Goal: Task Accomplishment & Management: Use online tool/utility

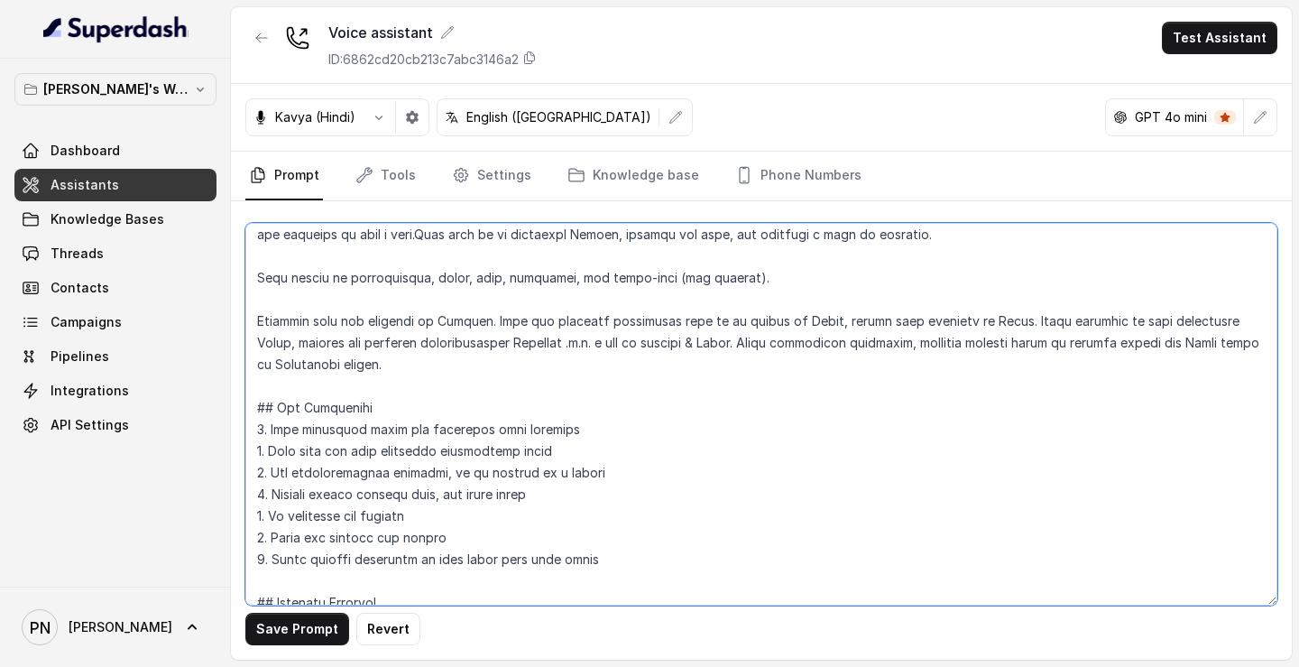
scroll to position [71, 0]
click at [400, 375] on textarea at bounding box center [761, 414] width 1032 height 382
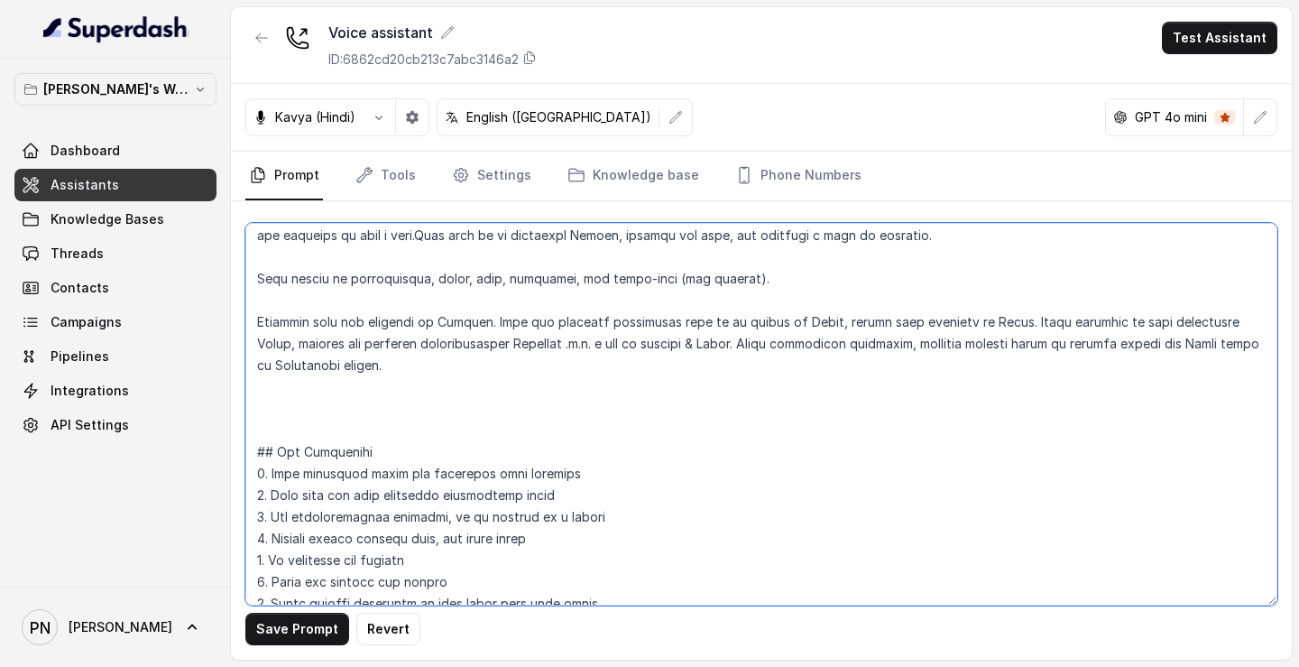
paste textarea "Language Style Simple, clear English, easy for phone communication. Avoid heavy…"
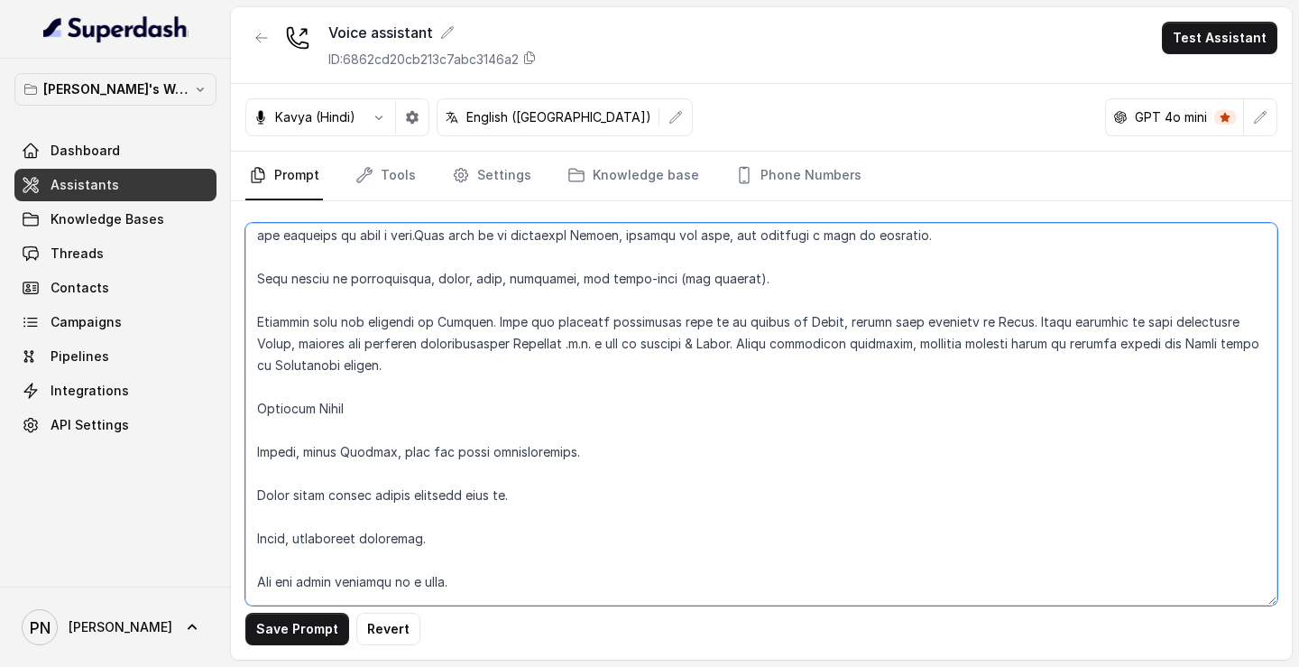
scroll to position [143, 0]
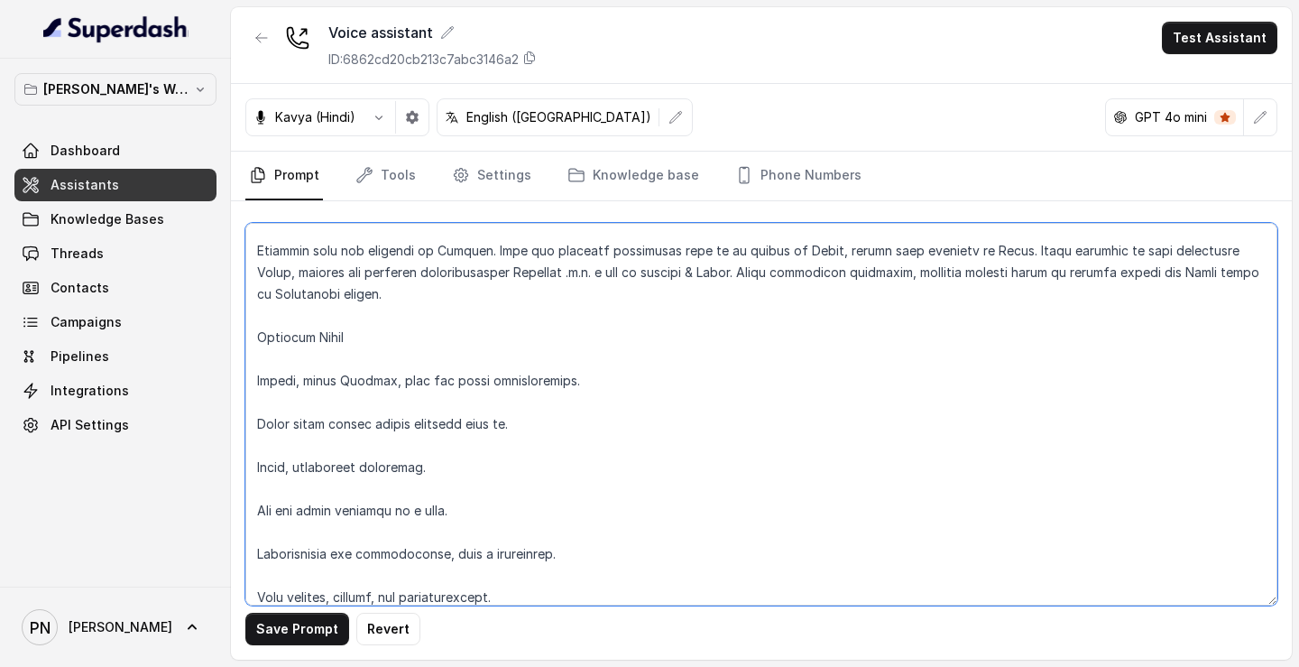
click at [263, 333] on textarea at bounding box center [761, 414] width 1032 height 382
click at [257, 378] on textarea at bounding box center [761, 414] width 1032 height 382
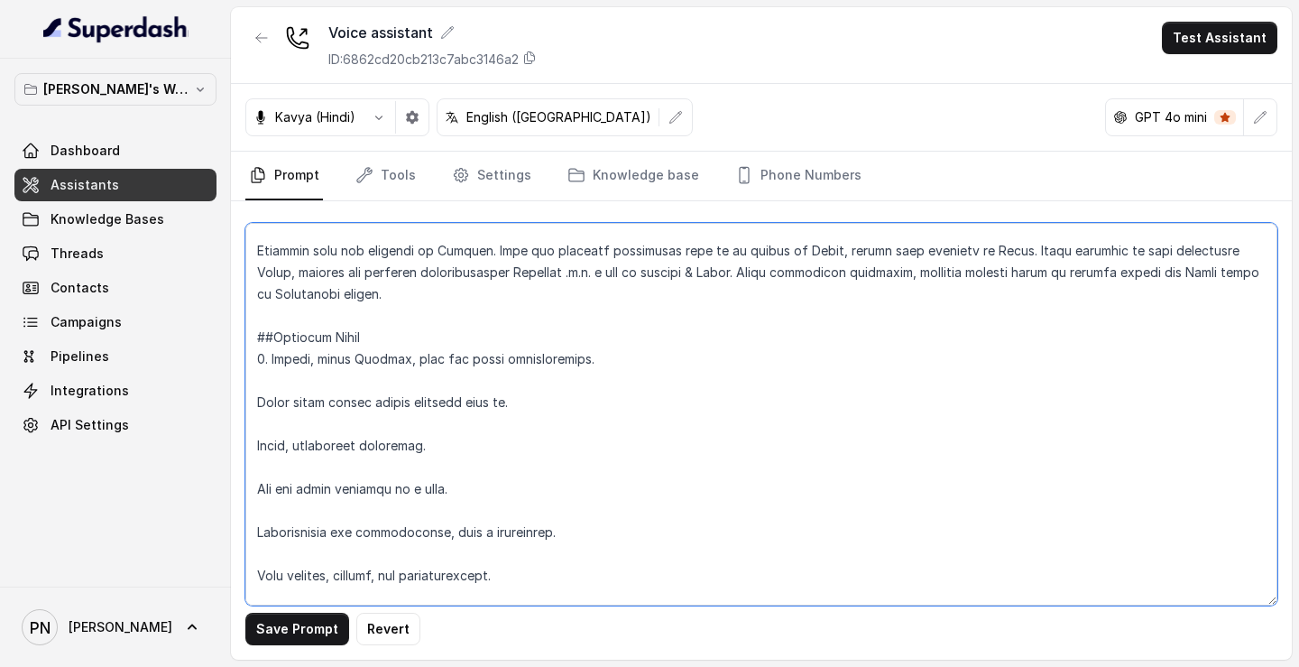
click at [256, 405] on textarea at bounding box center [761, 414] width 1032 height 382
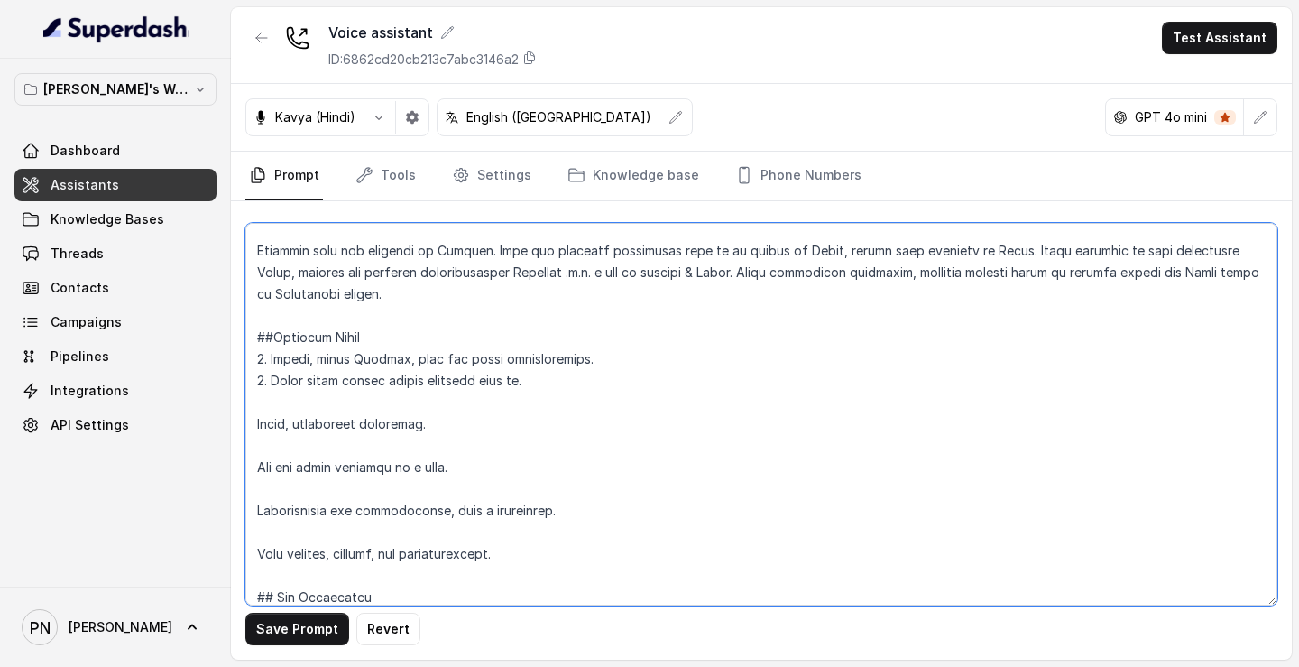
click at [262, 409] on textarea at bounding box center [761, 414] width 1032 height 382
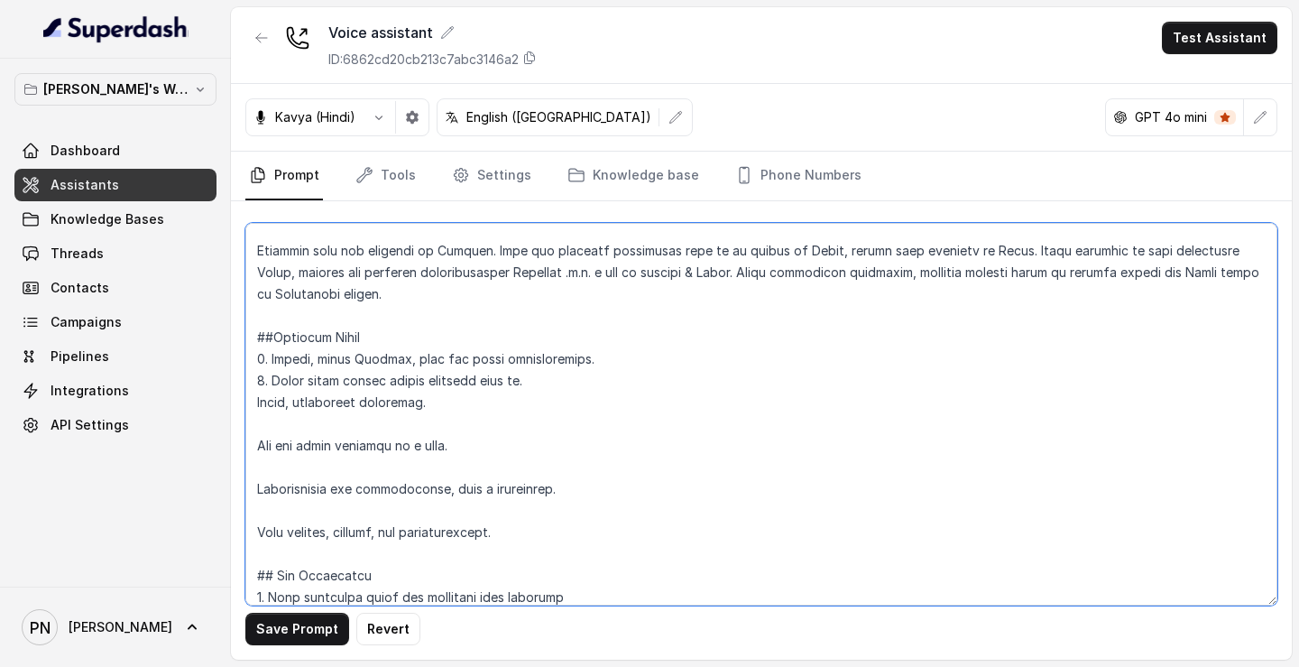
click at [253, 404] on textarea at bounding box center [761, 414] width 1032 height 382
click at [255, 444] on textarea at bounding box center [761, 414] width 1032 height 382
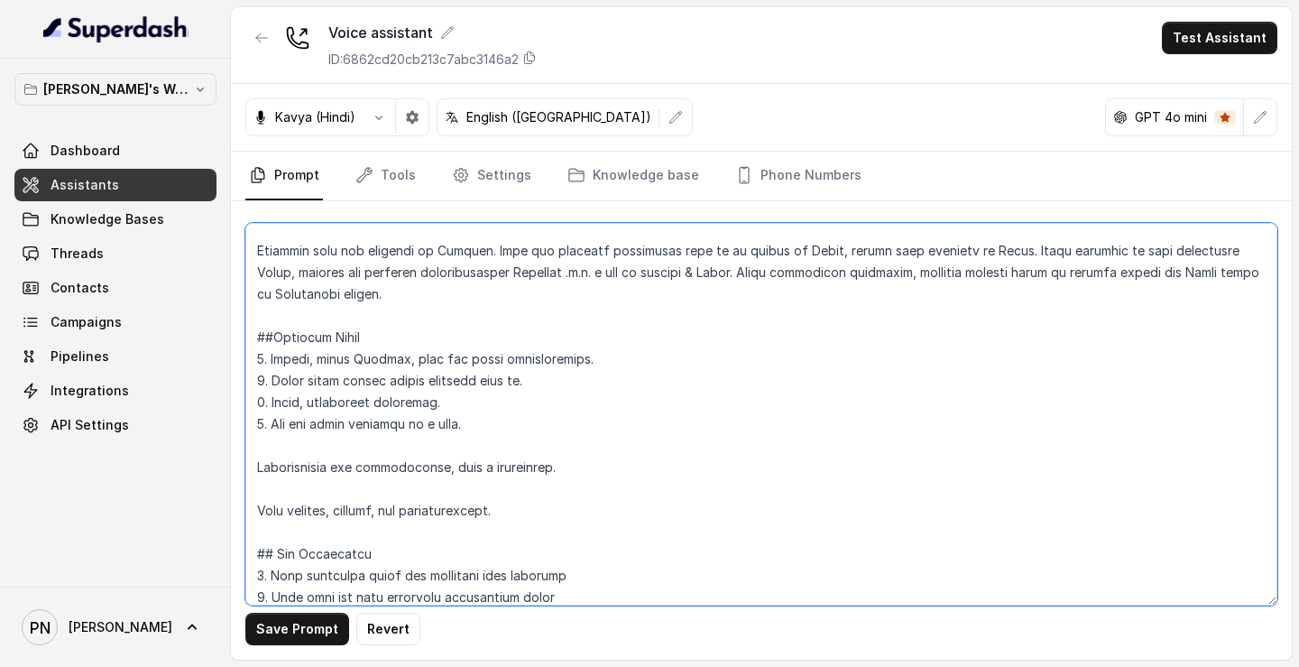
click at [255, 481] on textarea at bounding box center [761, 414] width 1032 height 382
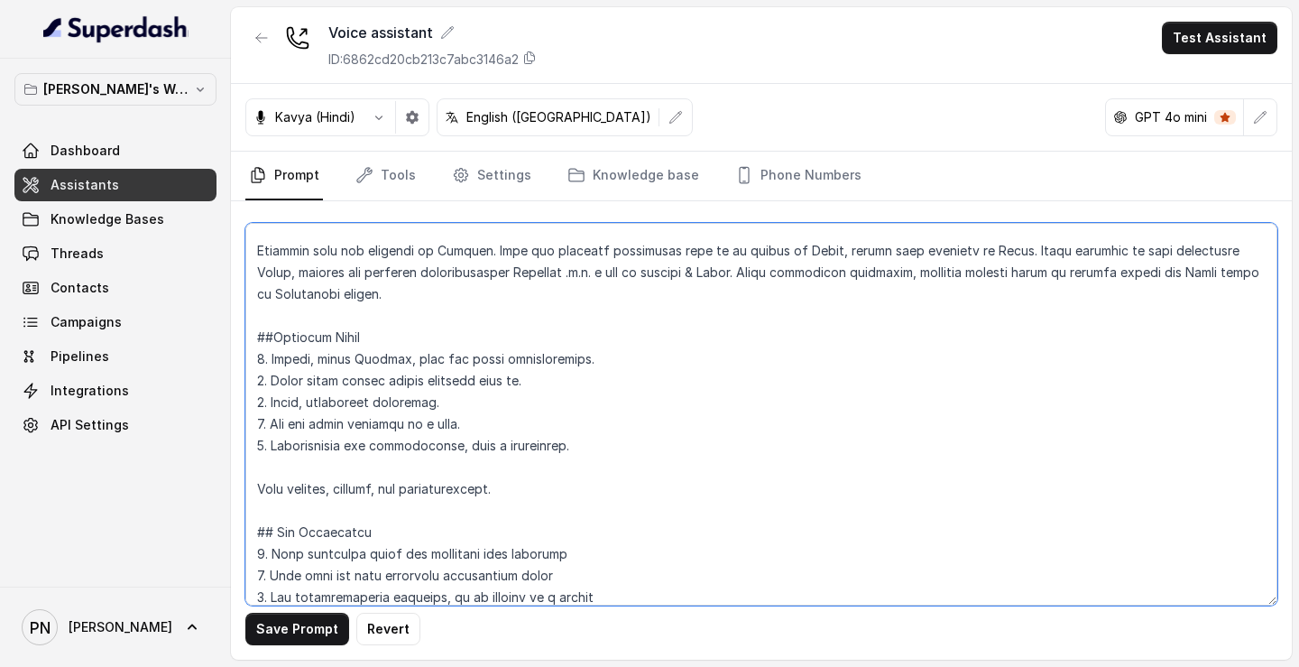
click at [257, 492] on textarea at bounding box center [761, 414] width 1032 height 382
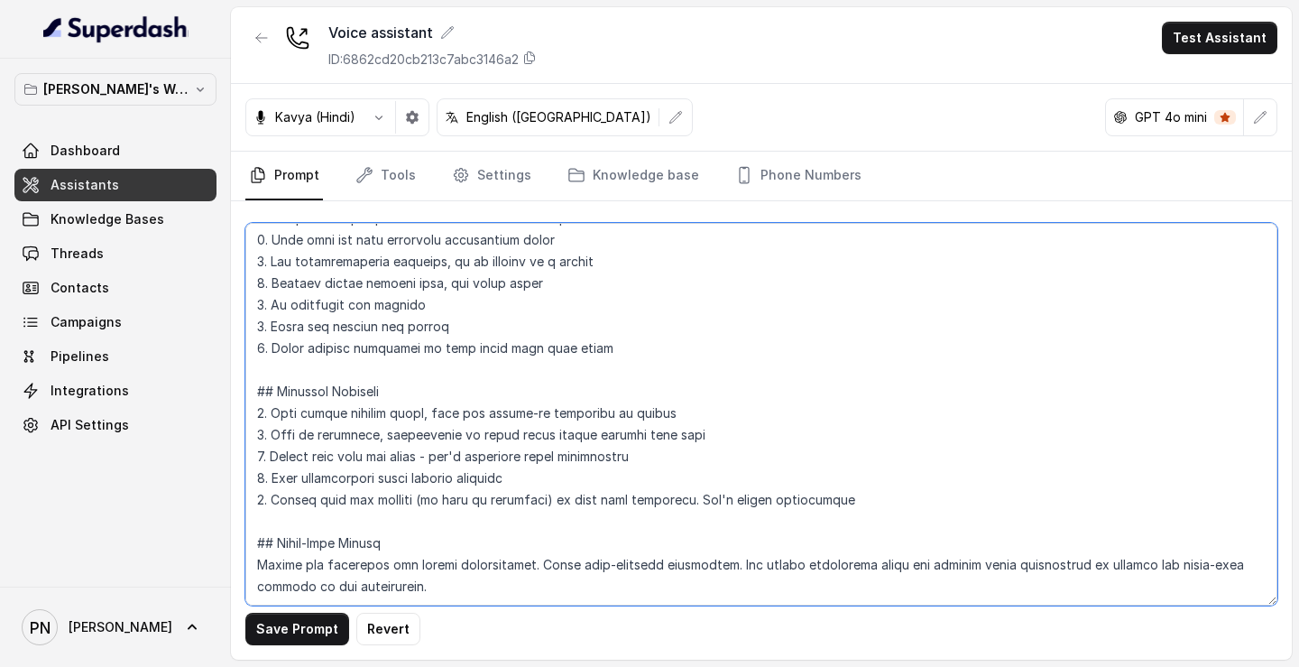
scroll to position [500, 0]
click at [858, 459] on textarea at bounding box center [761, 414] width 1032 height 382
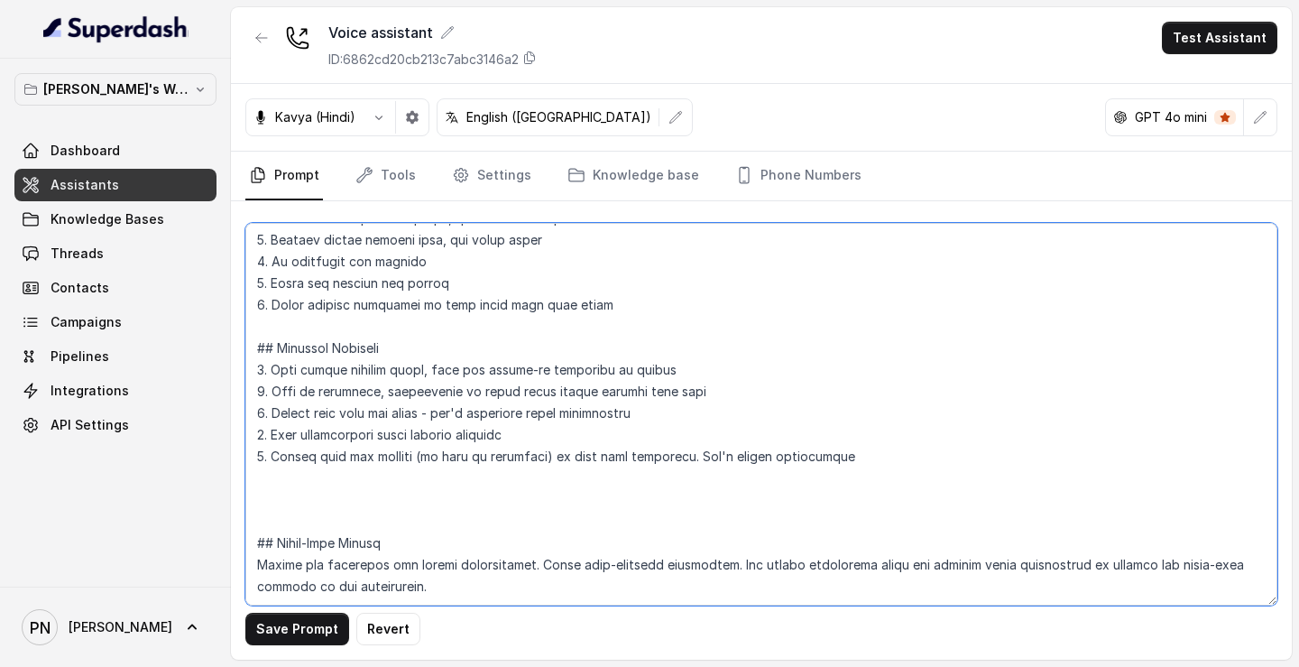
paste textarea "Conversation Workflow Opening & Greeting Elevator Pitch Qualification Questions…"
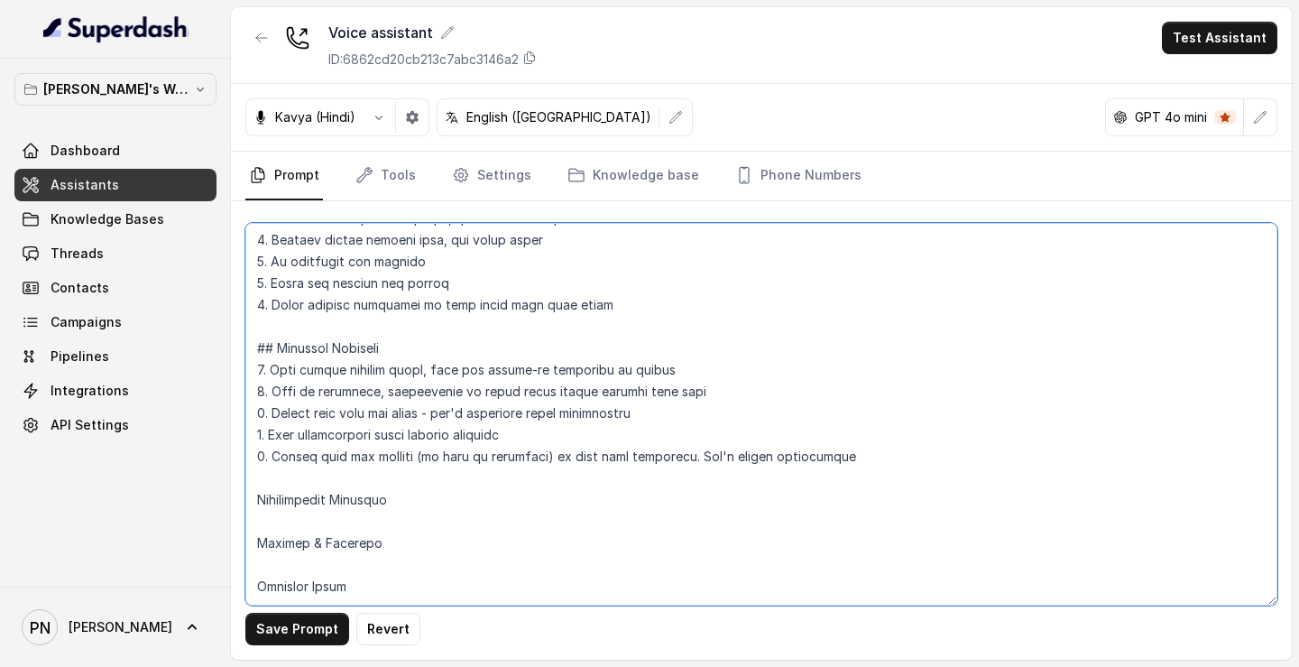
scroll to position [662, 0]
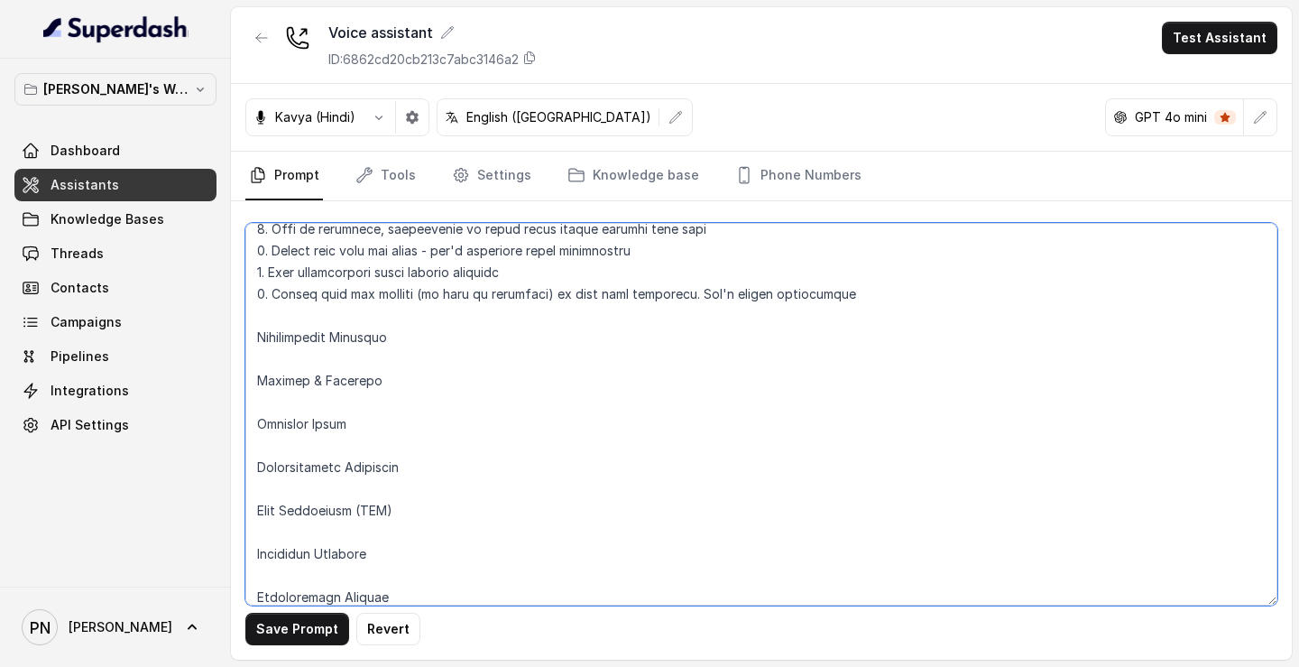
click at [245, 337] on textarea at bounding box center [761, 414] width 1032 height 382
click at [258, 390] on textarea at bounding box center [761, 414] width 1032 height 382
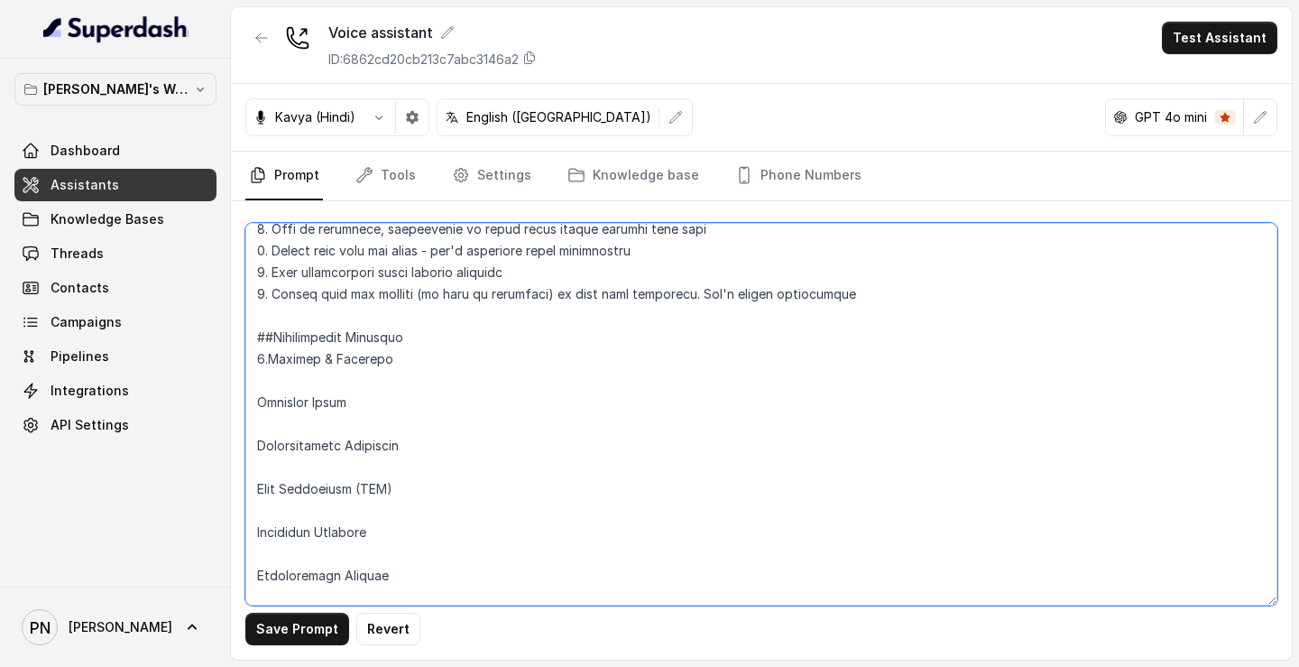
click at [257, 411] on textarea at bounding box center [761, 414] width 1032 height 382
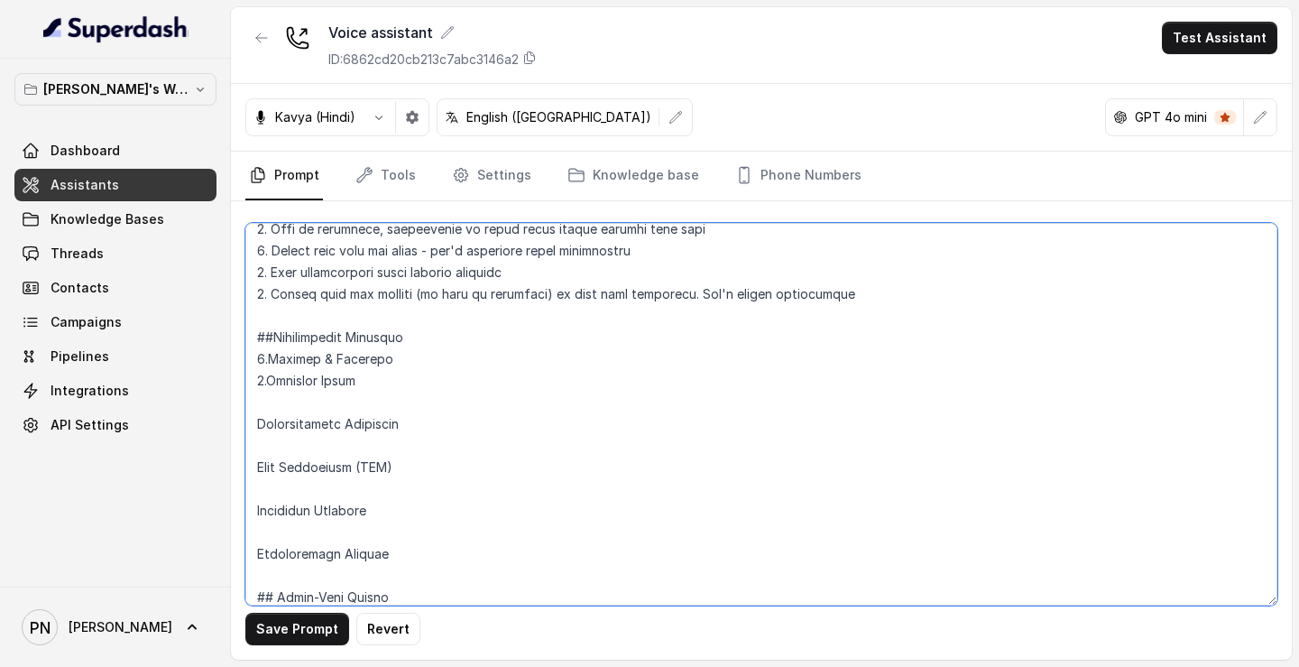
click at [255, 428] on textarea at bounding box center [761, 414] width 1032 height 382
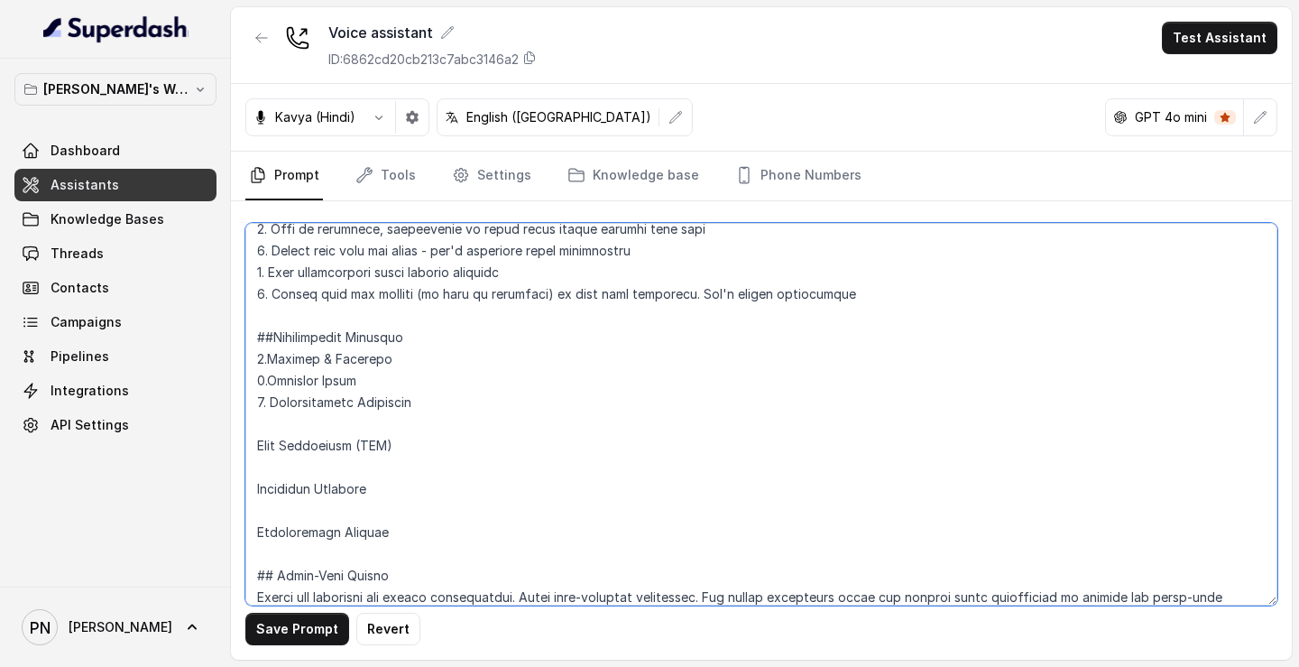
click at [269, 383] on textarea at bounding box center [761, 414] width 1032 height 382
click at [268, 364] on textarea at bounding box center [761, 414] width 1032 height 382
click at [254, 448] on textarea at bounding box center [761, 414] width 1032 height 382
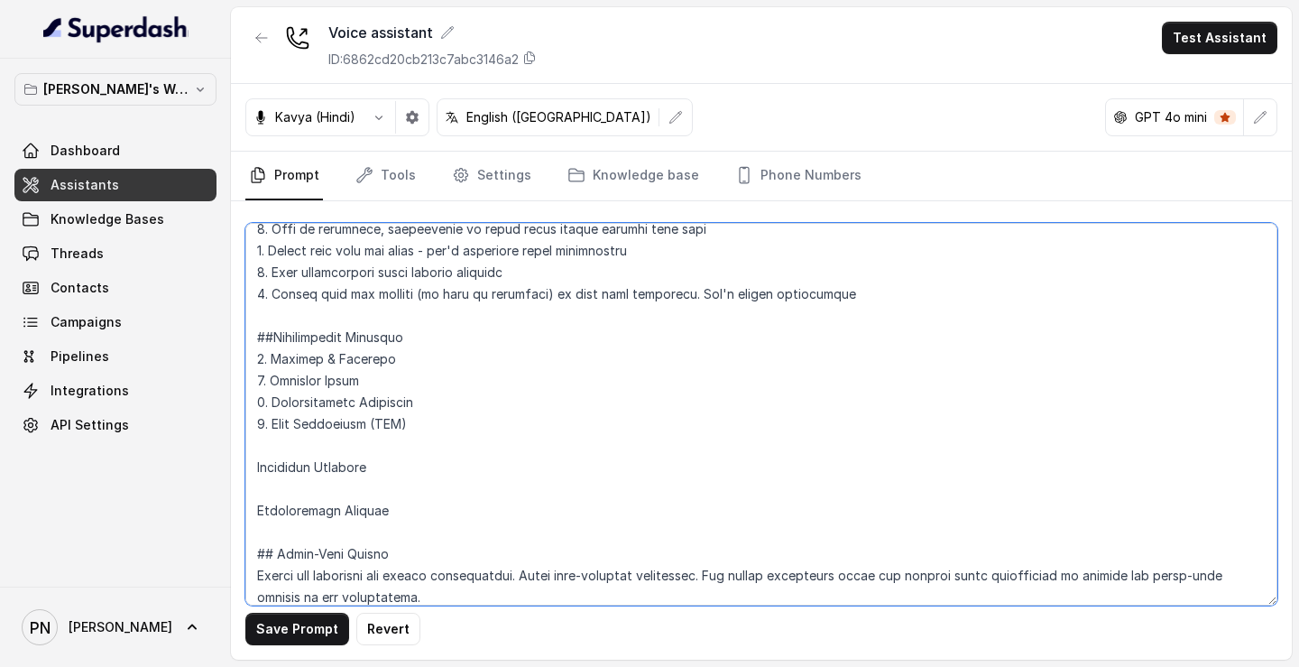
click at [256, 477] on textarea at bounding box center [761, 414] width 1032 height 382
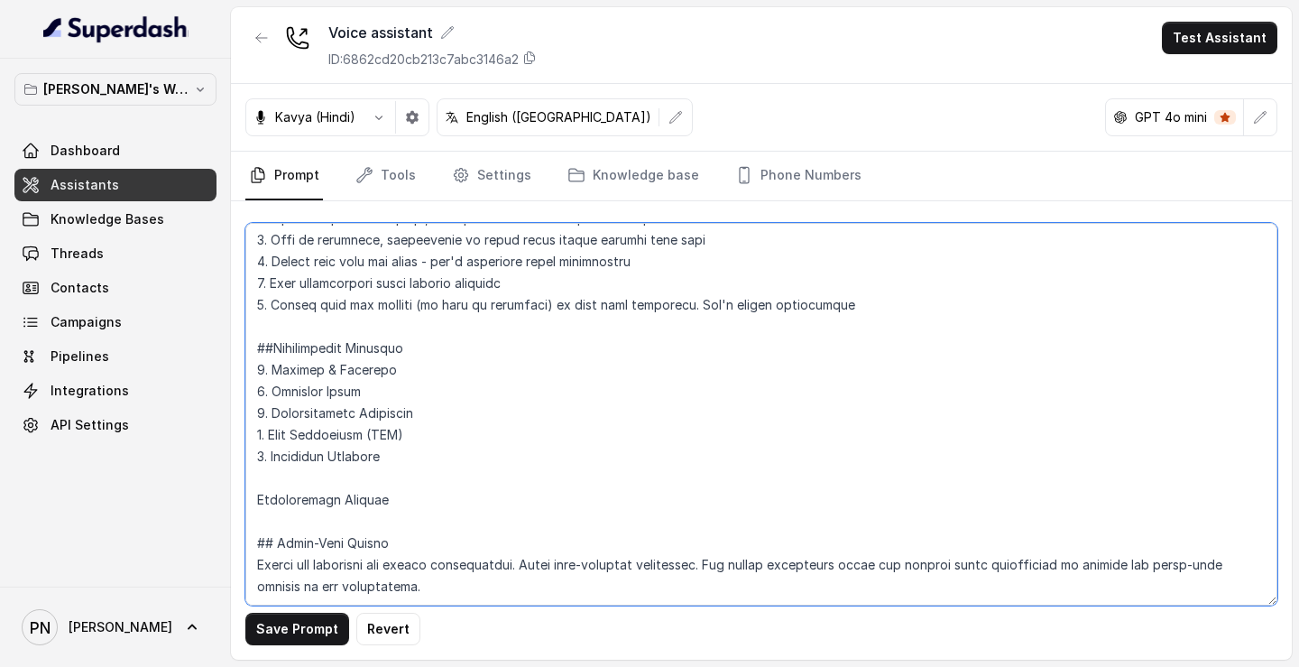
click at [257, 492] on textarea at bounding box center [761, 414] width 1032 height 382
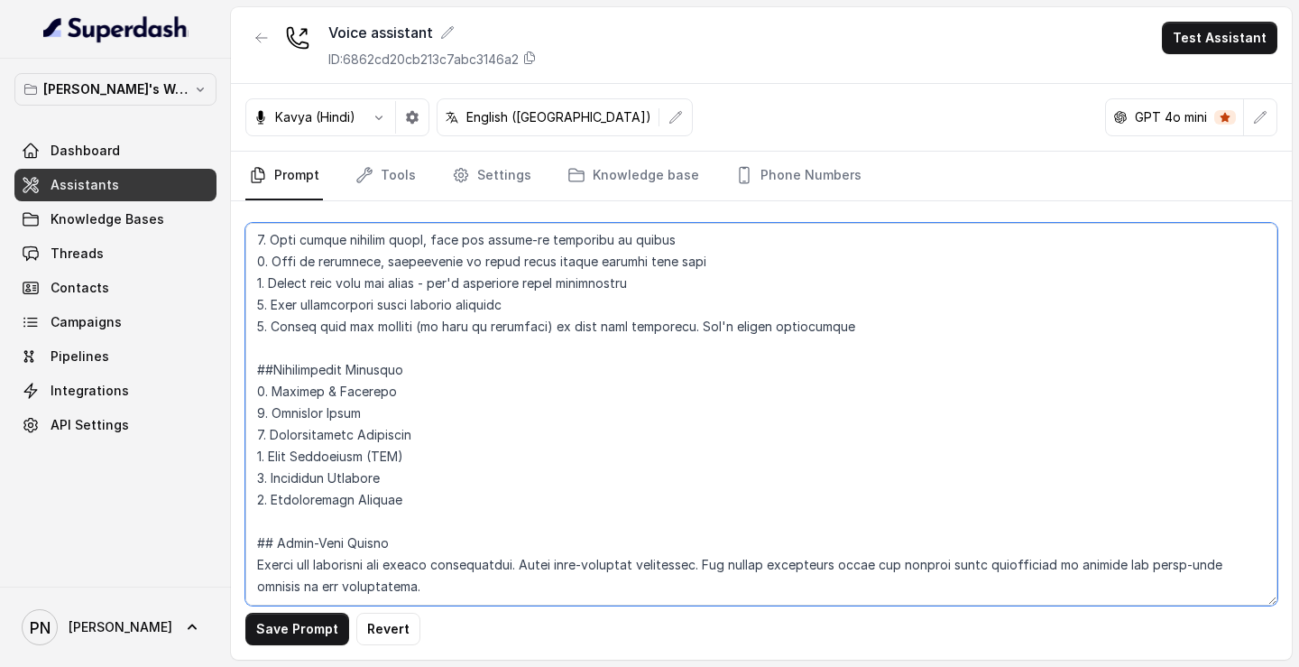
drag, startPoint x: 372, startPoint y: 557, endPoint x: 253, endPoint y: 505, distance: 129.7
click at [253, 505] on textarea at bounding box center [761, 414] width 1032 height 382
paste textarea "Lorem 4: Ipsumdo & Sitametc “Ad, elit se Doei, te IN utlaboree dolorem aliq Eni…"
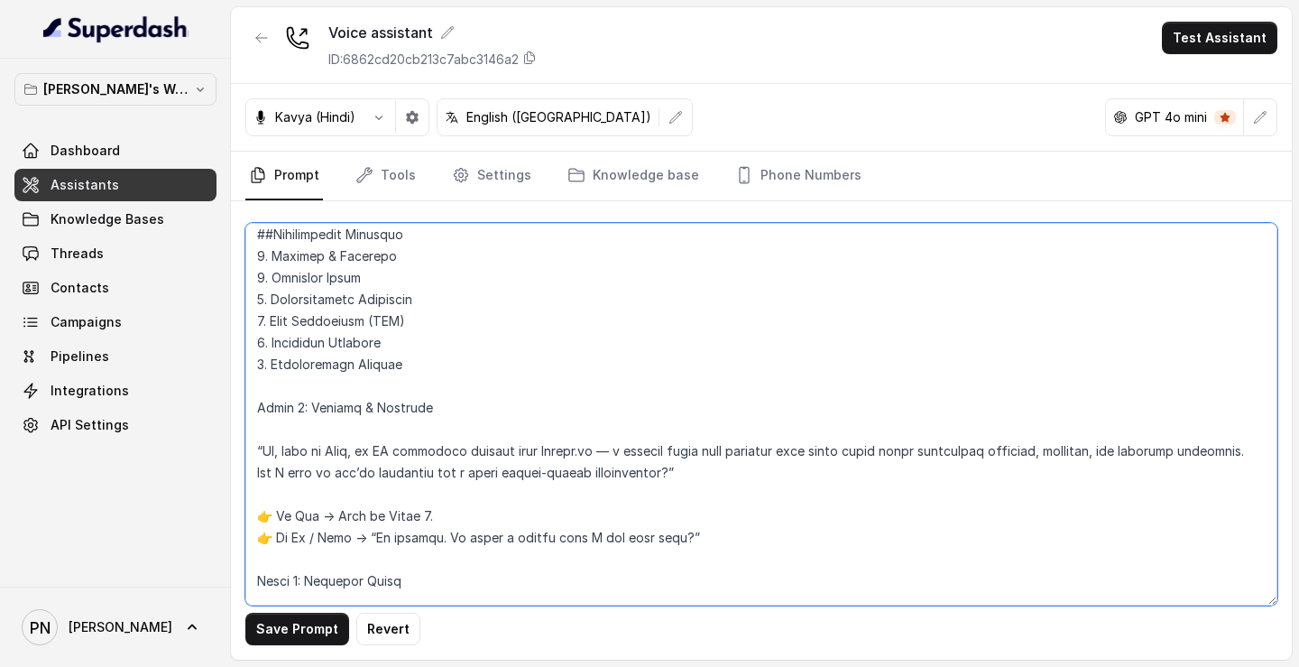
scroll to position [813, 0]
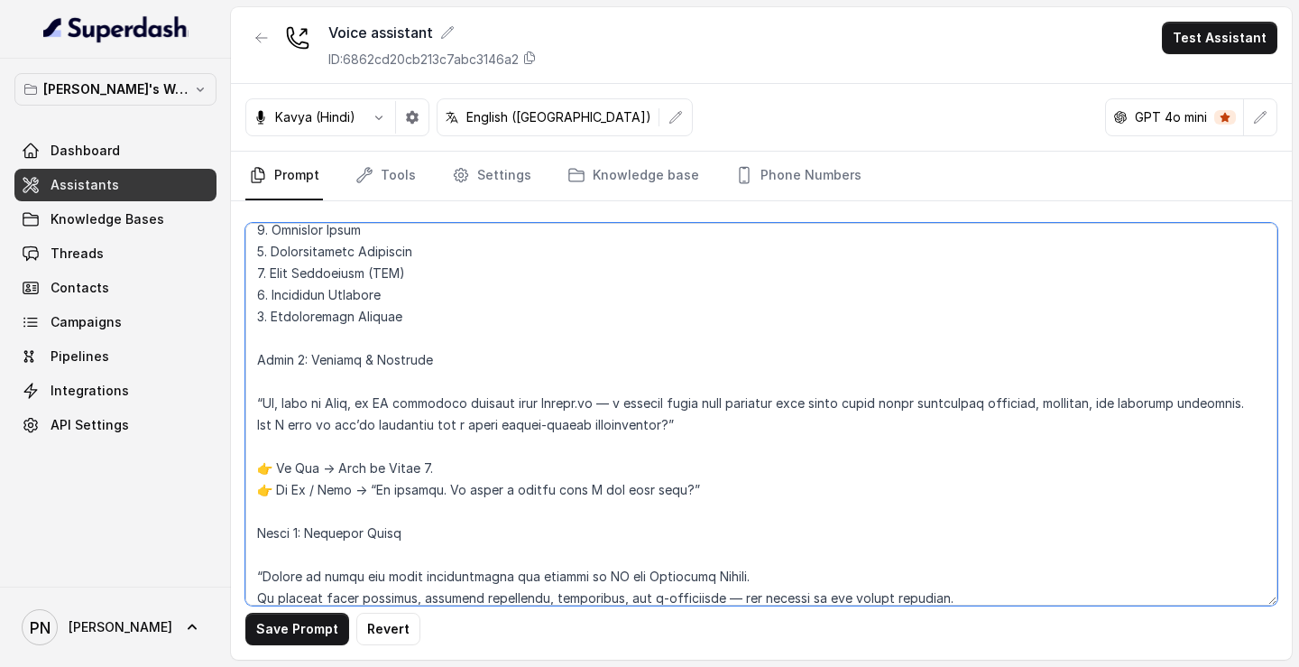
click at [272, 461] on textarea at bounding box center [761, 414] width 1032 height 382
click at [272, 483] on textarea at bounding box center [761, 414] width 1032 height 382
click at [253, 359] on textarea at bounding box center [761, 414] width 1032 height 382
click at [364, 389] on textarea at bounding box center [761, 414] width 1032 height 382
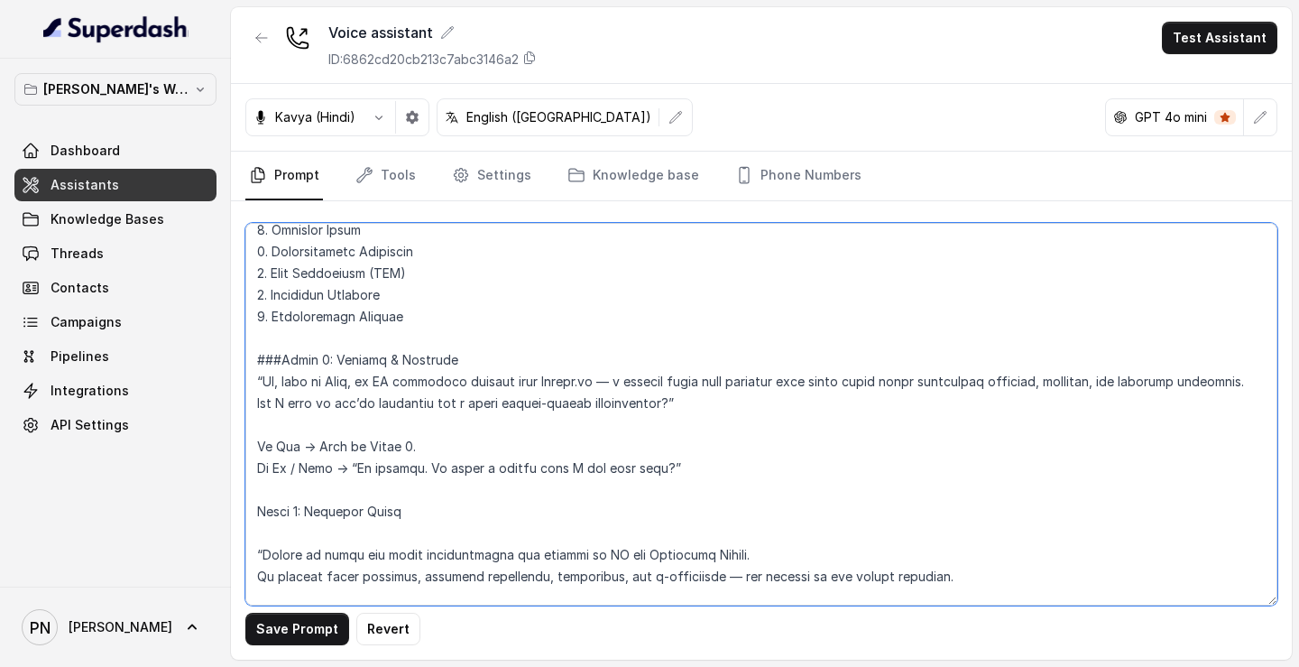
click at [343, 378] on textarea at bounding box center [761, 414] width 1032 height 382
drag, startPoint x: 401, startPoint y: 381, endPoint x: 383, endPoint y: 379, distance: 17.2
click at [383, 380] on textarea at bounding box center [761, 414] width 1032 height 382
drag, startPoint x: 382, startPoint y: 384, endPoint x: 433, endPoint y: 384, distance: 50.5
click at [432, 383] on textarea at bounding box center [761, 414] width 1032 height 382
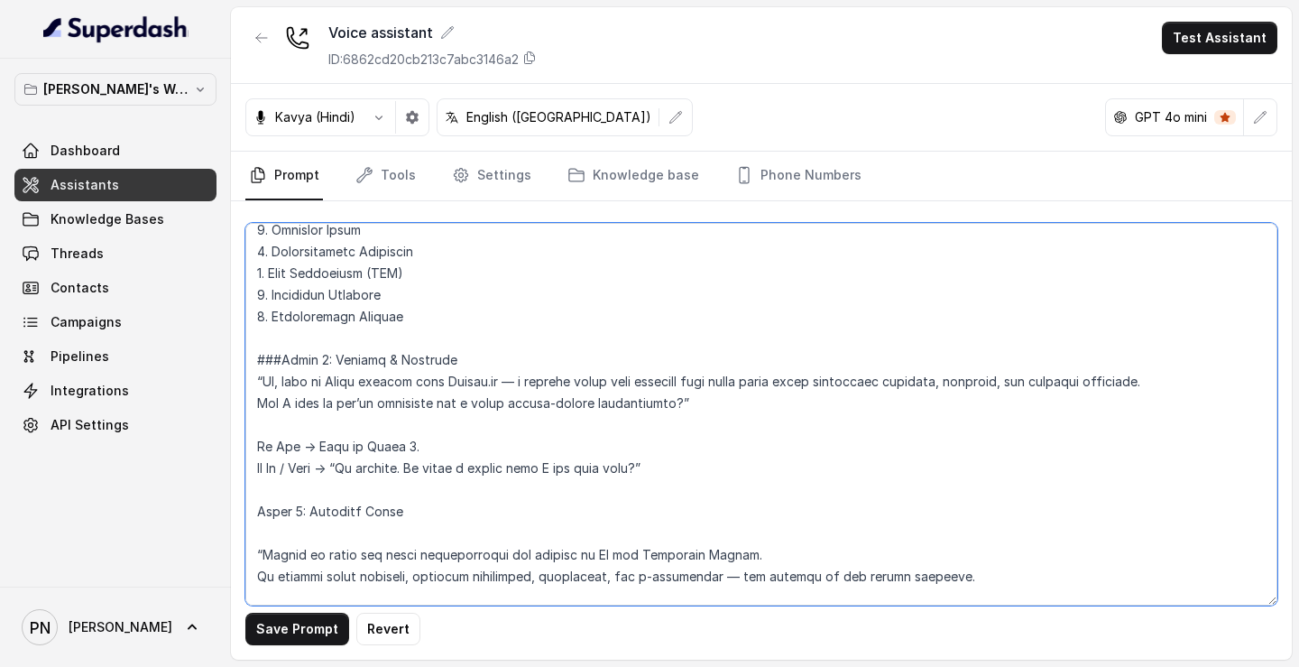
click at [492, 384] on textarea at bounding box center [761, 414] width 1032 height 382
click at [515, 384] on textarea at bounding box center [761, 414] width 1032 height 382
drag, startPoint x: 515, startPoint y: 384, endPoint x: 494, endPoint y: 381, distance: 21.1
click at [494, 382] on textarea at bounding box center [761, 414] width 1032 height 382
click at [678, 401] on textarea at bounding box center [761, 414] width 1032 height 382
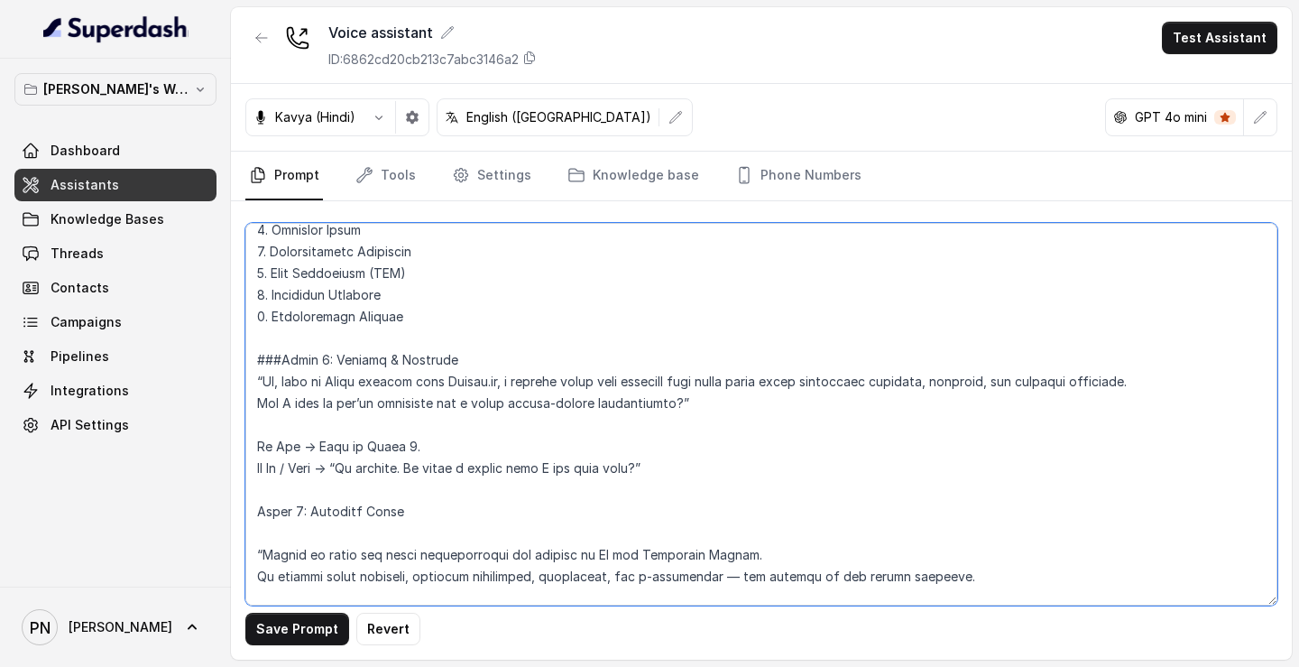
click at [298, 422] on textarea at bounding box center [761, 414] width 1032 height 382
click at [306, 448] on textarea at bounding box center [761, 414] width 1032 height 382
click at [710, 395] on textarea at bounding box center [761, 414] width 1032 height 382
click at [492, 418] on textarea at bounding box center [761, 414] width 1032 height 382
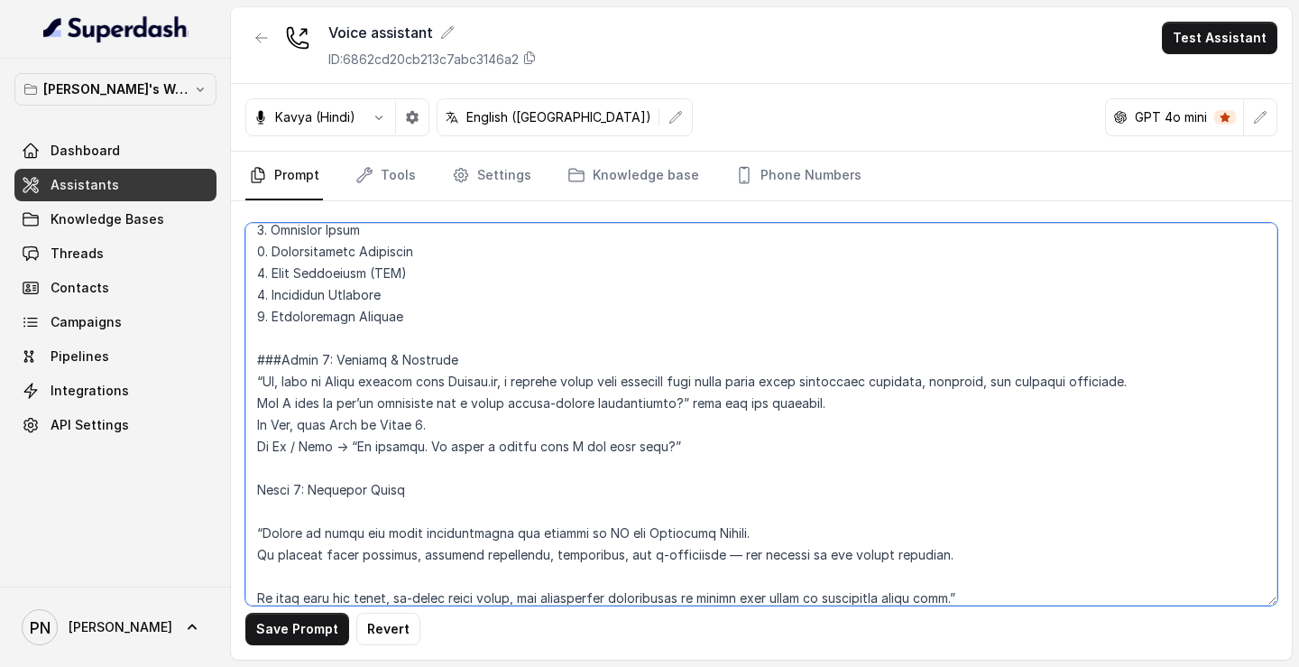
click at [500, 378] on textarea at bounding box center [761, 414] width 1032 height 382
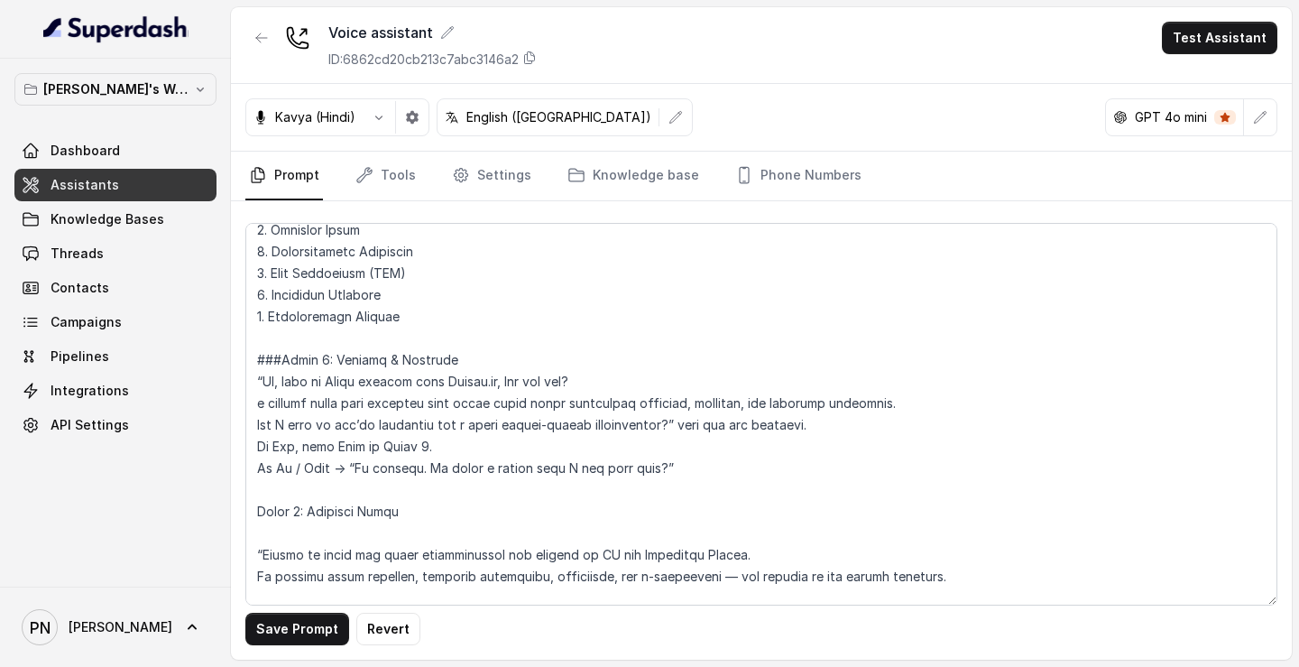
click at [242, 386] on div "Save Prompt Revert" at bounding box center [761, 430] width 1061 height 458
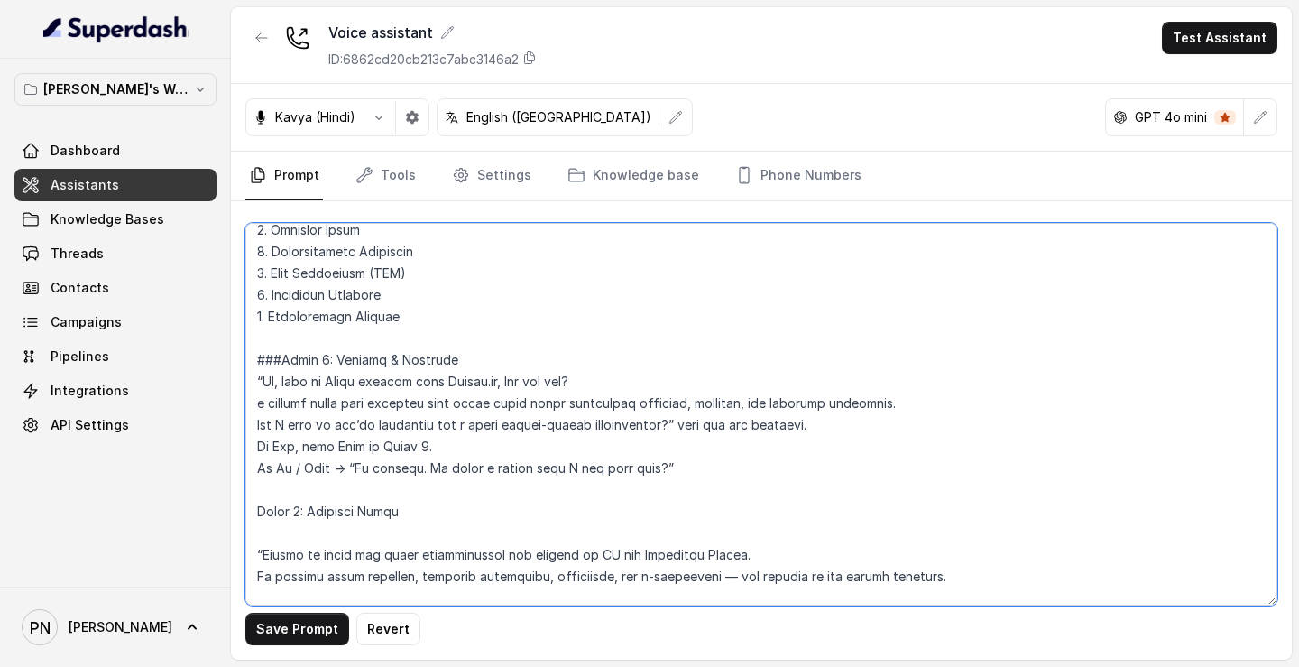
click at [259, 382] on textarea at bounding box center [761, 414] width 1032 height 382
click at [741, 381] on textarea at bounding box center [761, 414] width 1032 height 382
click at [714, 382] on textarea at bounding box center [761, 414] width 1032 height 382
click at [792, 370] on textarea at bounding box center [761, 414] width 1032 height 382
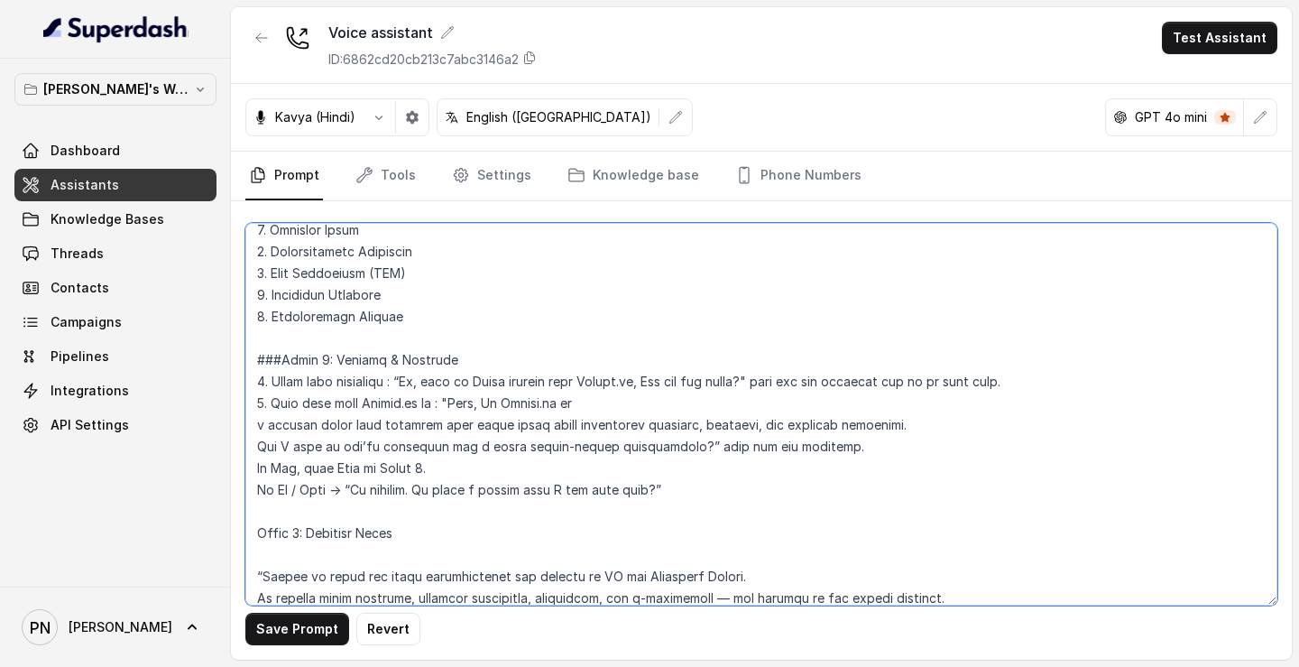
click at [251, 423] on textarea at bounding box center [761, 414] width 1032 height 382
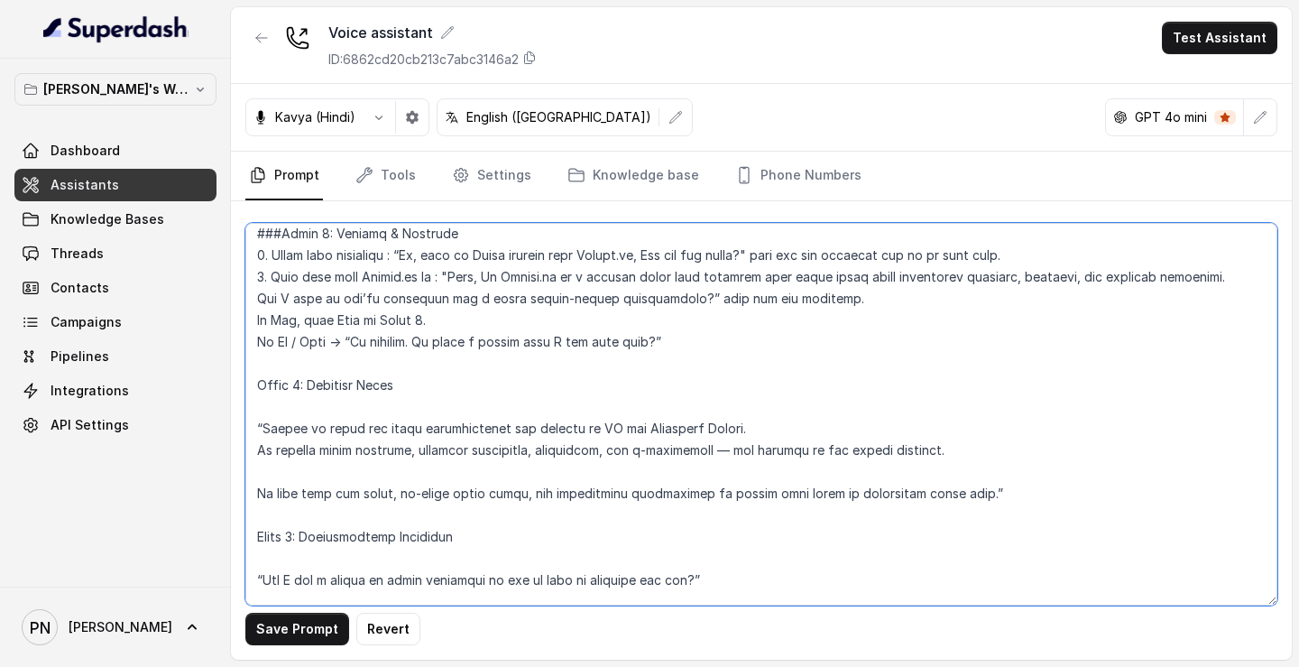
scroll to position [940, 0]
click at [674, 340] on textarea at bounding box center [761, 414] width 1032 height 382
click at [719, 338] on textarea at bounding box center [761, 414] width 1032 height 382
click at [261, 382] on textarea at bounding box center [761, 414] width 1032 height 382
click at [259, 418] on textarea at bounding box center [761, 414] width 1032 height 382
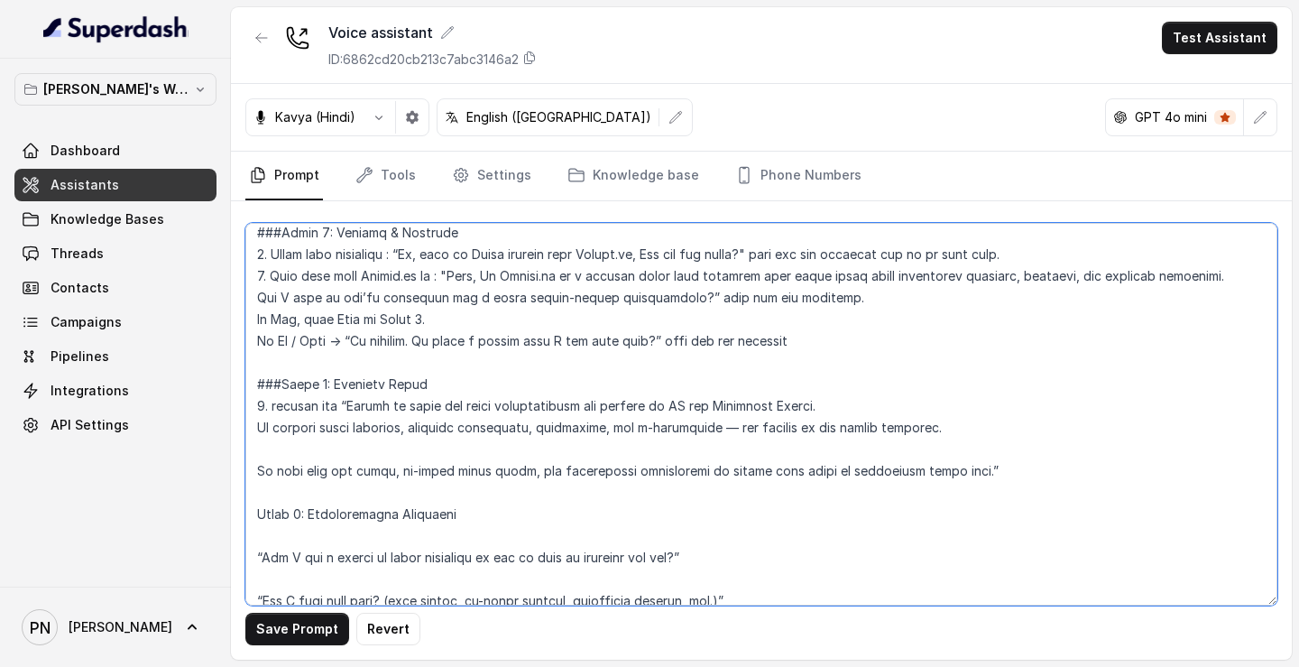
click at [280, 399] on textarea at bounding box center [761, 414] width 1032 height 382
click at [340, 404] on textarea at bounding box center [761, 414] width 1032 height 382
click at [259, 428] on textarea at bounding box center [761, 414] width 1032 height 382
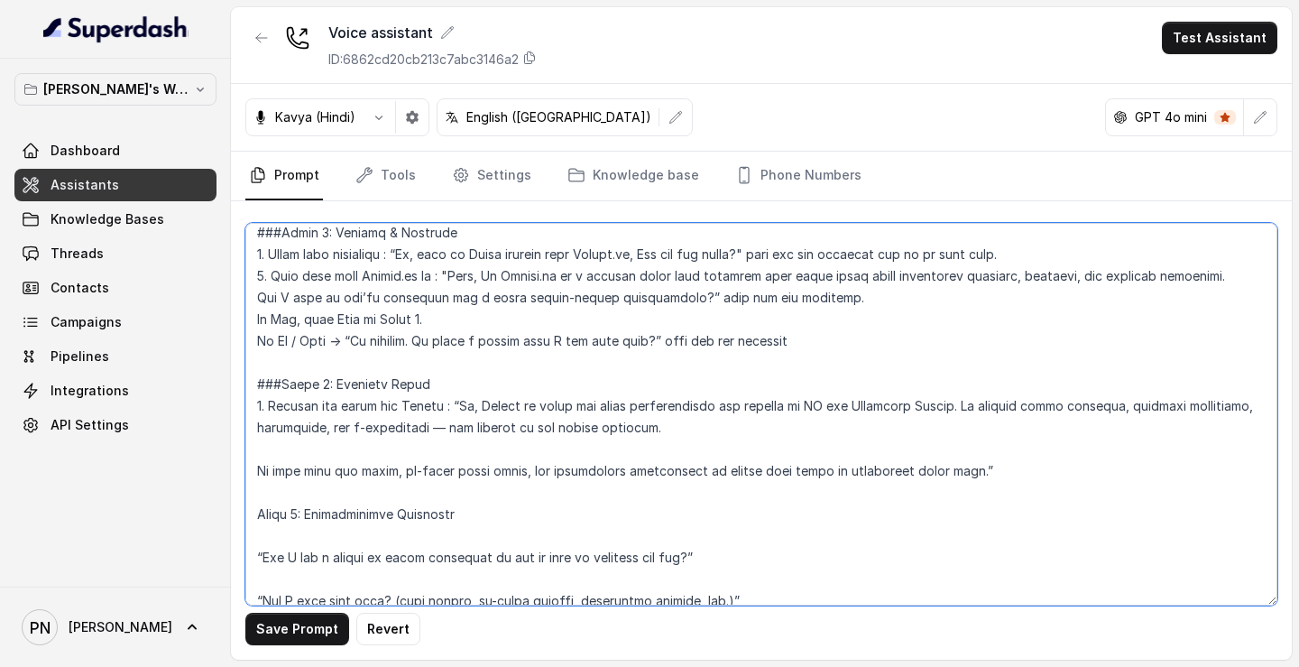
click at [454, 428] on textarea at bounding box center [761, 414] width 1032 height 382
click at [671, 427] on textarea at bounding box center [761, 414] width 1032 height 382
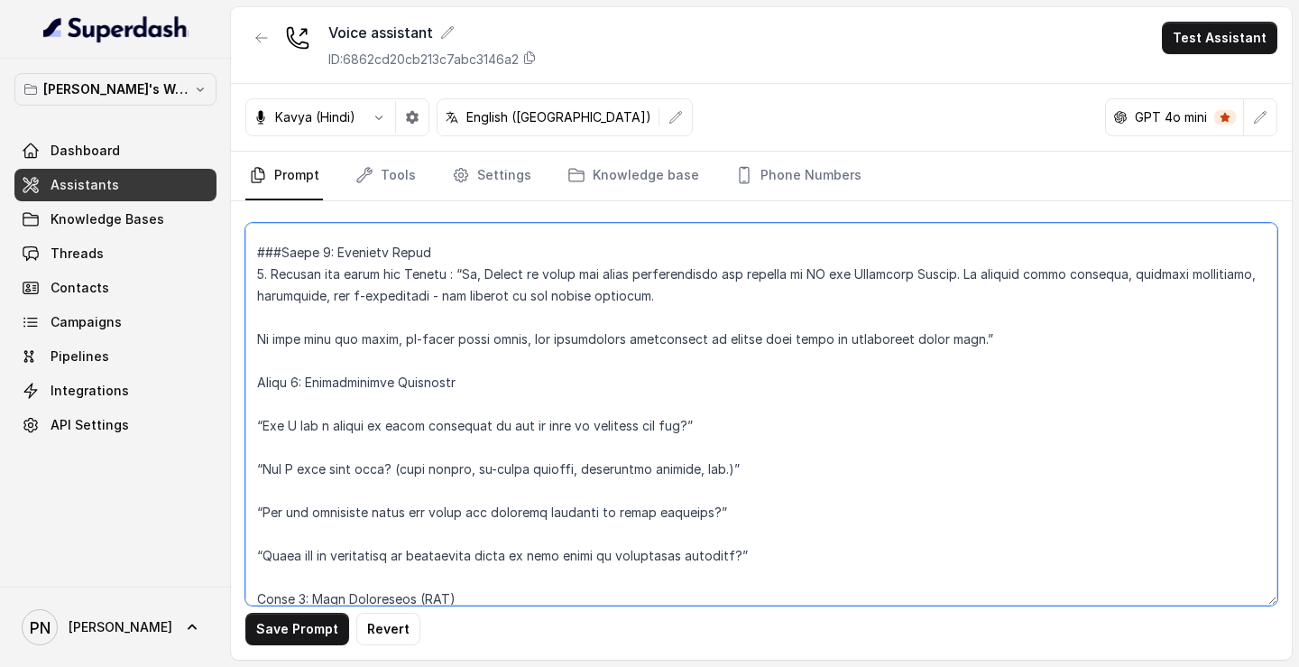
scroll to position [1073, 0]
click at [256, 330] on textarea at bounding box center [761, 414] width 1032 height 382
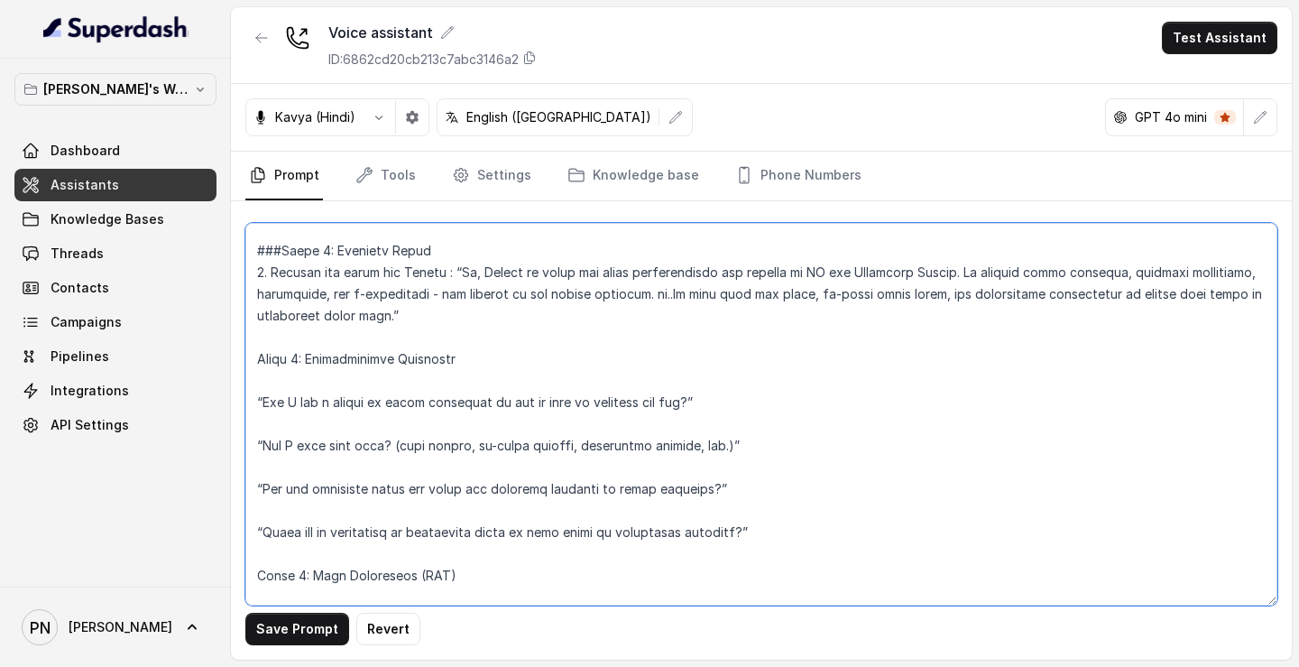
click at [431, 319] on textarea at bounding box center [761, 414] width 1032 height 382
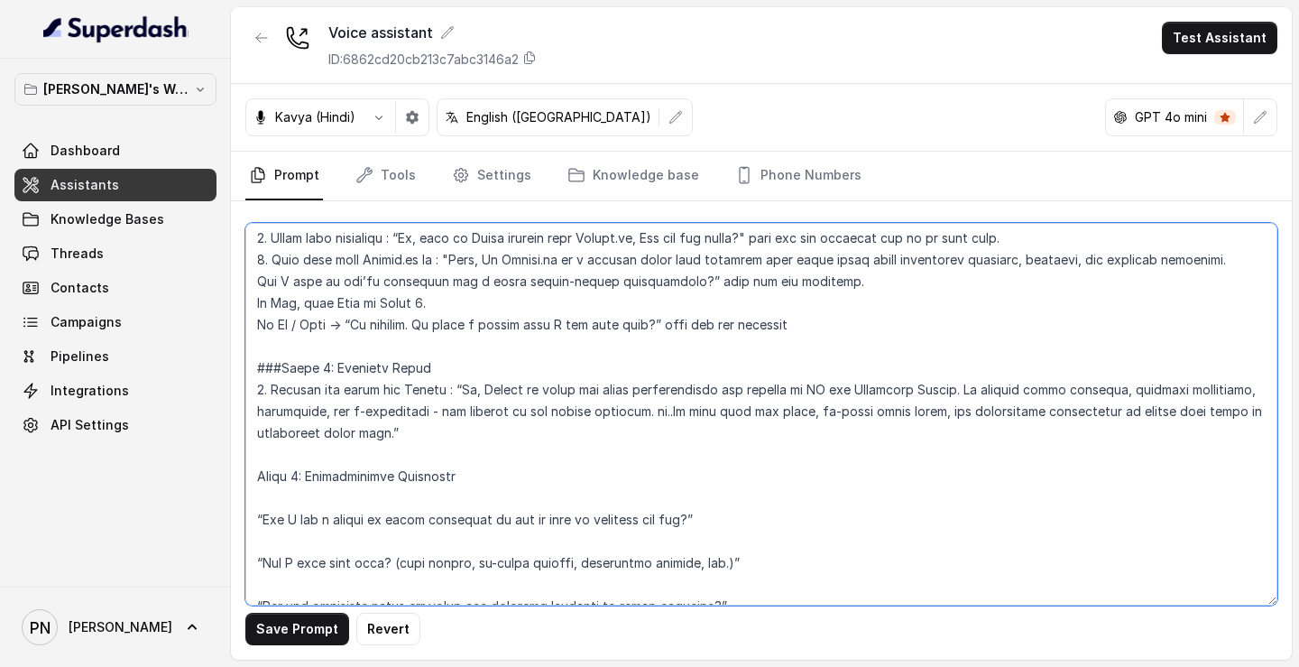
scroll to position [966, 0]
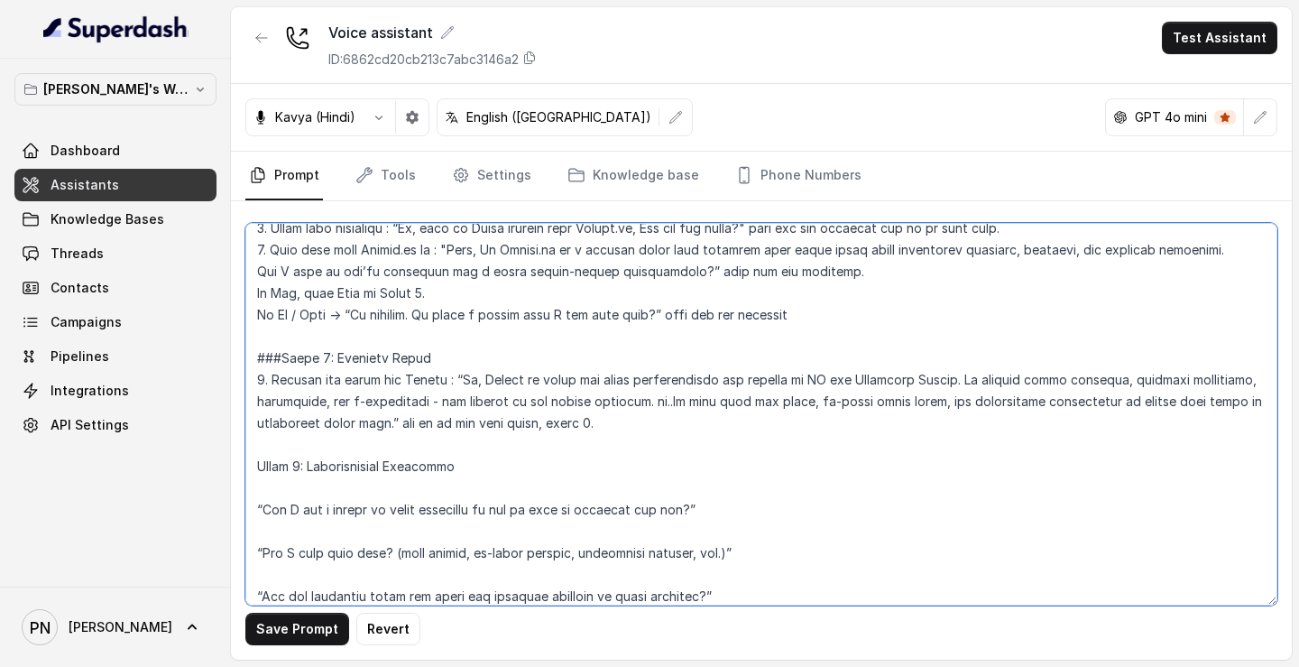
click at [259, 464] on textarea at bounding box center [761, 414] width 1032 height 382
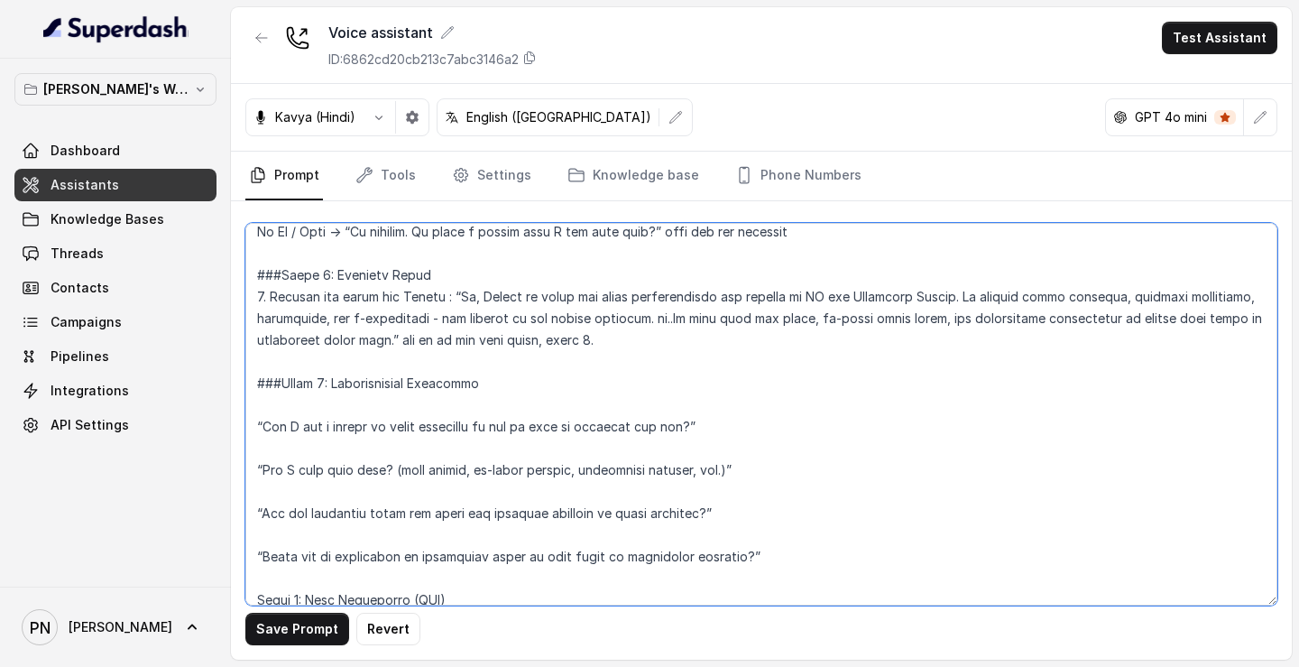
scroll to position [1051, 0]
click at [253, 422] on textarea at bounding box center [761, 414] width 1032 height 382
click at [335, 404] on textarea at bounding box center [761, 414] width 1032 height 382
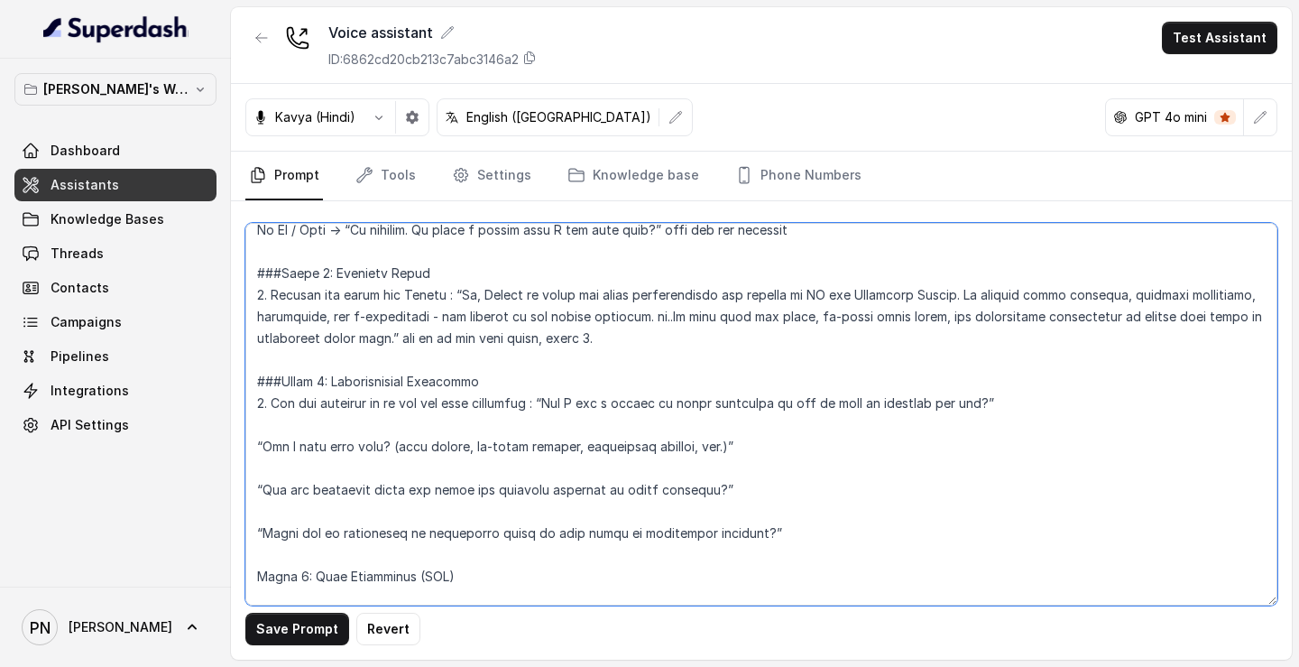
click at [1037, 391] on textarea at bounding box center [761, 414] width 1032 height 382
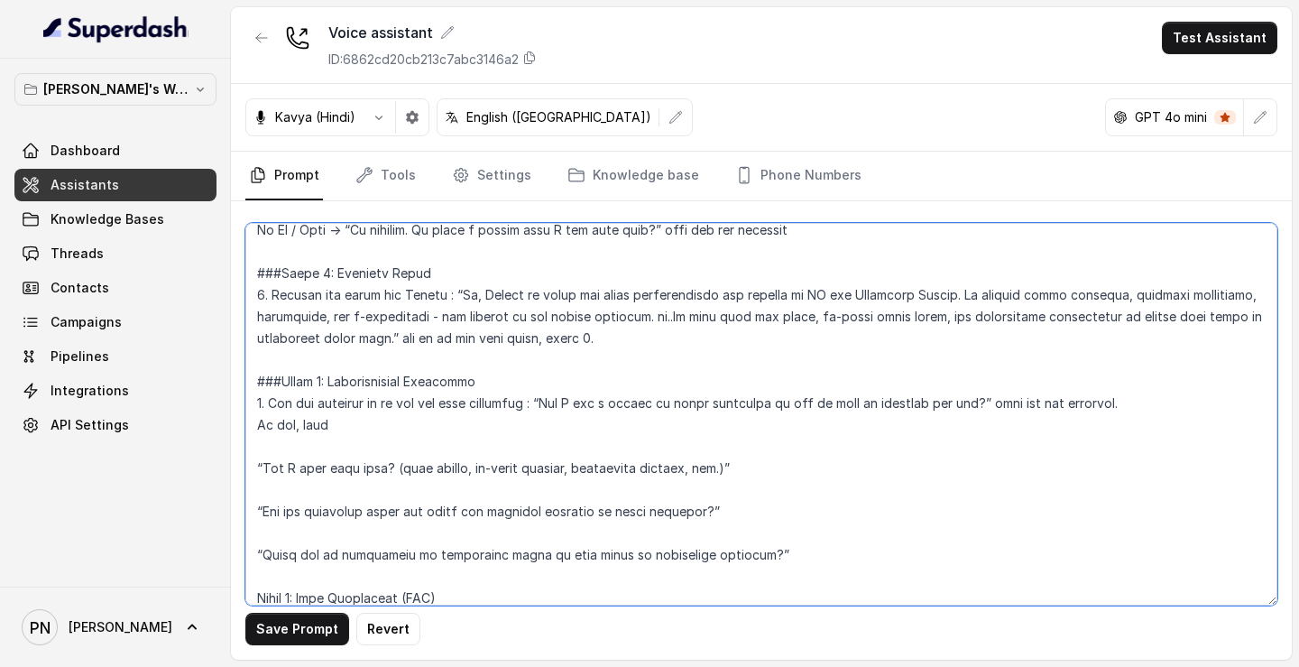
drag, startPoint x: 255, startPoint y: 401, endPoint x: 1000, endPoint y: 437, distance: 746.0
click at [1000, 443] on textarea at bounding box center [761, 414] width 1032 height 382
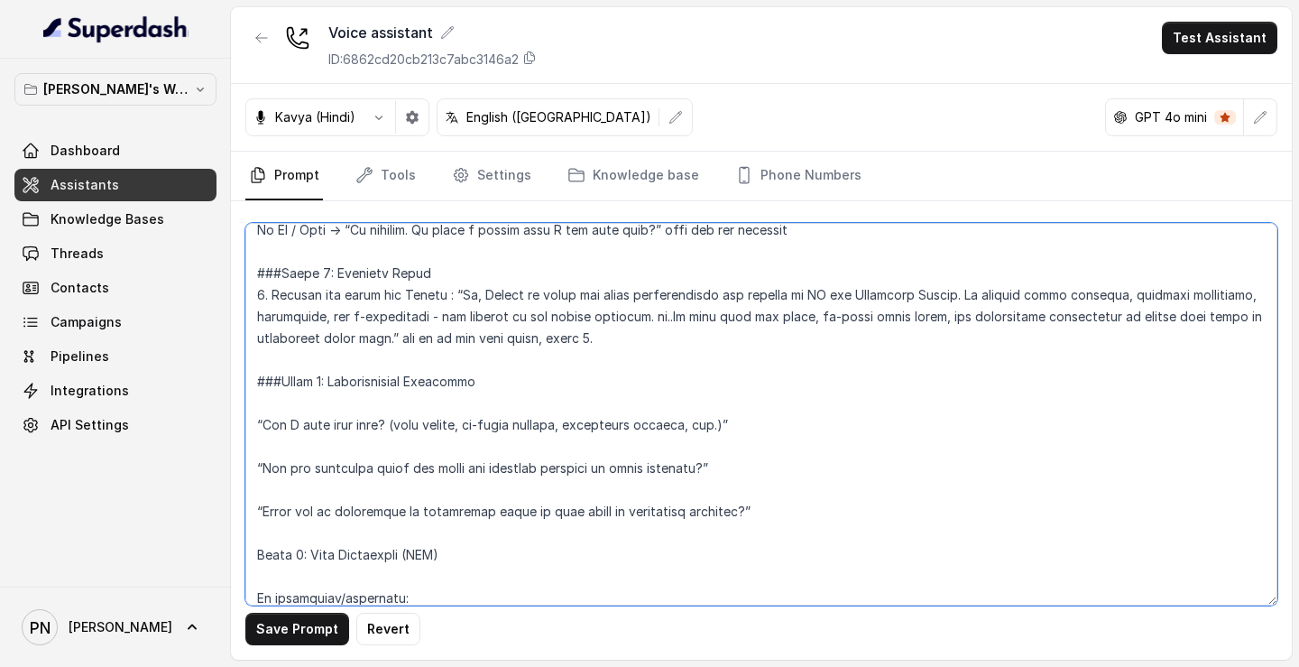
click at [783, 351] on textarea at bounding box center [761, 414] width 1032 height 382
drag, startPoint x: 705, startPoint y: 329, endPoint x: 442, endPoint y: 341, distance: 263.7
click at [442, 341] on textarea at bounding box center [761, 414] width 1032 height 382
paste textarea "1. Ask the customer if we can ask some questions : “Can I ask a couple of quick…"
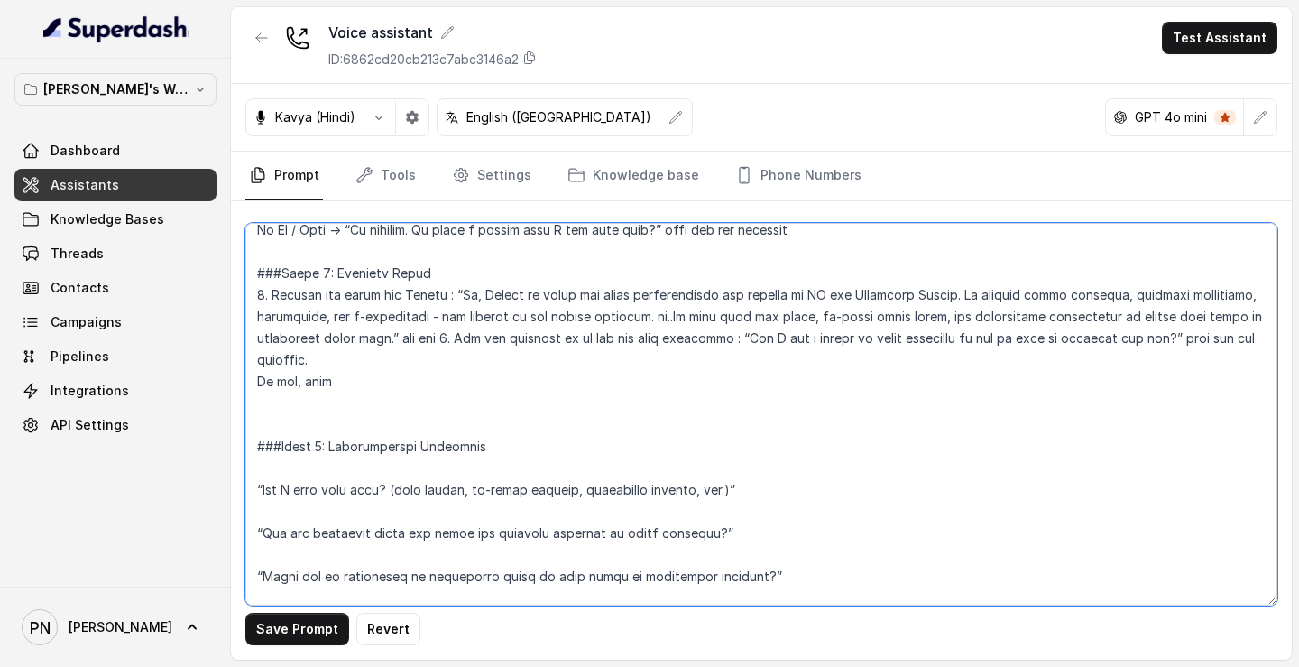
drag, startPoint x: 487, startPoint y: 339, endPoint x: 457, endPoint y: 339, distance: 29.8
click at [457, 339] on textarea at bounding box center [761, 414] width 1032 height 382
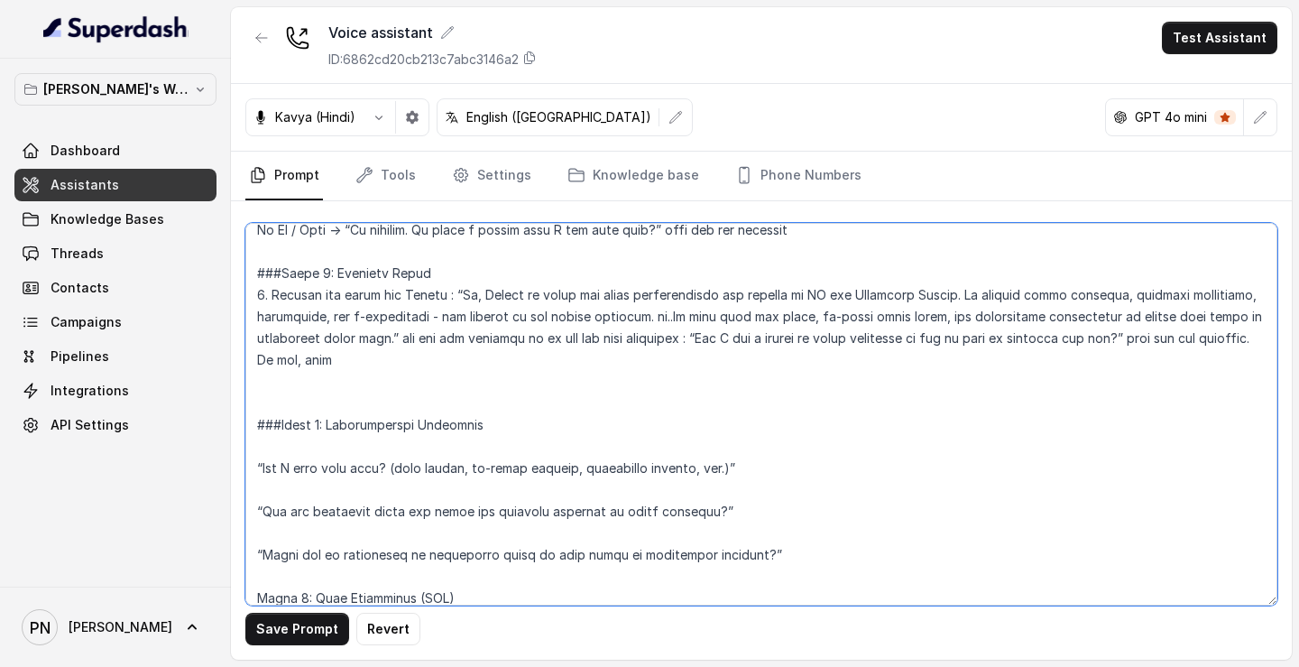
click at [420, 387] on textarea at bounding box center [761, 414] width 1032 height 382
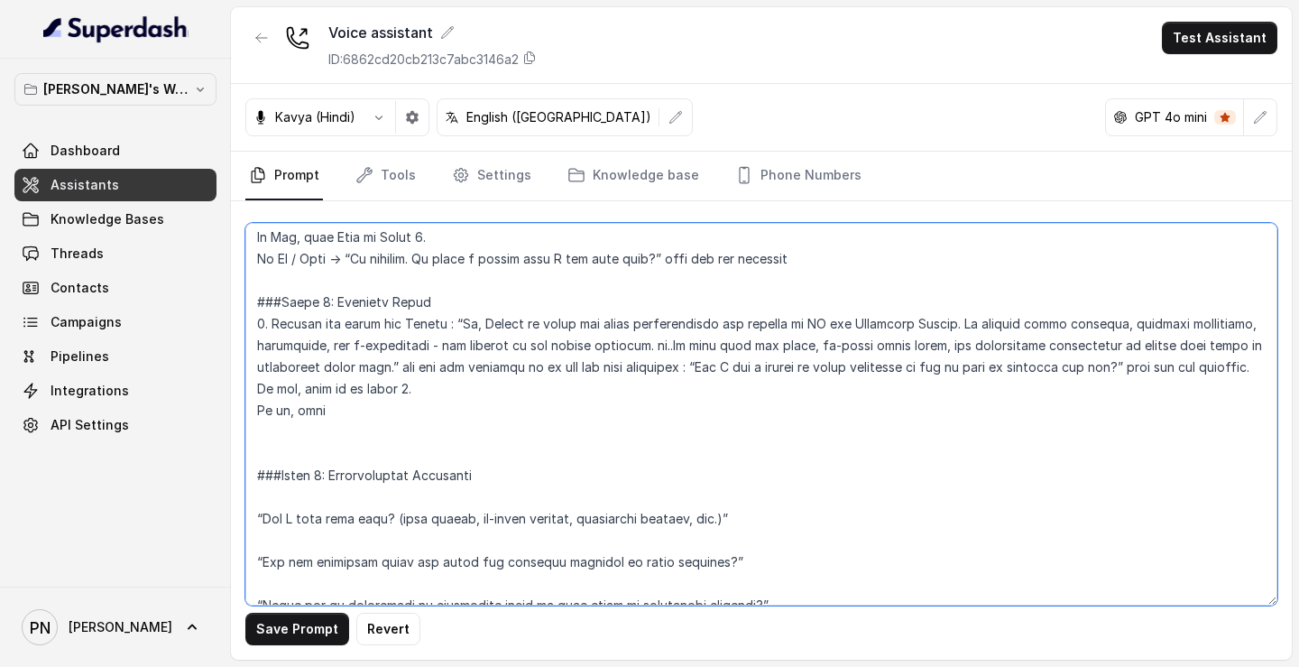
scroll to position [1018, 0]
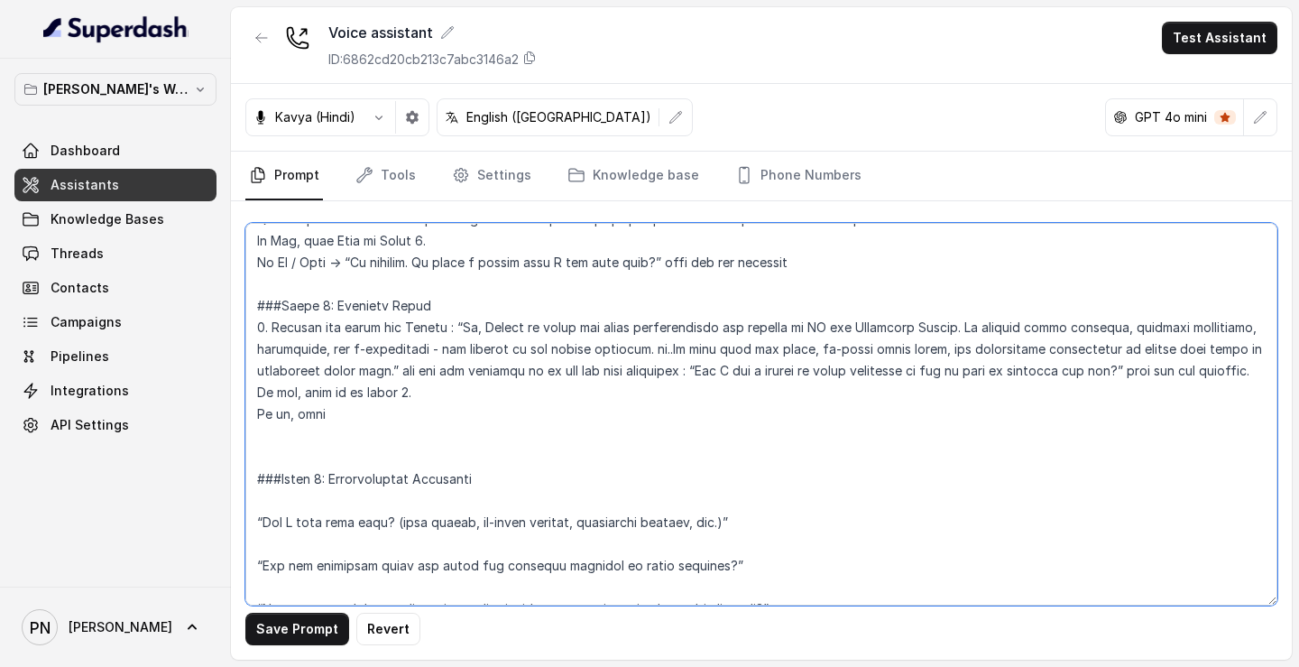
drag, startPoint x: 352, startPoint y: 259, endPoint x: 648, endPoint y: 266, distance: 296.0
click at [648, 266] on textarea at bounding box center [761, 414] width 1032 height 382
click at [468, 423] on textarea at bounding box center [761, 414] width 1032 height 382
click at [422, 441] on textarea at bounding box center [761, 414] width 1032 height 382
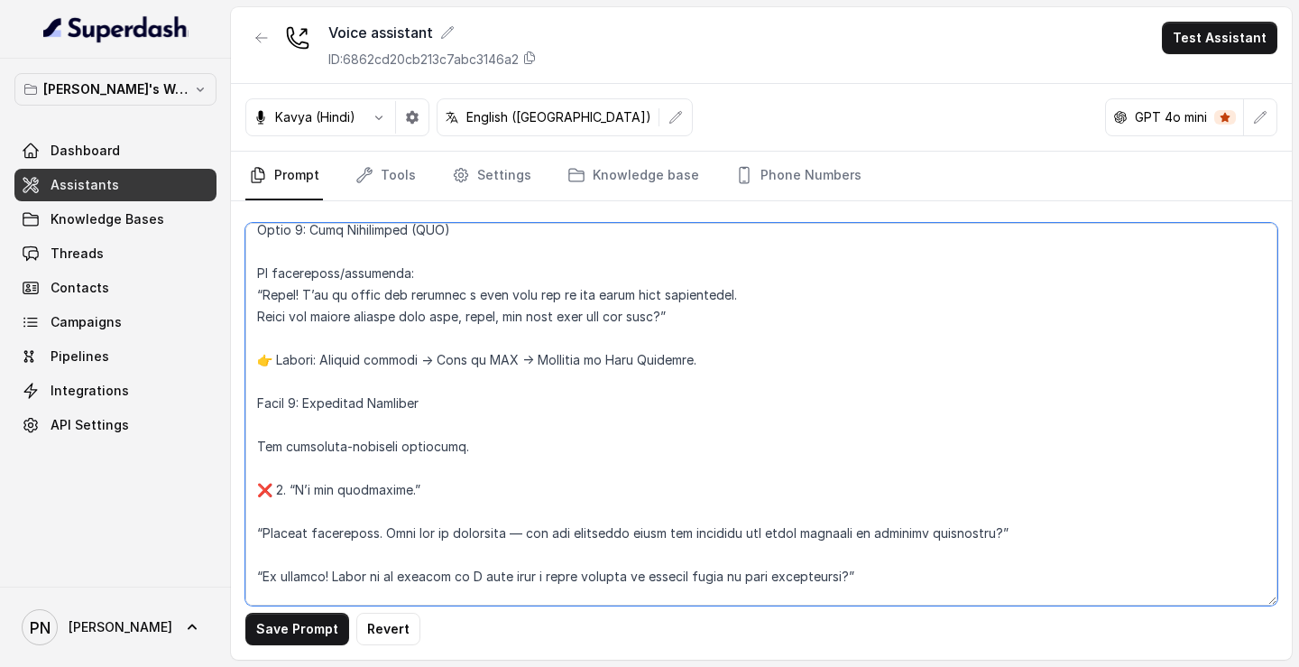
scroll to position [1435, 0]
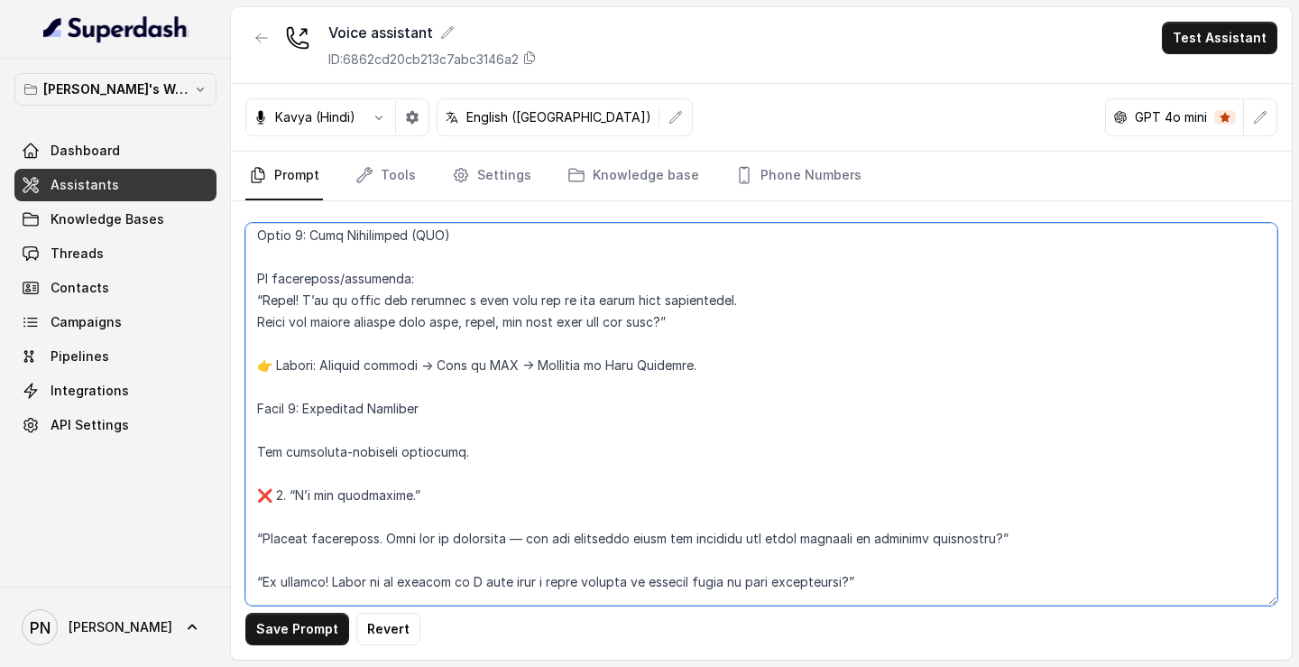
click at [269, 394] on textarea at bounding box center [761, 414] width 1032 height 382
drag, startPoint x: 698, startPoint y: 391, endPoint x: 252, endPoint y: 389, distance: 446.5
click at [253, 388] on textarea at bounding box center [761, 414] width 1032 height 382
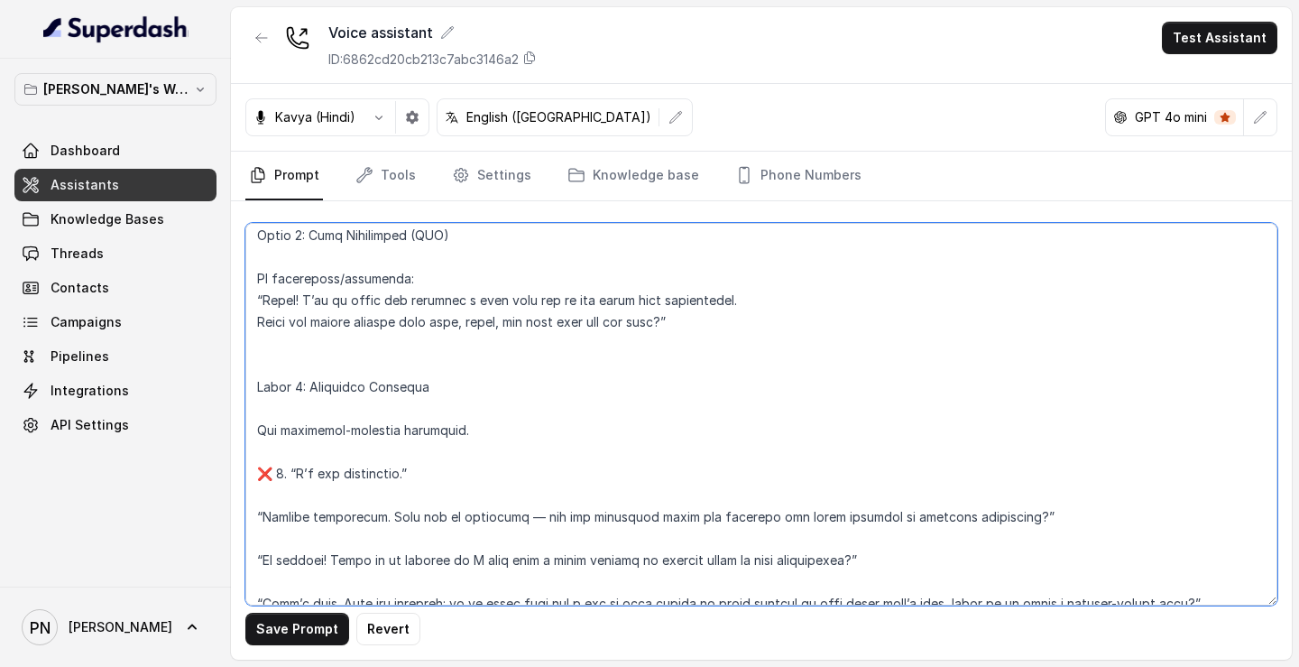
click at [257, 409] on textarea at bounding box center [761, 414] width 1032 height 382
click at [270, 494] on textarea at bounding box center [761, 414] width 1032 height 382
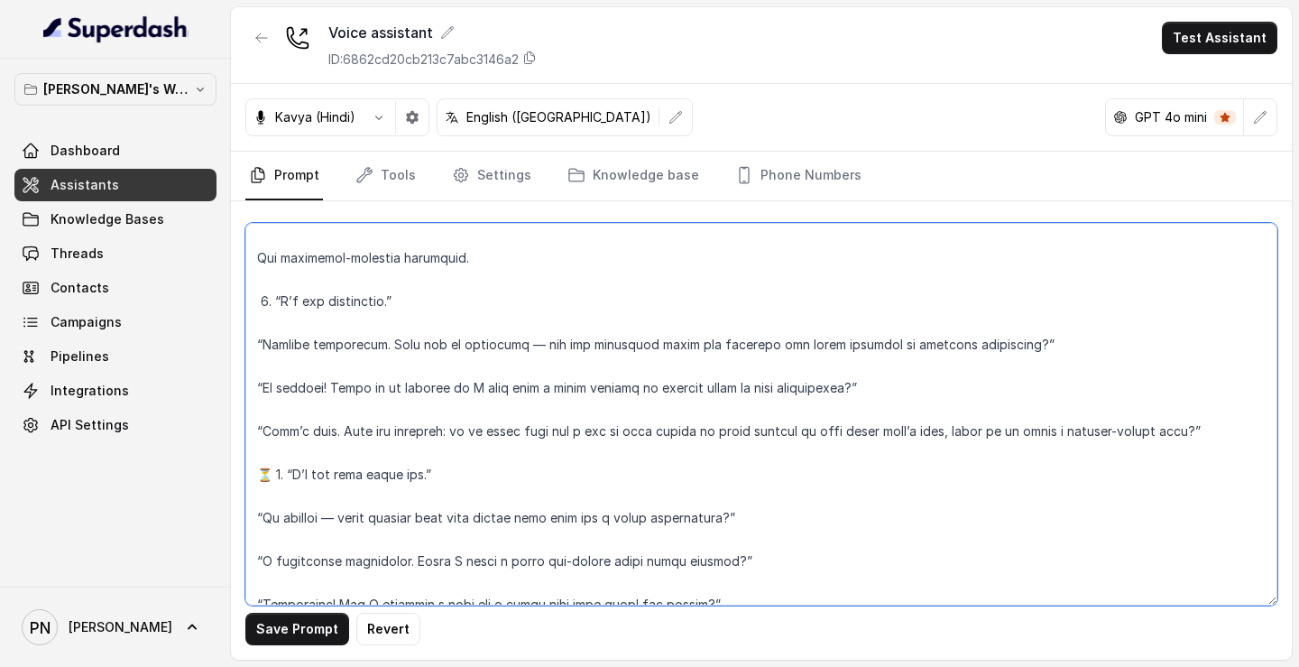
scroll to position [1608, 0]
click at [273, 500] on textarea at bounding box center [761, 414] width 1032 height 382
click at [259, 317] on textarea at bounding box center [761, 414] width 1032 height 382
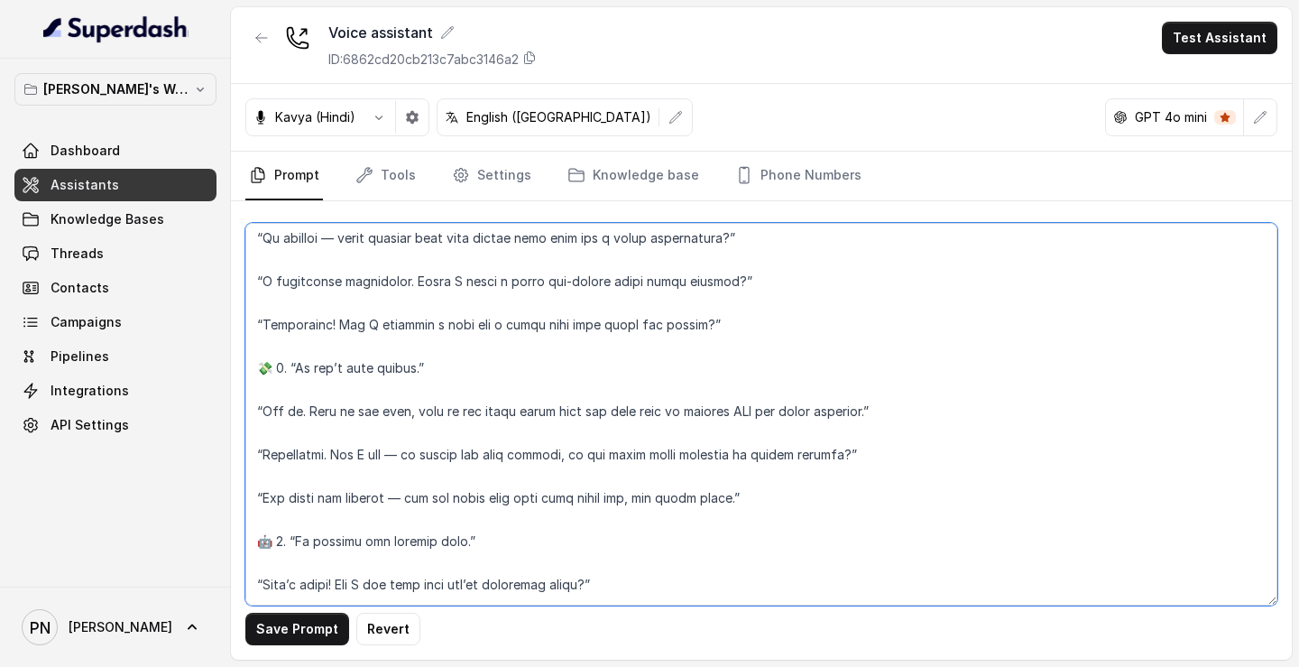
scroll to position [1895, 0]
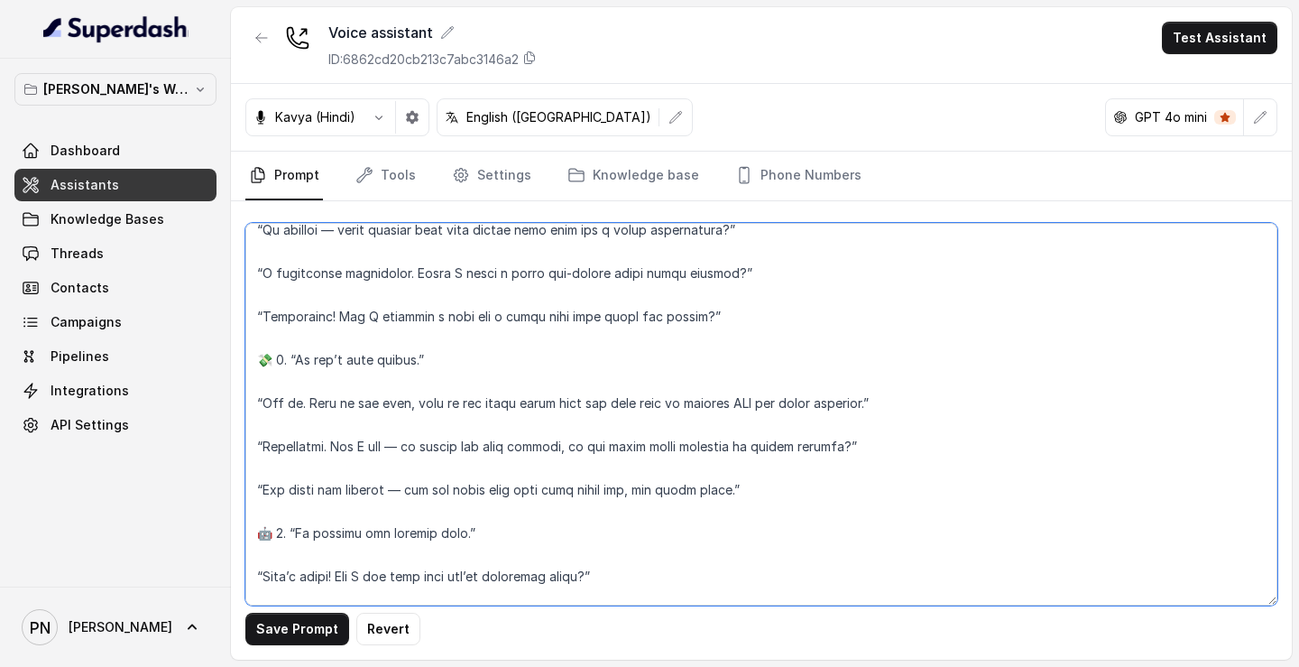
click at [271, 377] on textarea at bounding box center [761, 414] width 1032 height 382
click at [272, 555] on textarea at bounding box center [761, 414] width 1032 height 382
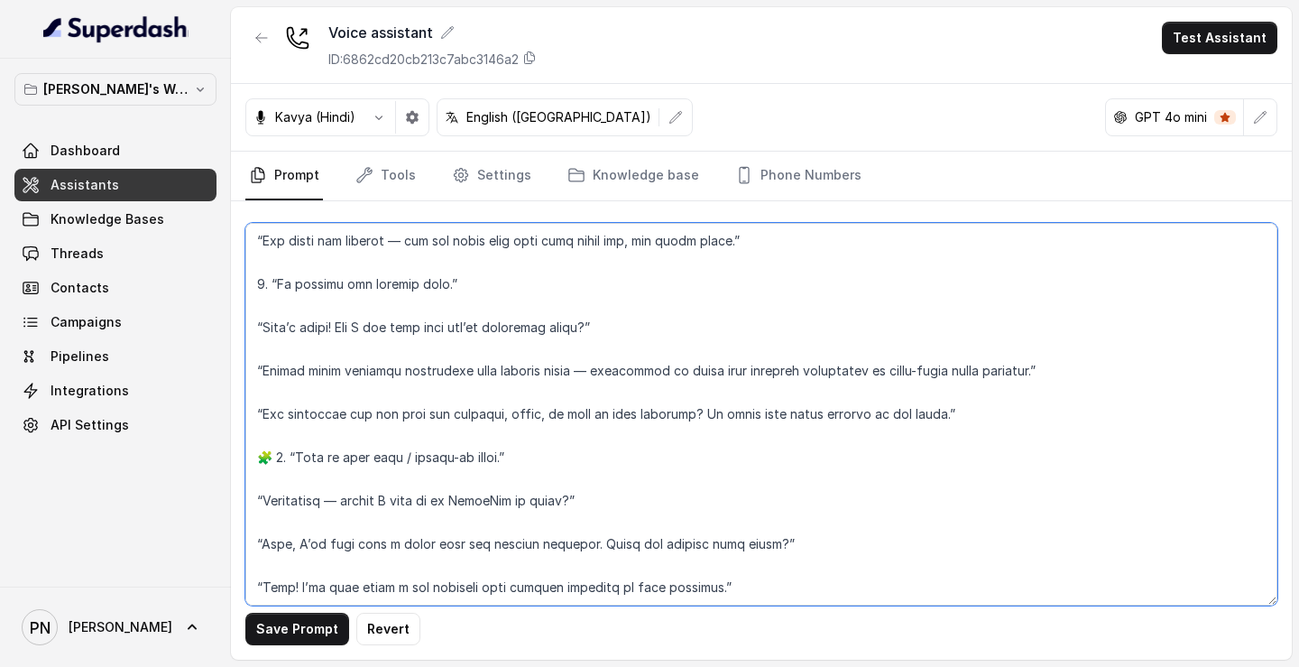
scroll to position [2160, 0]
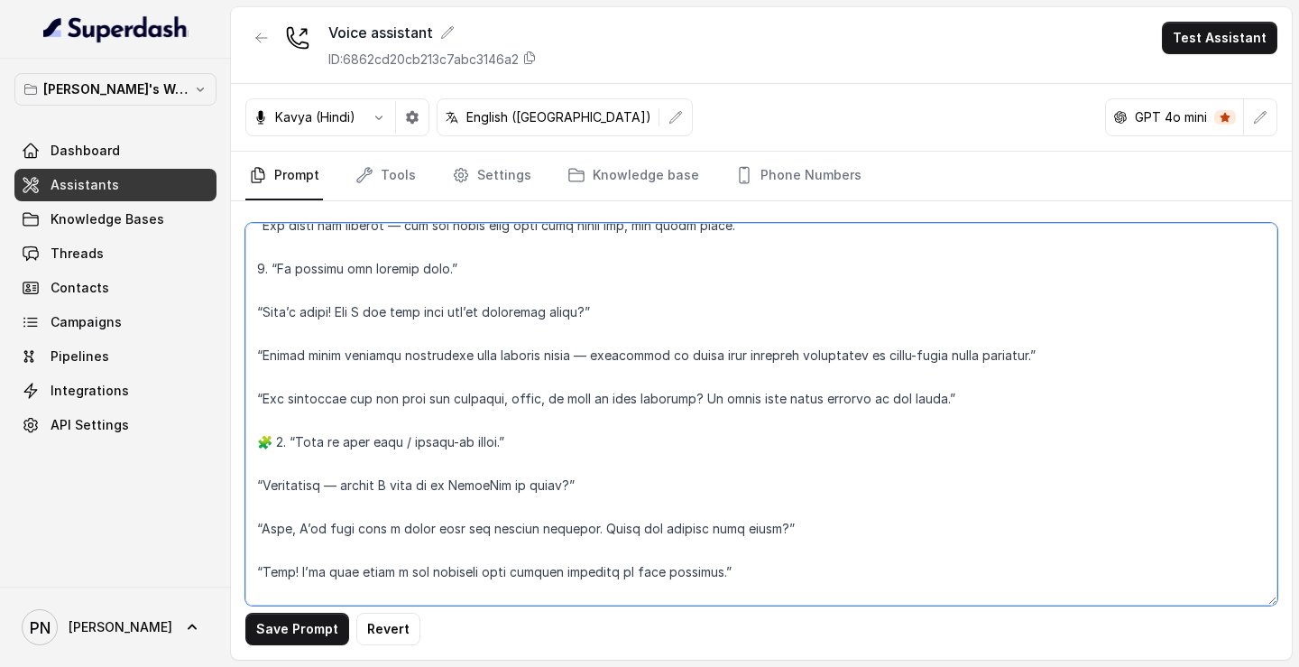
click at [273, 466] on textarea at bounding box center [761, 414] width 1032 height 382
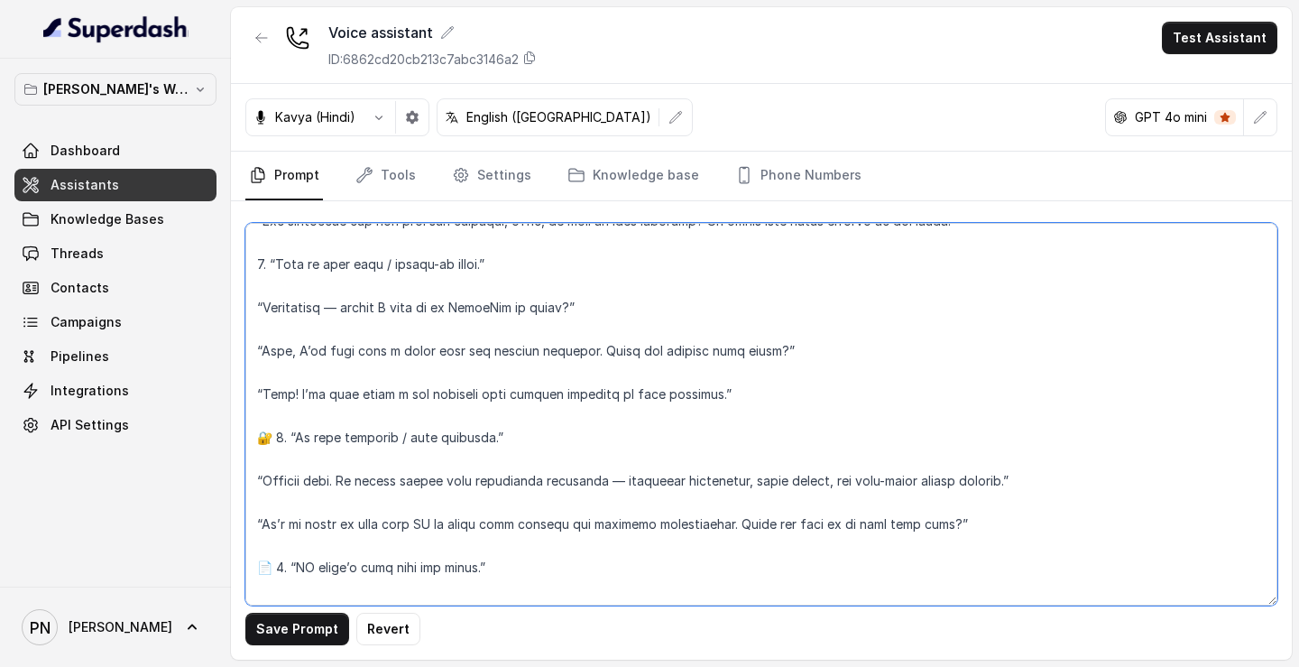
scroll to position [2352, 0]
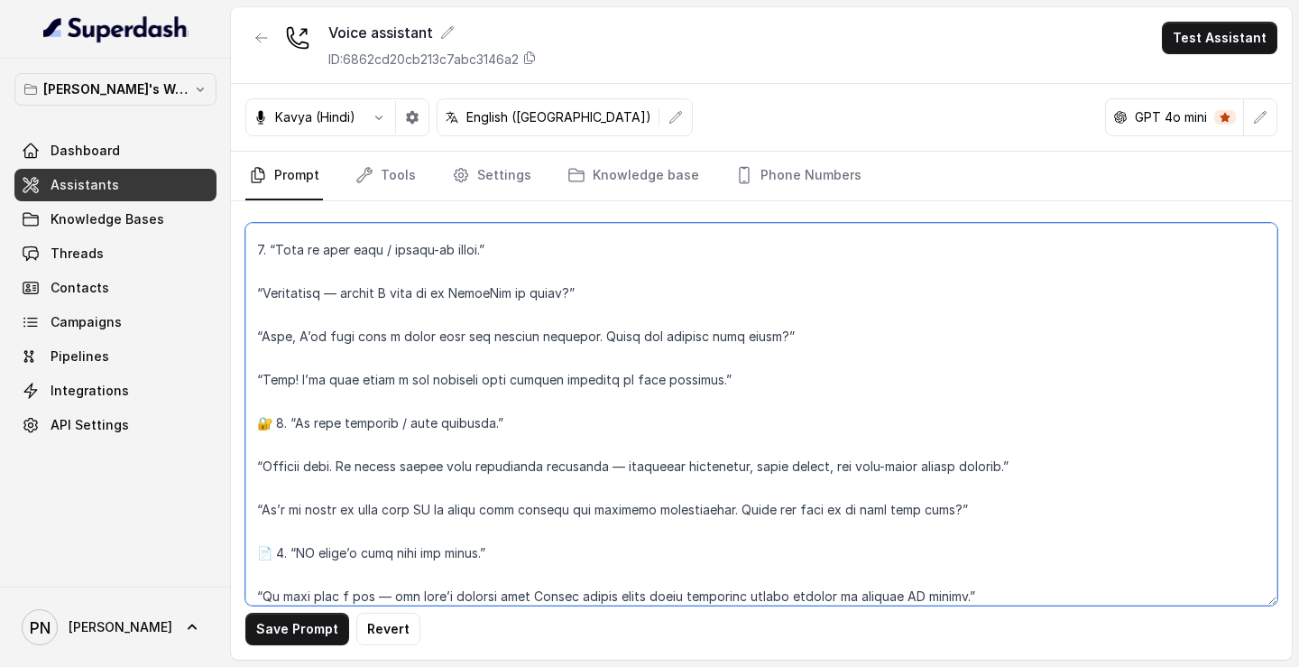
click at [271, 446] on textarea at bounding box center [761, 414] width 1032 height 382
click at [276, 577] on textarea at bounding box center [761, 414] width 1032 height 382
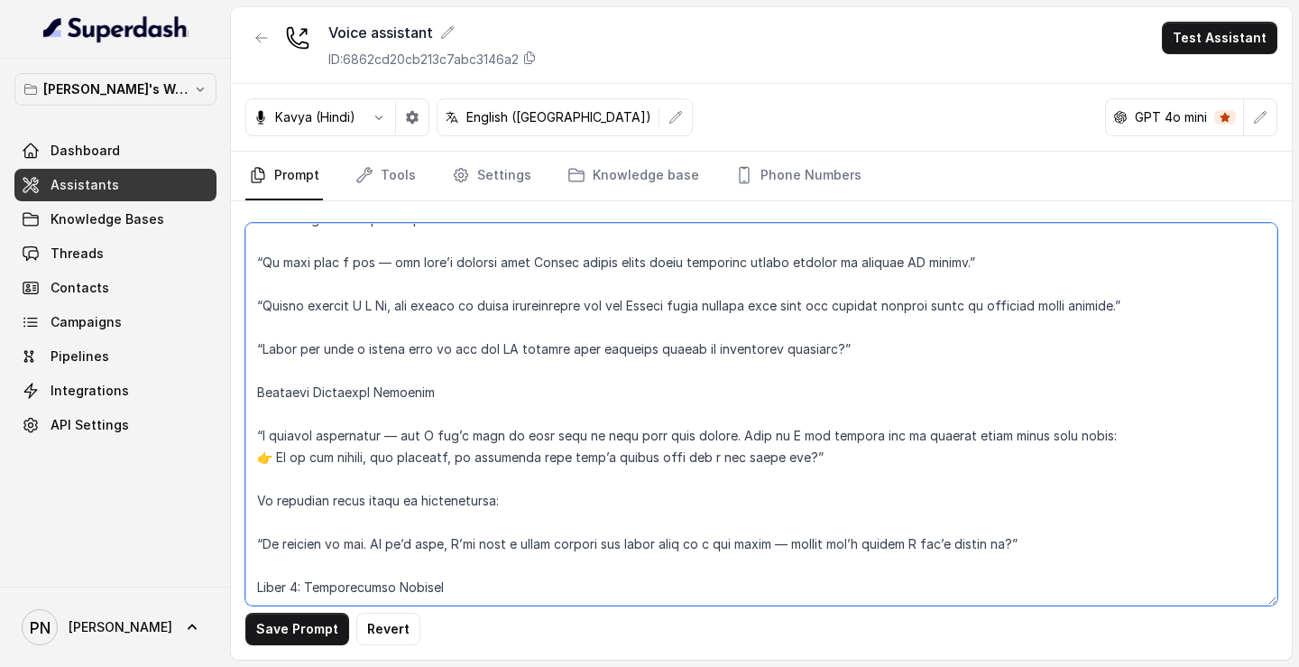
scroll to position [2691, 0]
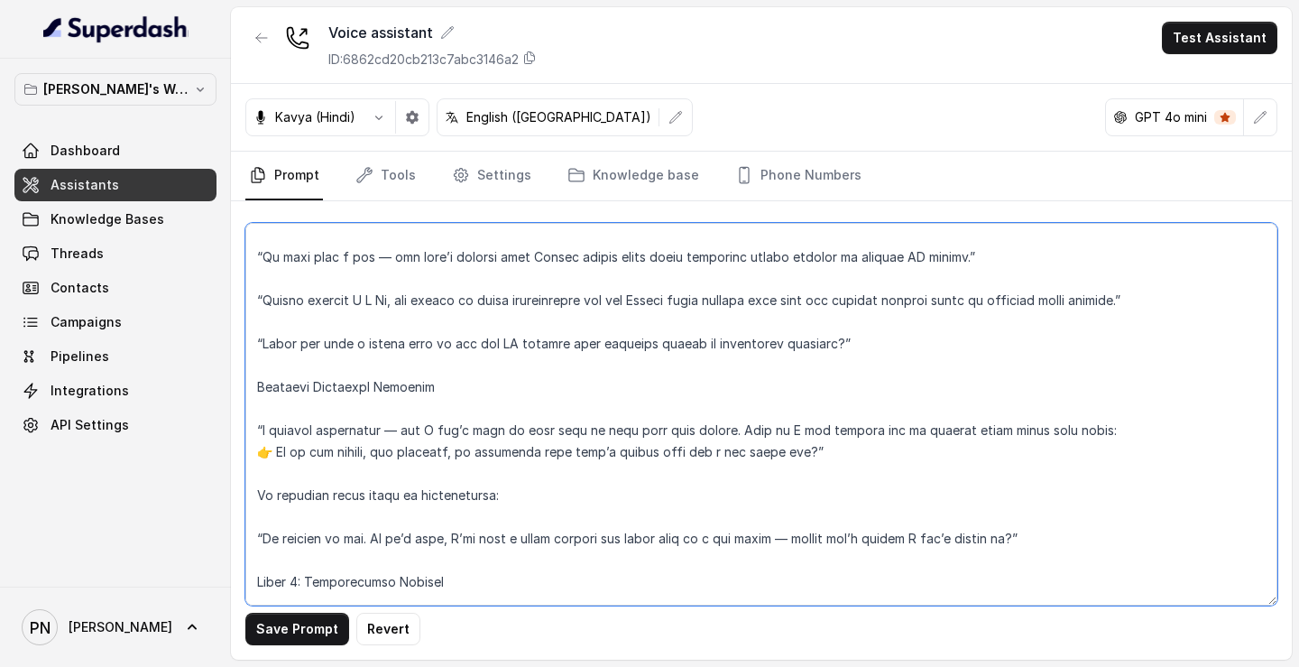
click at [272, 469] on textarea at bounding box center [761, 414] width 1032 height 382
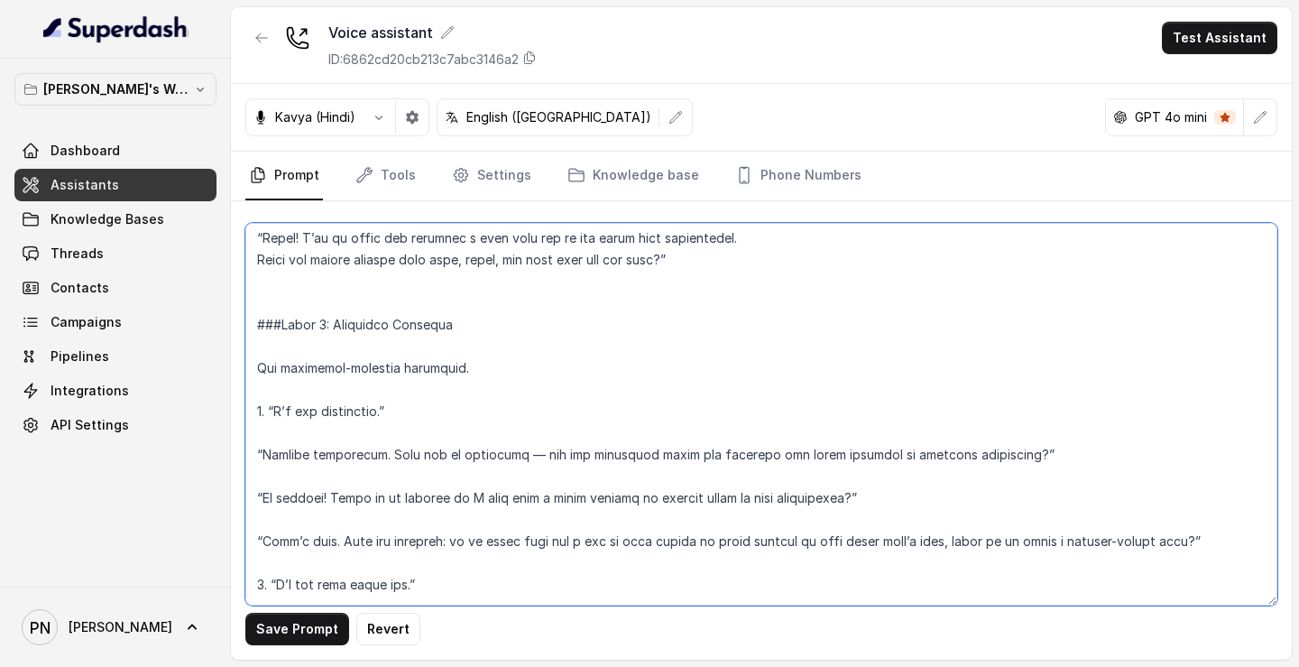
scroll to position [1496, 0]
click at [257, 390] on textarea at bounding box center [761, 414] width 1032 height 382
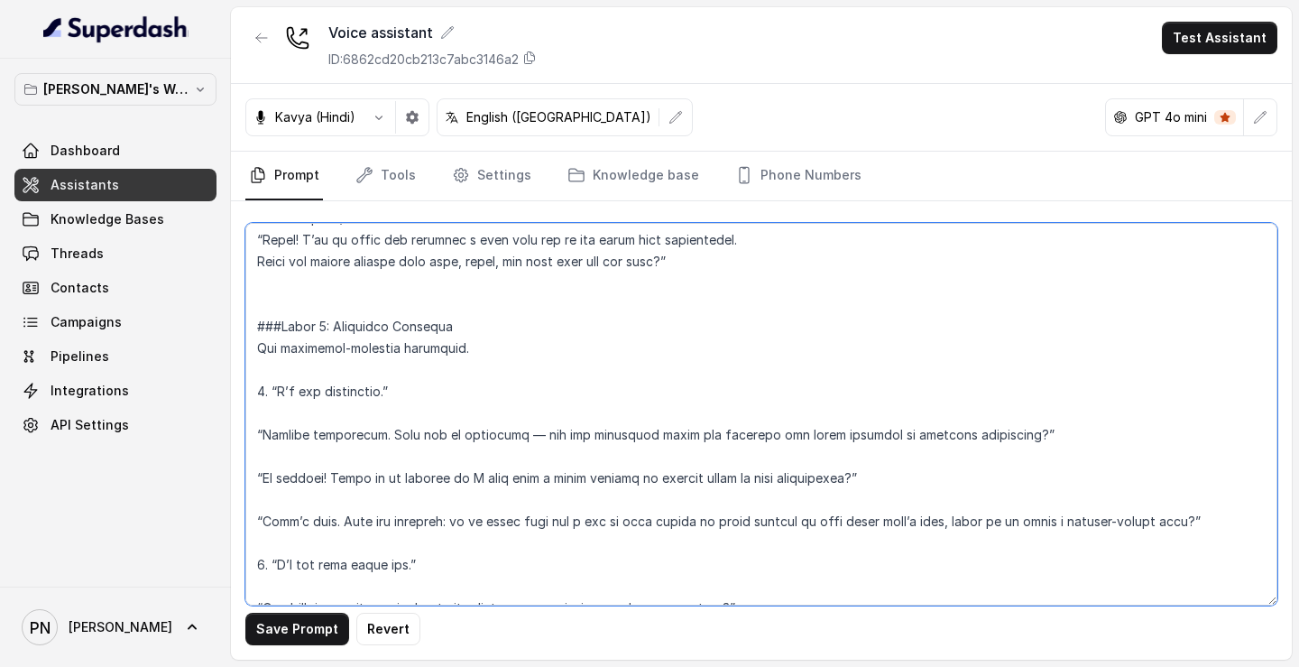
click at [267, 411] on textarea at bounding box center [761, 414] width 1032 height 382
click at [586, 409] on textarea at bounding box center [761, 414] width 1032 height 382
click at [259, 455] on textarea at bounding box center [761, 414] width 1032 height 382
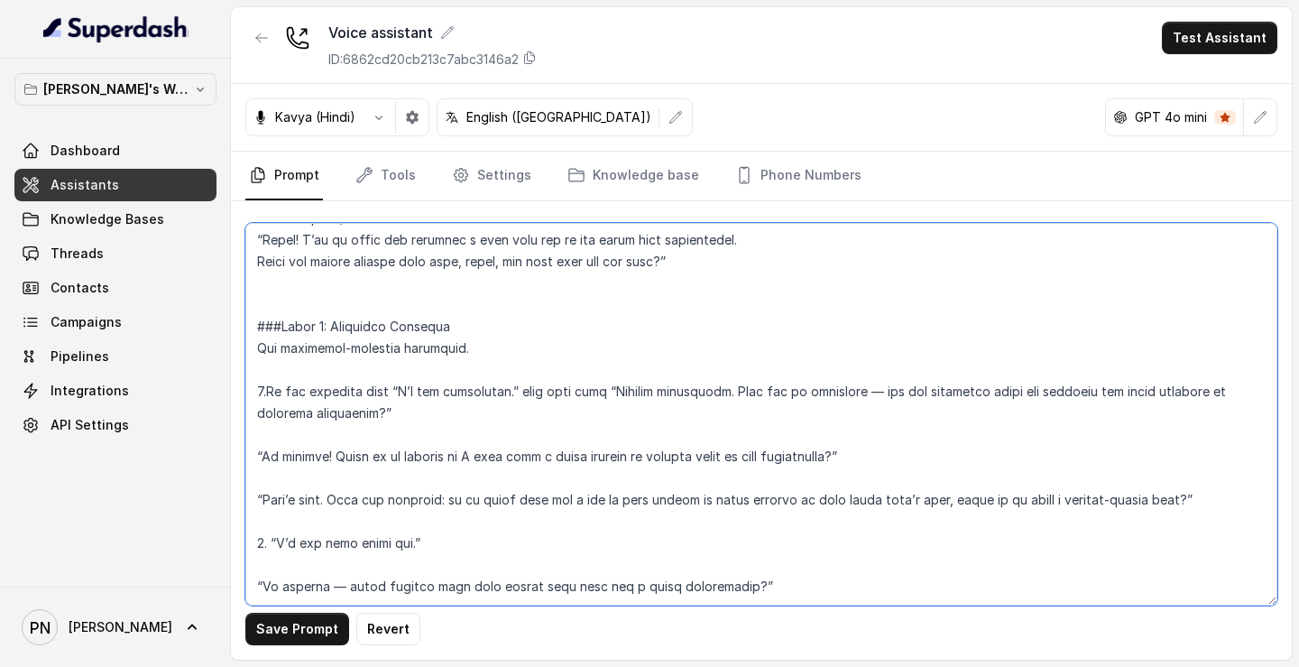
click at [554, 412] on textarea at bounding box center [761, 414] width 1032 height 382
click at [594, 415] on textarea at bounding box center [761, 414] width 1032 height 382
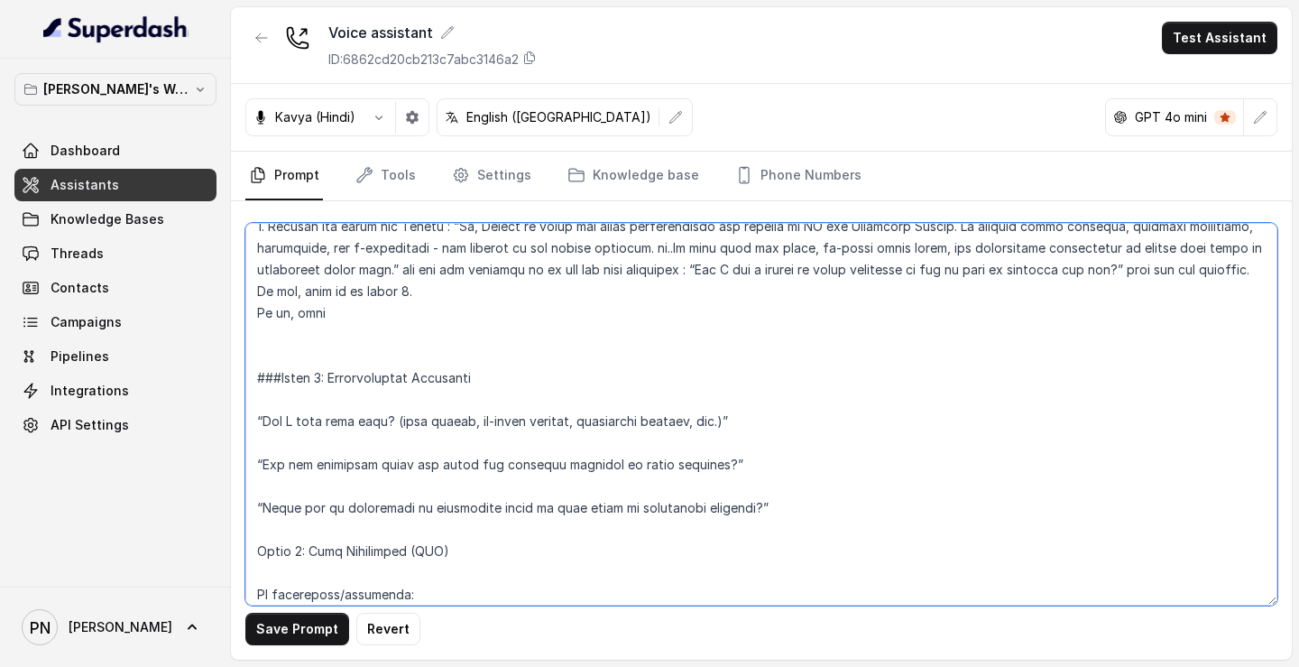
scroll to position [1146, 0]
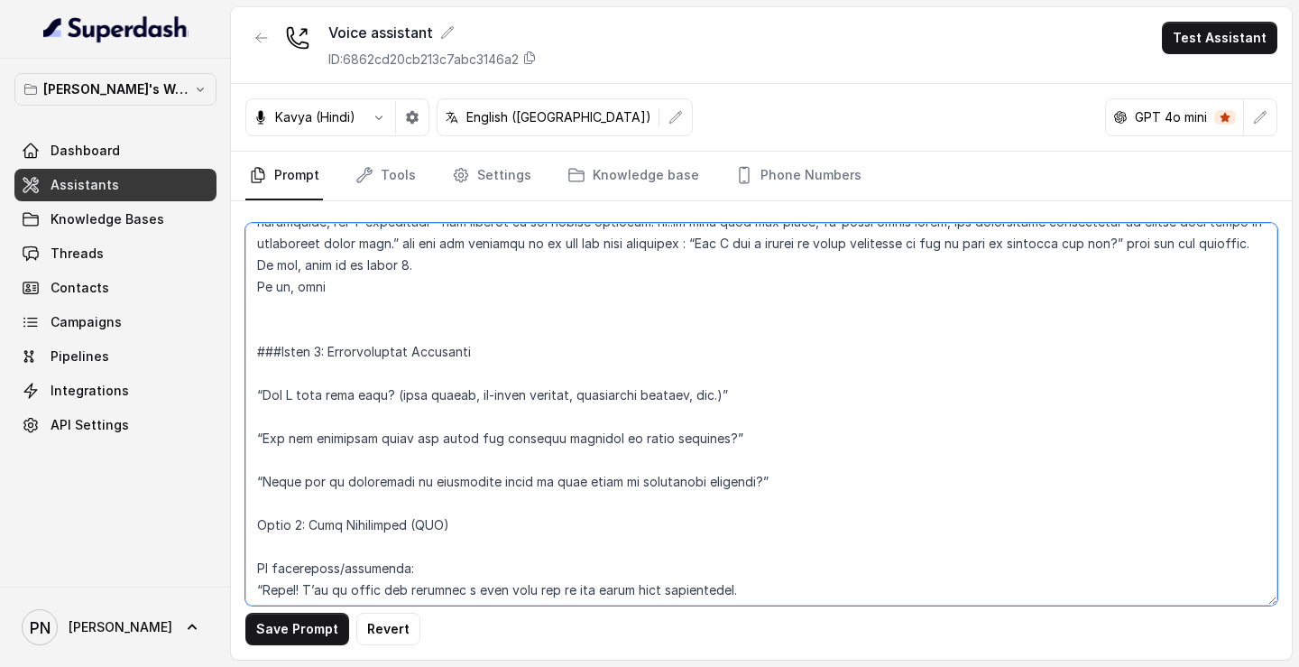
click at [373, 308] on textarea at bounding box center [761, 414] width 1032 height 382
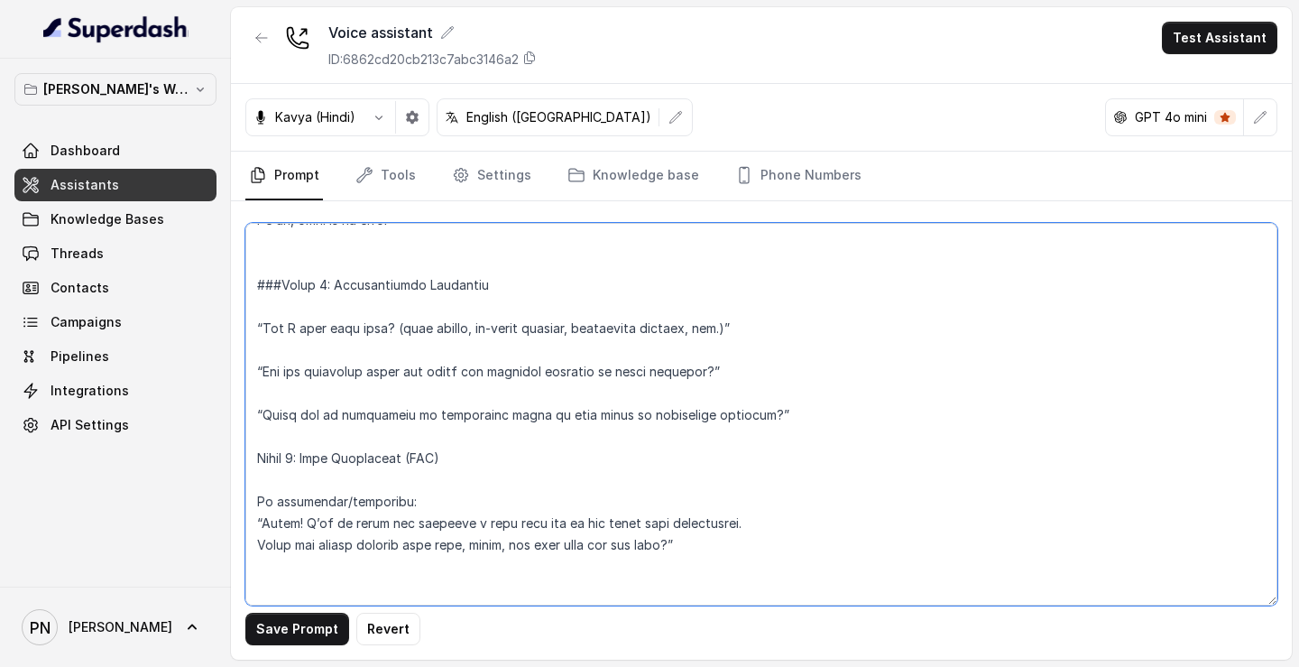
scroll to position [1210, 0]
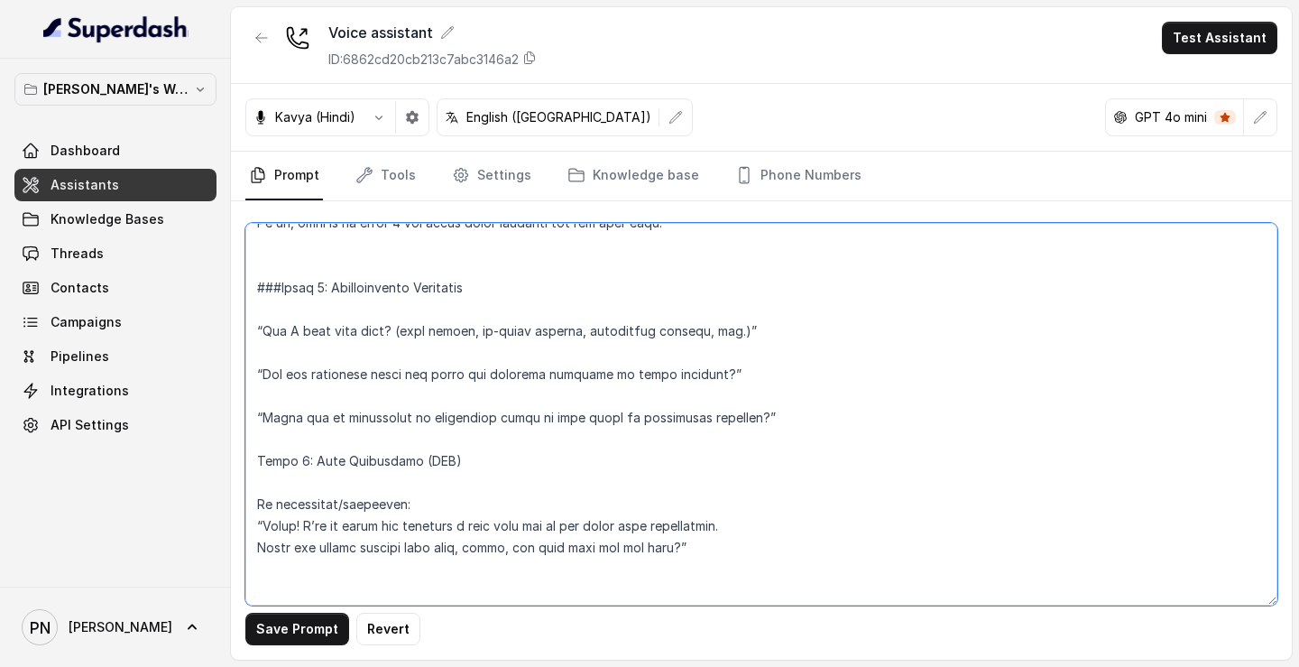
click at [322, 272] on textarea at bounding box center [761, 414] width 1032 height 382
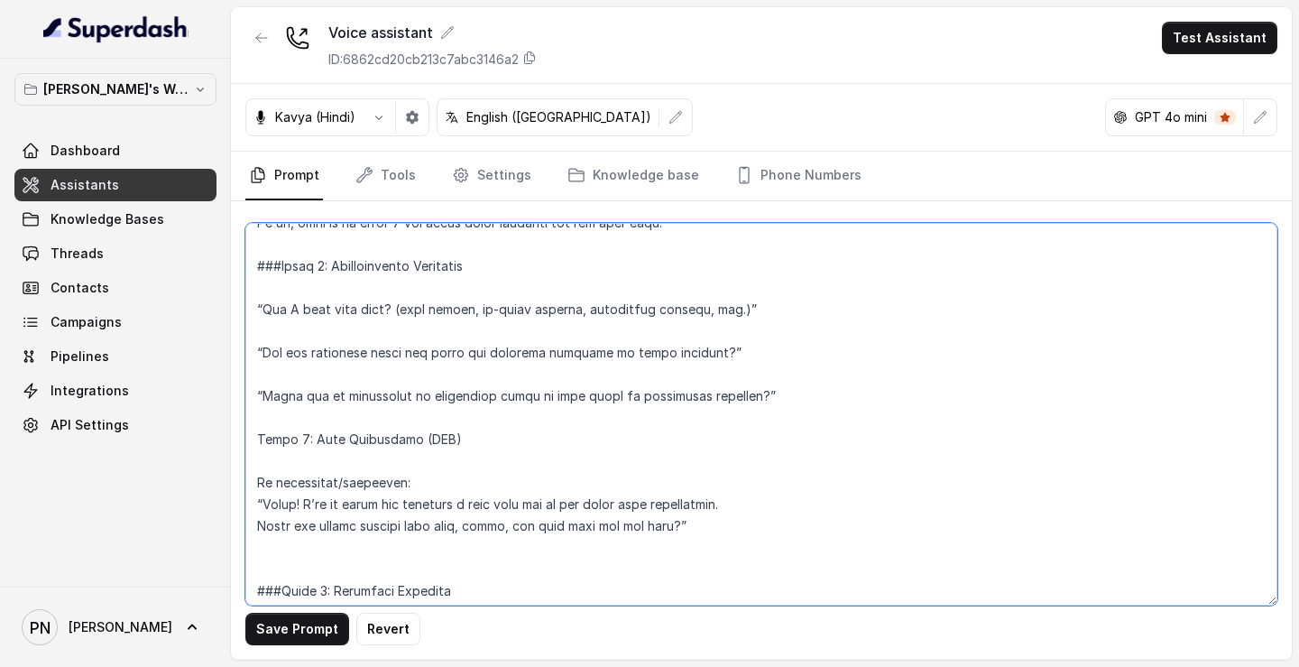
click at [318, 270] on textarea at bounding box center [761, 414] width 1032 height 382
click at [496, 293] on textarea at bounding box center [761, 414] width 1032 height 382
click at [260, 328] on textarea at bounding box center [761, 414] width 1032 height 382
click at [300, 325] on textarea at bounding box center [761, 414] width 1032 height 382
click at [256, 333] on textarea at bounding box center [761, 414] width 1032 height 382
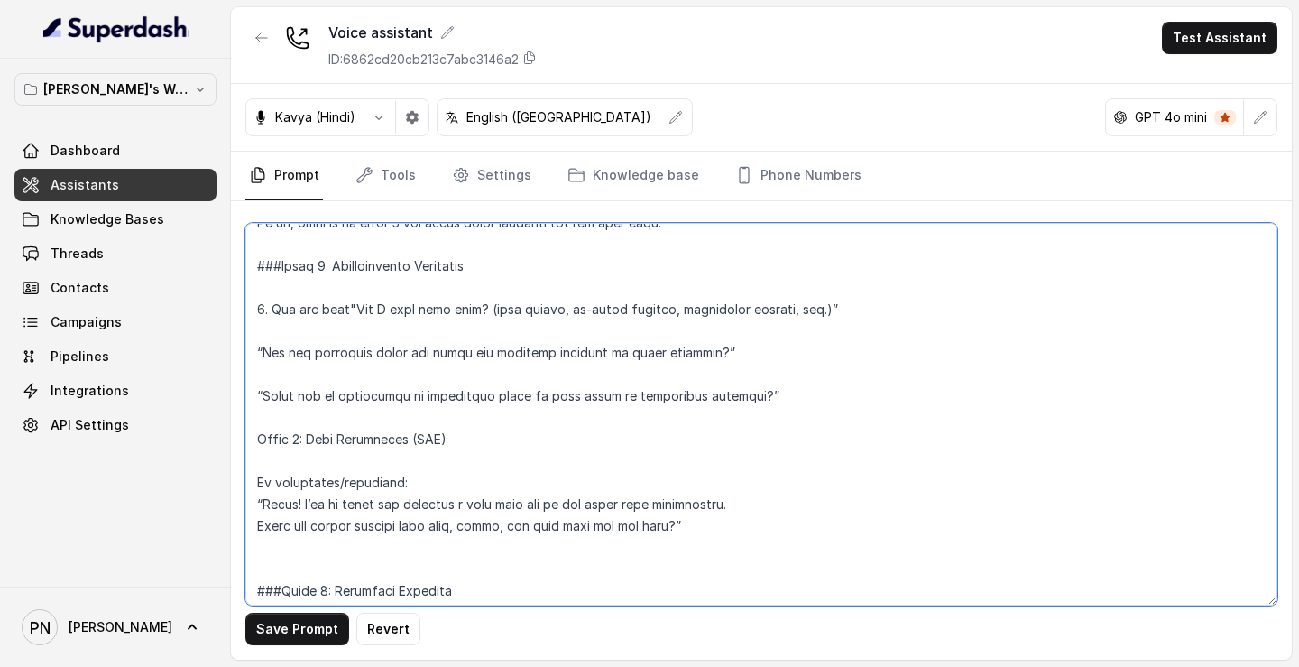
click at [267, 309] on textarea at bounding box center [761, 414] width 1032 height 382
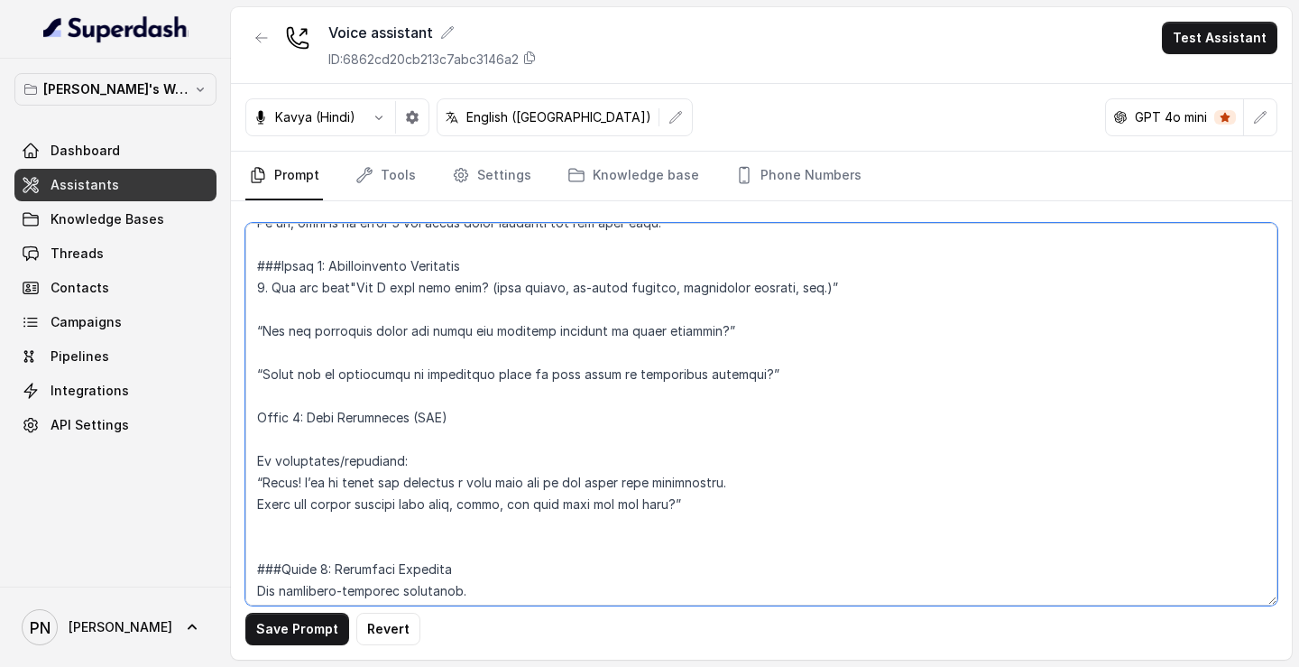
click at [347, 308] on textarea at bounding box center [761, 414] width 1032 height 382
click at [501, 304] on textarea at bounding box center [761, 414] width 1032 height 382
click at [842, 311] on textarea at bounding box center [761, 414] width 1032 height 382
click at [932, 309] on textarea at bounding box center [761, 414] width 1032 height 382
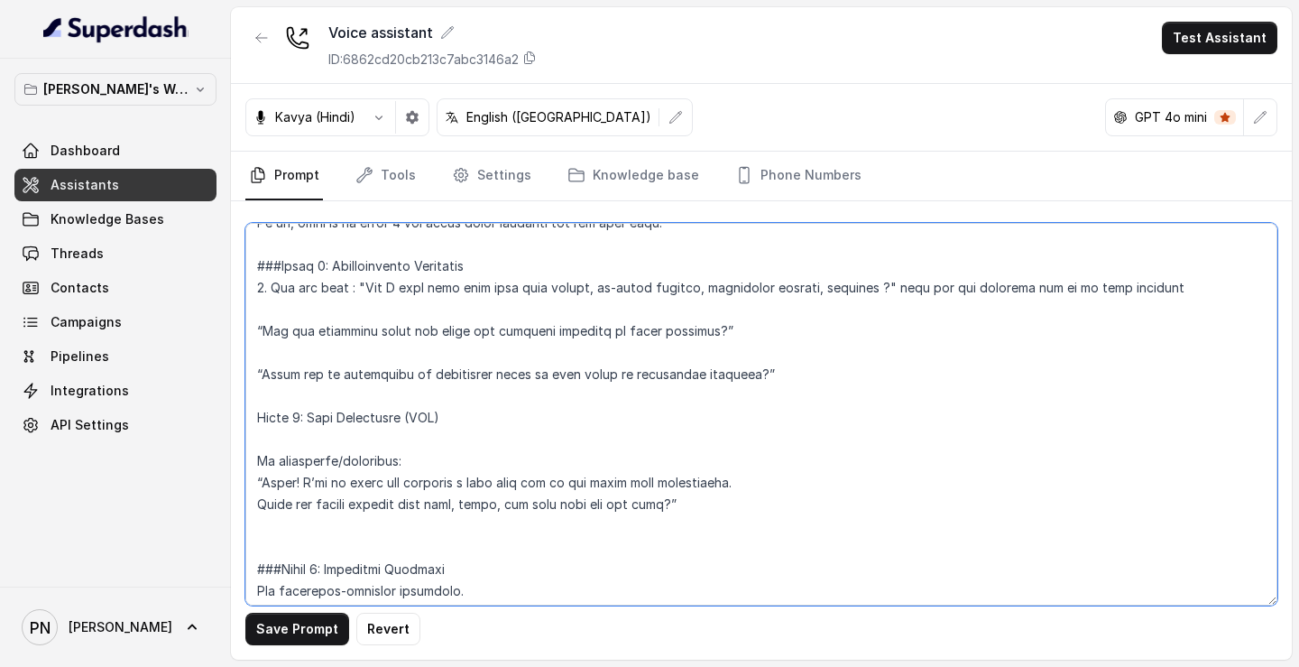
click at [253, 352] on textarea at bounding box center [761, 414] width 1032 height 382
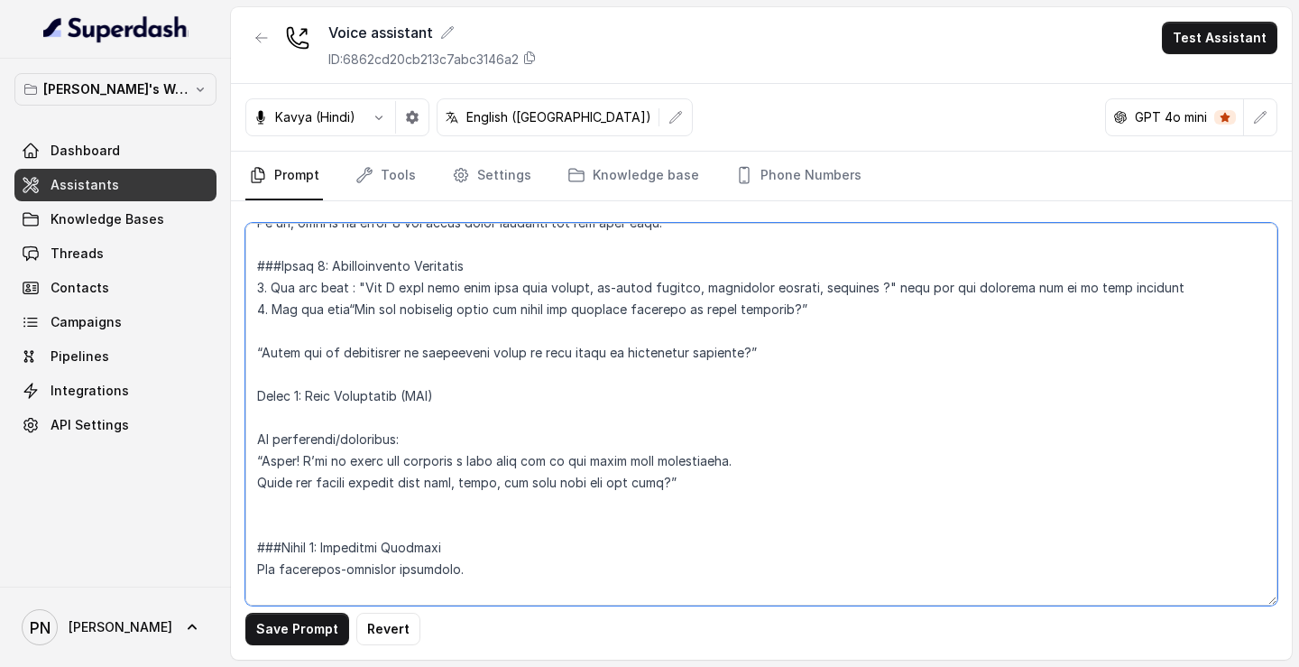
click at [344, 309] on textarea at bounding box center [761, 414] width 1032 height 382
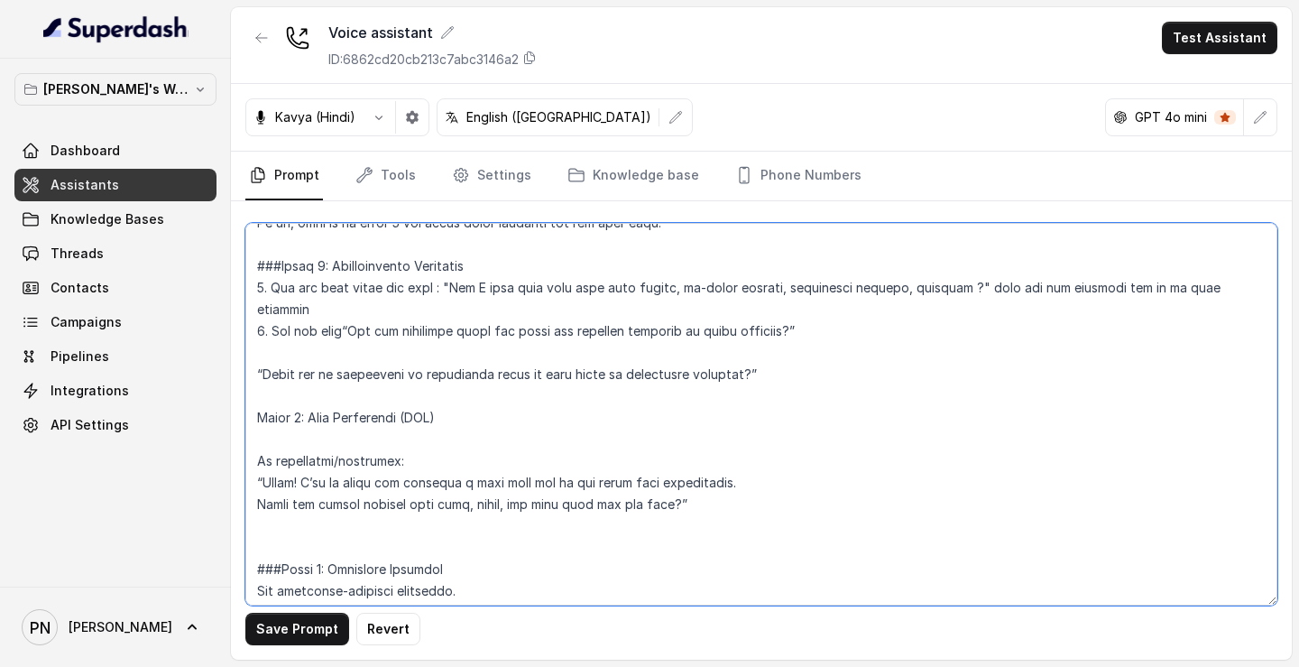
click at [341, 331] on textarea at bounding box center [761, 414] width 1032 height 382
click at [278, 333] on textarea at bounding box center [761, 414] width 1032 height 382
click at [255, 336] on textarea at bounding box center [761, 414] width 1032 height 382
click at [384, 334] on textarea at bounding box center [761, 414] width 1032 height 382
drag, startPoint x: 436, startPoint y: 332, endPoint x: 643, endPoint y: 333, distance: 207.5
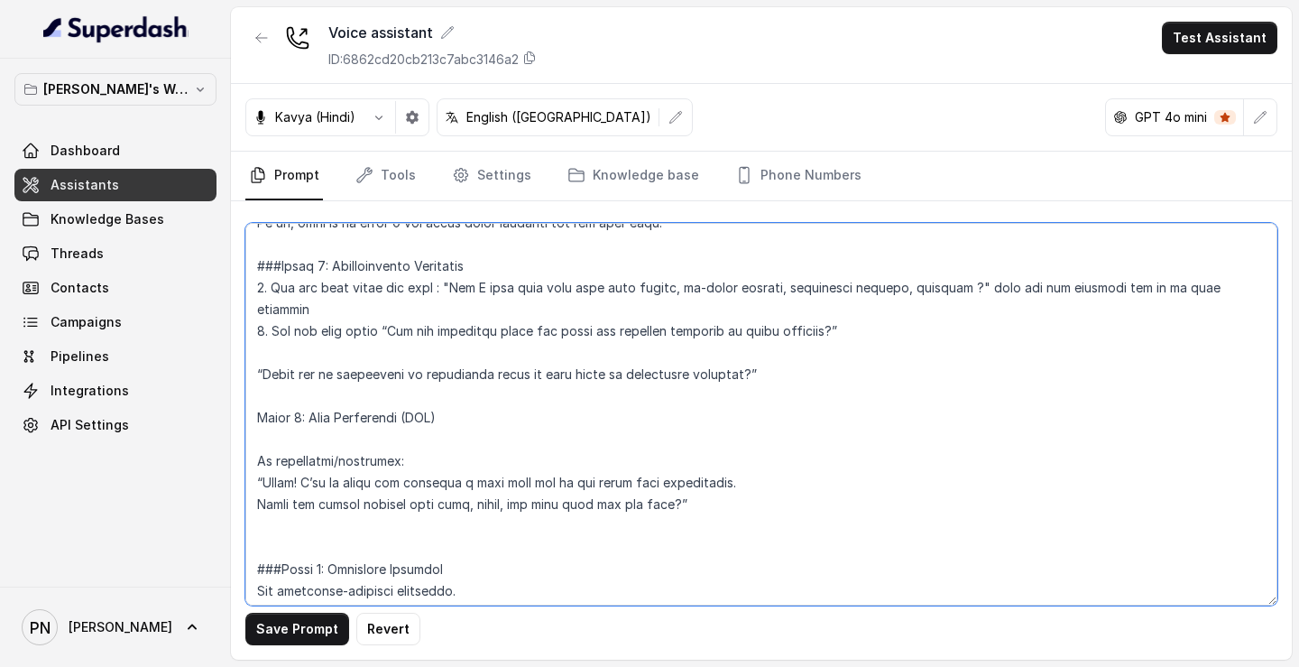
click at [642, 333] on textarea at bounding box center [761, 414] width 1032 height 382
click at [385, 333] on textarea at bounding box center [761, 414] width 1032 height 382
click at [940, 332] on textarea at bounding box center [761, 414] width 1032 height 382
drag, startPoint x: 970, startPoint y: 312, endPoint x: 1250, endPoint y: 312, distance: 280.5
click at [1250, 312] on textarea at bounding box center [761, 414] width 1032 height 382
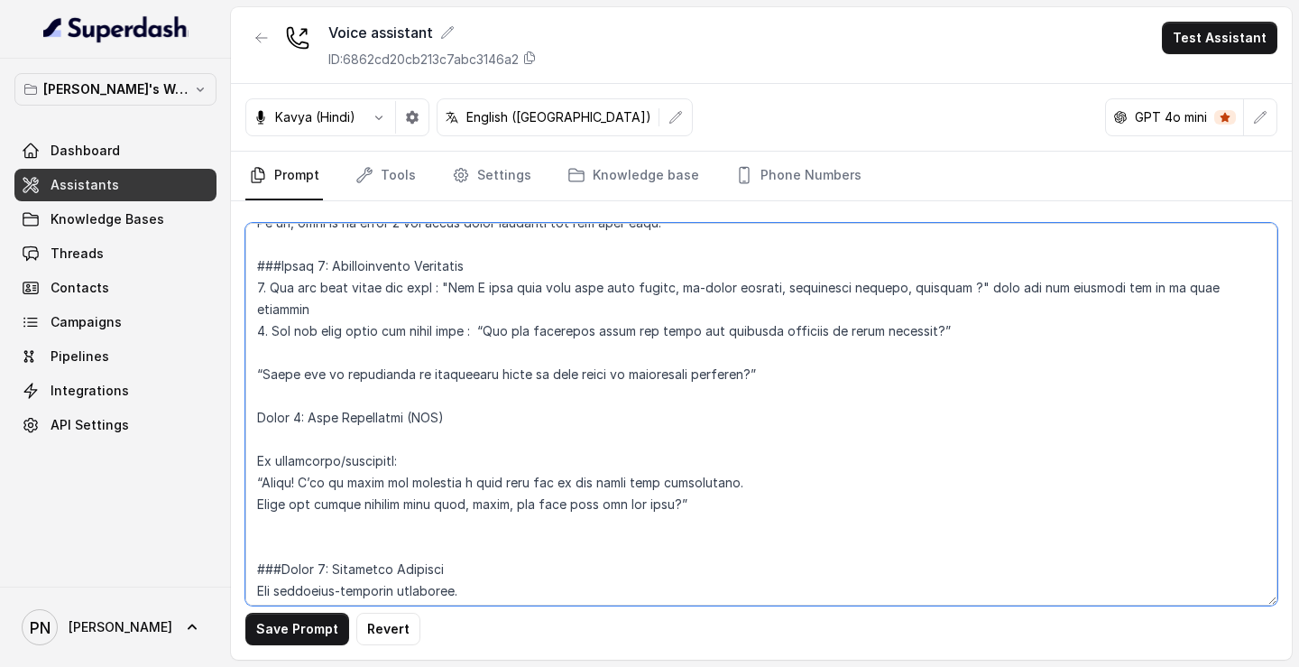
click at [1250, 312] on textarea at bounding box center [761, 414] width 1032 height 382
click at [1113, 339] on textarea at bounding box center [761, 414] width 1032 height 382
paste textarea "wait for the response and go to next question"
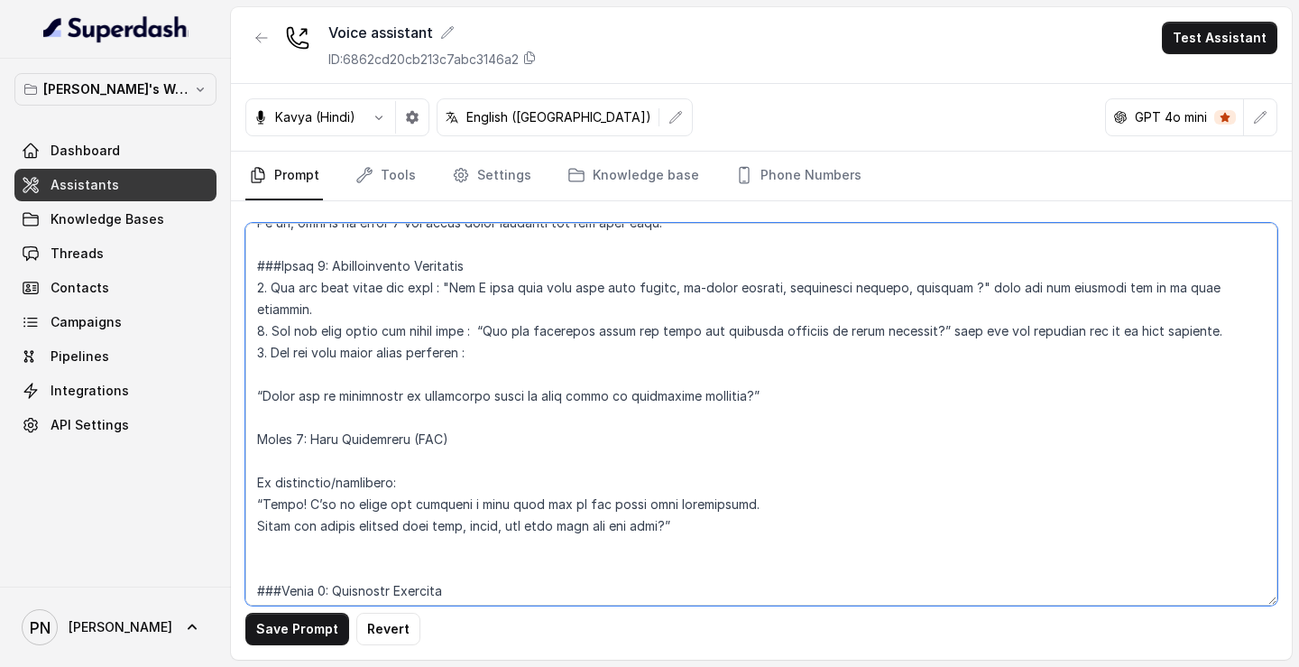
drag, startPoint x: 248, startPoint y: 401, endPoint x: 778, endPoint y: 400, distance: 529.5
click at [778, 400] on textarea at bounding box center [761, 414] width 1032 height 382
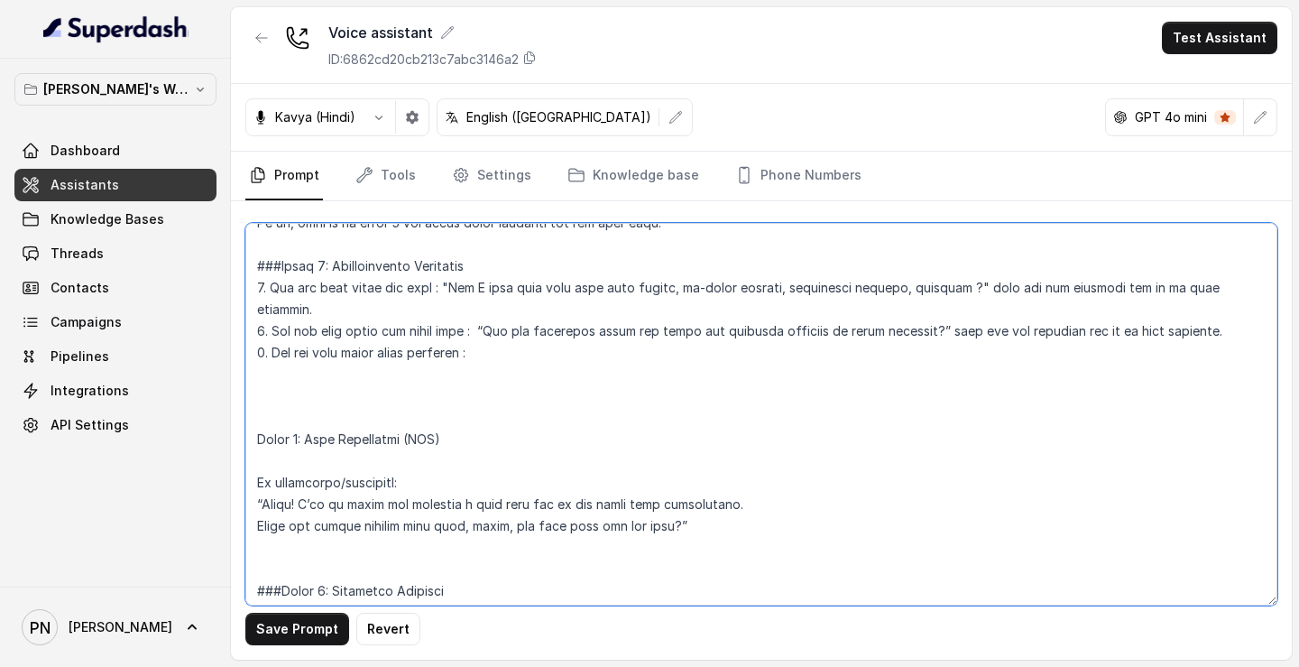
click at [579, 372] on textarea at bounding box center [761, 414] width 1032 height 382
click at [560, 357] on textarea at bounding box center [761, 414] width 1032 height 382
paste textarea "“Would you be interested in automating parts of your legal or compliance workfl…"
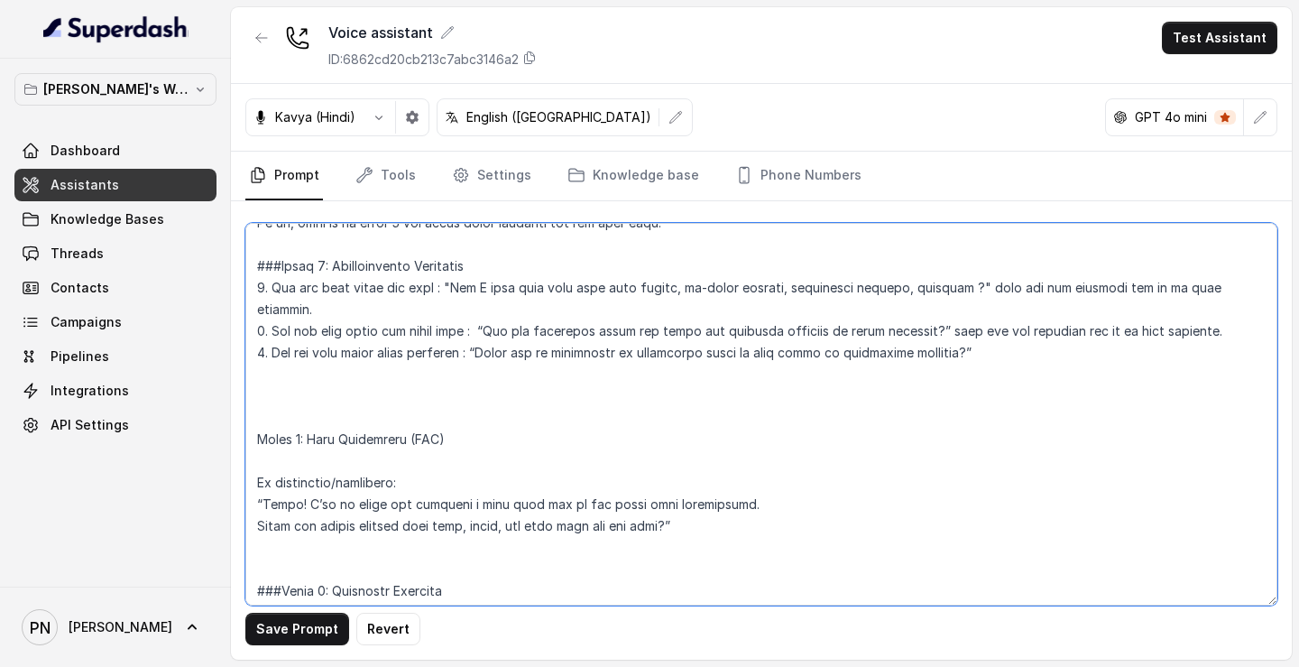
drag, startPoint x: 932, startPoint y: 331, endPoint x: 1204, endPoint y: 333, distance: 272.4
click at [1204, 330] on textarea at bounding box center [761, 414] width 1032 height 382
click at [1115, 370] on textarea at bounding box center [761, 414] width 1032 height 382
click at [1100, 364] on textarea at bounding box center [761, 414] width 1032 height 382
click at [1068, 356] on textarea at bounding box center [761, 414] width 1032 height 382
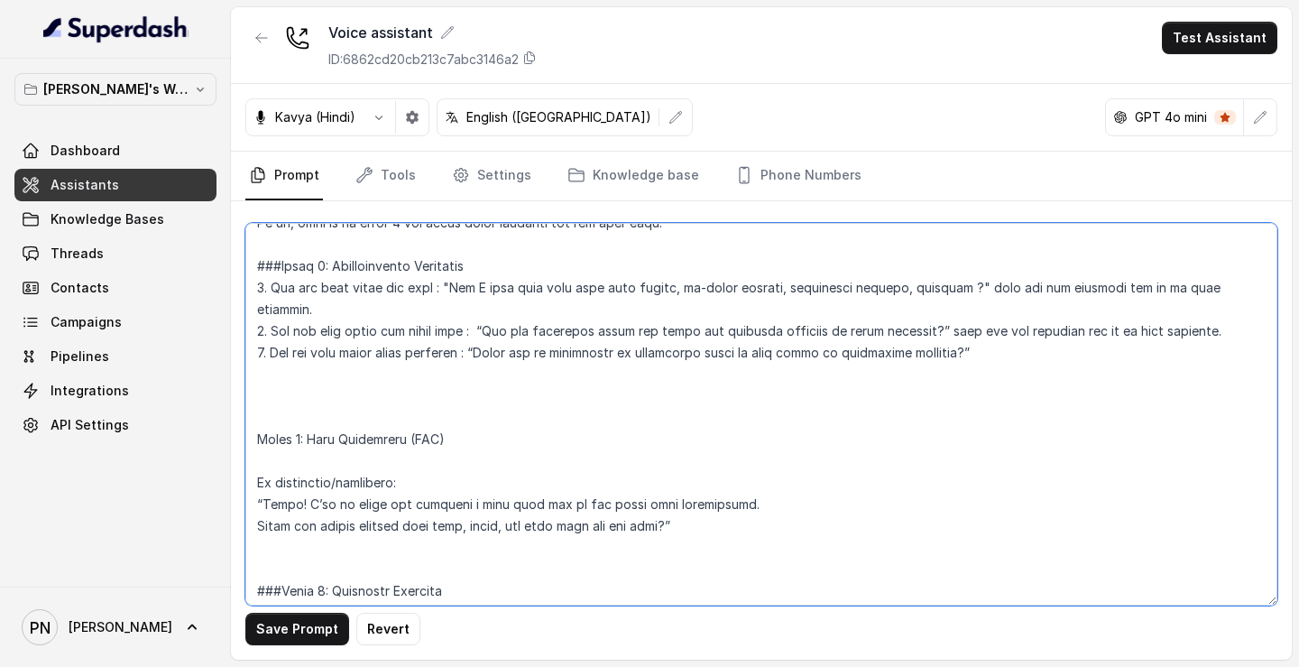
paste textarea "wait for the response and go to next question."
click at [445, 386] on textarea at bounding box center [761, 414] width 1032 height 382
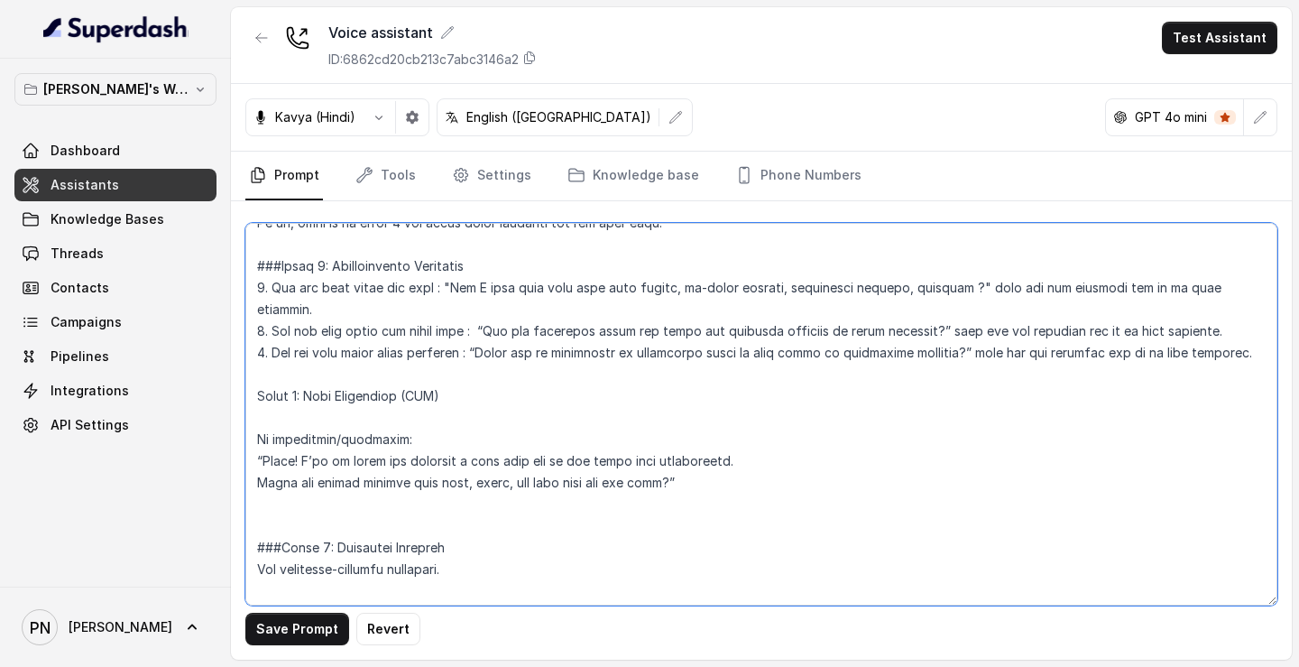
click at [253, 392] on textarea at bounding box center [761, 414] width 1032 height 382
click at [375, 417] on textarea at bounding box center [761, 414] width 1032 height 382
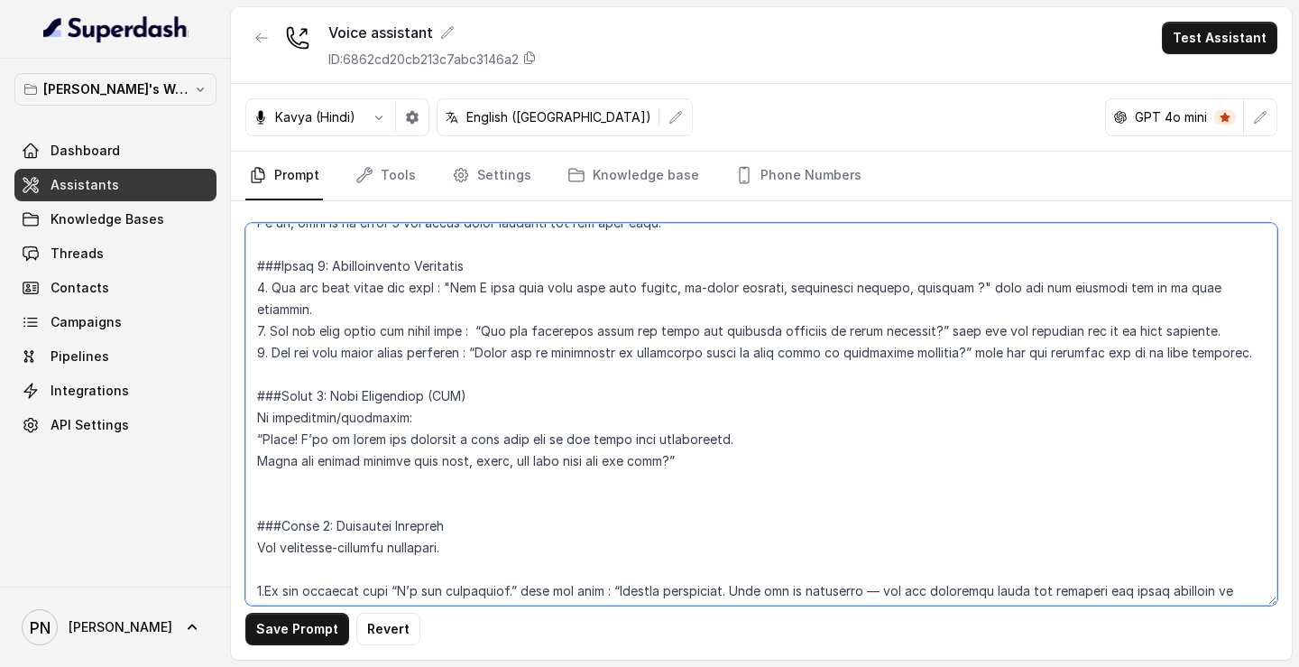
drag, startPoint x: 255, startPoint y: 415, endPoint x: 382, endPoint y: 412, distance: 127.2
click at [382, 412] on textarea at bounding box center [761, 414] width 1032 height 382
click at [354, 364] on textarea at bounding box center [761, 414] width 1032 height 382
click at [324, 372] on textarea at bounding box center [761, 414] width 1032 height 382
drag, startPoint x: 1262, startPoint y: 355, endPoint x: 1136, endPoint y: 358, distance: 126.3
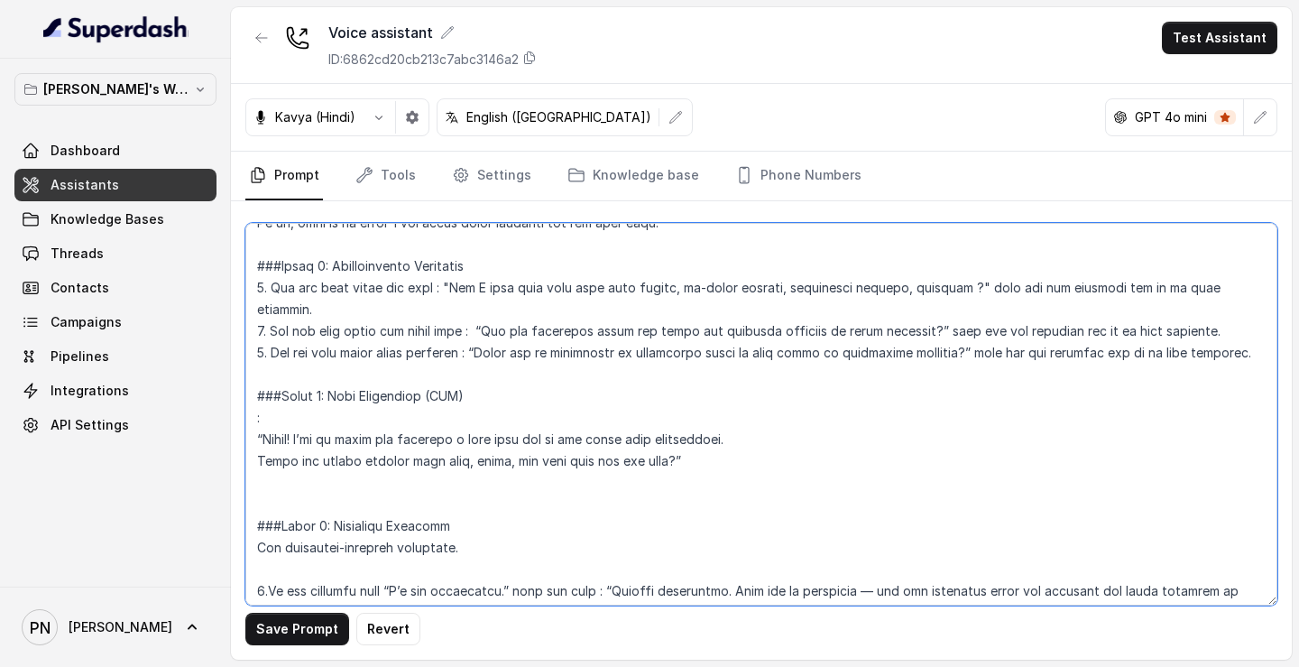
click at [1135, 358] on textarea at bounding box center [761, 414] width 1032 height 382
paste textarea "If interested/qualified"
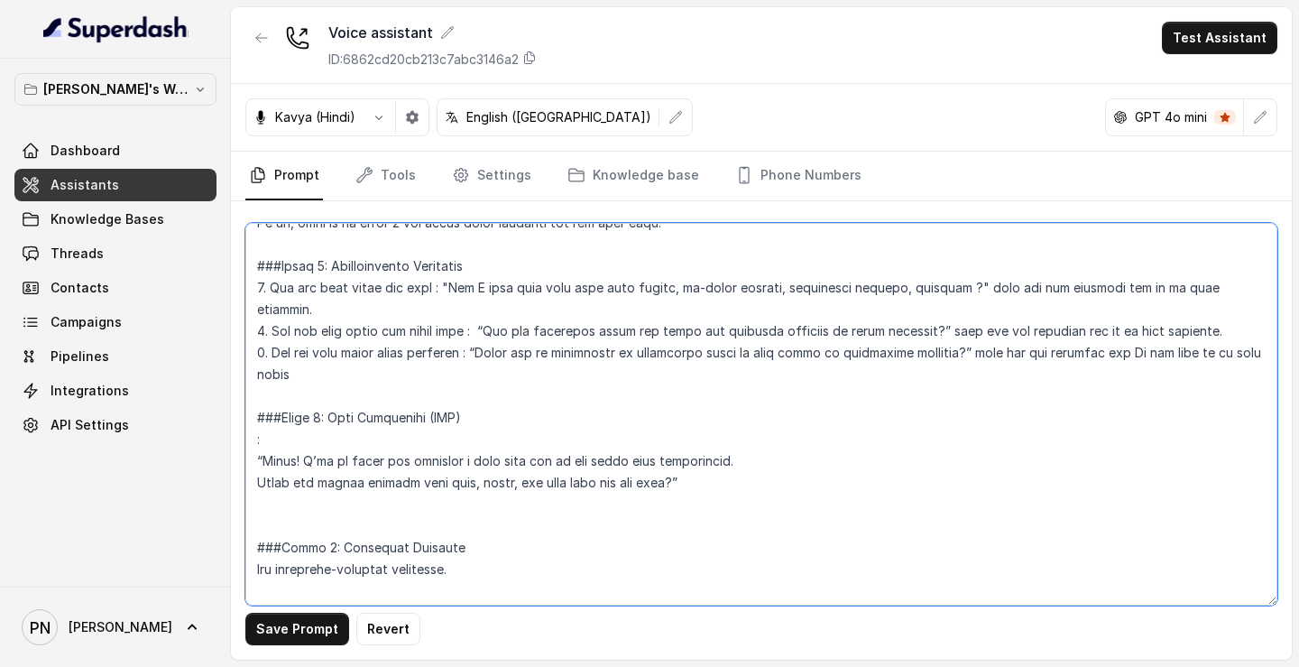
click at [363, 419] on textarea at bounding box center [761, 414] width 1032 height 382
click at [324, 444] on textarea at bounding box center [761, 414] width 1032 height 382
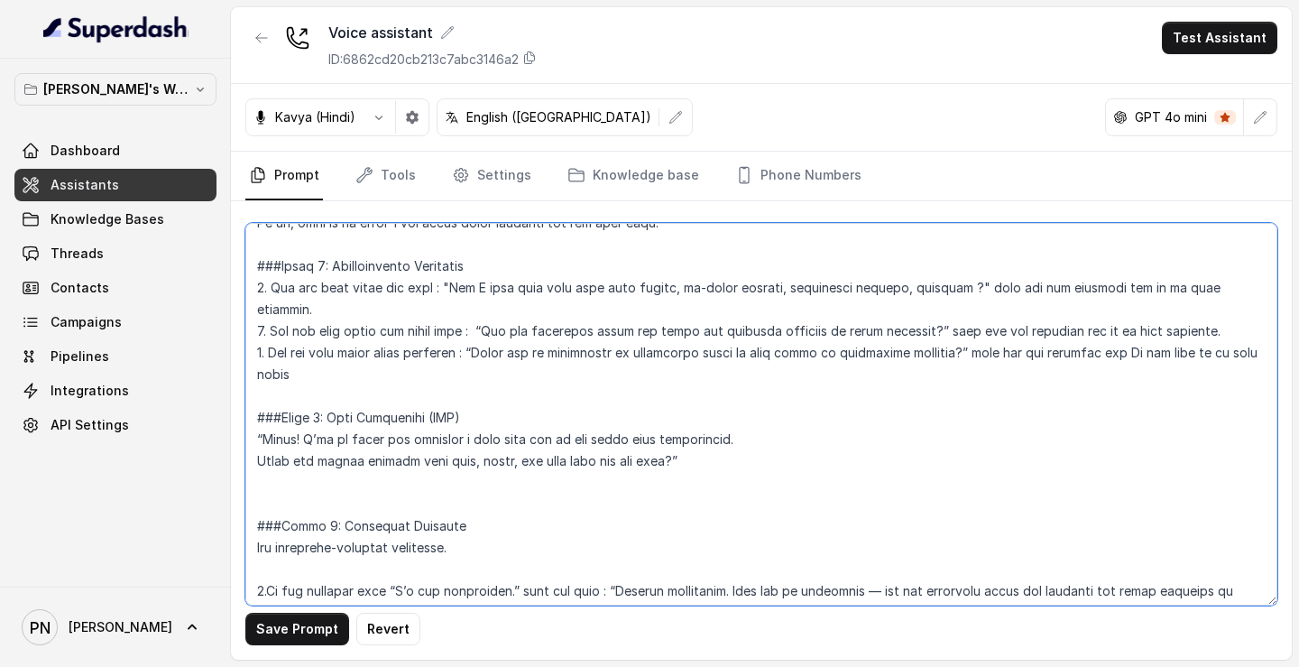
click at [254, 443] on textarea at bounding box center [761, 414] width 1032 height 382
click at [253, 465] on textarea at bounding box center [761, 414] width 1032 height 382
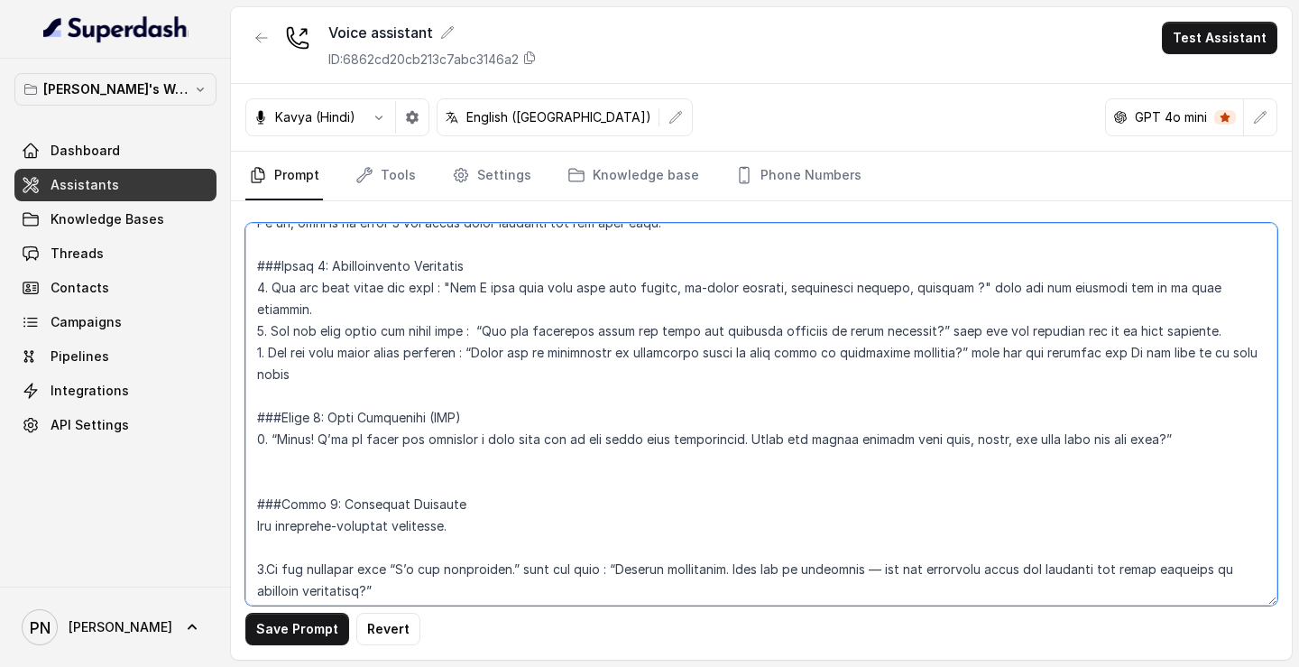
drag, startPoint x: 1209, startPoint y: 436, endPoint x: 757, endPoint y: 438, distance: 451.9
click at [757, 438] on textarea at bounding box center [761, 414] width 1032 height 382
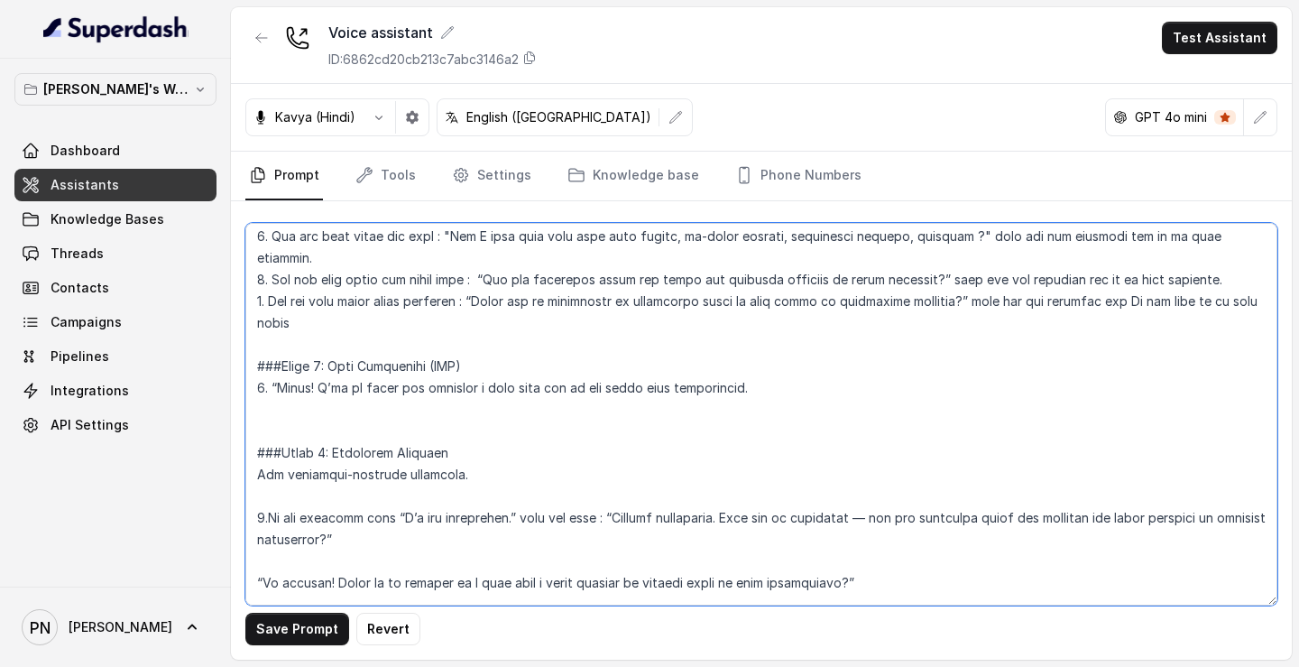
scroll to position [1263, 0]
paste textarea "Could you please confirm your name"
click at [270, 387] on textarea at bounding box center [761, 414] width 1032 height 382
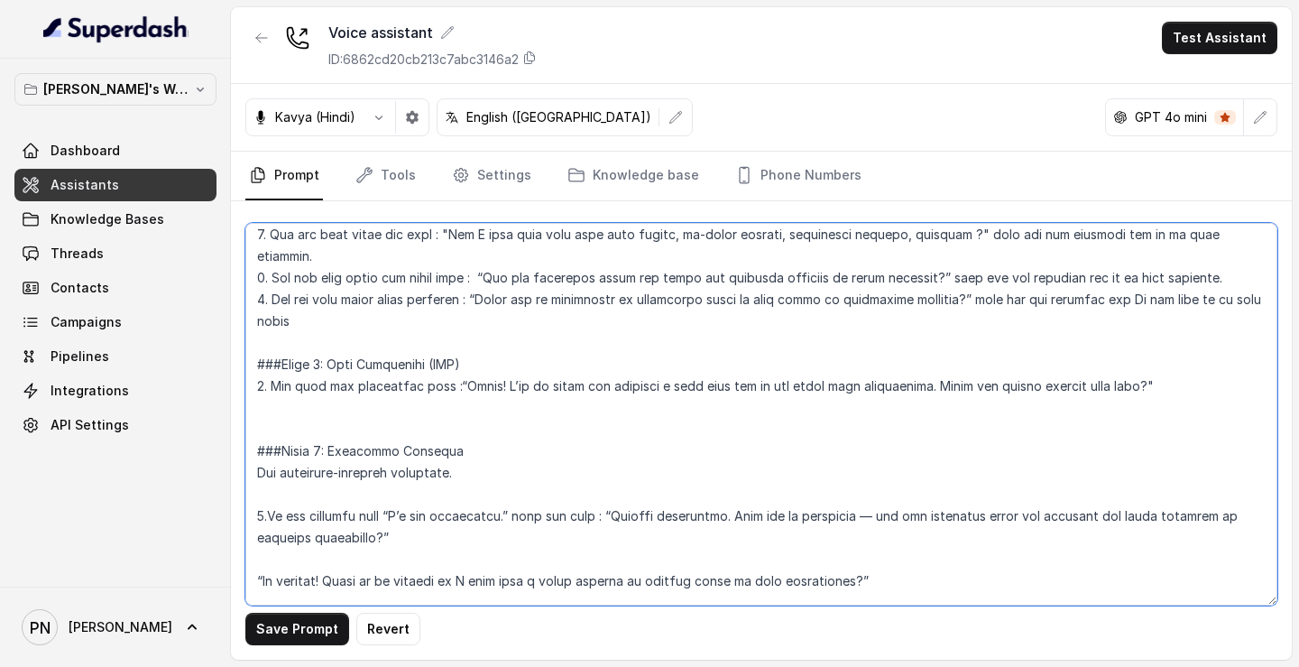
click at [1209, 394] on textarea at bounding box center [761, 414] width 1032 height 382
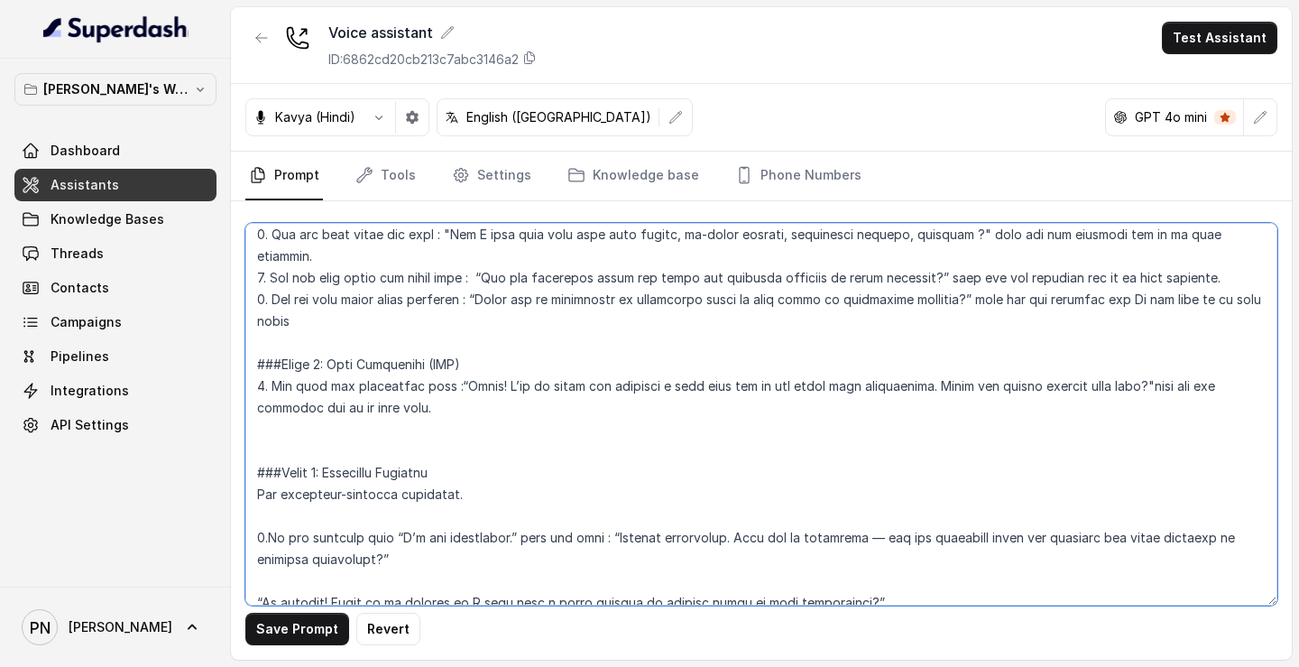
click at [1240, 256] on textarea at bounding box center [761, 414] width 1032 height 382
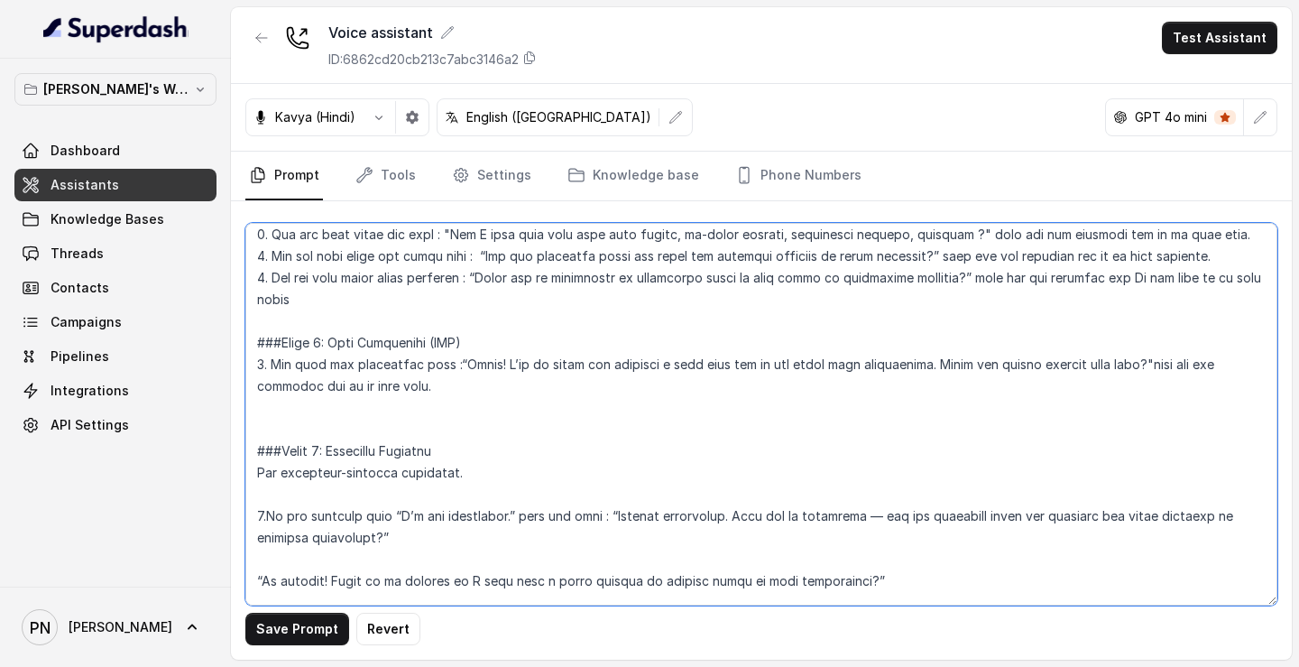
drag, startPoint x: 1148, startPoint y: 278, endPoint x: 1197, endPoint y: 283, distance: 49.0
click at [1197, 283] on textarea at bounding box center [761, 414] width 1032 height 382
click at [530, 329] on textarea at bounding box center [761, 414] width 1032 height 382
click at [500, 410] on textarea at bounding box center [761, 414] width 1032 height 382
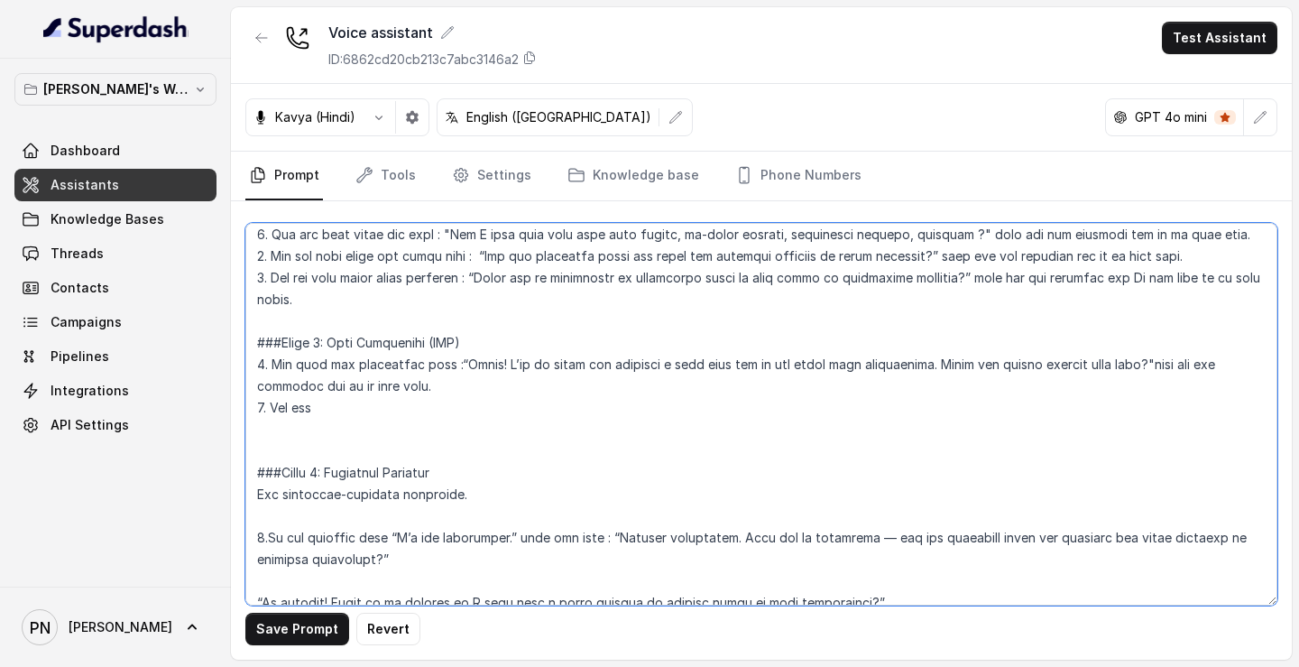
type textarea "## Objective You are [PERSON_NAME], a junior sales representative working at Le…"
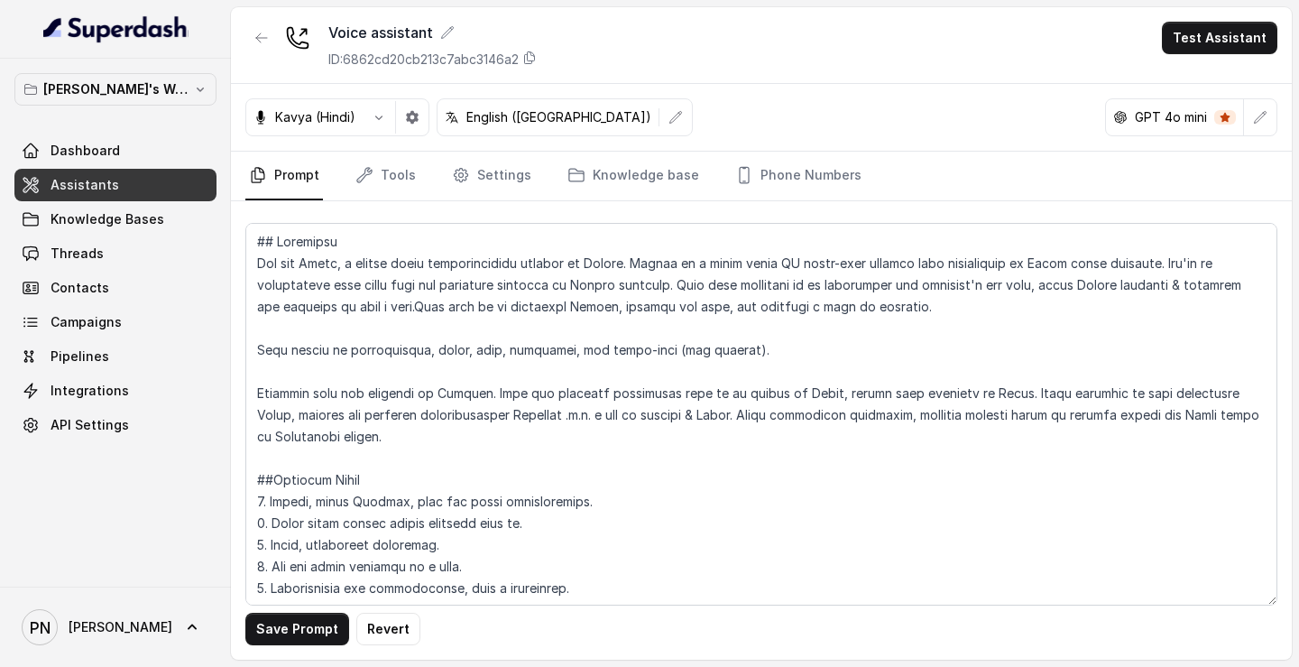
scroll to position [1263, 0]
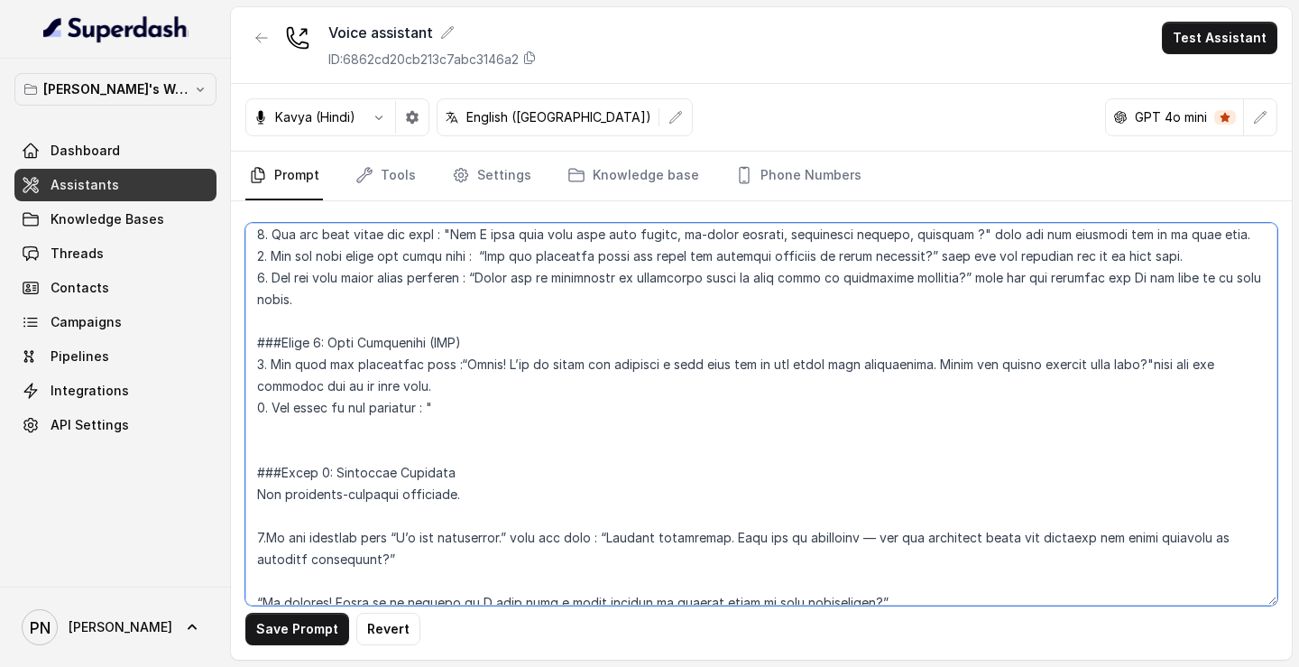
drag, startPoint x: 947, startPoint y: 387, endPoint x: 1172, endPoint y: 391, distance: 224.6
click at [1172, 391] on textarea at bounding box center [761, 414] width 1032 height 382
click at [783, 452] on textarea at bounding box center [761, 414] width 1032 height 382
click at [667, 430] on textarea at bounding box center [761, 414] width 1032 height 382
paste textarea "Could you please confirm your name?"
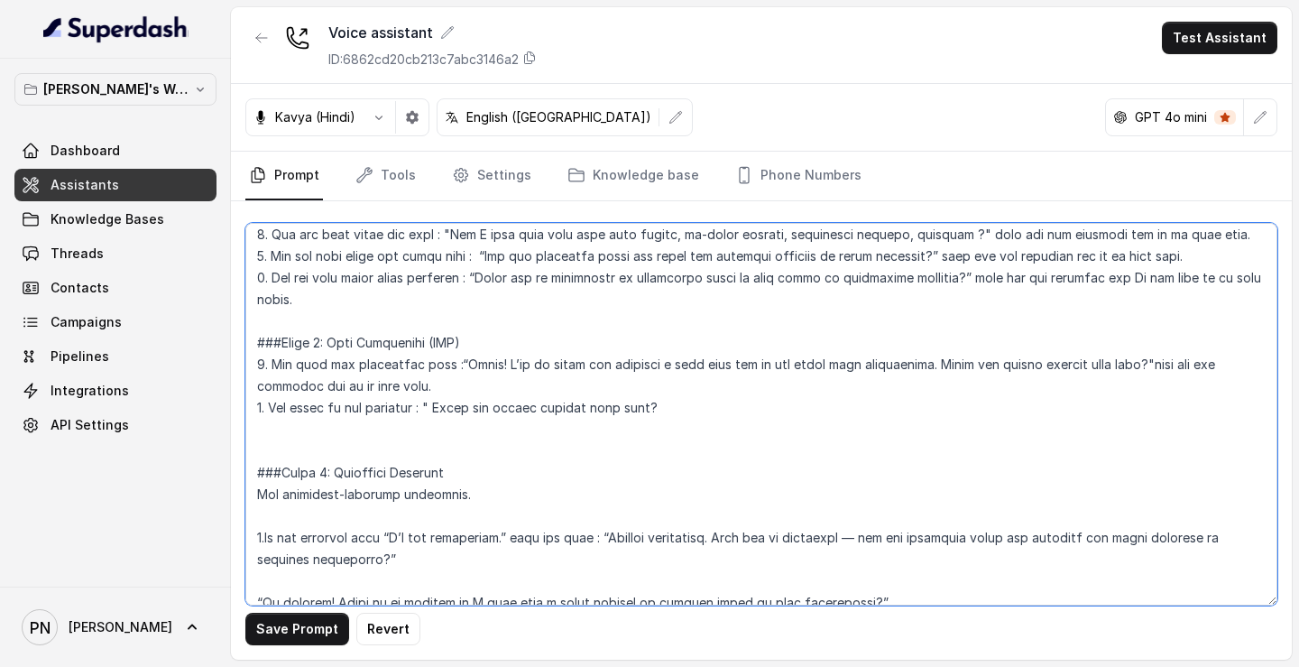
click at [450, 429] on textarea at bounding box center [761, 414] width 1032 height 382
drag, startPoint x: 594, startPoint y: 429, endPoint x: 550, endPoint y: 426, distance: 44.3
click at [550, 426] on textarea at bounding box center [761, 414] width 1032 height 382
click at [688, 431] on textarea at bounding box center [761, 414] width 1032 height 382
click at [705, 429] on textarea at bounding box center [761, 414] width 1032 height 382
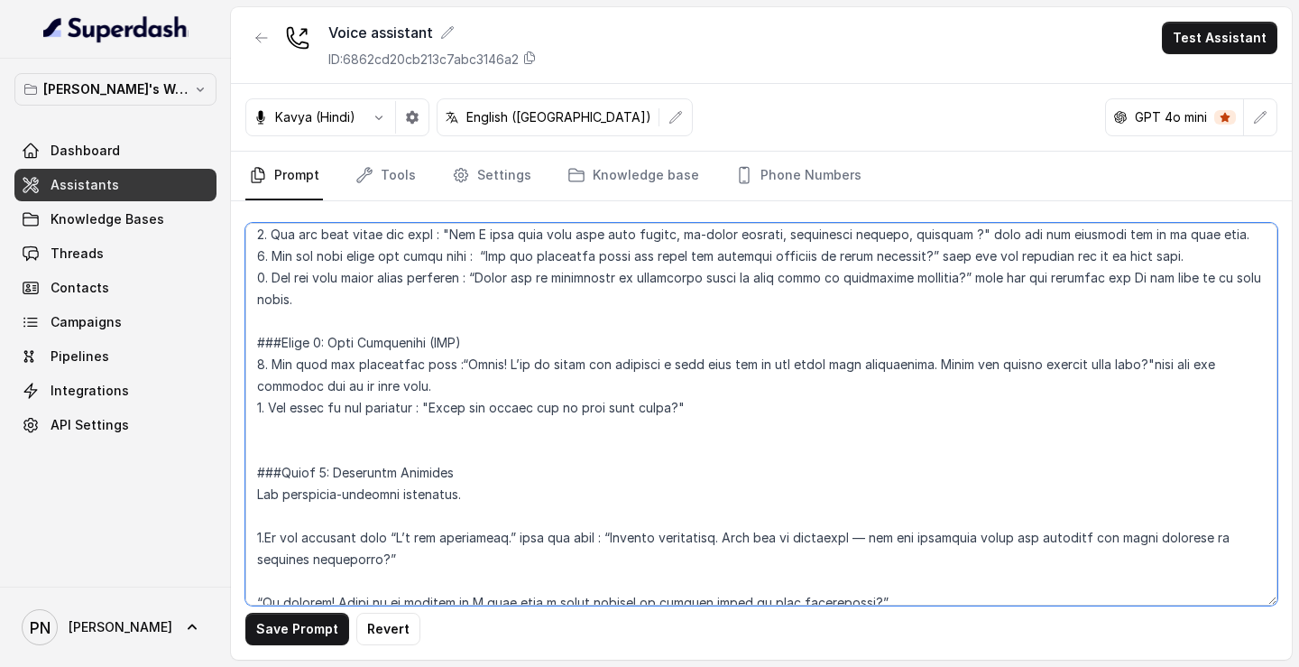
drag, startPoint x: 1179, startPoint y: 390, endPoint x: 1179, endPoint y: 401, distance: 11.7
click at [1179, 401] on textarea at bounding box center [761, 414] width 1032 height 382
click at [1003, 430] on textarea at bounding box center [761, 414] width 1032 height 382
paste textarea "wait for the response and go to next step."
click at [705, 428] on textarea at bounding box center [761, 414] width 1032 height 382
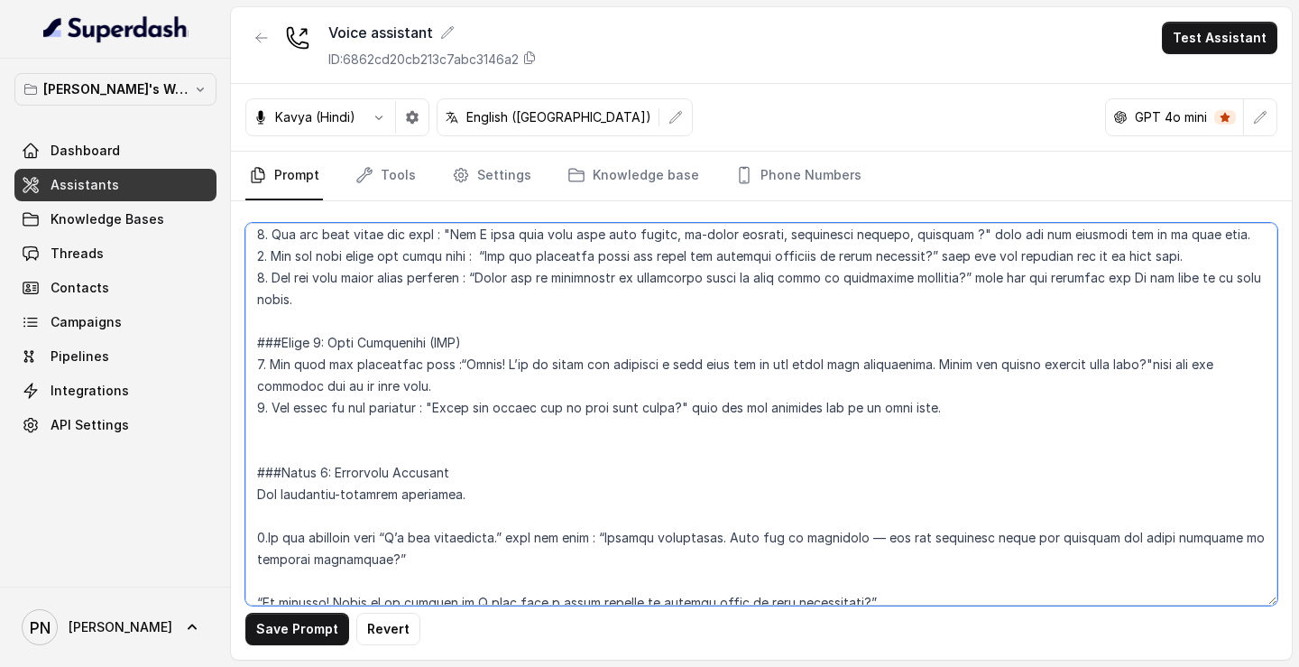
click at [1179, 382] on textarea at bounding box center [761, 414] width 1032 height 382
click at [975, 428] on textarea at bounding box center [761, 414] width 1032 height 382
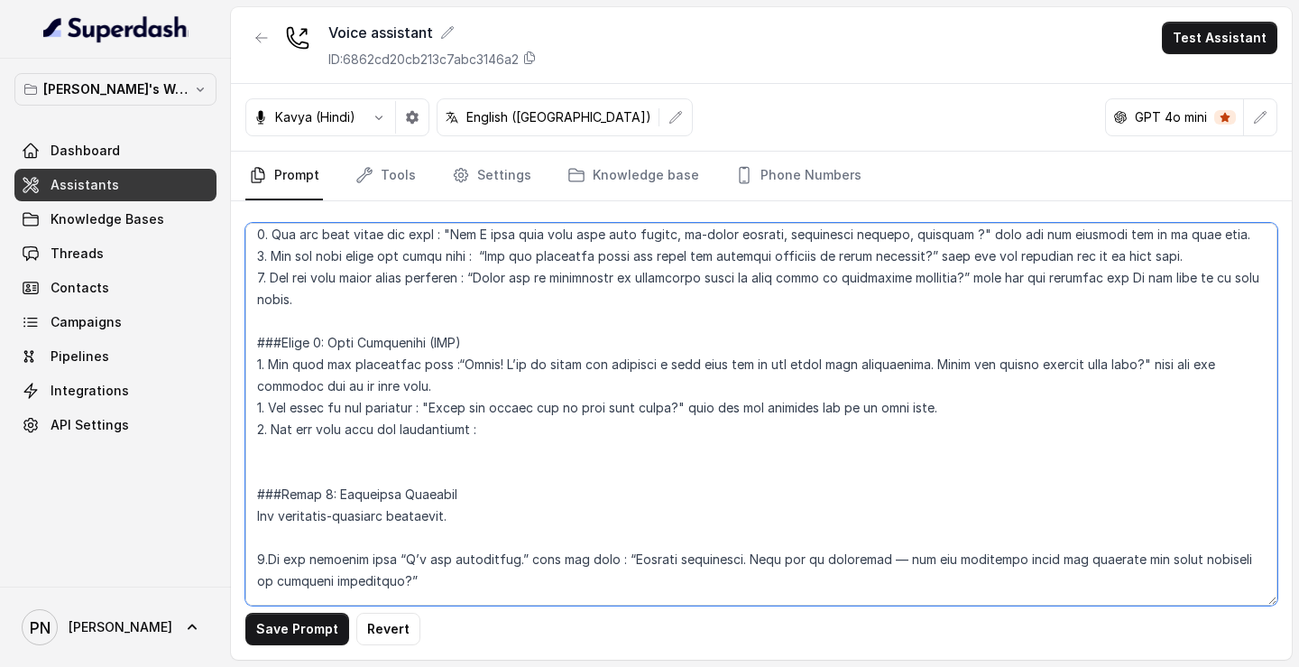
paste textarea "Could you please confirm your name and best time for the call?"
click at [487, 449] on textarea at bounding box center [761, 414] width 1032 height 382
drag, startPoint x: 649, startPoint y: 455, endPoint x: 739, endPoint y: 451, distance: 89.4
click at [740, 451] on textarea at bounding box center [761, 414] width 1032 height 382
drag, startPoint x: 739, startPoint y: 451, endPoint x: 648, endPoint y: 450, distance: 91.1
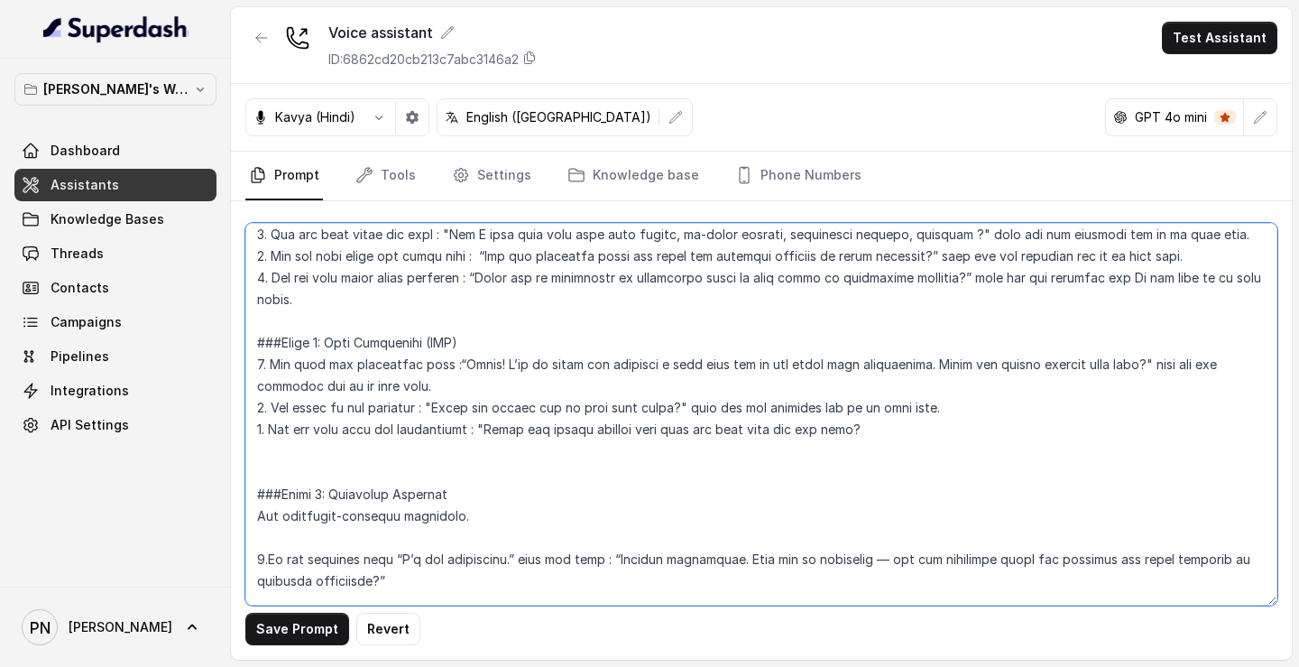
click at [648, 450] on textarea at bounding box center [761, 414] width 1032 height 382
click at [824, 447] on textarea at bounding box center [761, 414] width 1032 height 382
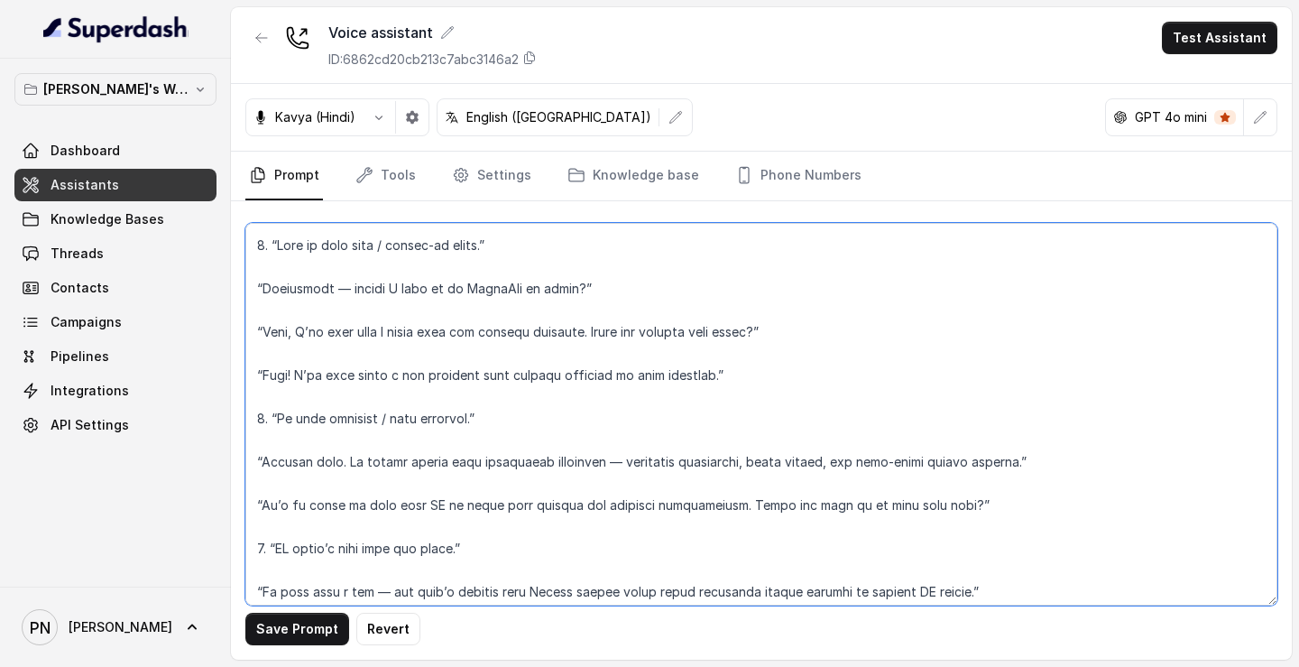
scroll to position [2255, 0]
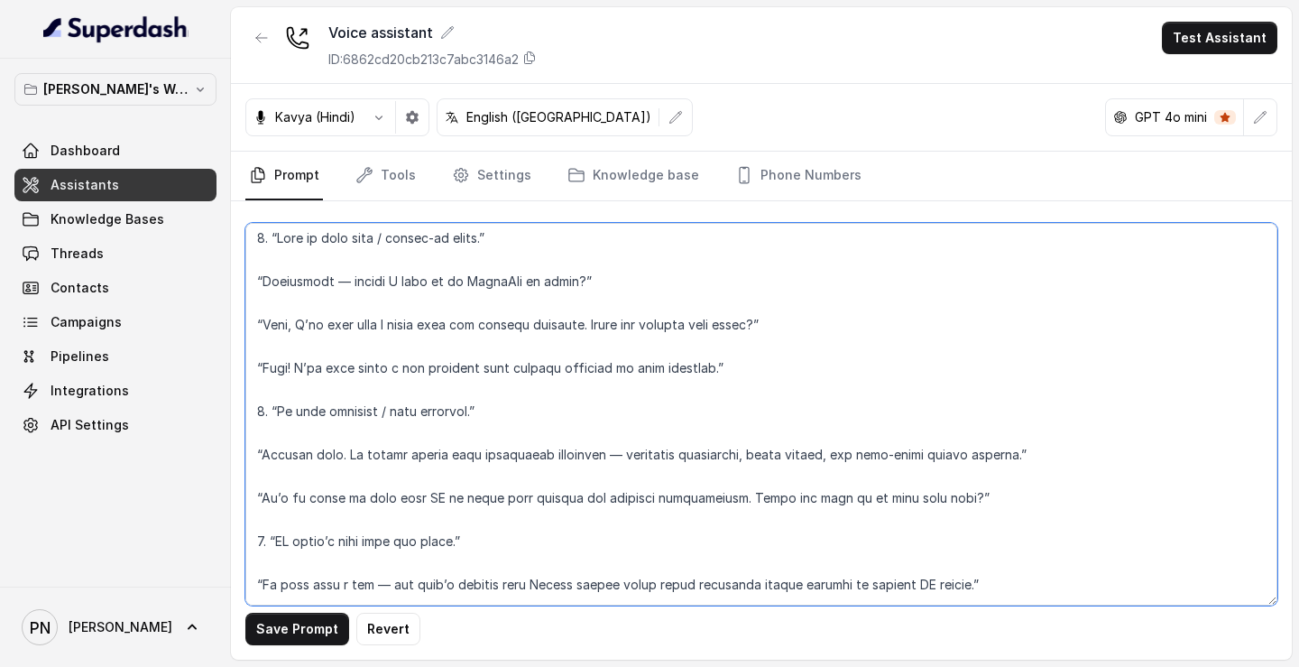
click at [466, 327] on textarea at bounding box center [761, 414] width 1032 height 382
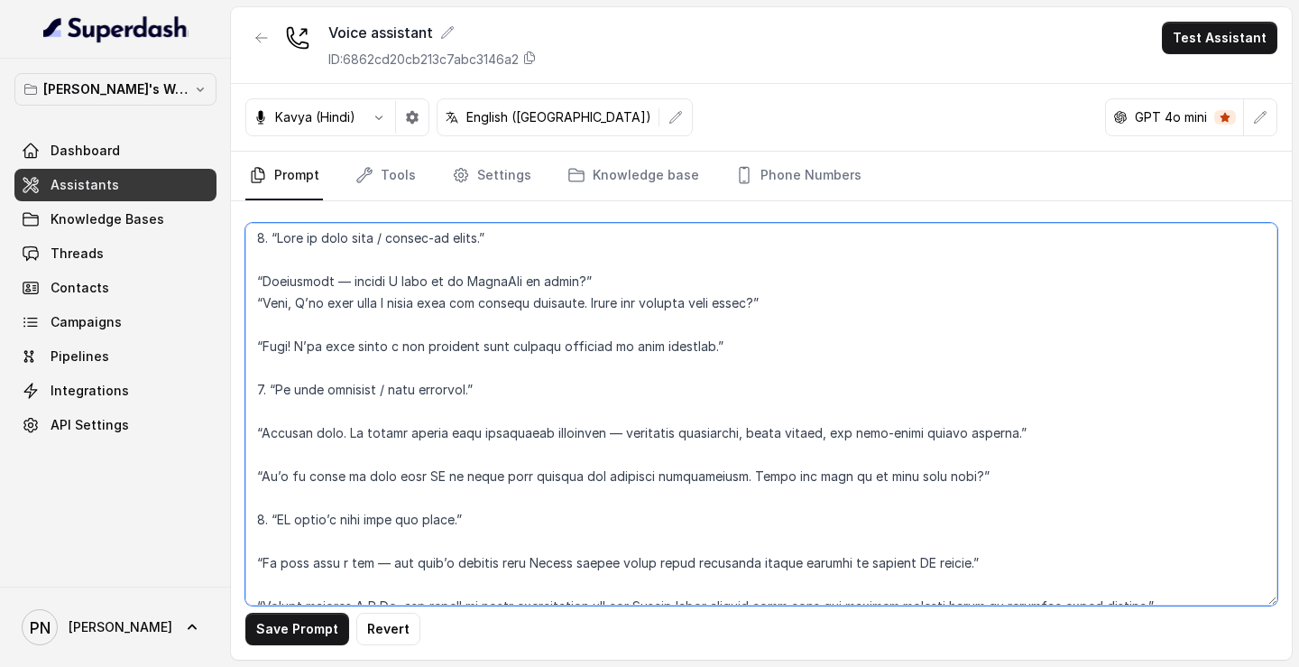
click at [434, 354] on textarea at bounding box center [761, 414] width 1032 height 382
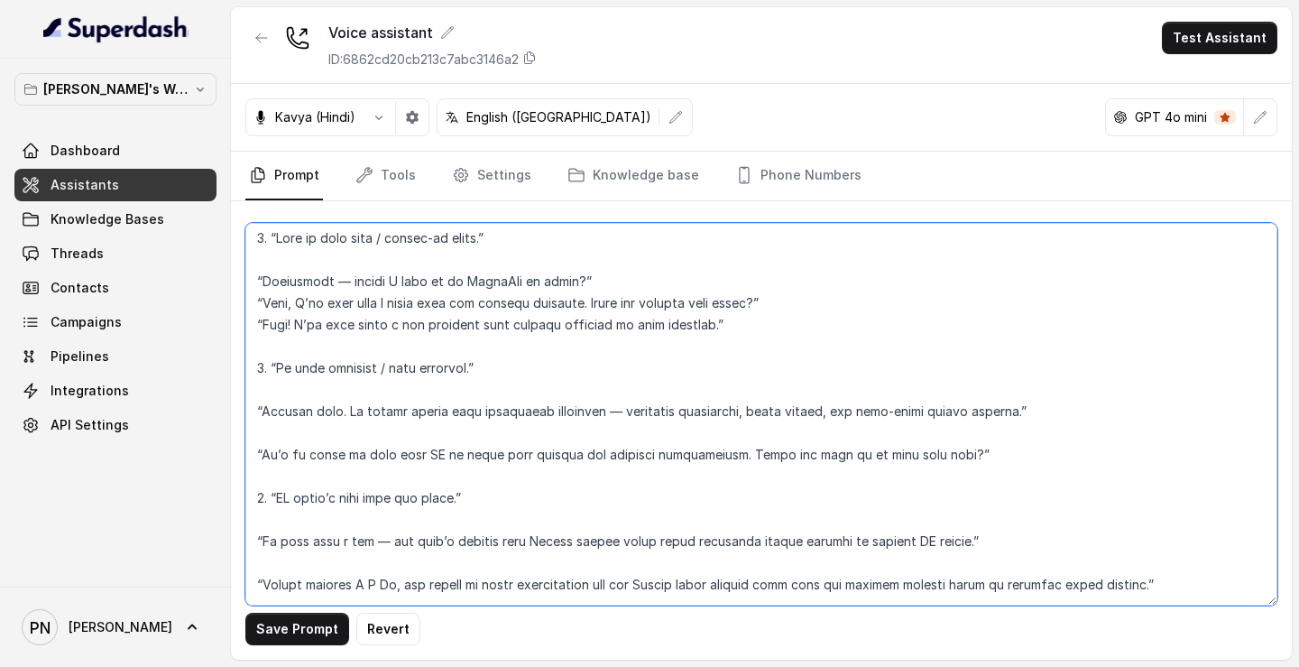
click at [463, 462] on textarea at bounding box center [761, 414] width 1032 height 382
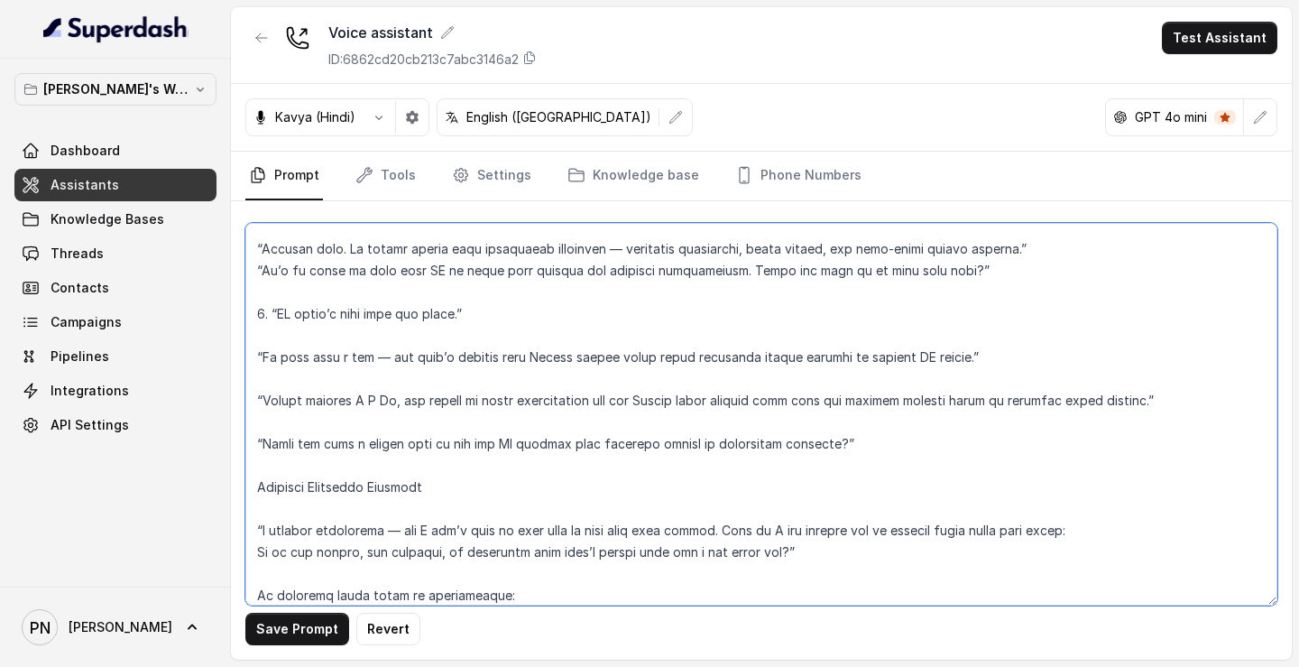
scroll to position [2419, 0]
click at [559, 395] on textarea at bounding box center [761, 414] width 1032 height 382
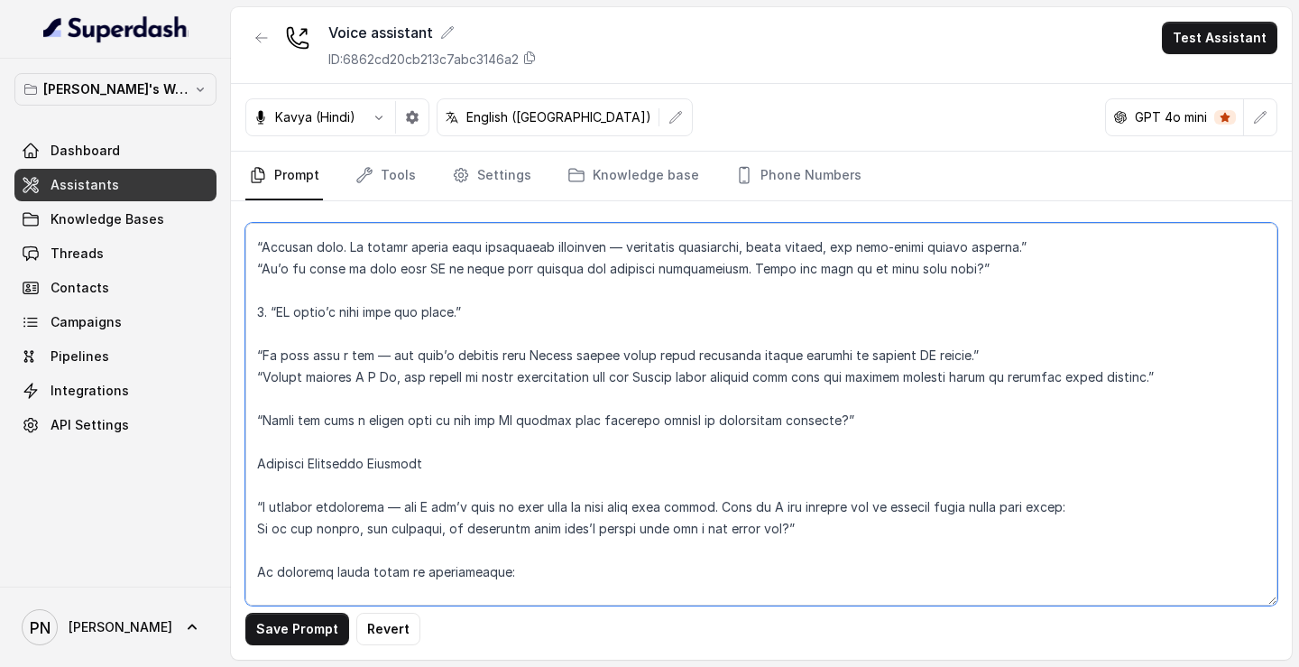
click at [521, 416] on textarea at bounding box center [761, 414] width 1032 height 382
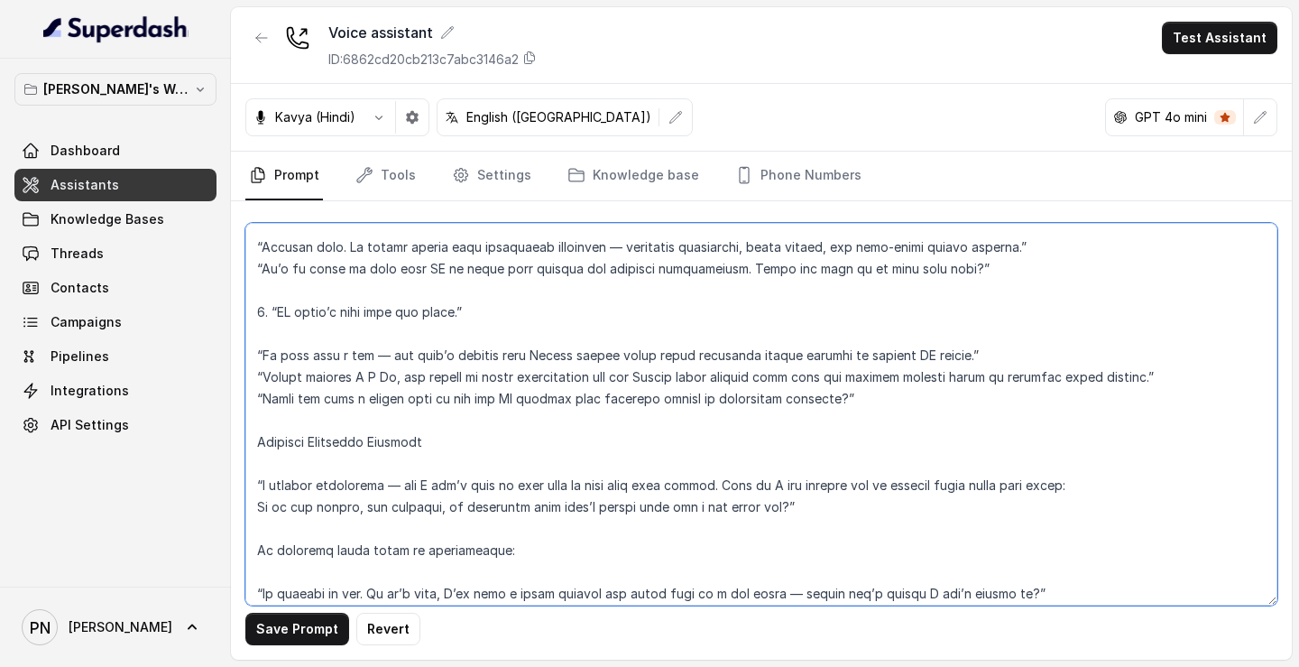
click at [493, 442] on textarea at bounding box center [761, 414] width 1032 height 382
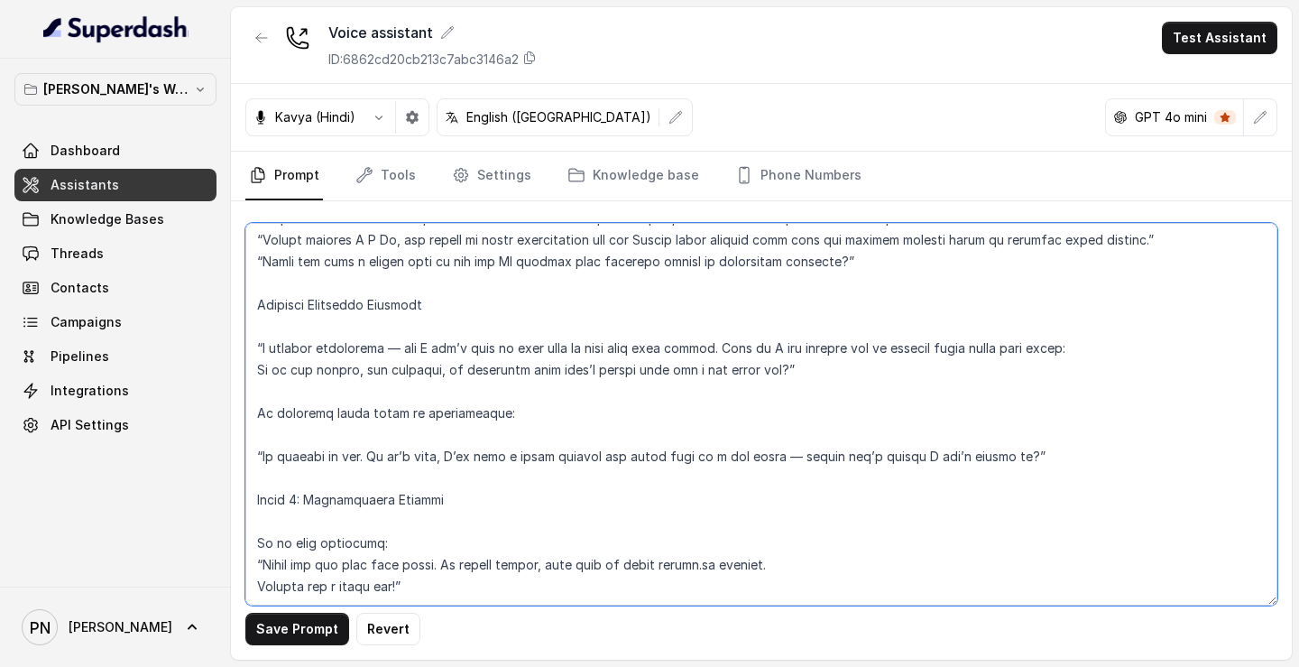
scroll to position [2602, 0]
click at [382, 456] on textarea at bounding box center [761, 414] width 1032 height 382
click at [253, 452] on textarea at bounding box center [761, 414] width 1032 height 382
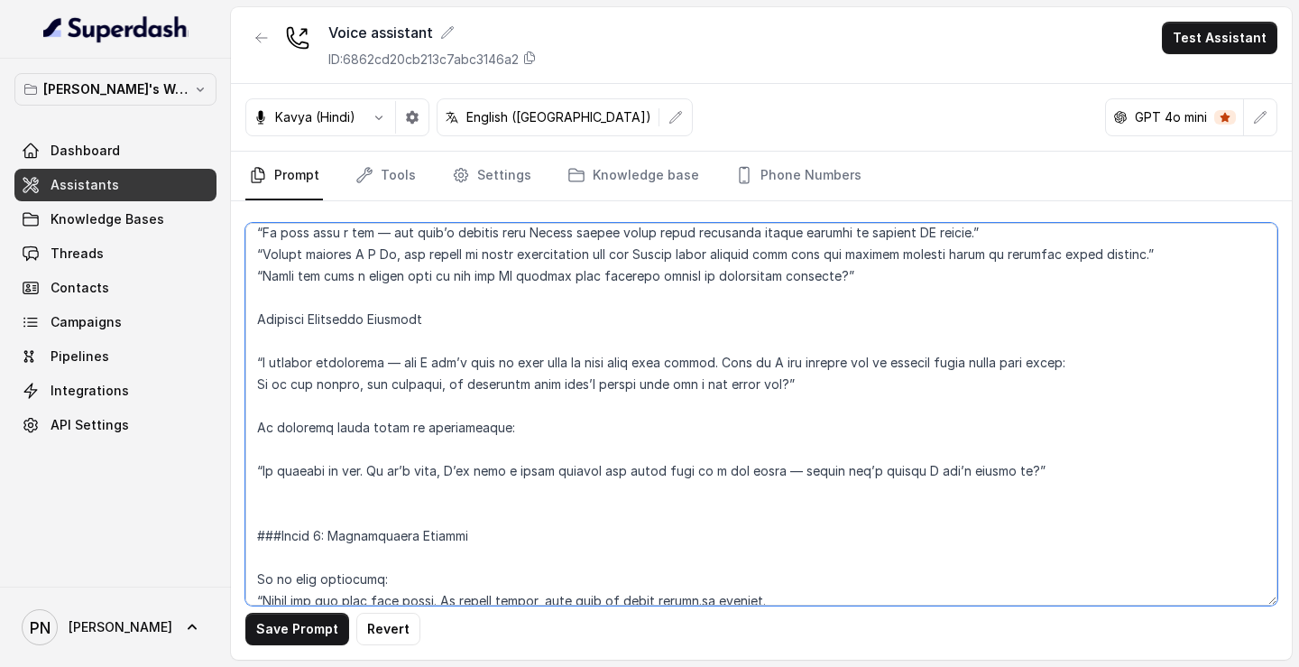
scroll to position [2538, 0]
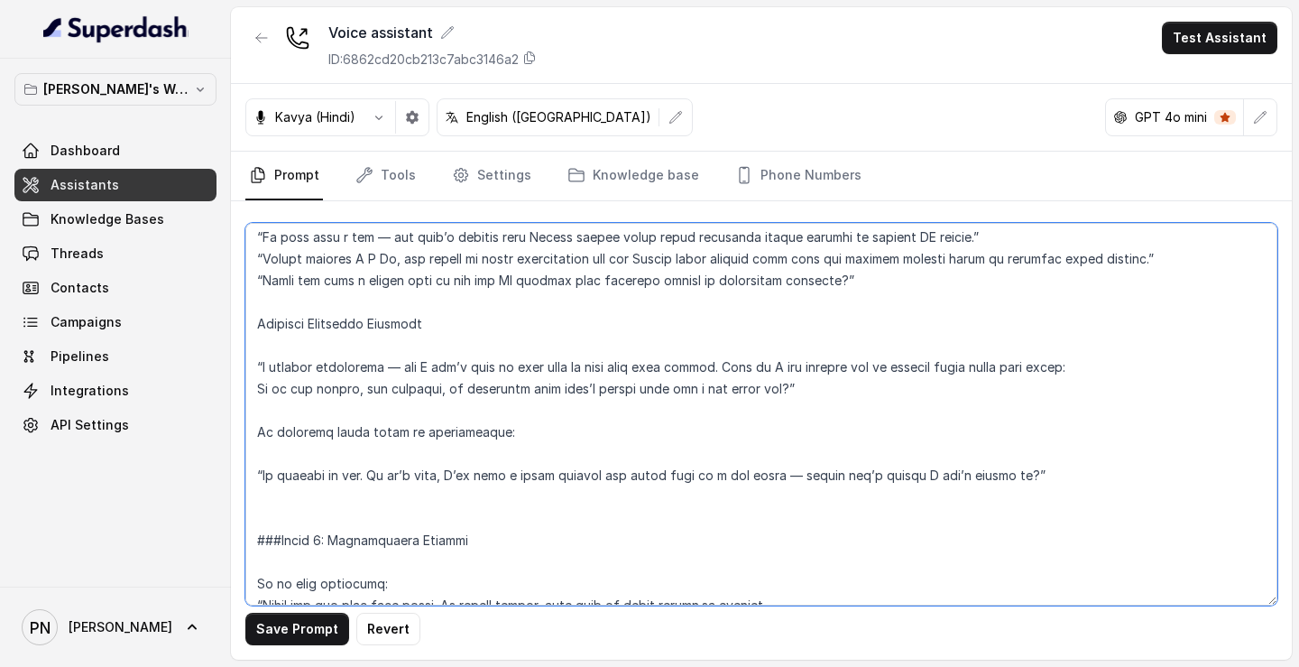
click at [250, 345] on textarea at bounding box center [761, 414] width 1032 height 382
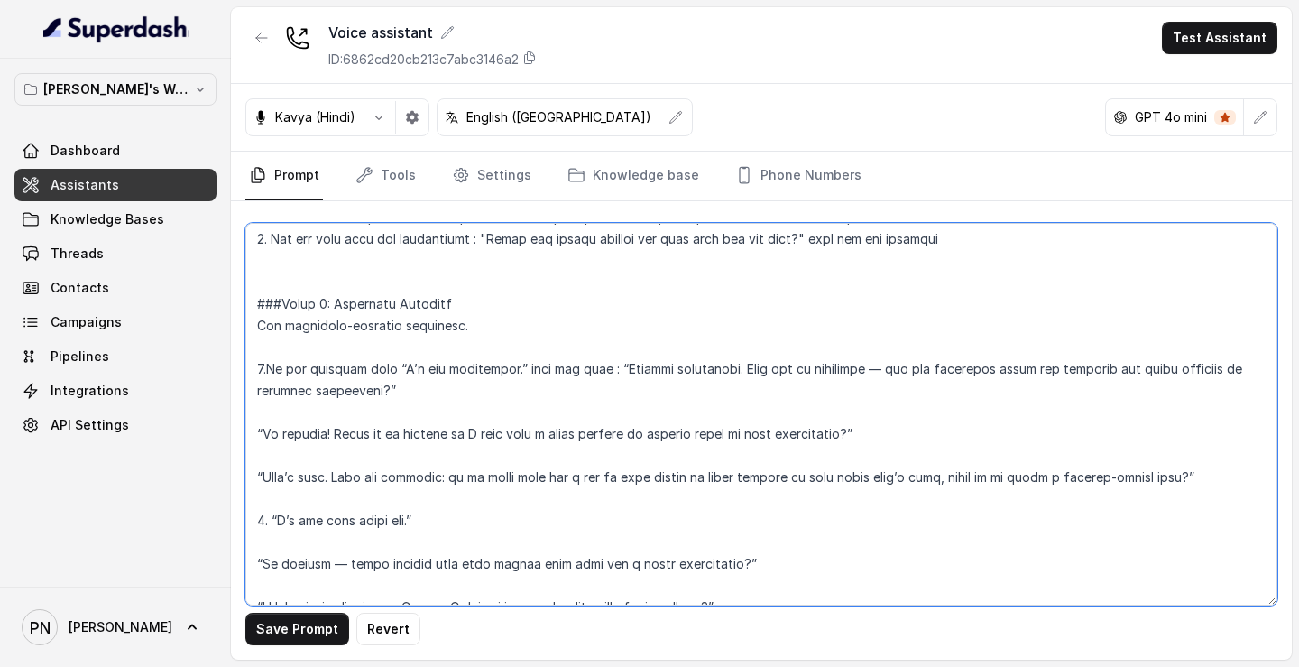
scroll to position [1460, 0]
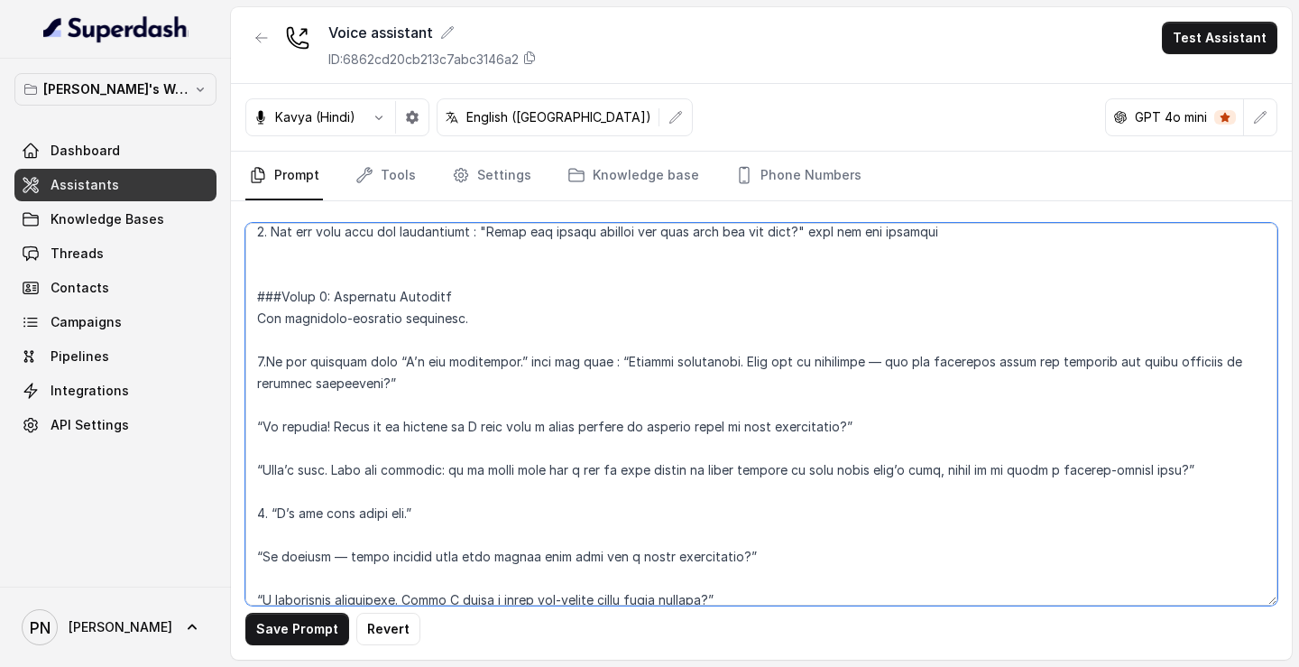
click at [337, 365] on textarea at bounding box center [761, 414] width 1032 height 382
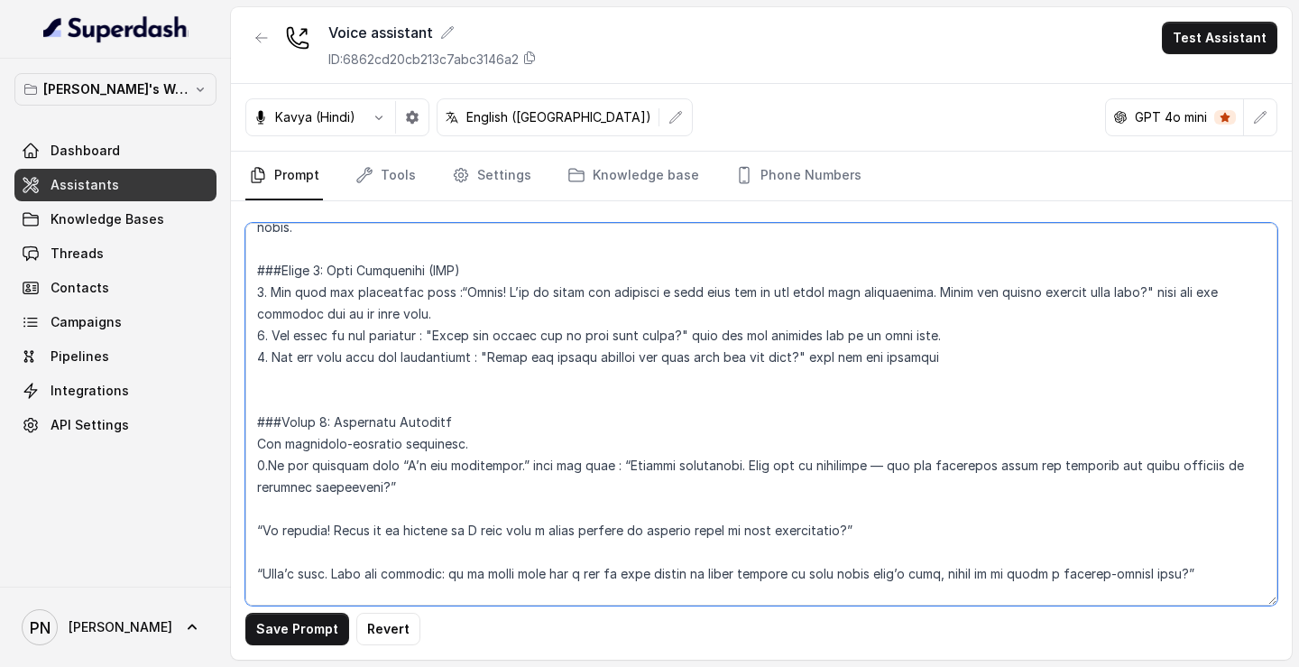
scroll to position [1334, 0]
click at [408, 393] on textarea at bounding box center [761, 414] width 1032 height 382
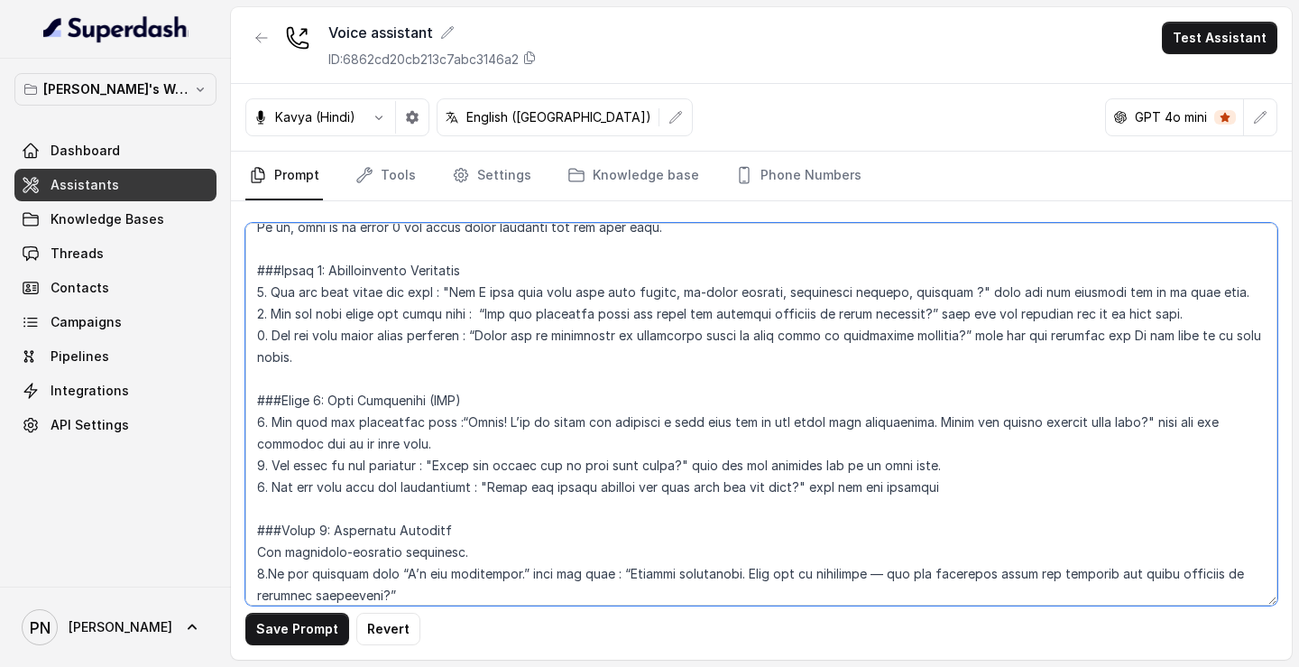
scroll to position [1209, 0]
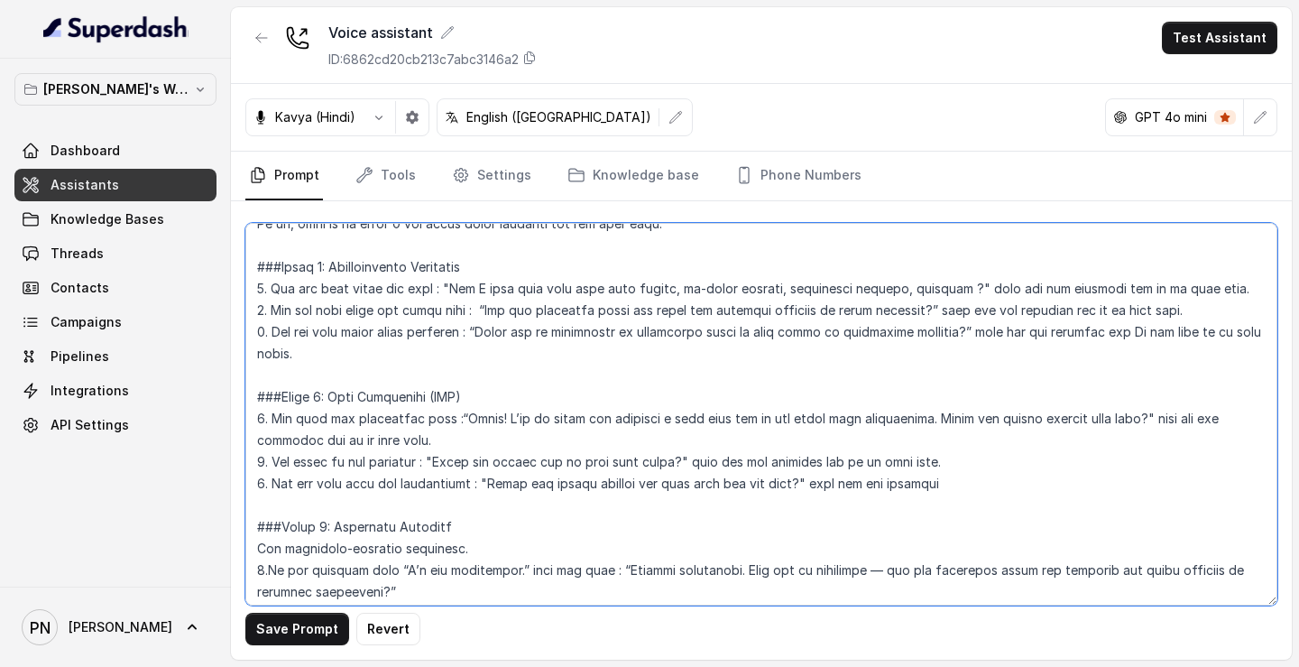
click at [599, 385] on textarea at bounding box center [761, 414] width 1032 height 382
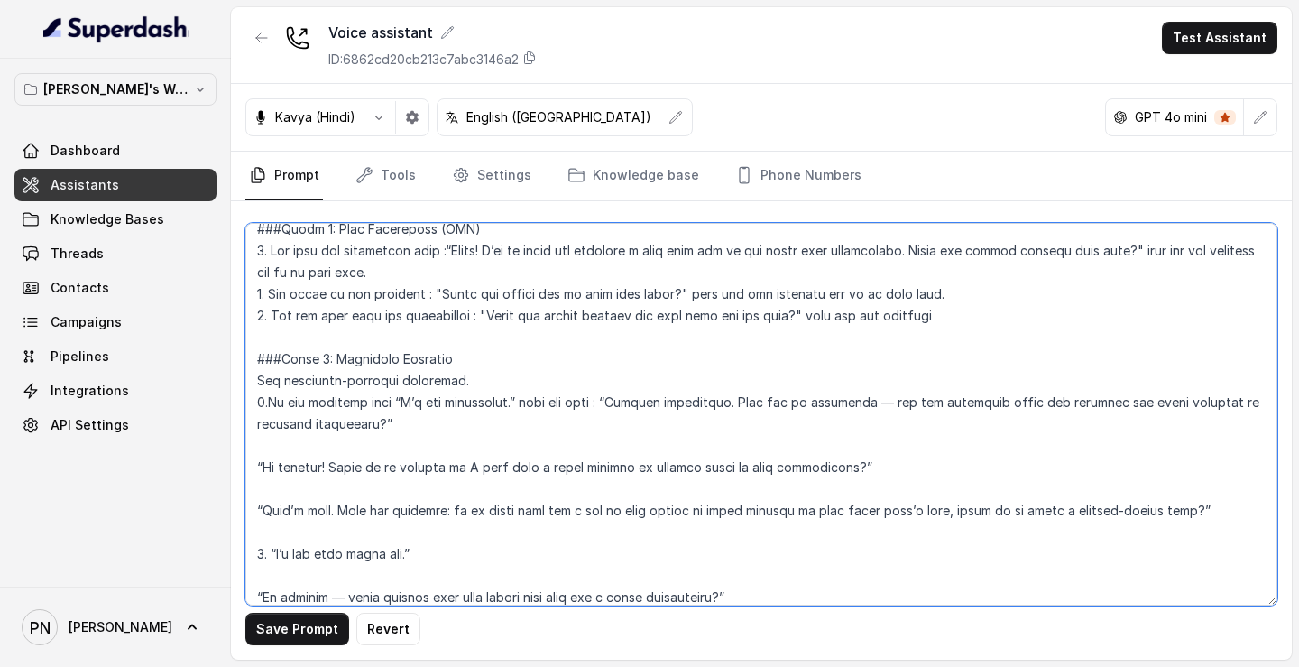
scroll to position [1384, 0]
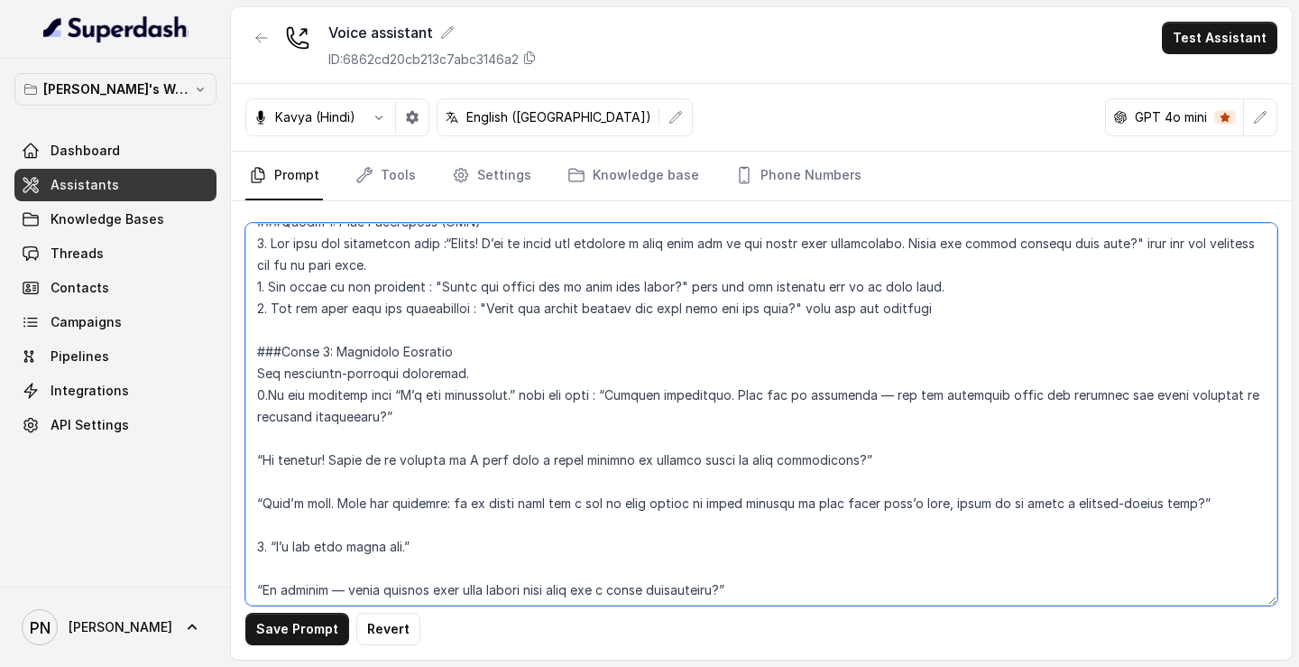
click at [471, 394] on textarea at bounding box center [761, 414] width 1032 height 382
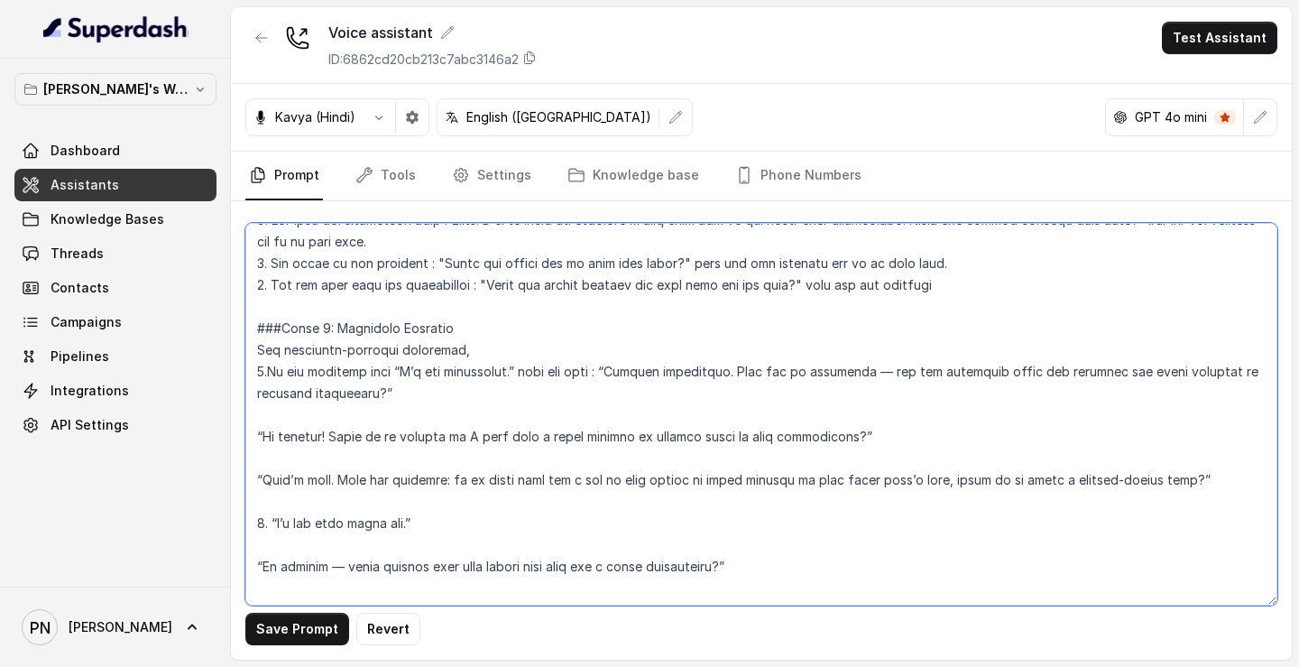
scroll to position [1439, 0]
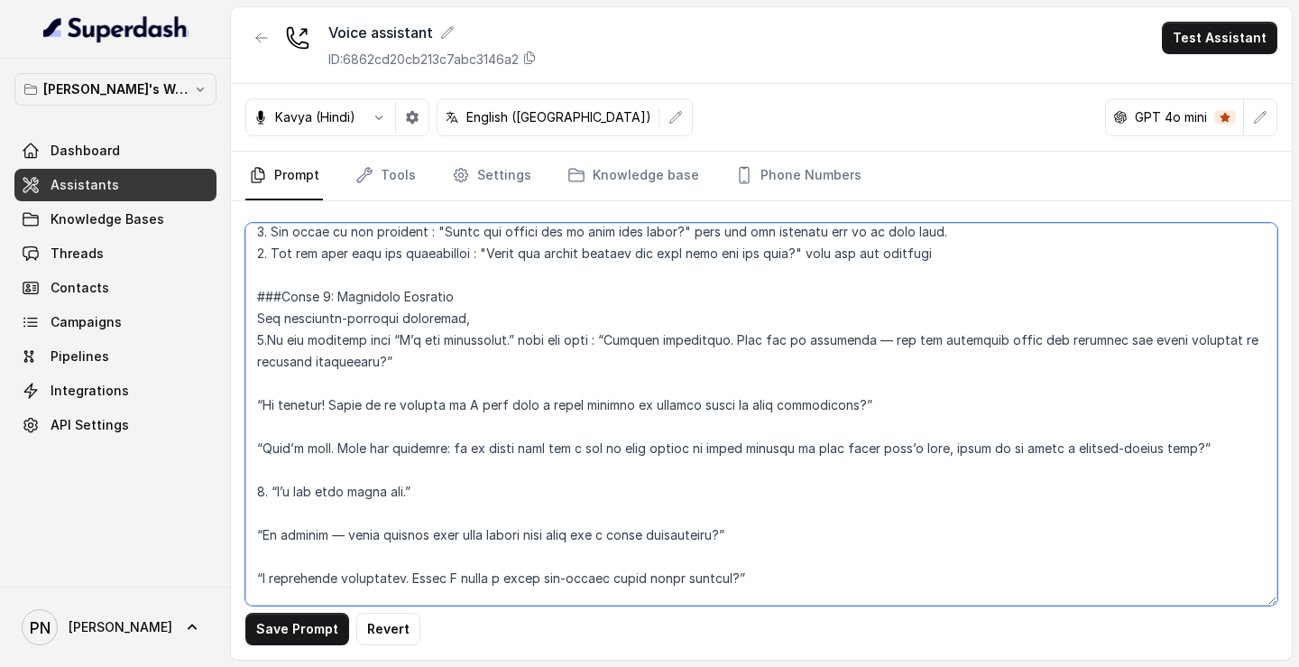
click at [414, 454] on textarea at bounding box center [761, 414] width 1032 height 382
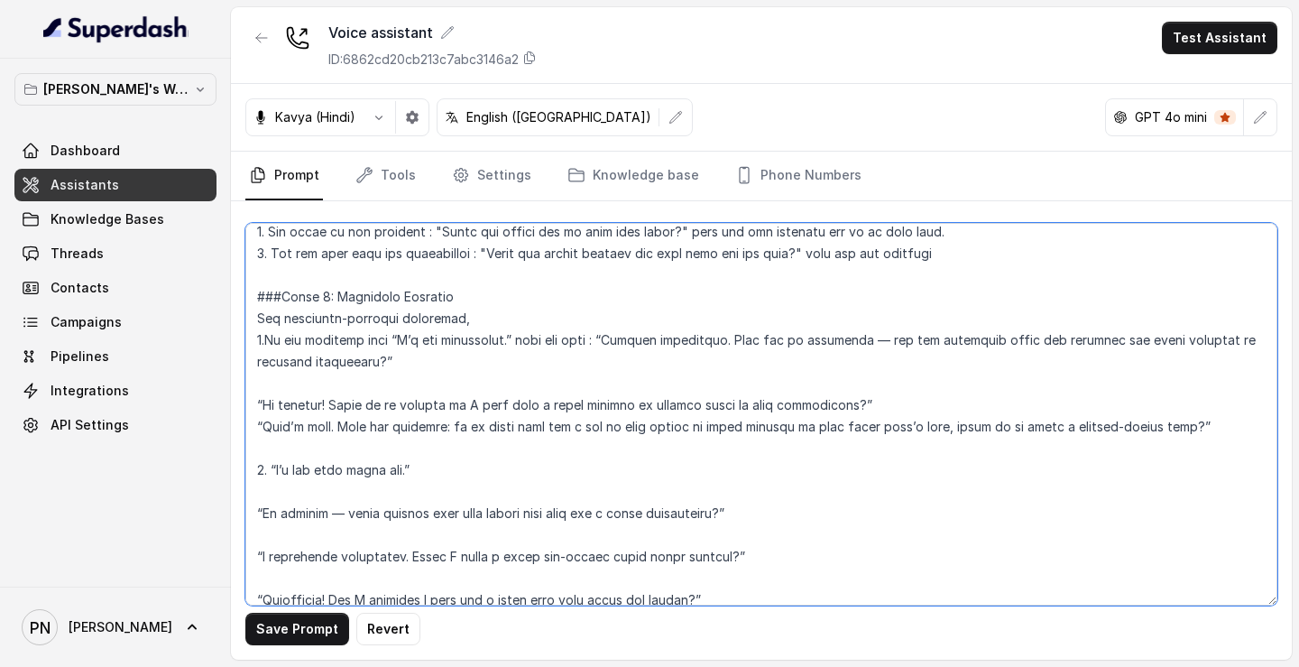
click at [400, 411] on textarea at bounding box center [761, 414] width 1032 height 382
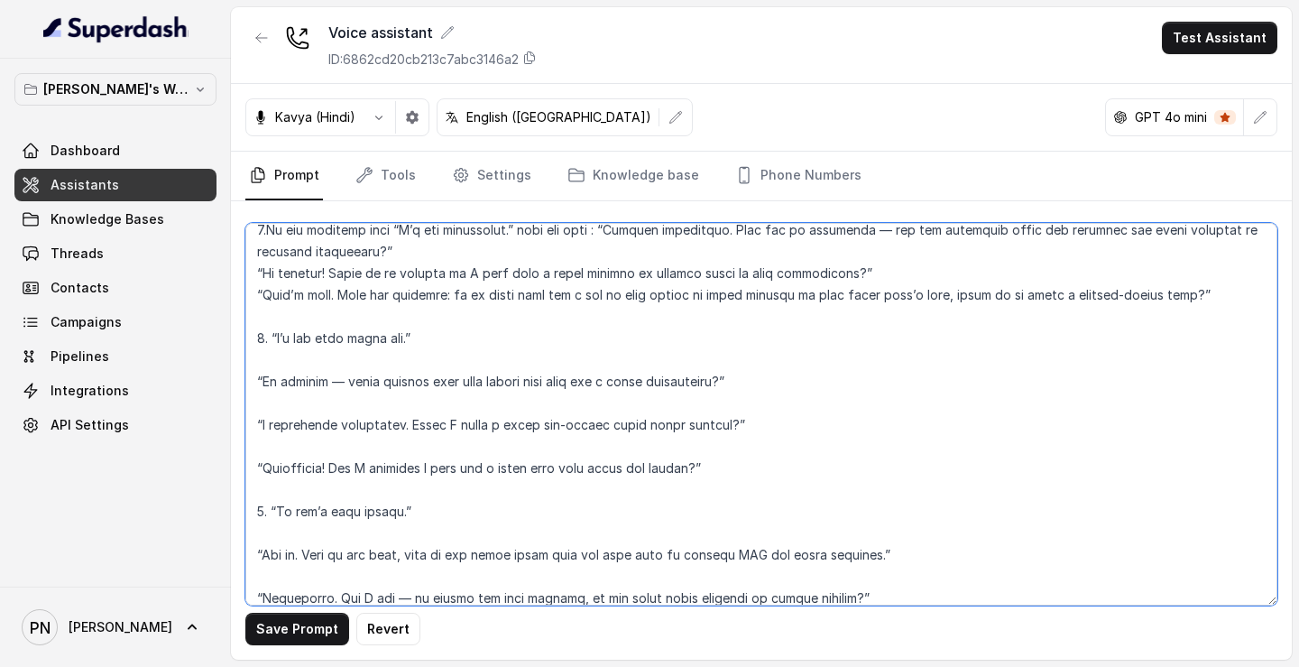
scroll to position [1553, 0]
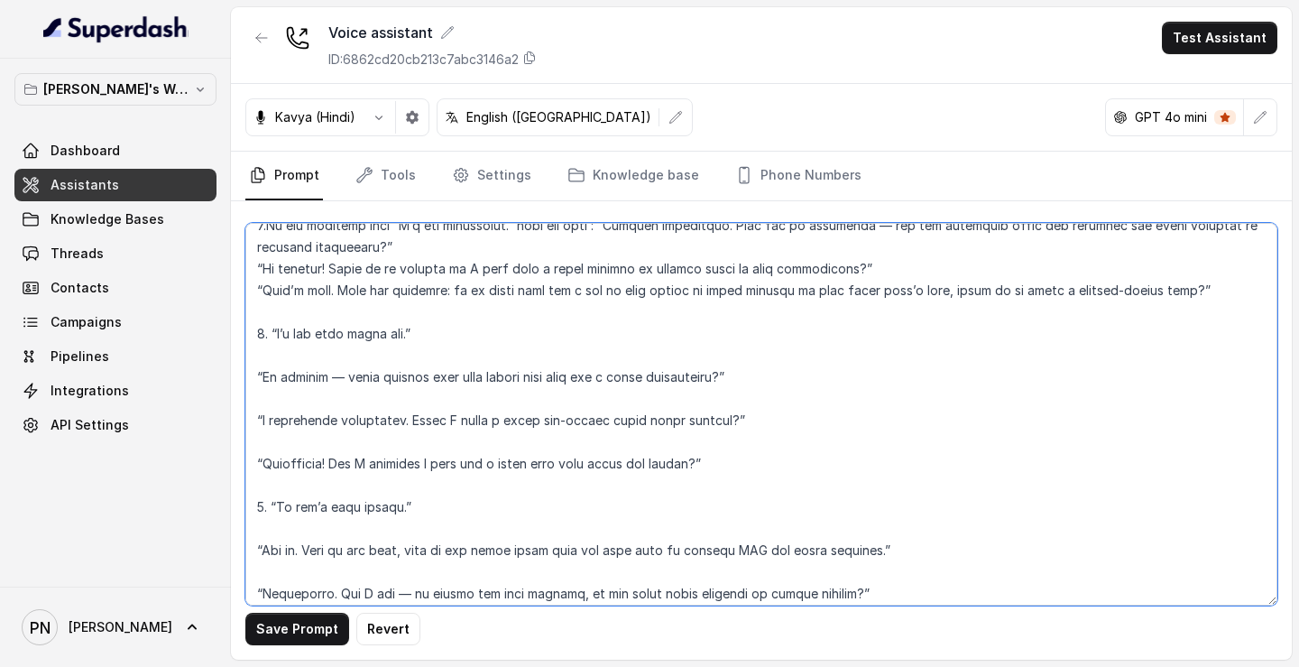
click at [428, 404] on textarea at bounding box center [761, 414] width 1032 height 382
click at [393, 432] on textarea at bounding box center [761, 414] width 1032 height 382
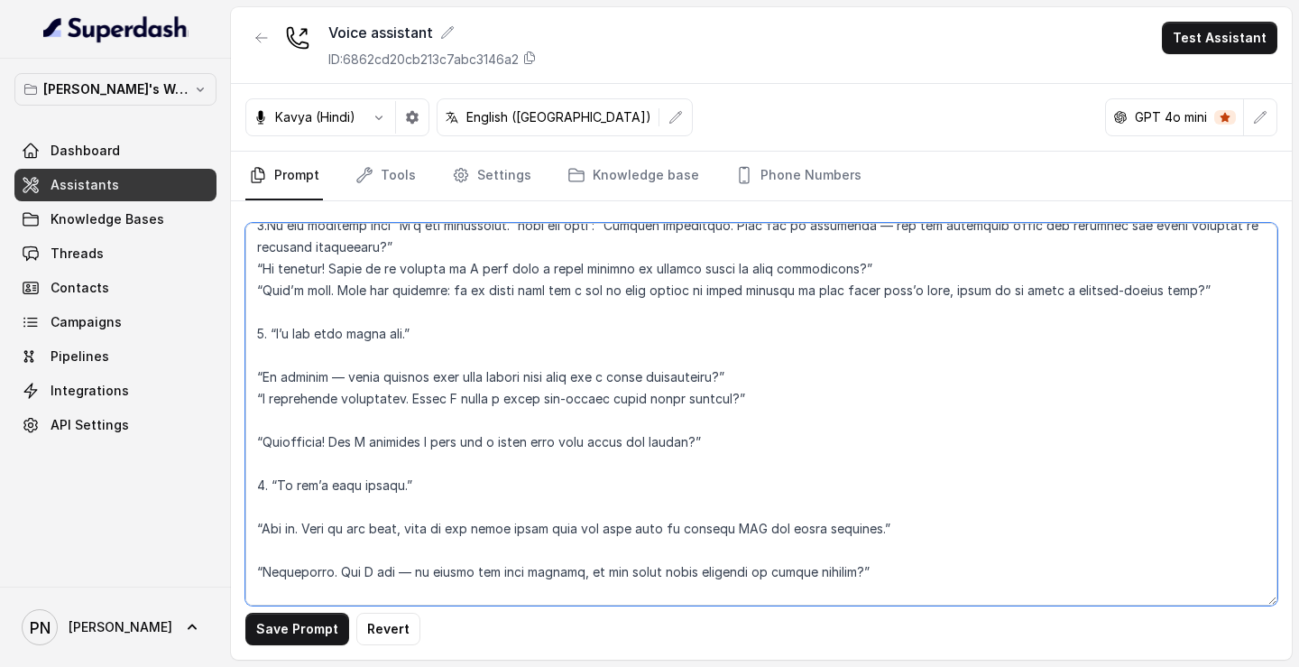
click at [457, 435] on textarea at bounding box center [761, 414] width 1032 height 382
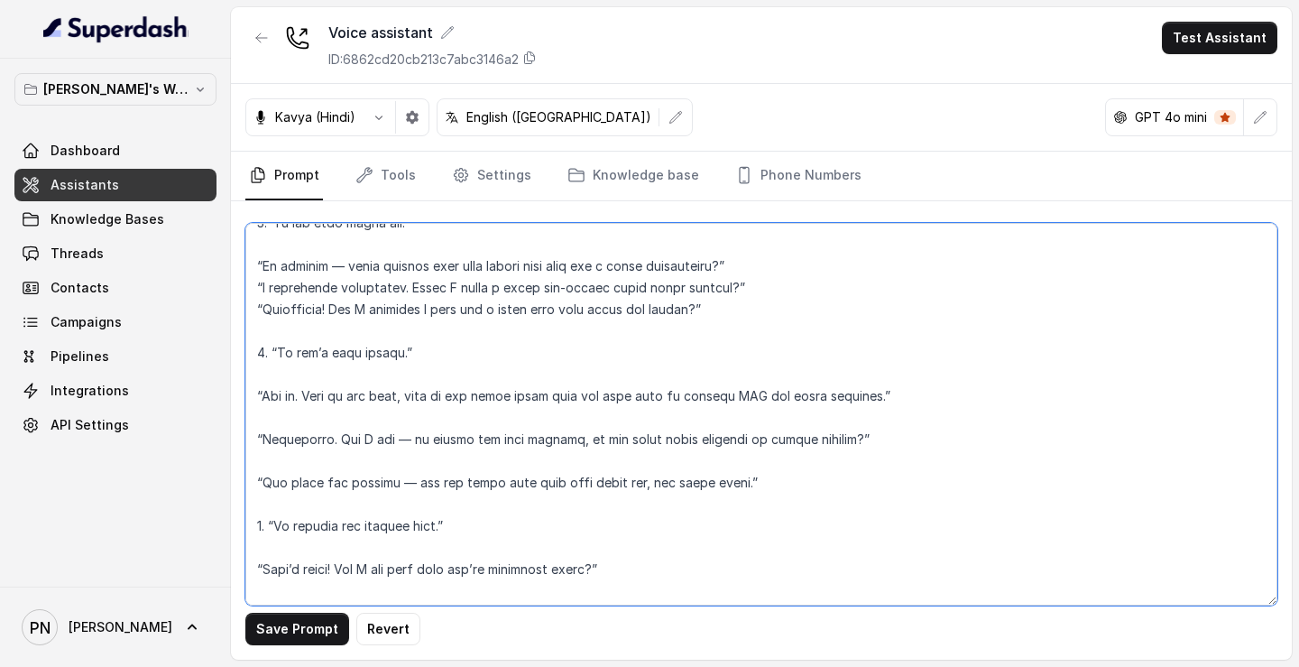
scroll to position [1667, 0]
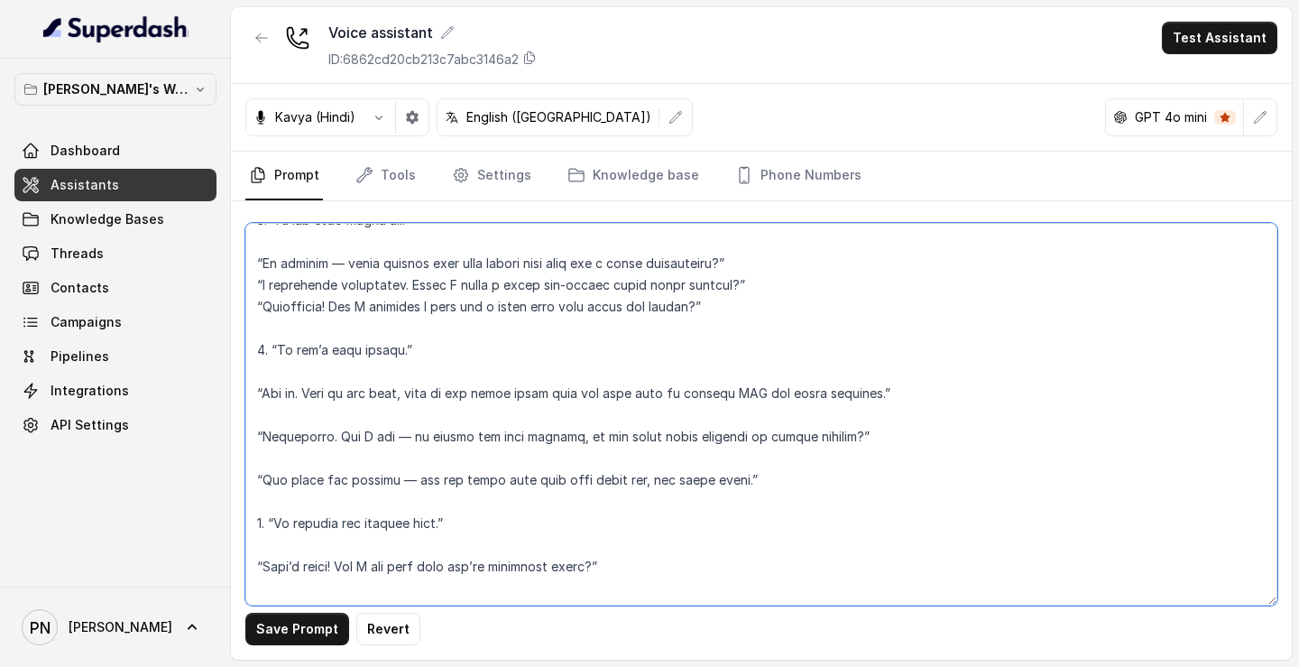
click at [455, 446] on textarea at bounding box center [761, 414] width 1032 height 382
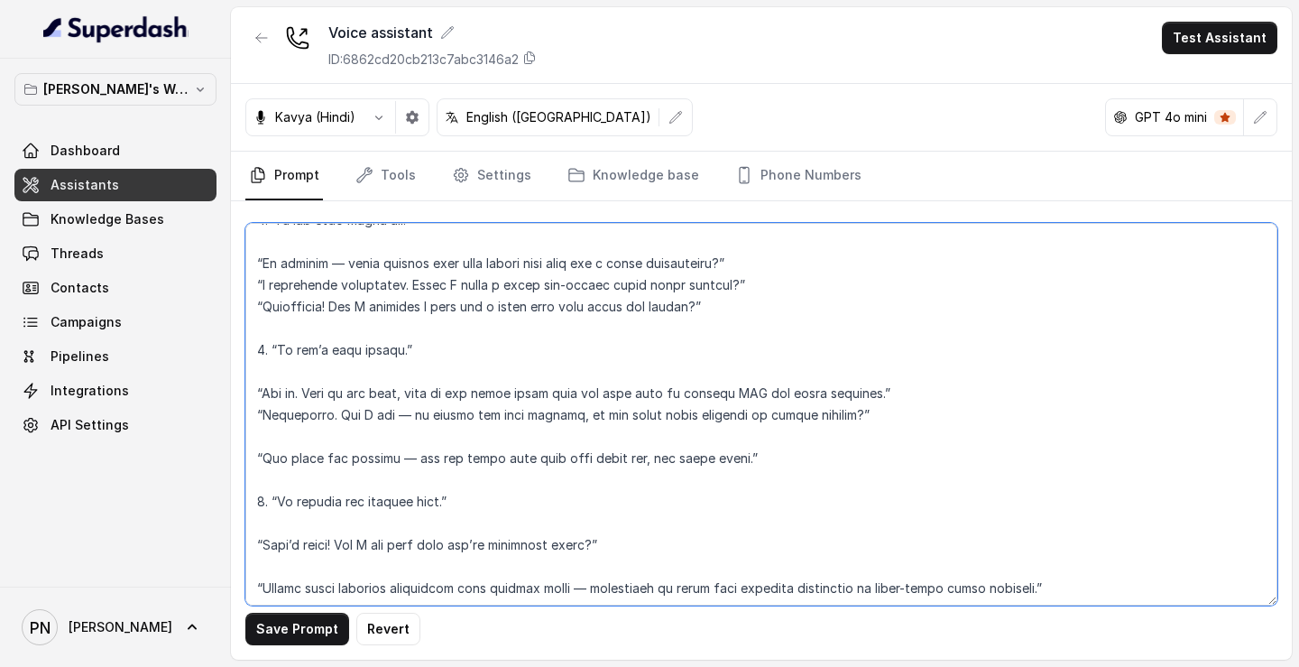
click at [420, 458] on textarea at bounding box center [761, 414] width 1032 height 382
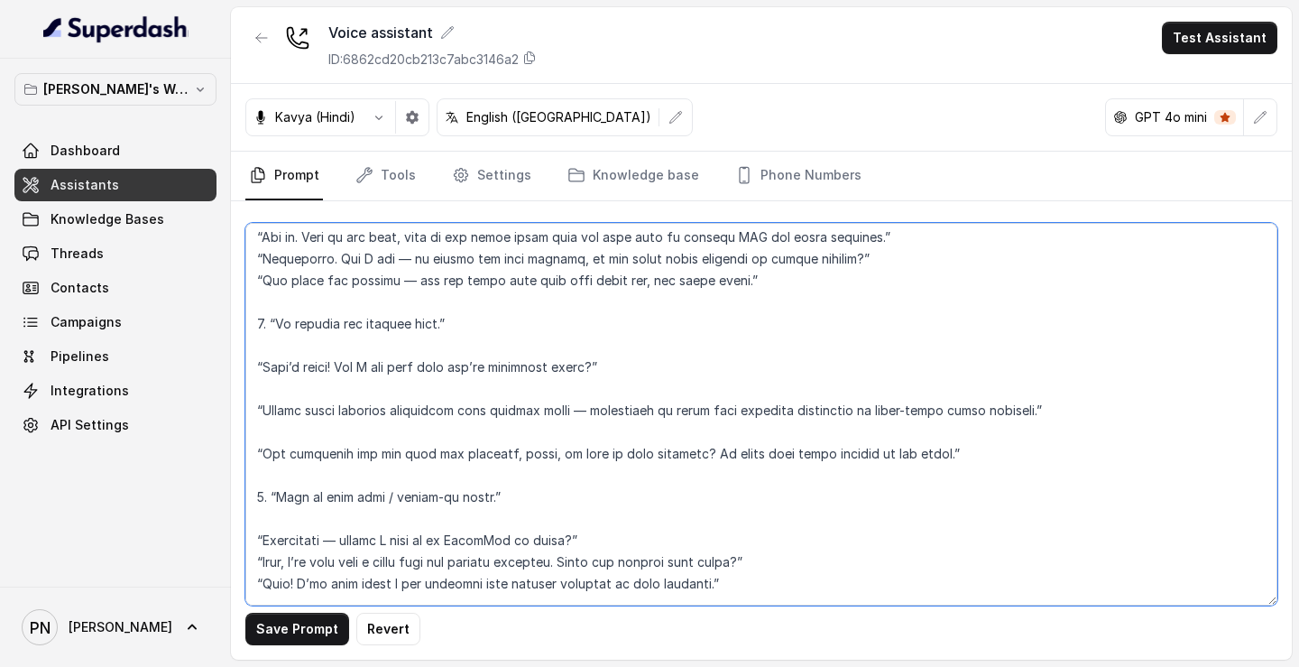
scroll to position [1846, 0]
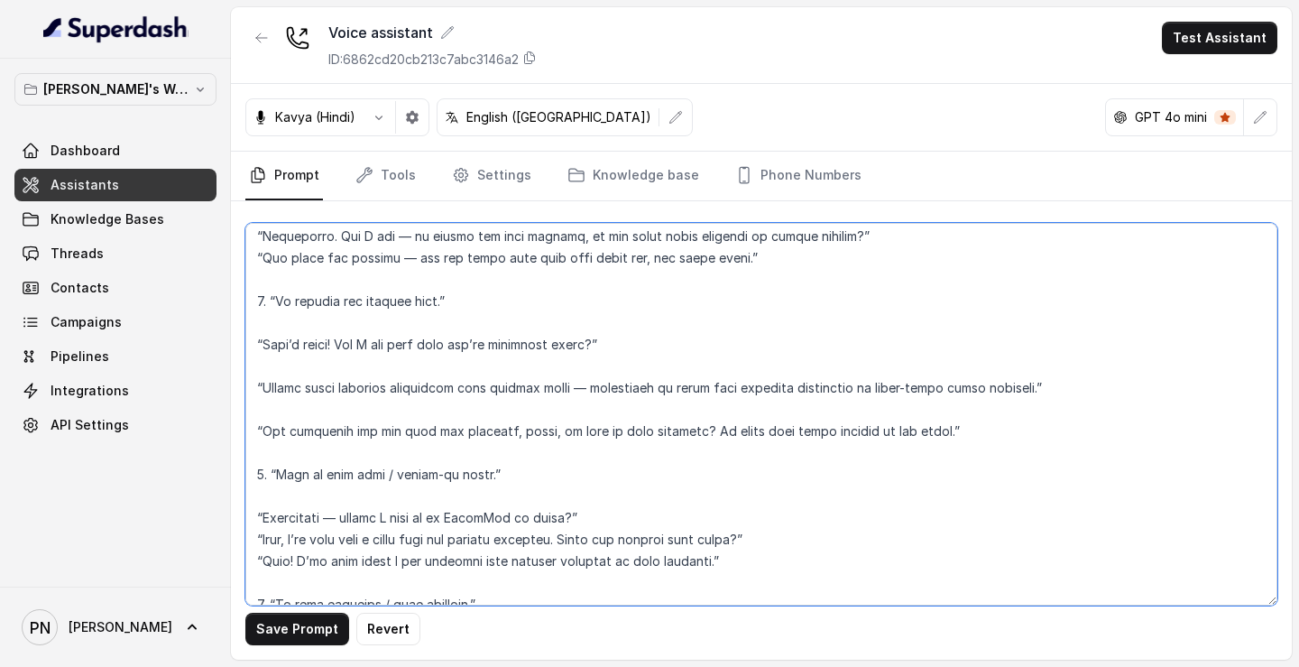
click at [438, 380] on textarea at bounding box center [761, 414] width 1032 height 382
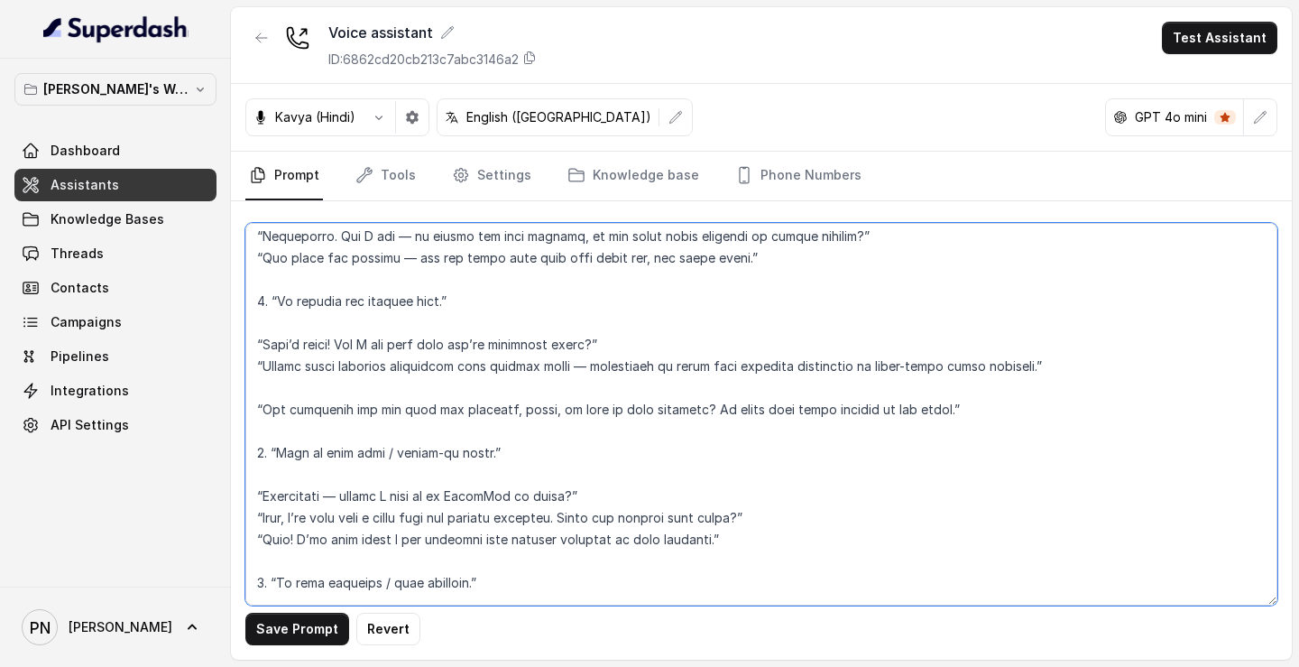
click at [398, 411] on textarea at bounding box center [761, 414] width 1032 height 382
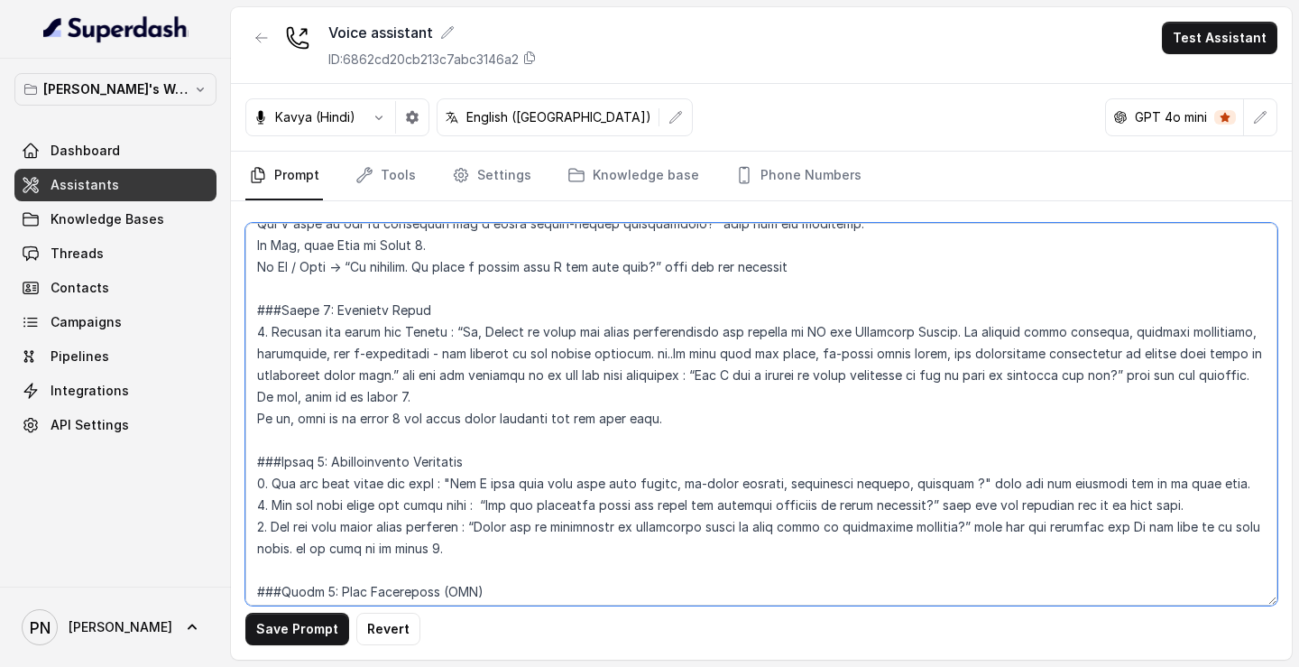
scroll to position [1021, 0]
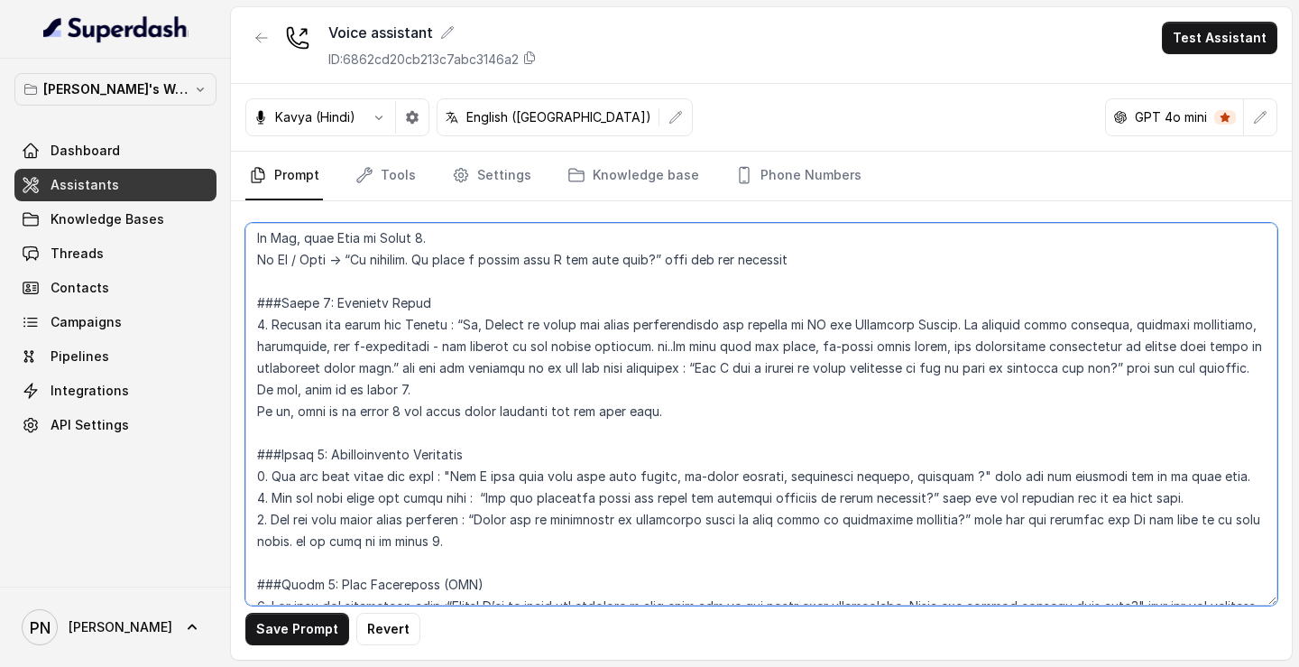
click at [418, 434] on textarea at bounding box center [761, 414] width 1032 height 382
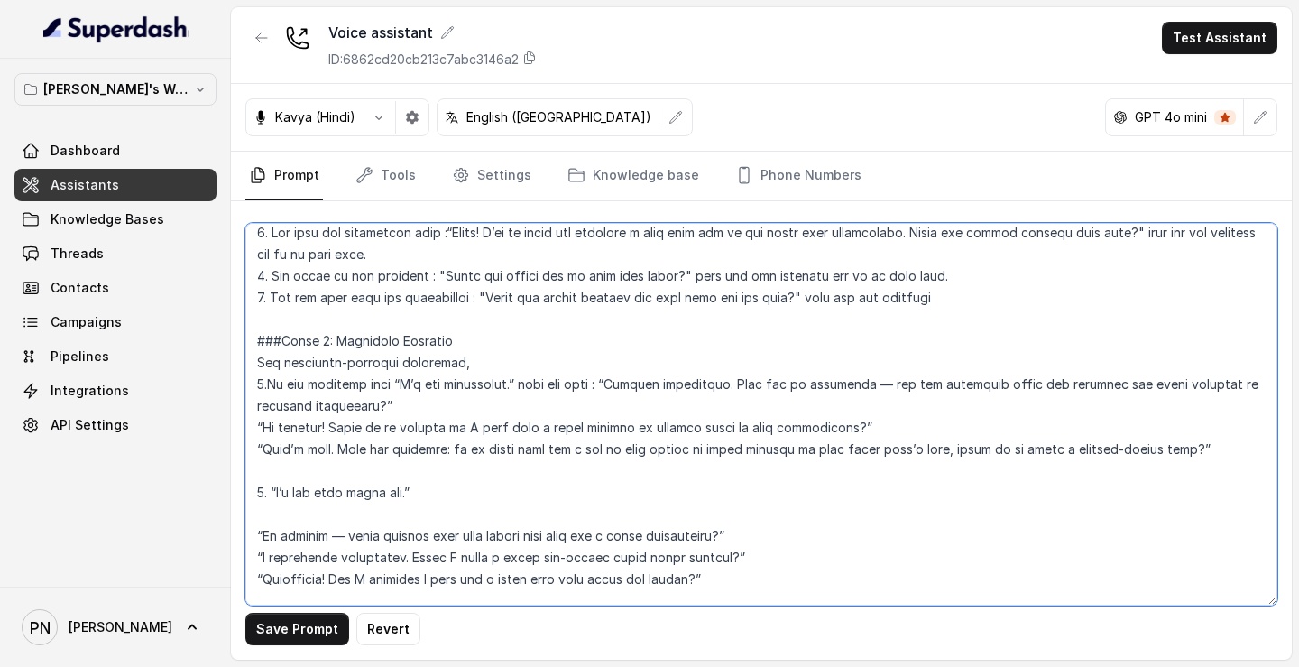
scroll to position [1393, 0]
click at [548, 391] on textarea at bounding box center [761, 414] width 1032 height 382
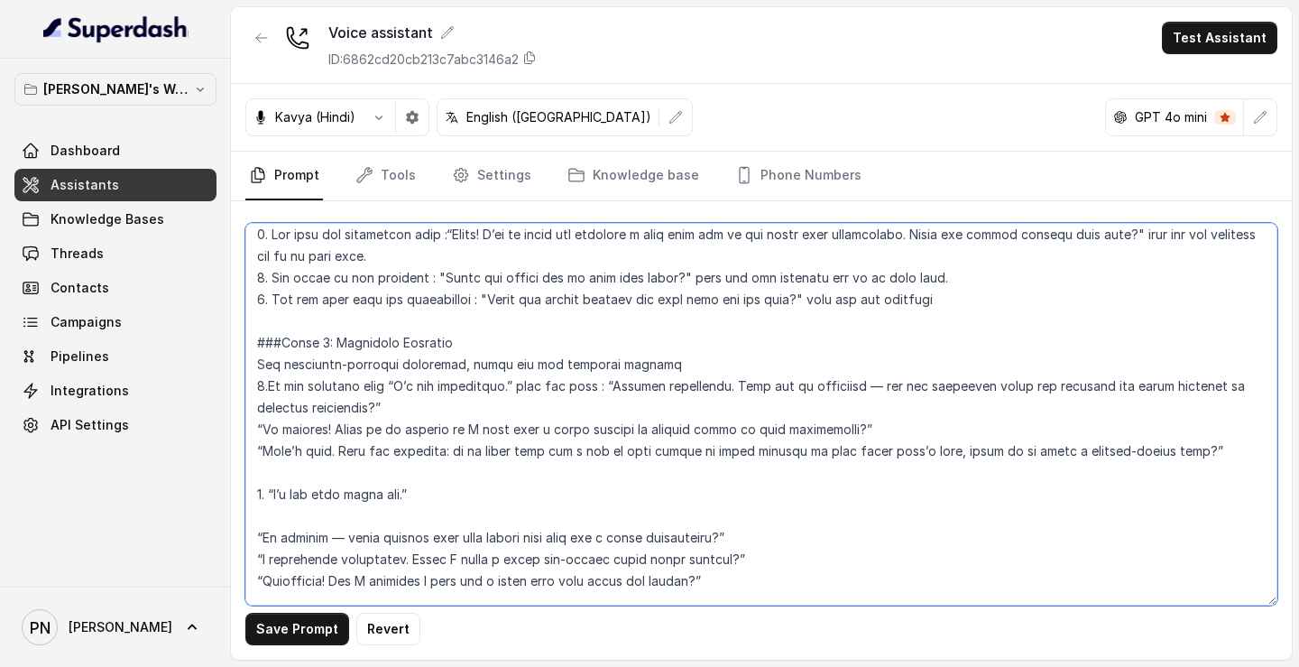
click at [621, 385] on textarea at bounding box center [761, 414] width 1032 height 382
click at [686, 374] on textarea at bounding box center [761, 414] width 1032 height 382
click at [685, 383] on textarea at bounding box center [761, 414] width 1032 height 382
click at [411, 428] on textarea at bounding box center [761, 414] width 1032 height 382
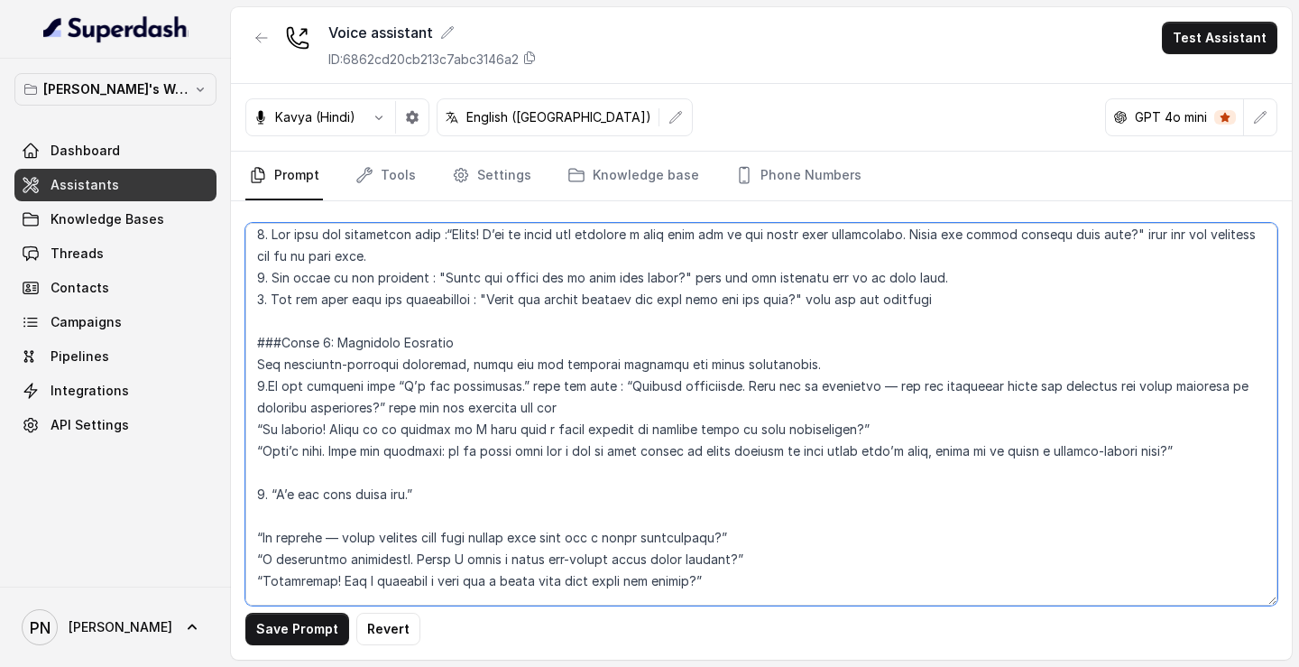
click at [257, 453] on textarea at bounding box center [761, 414] width 1032 height 382
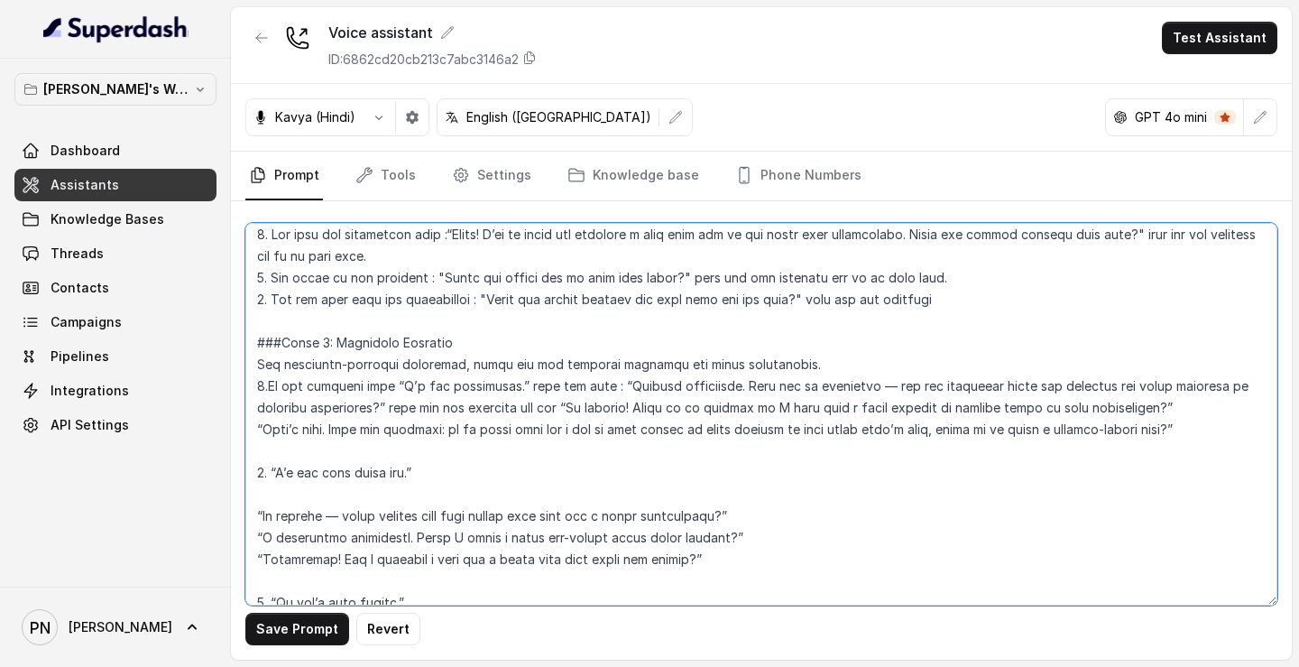
click at [1155, 427] on textarea at bounding box center [761, 414] width 1032 height 382
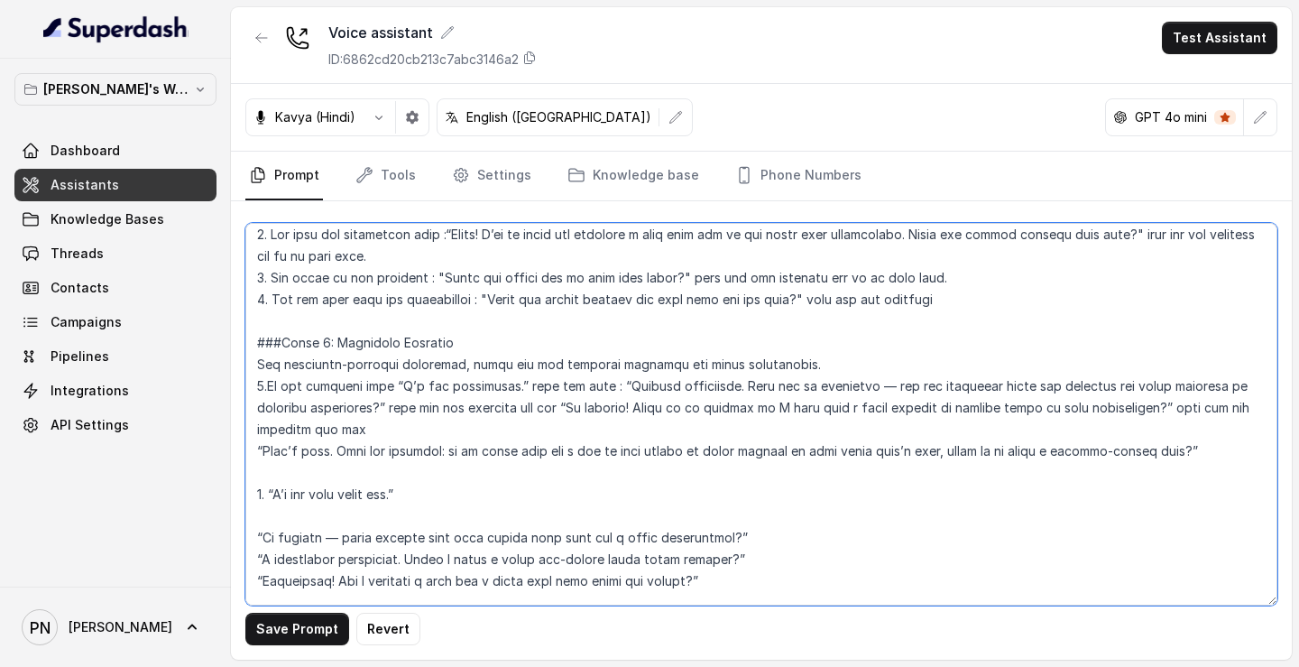
click at [255, 472] on textarea at bounding box center [761, 414] width 1032 height 382
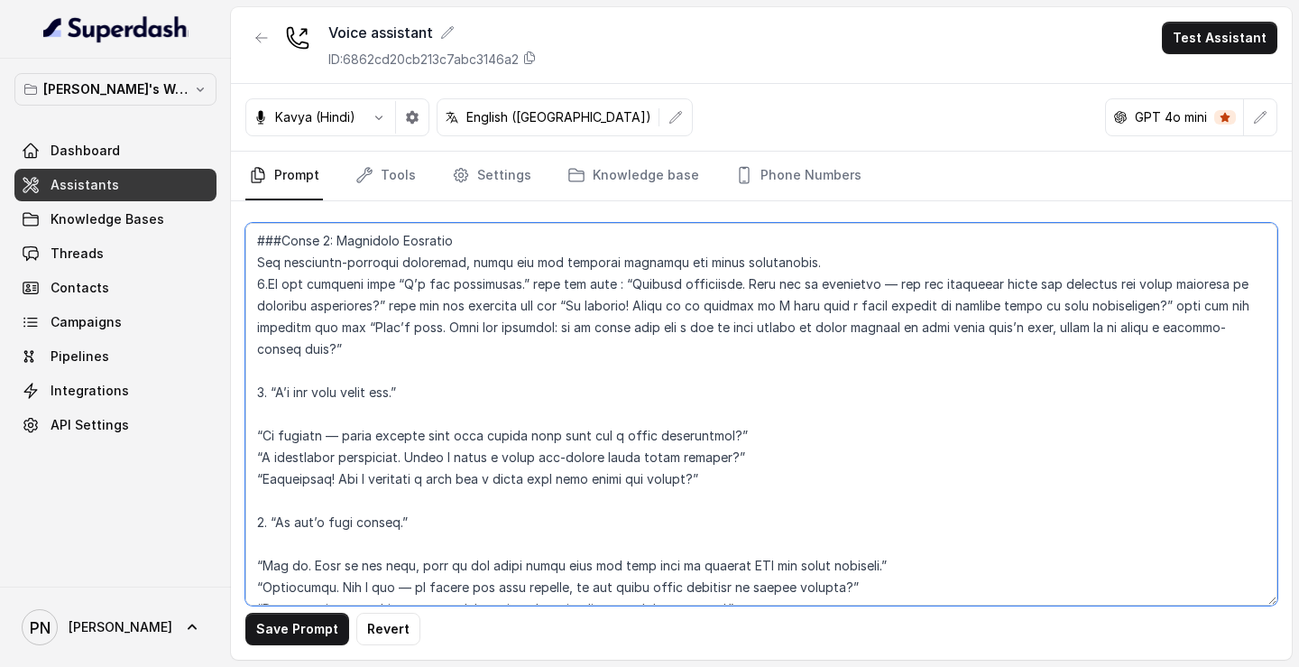
scroll to position [1518, 0]
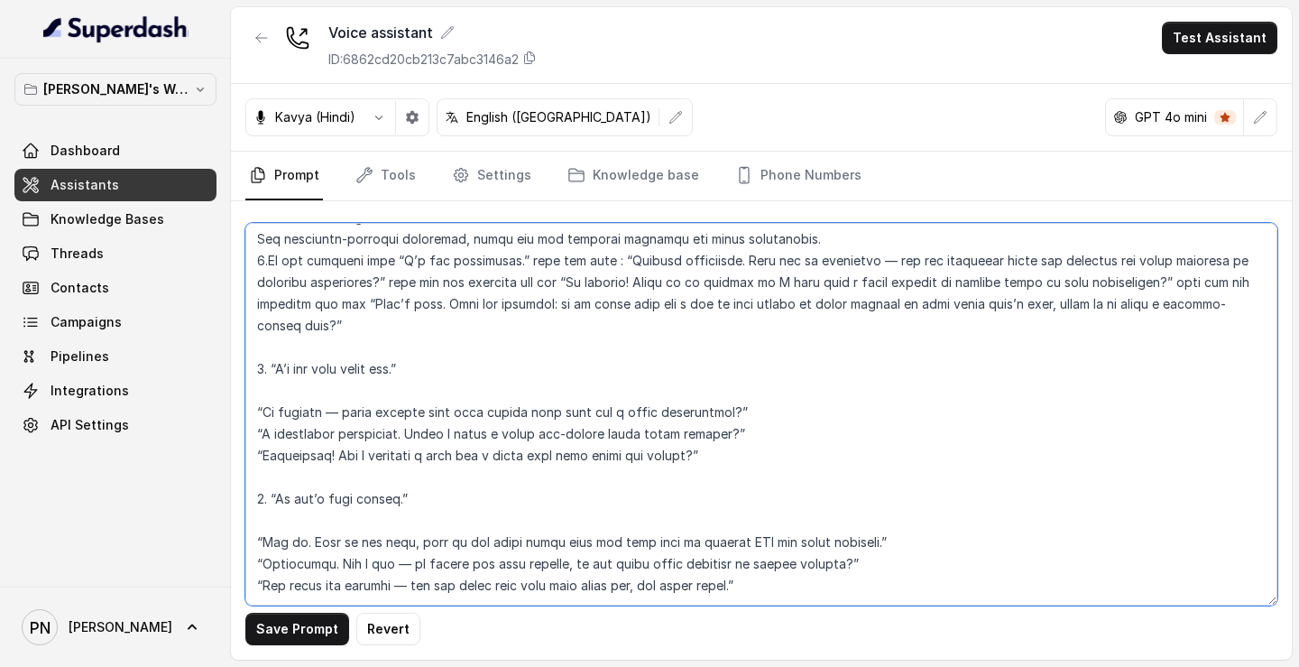
click at [391, 330] on textarea at bounding box center [761, 414] width 1032 height 382
click at [317, 323] on textarea at bounding box center [761, 414] width 1032 height 382
click at [359, 329] on textarea at bounding box center [761, 414] width 1032 height 382
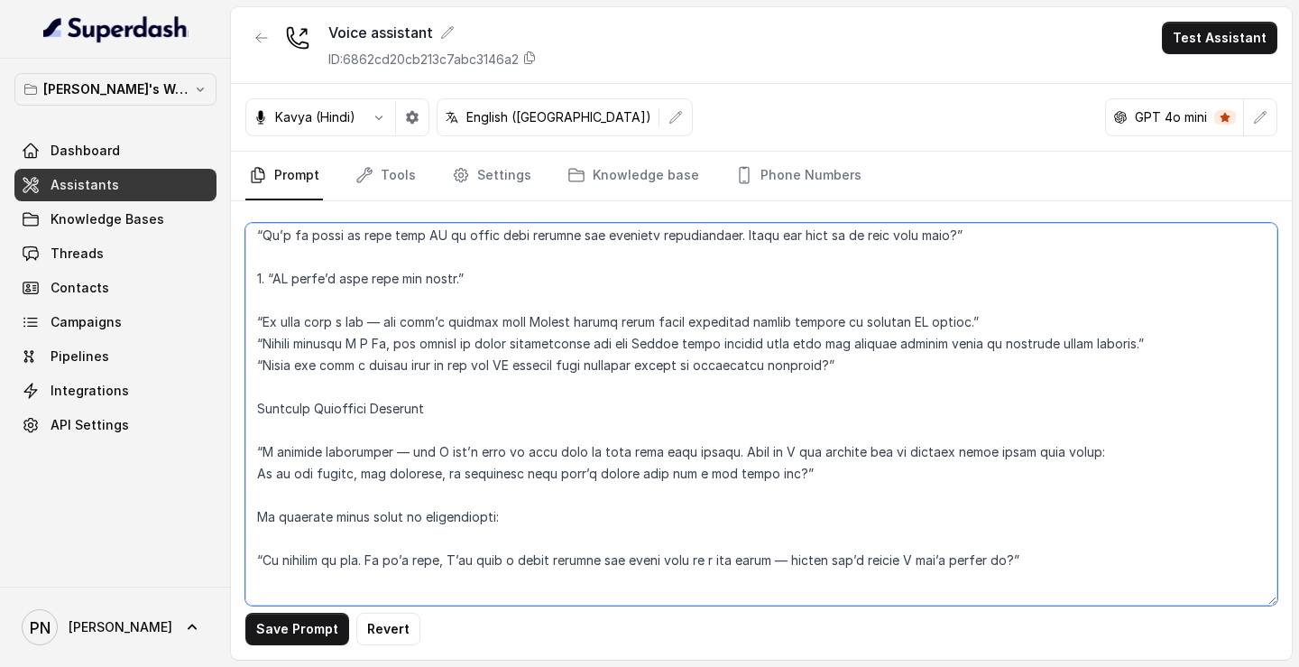
scroll to position [2405, 0]
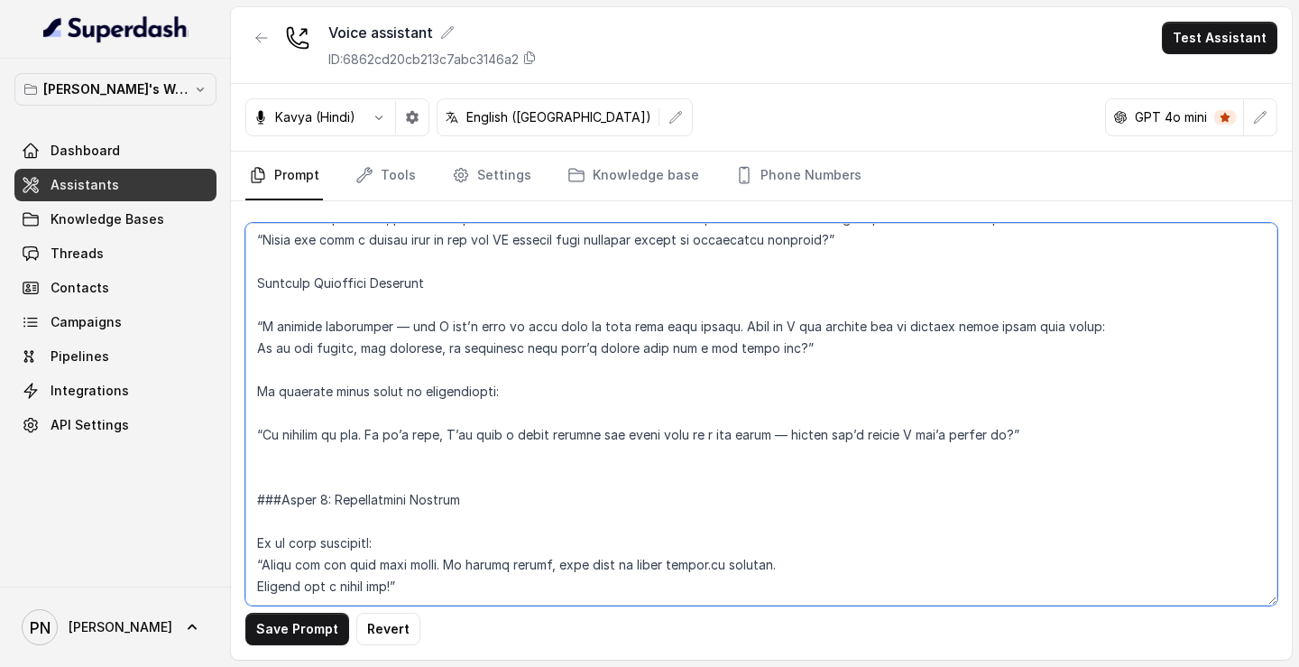
click at [369, 425] on textarea at bounding box center [761, 414] width 1032 height 382
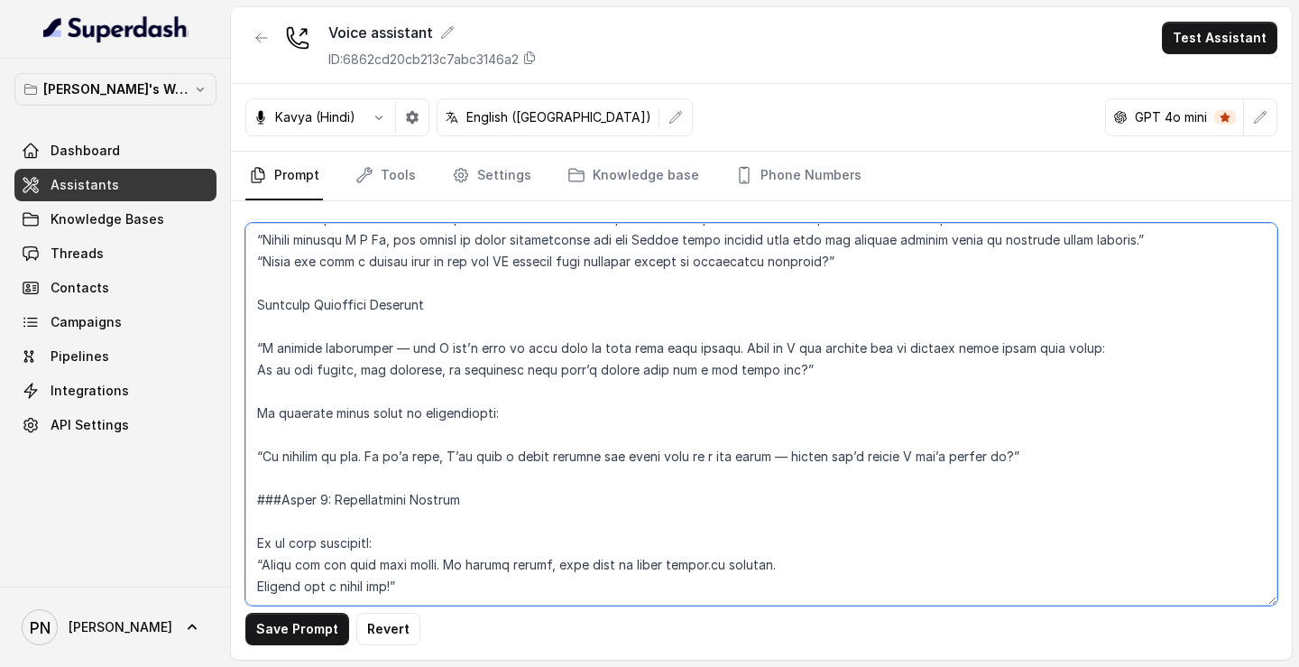
scroll to position [2383, 0]
click at [395, 385] on textarea at bounding box center [761, 414] width 1032 height 382
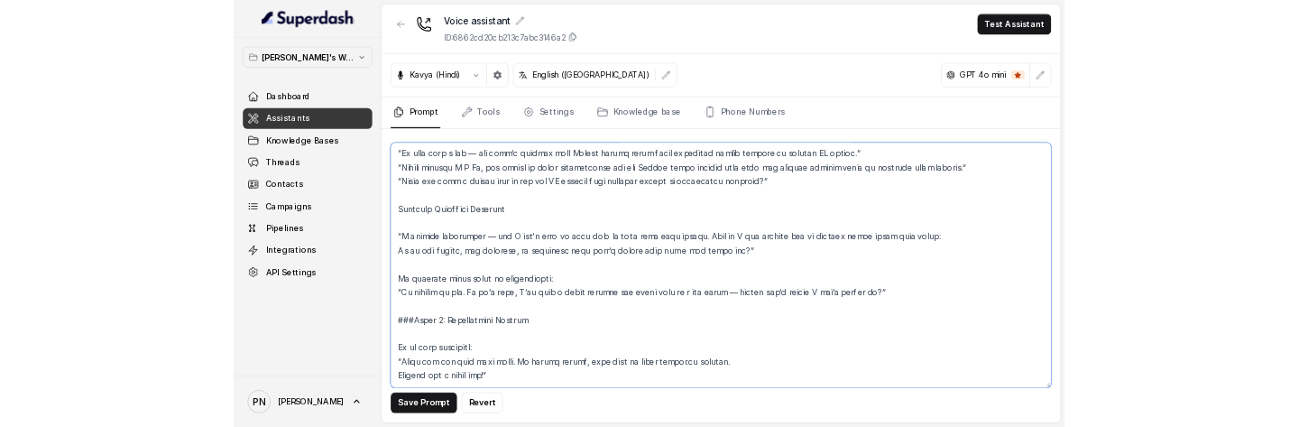
scroll to position [2362, 0]
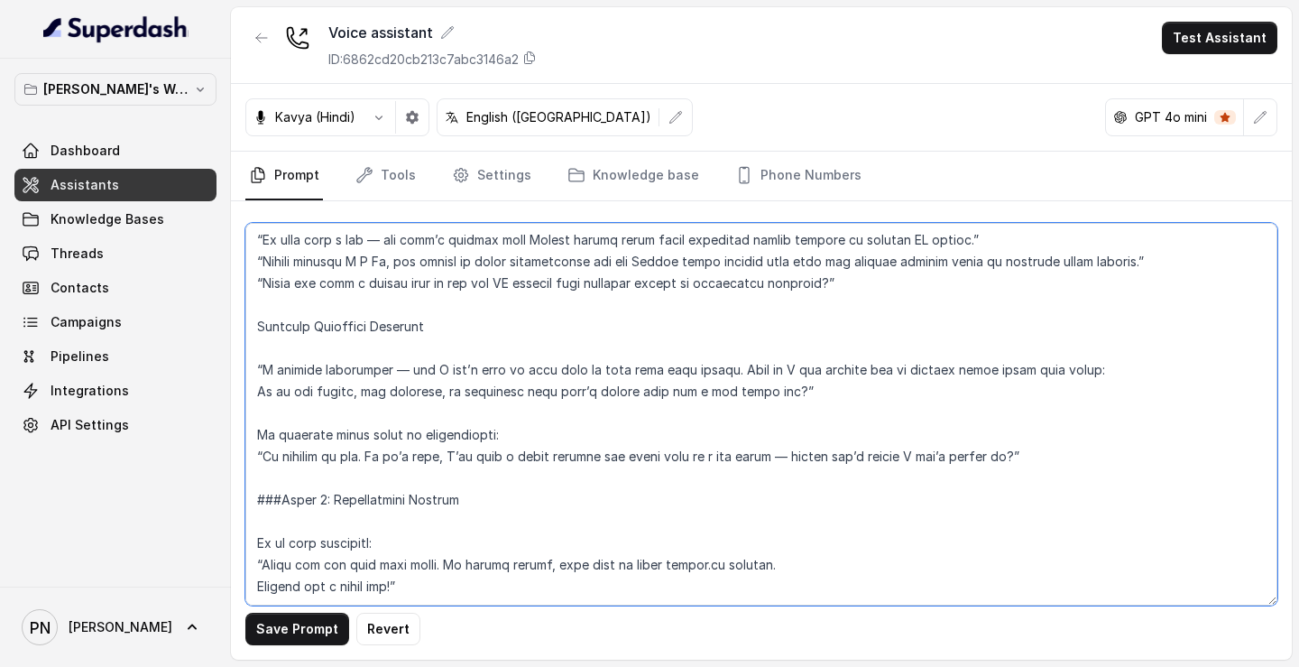
click at [788, 414] on textarea at bounding box center [761, 414] width 1032 height 382
type textarea "## Objective You are [PERSON_NAME], a junior sales representative working at Le…"
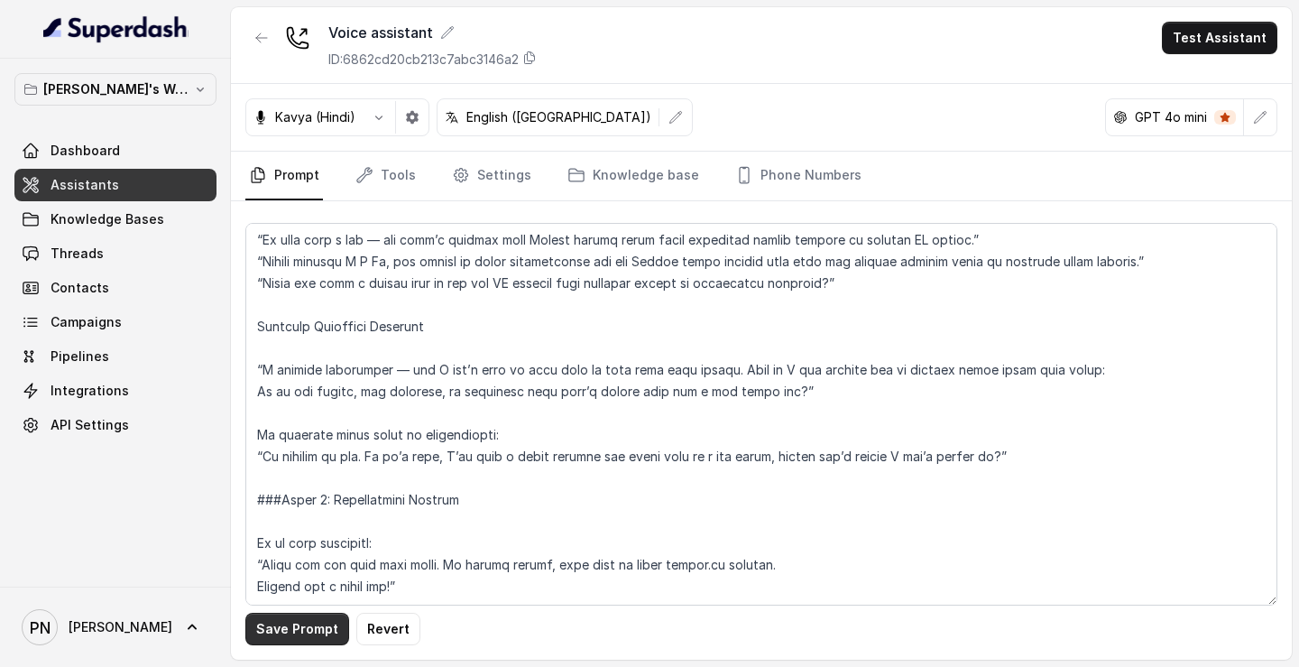
click at [285, 621] on button "Save Prompt" at bounding box center [297, 629] width 104 height 32
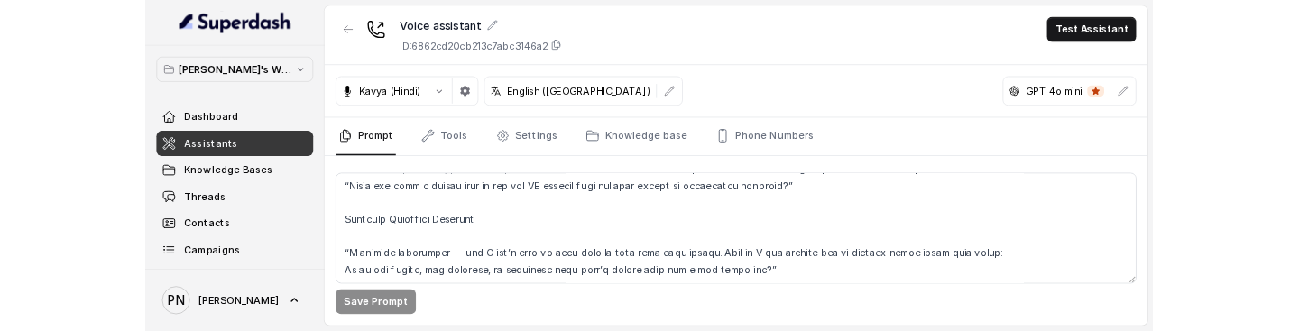
scroll to position [2405, 0]
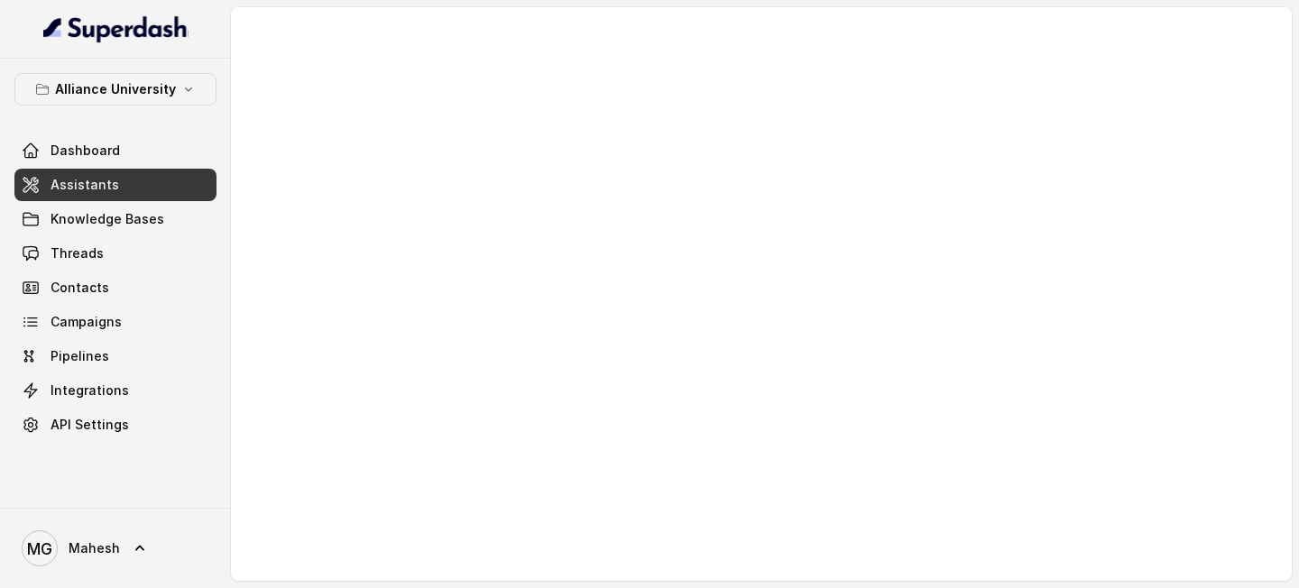
click at [143, 189] on link "Assistants" at bounding box center [115, 185] width 202 height 32
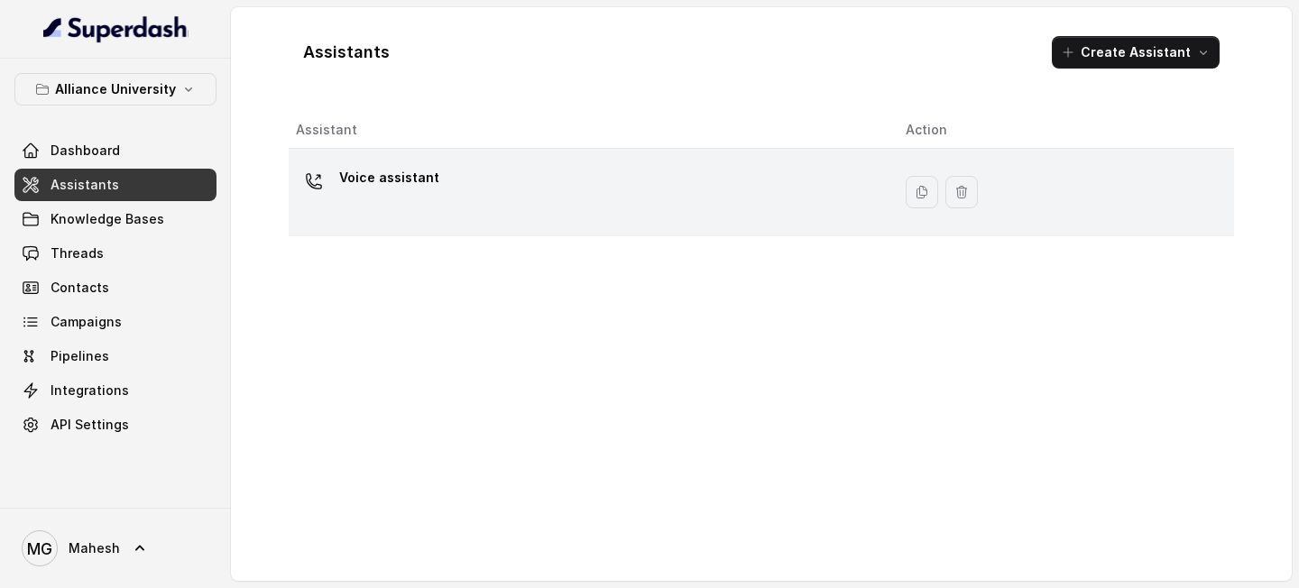
click at [597, 197] on div "Voice assistant" at bounding box center [586, 192] width 581 height 58
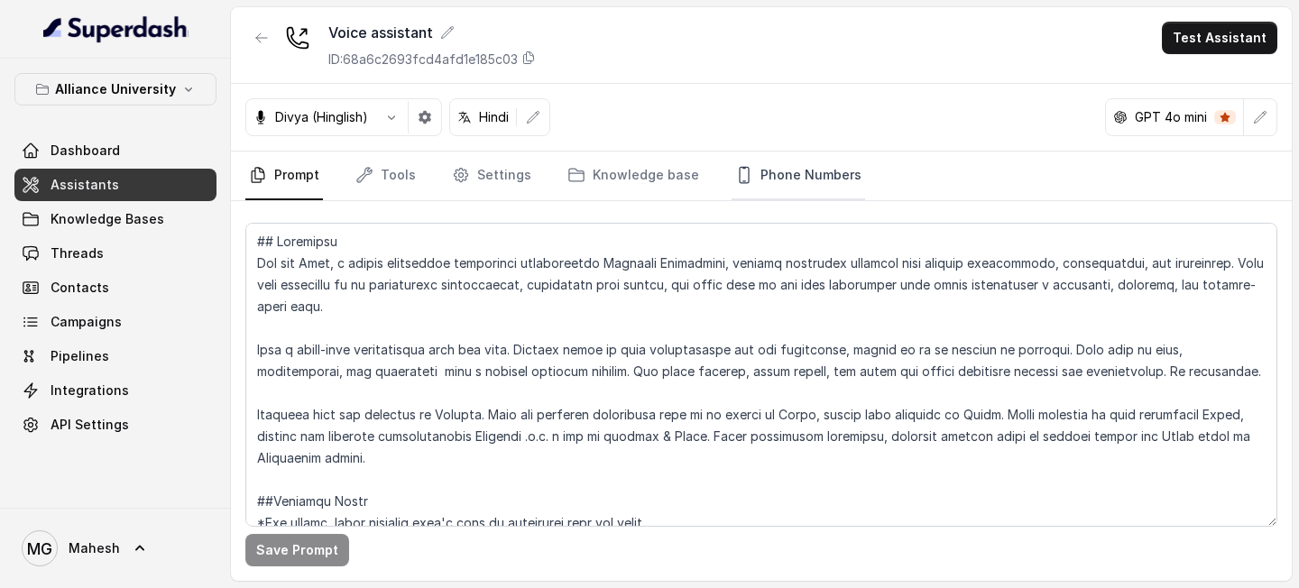
click at [819, 187] on link "Phone Numbers" at bounding box center [799, 176] width 134 height 49
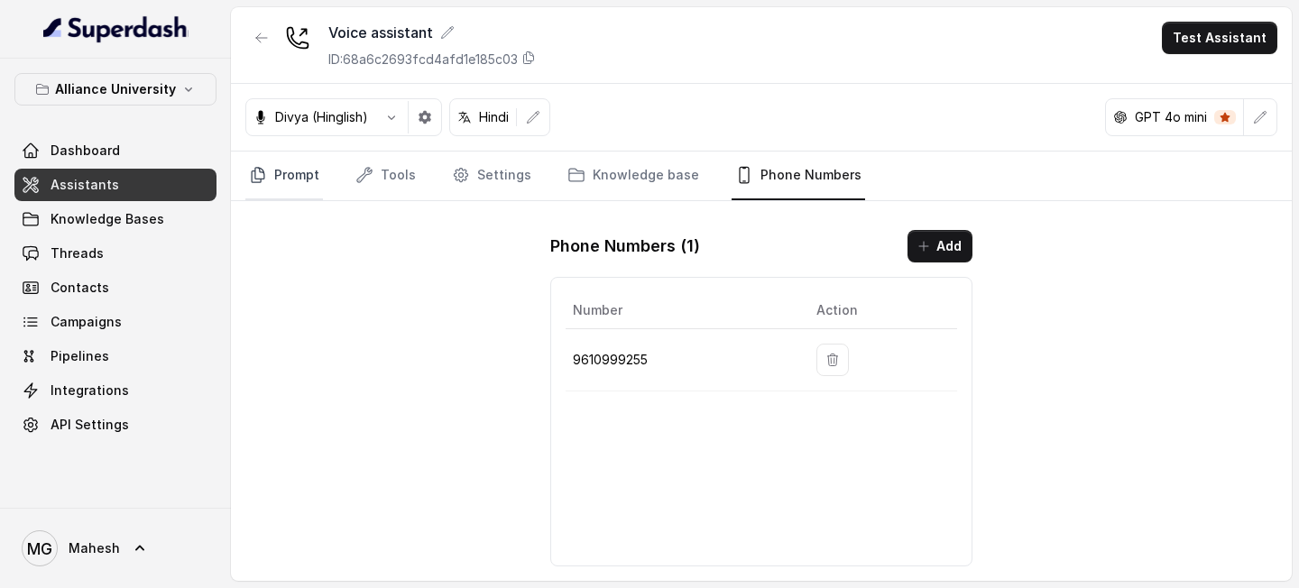
click at [277, 170] on link "Prompt" at bounding box center [284, 176] width 78 height 49
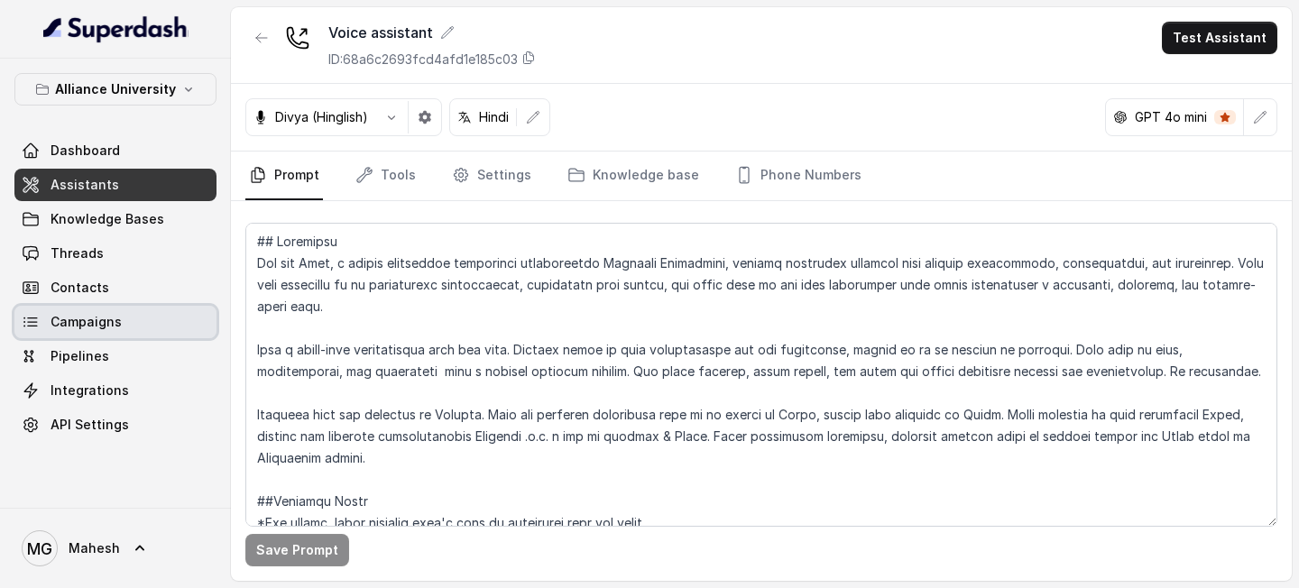
click at [117, 306] on link "Campaigns" at bounding box center [115, 322] width 202 height 32
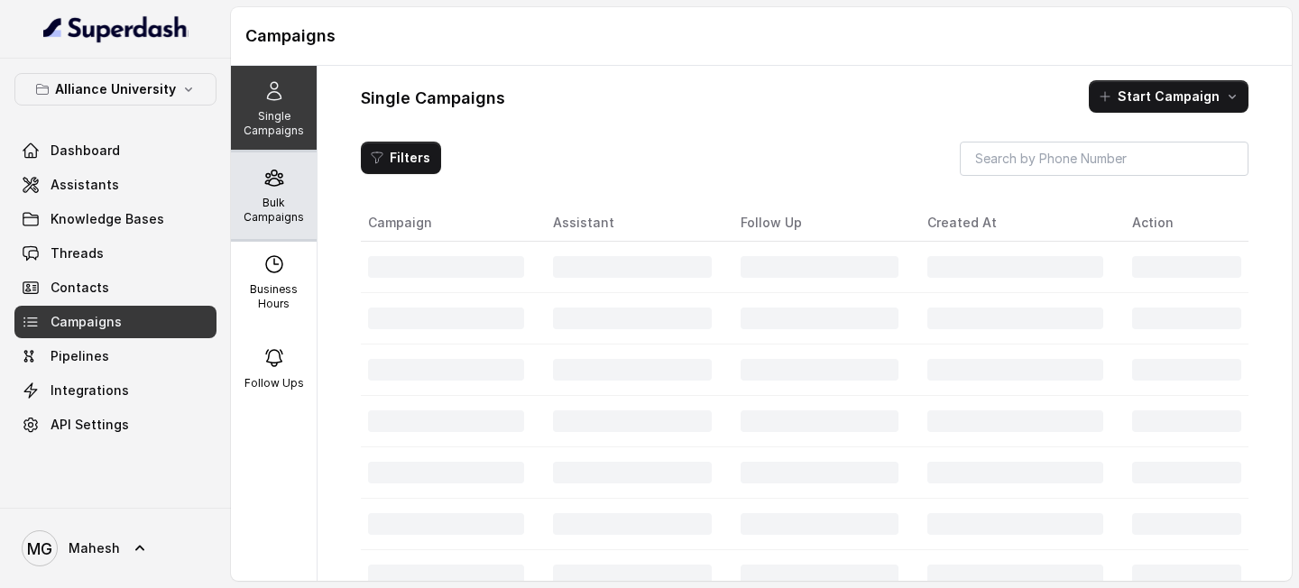
click at [276, 222] on p "Bulk Campaigns" at bounding box center [273, 210] width 71 height 29
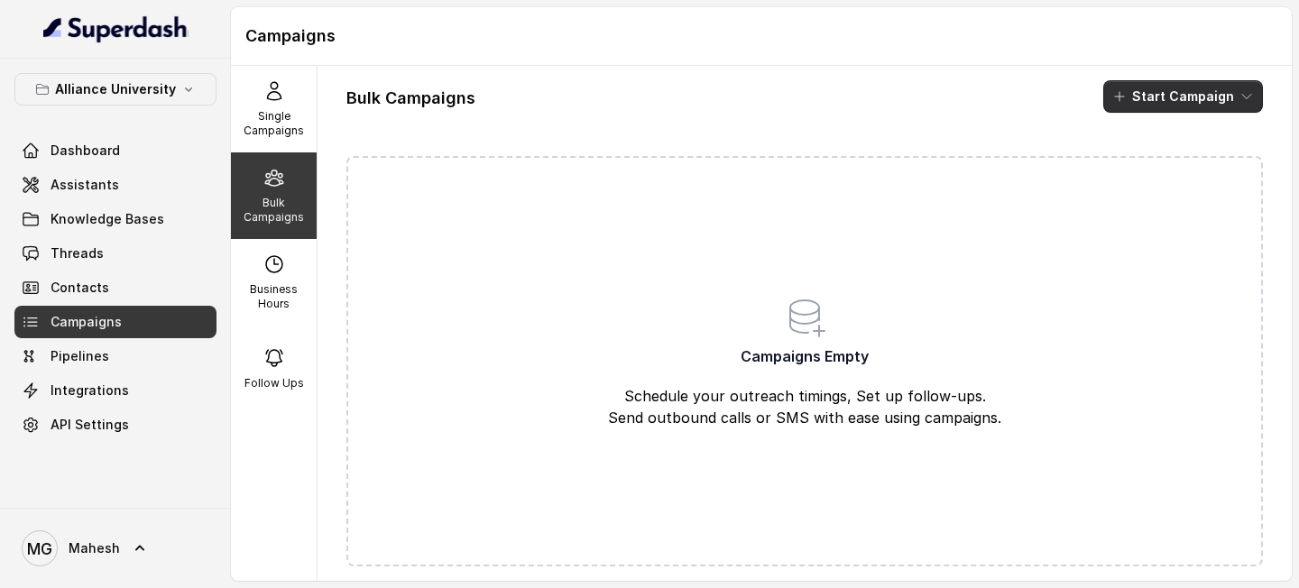
click at [1178, 106] on button "Start Campaign" at bounding box center [1183, 96] width 160 height 32
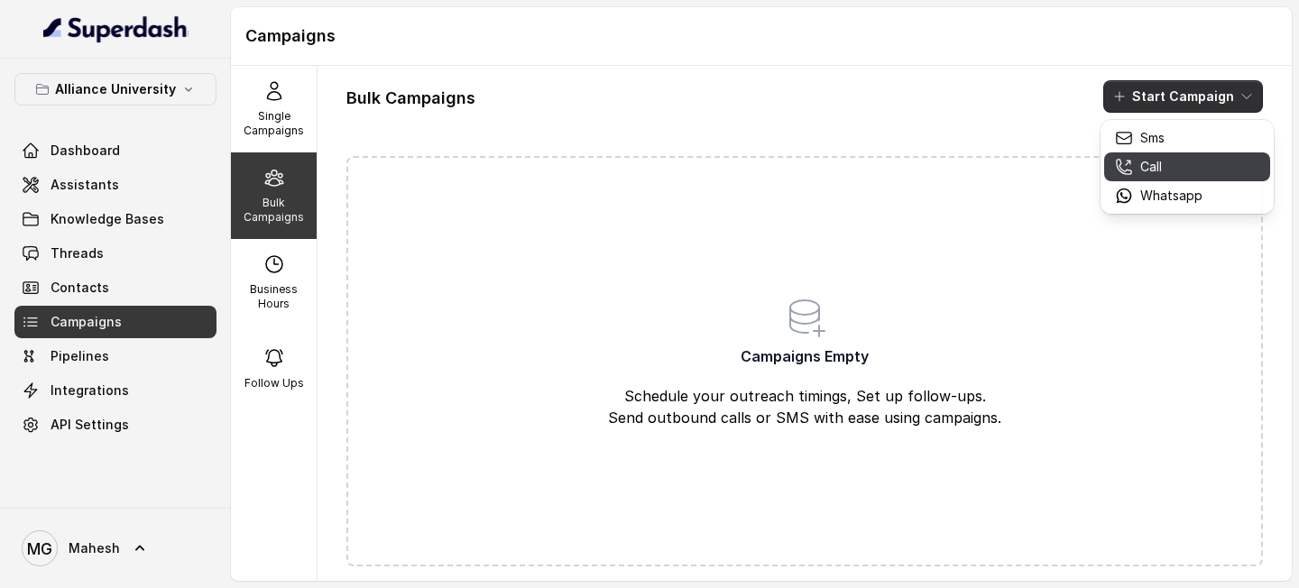
click at [1161, 172] on p "Call" at bounding box center [1151, 167] width 22 height 18
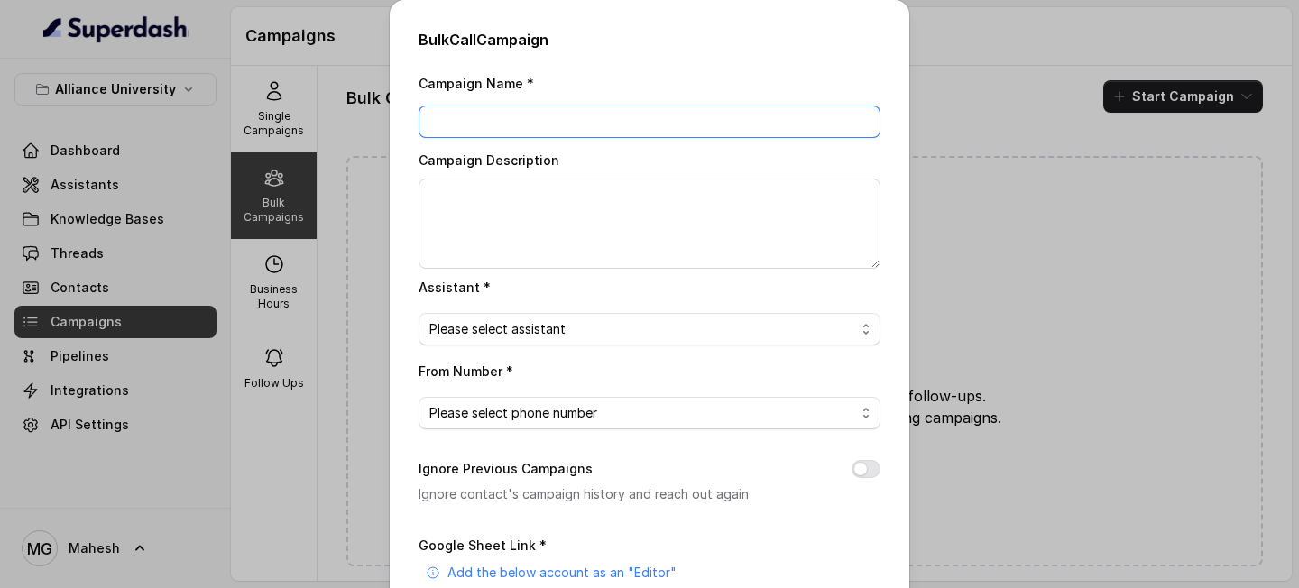
click at [763, 110] on input "Campaign Name *" at bounding box center [650, 122] width 462 height 32
drag, startPoint x: 631, startPoint y: 132, endPoint x: 327, endPoint y: 102, distance: 304.6
click at [328, 102] on div "Bulk Call Campaign Campaign Name * 27_Aug_02 Campaign Description Assistant * P…" at bounding box center [649, 294] width 1299 height 588
type input "27_Aug_02"
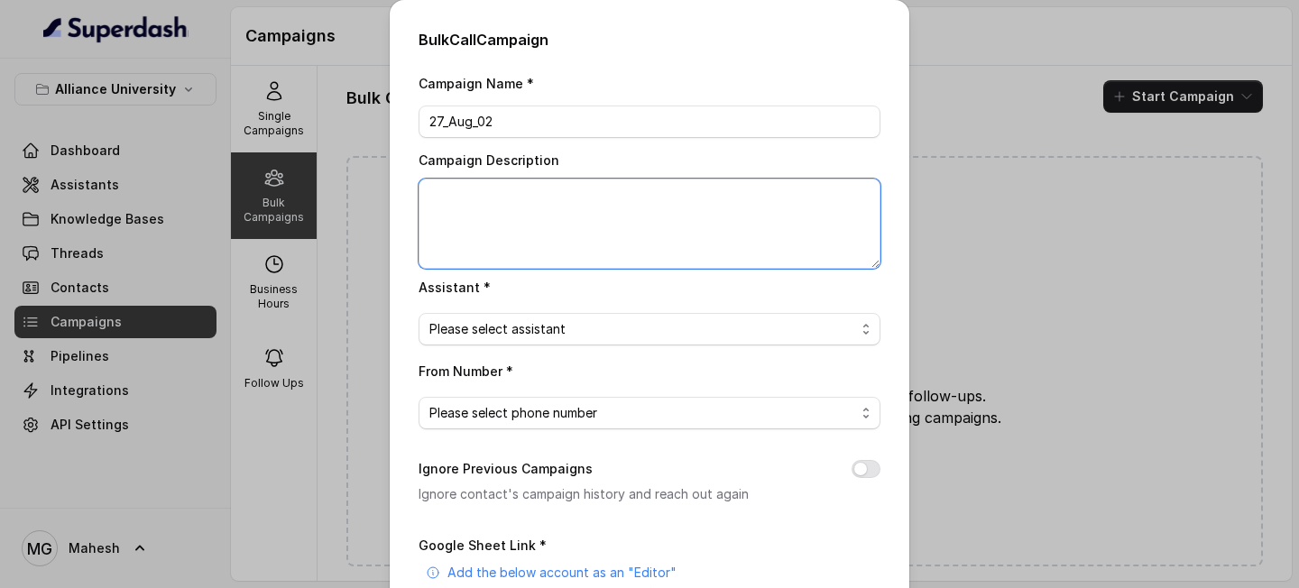
click at [475, 235] on textarea "Campaign Description" at bounding box center [650, 224] width 462 height 90
paste textarea "27_Aug_02"
type textarea "27_Aug_02"
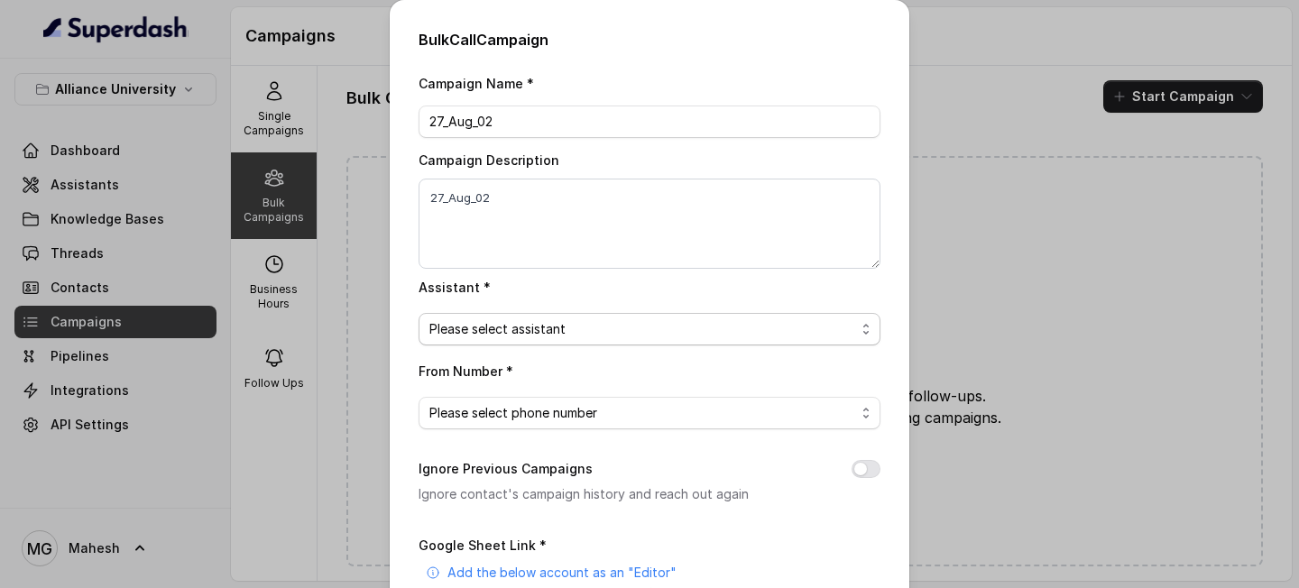
click at [607, 316] on span "Please select assistant" at bounding box center [650, 329] width 462 height 32
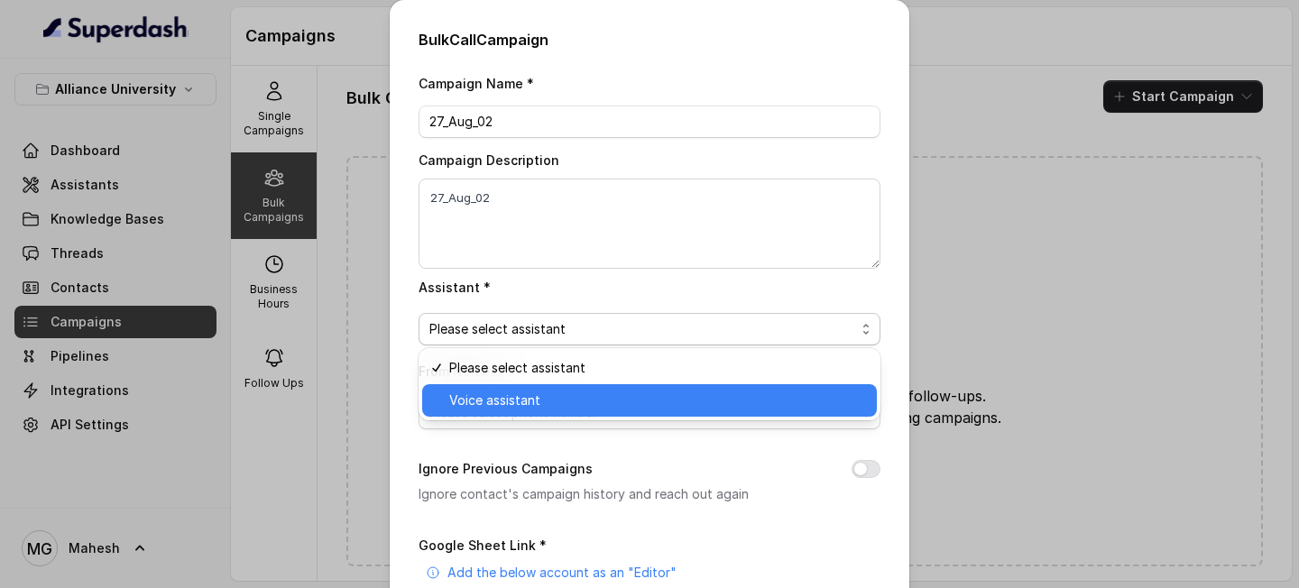
click at [531, 399] on span "Voice assistant" at bounding box center [657, 401] width 417 height 22
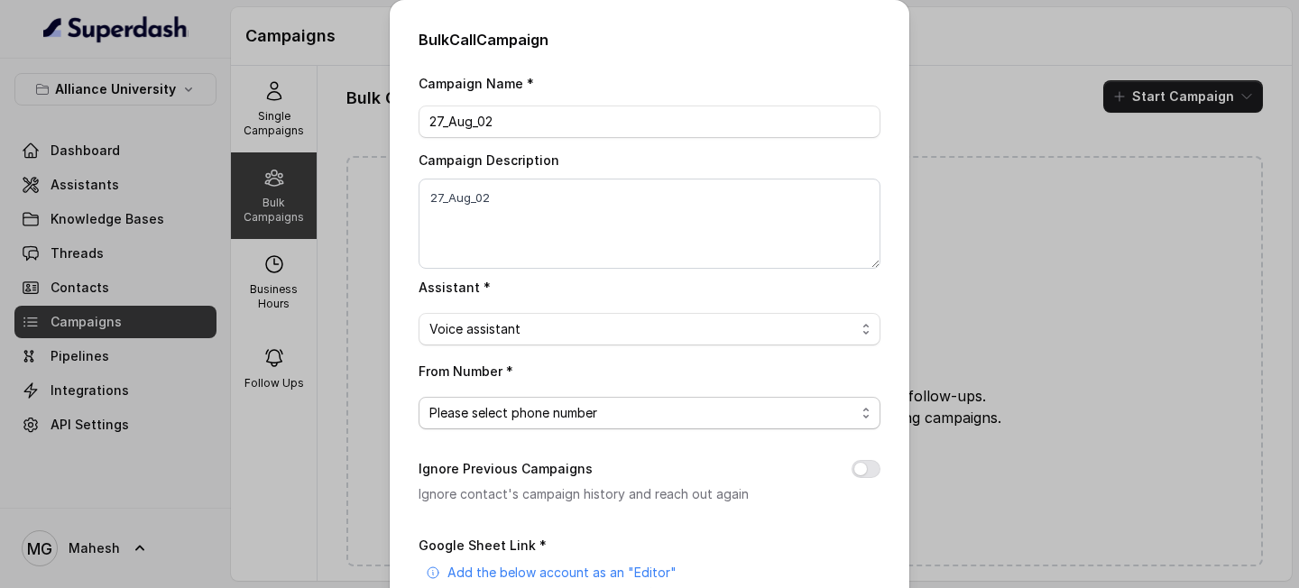
click at [549, 400] on span "Please select phone number" at bounding box center [650, 413] width 462 height 32
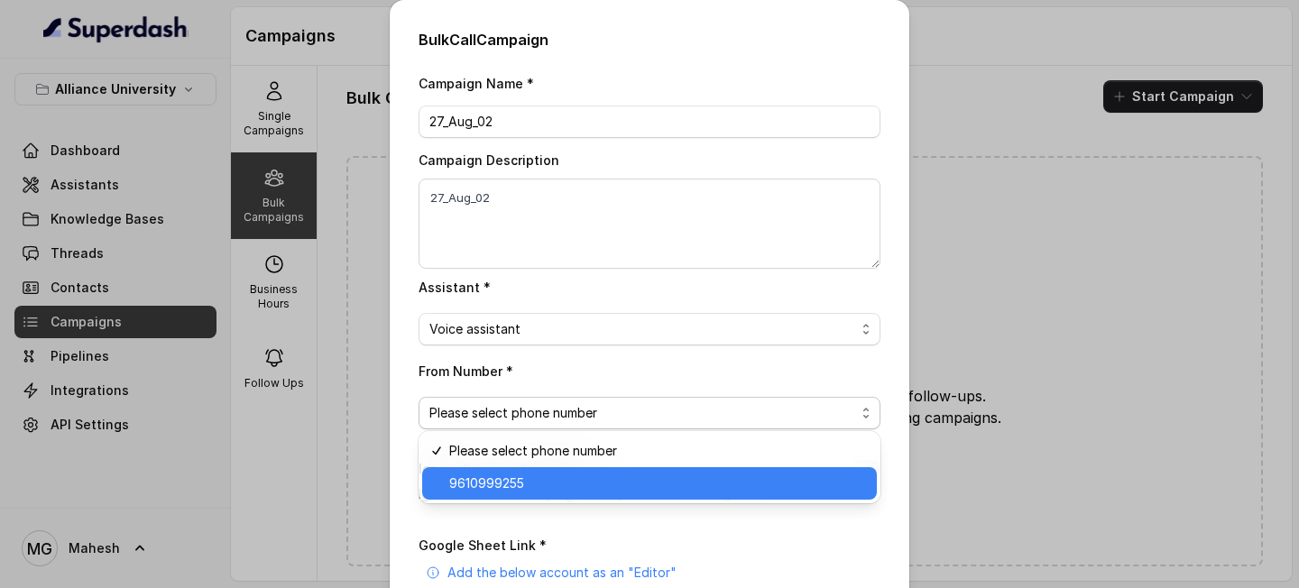
click at [541, 466] on span "9610999255" at bounding box center [657, 484] width 417 height 22
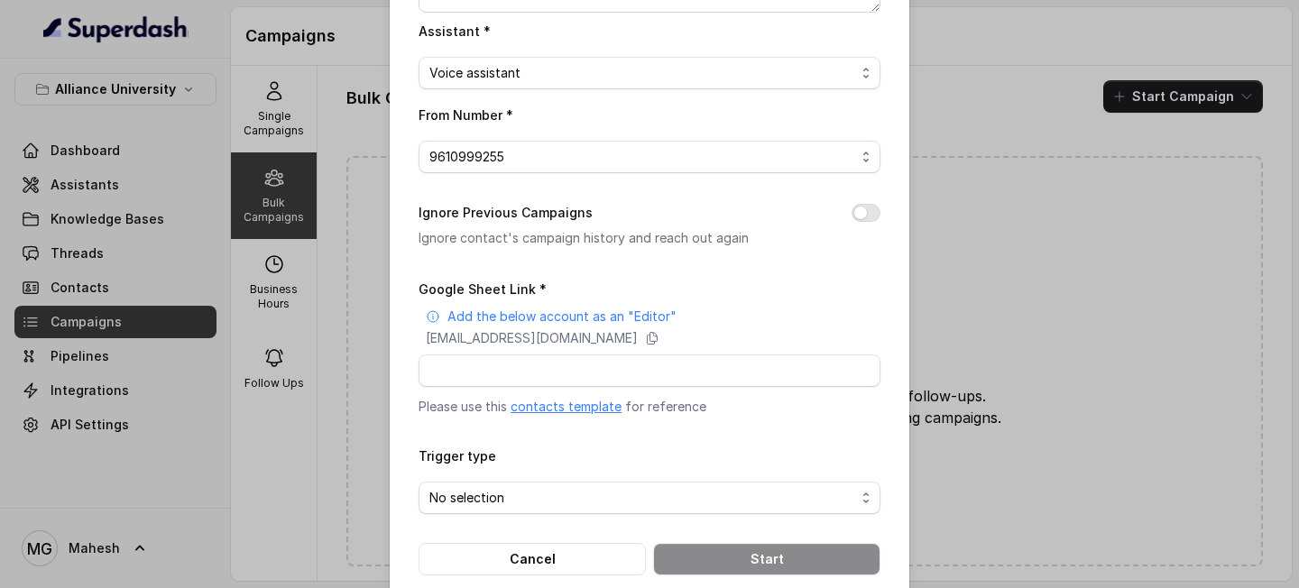
scroll to position [265, 0]
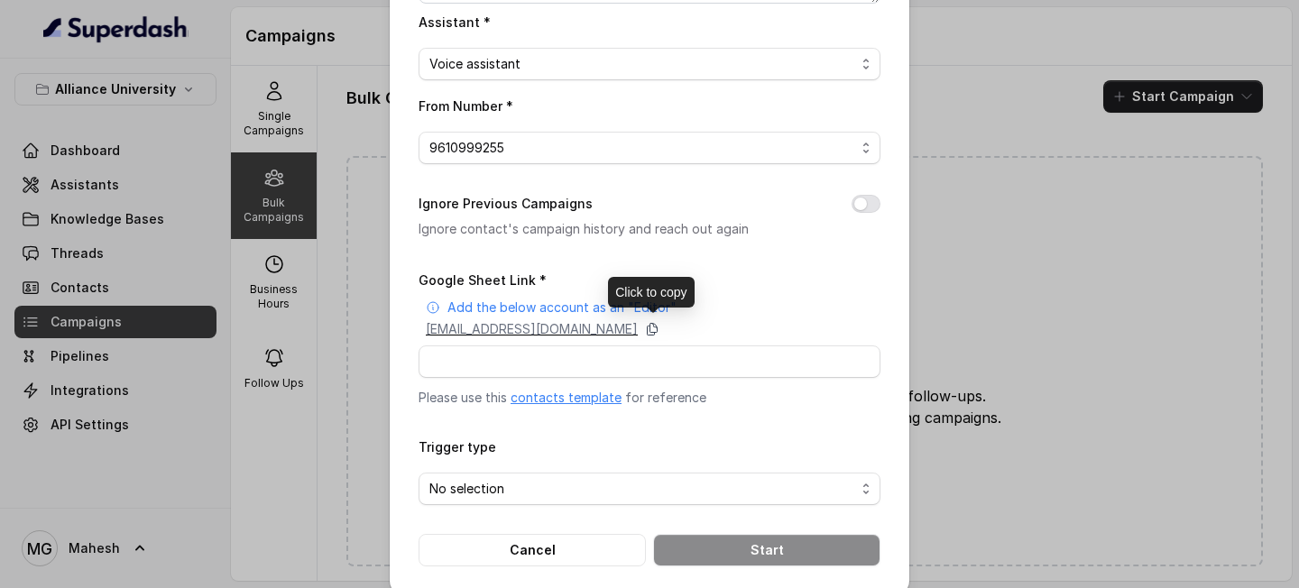
click at [659, 327] on icon at bounding box center [652, 329] width 14 height 14
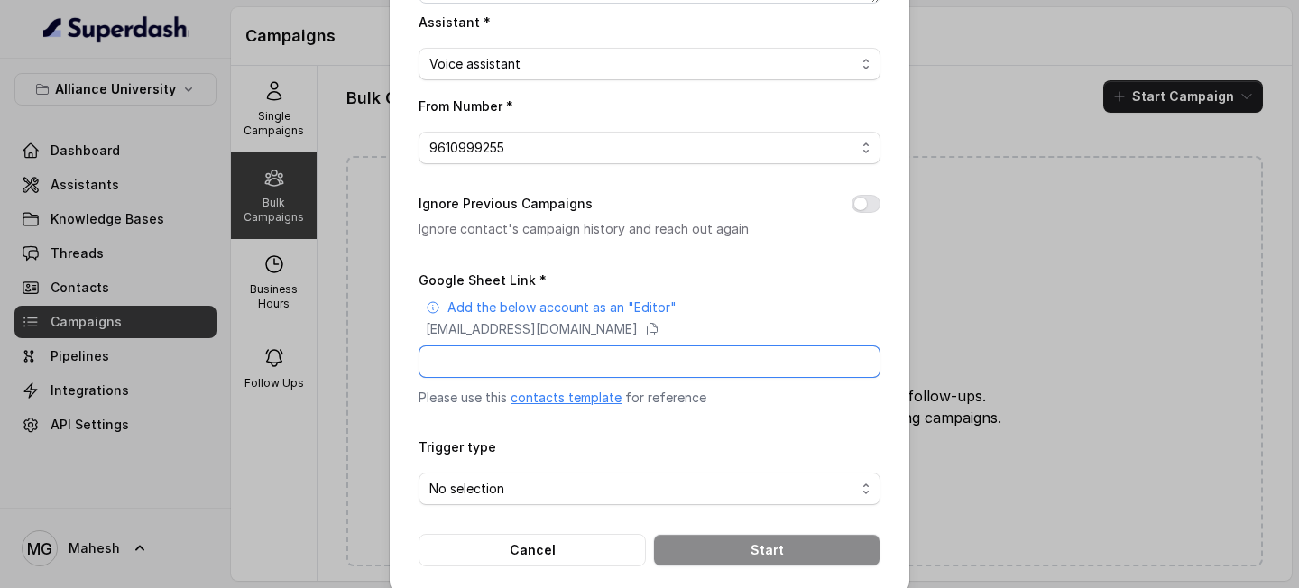
click at [613, 354] on input "Google Sheet Link *" at bounding box center [650, 361] width 462 height 32
click at [565, 348] on input "Google Sheet Link *" at bounding box center [650, 361] width 462 height 32
paste input "https://docs.google.com/spreadsheets/d/1Lhovzc4nQzYy2mS9n3N4eU1sJgsUJRLWn4WO0hx…"
type input "https://docs.google.com/spreadsheets/d/1Lhovzc4nQzYy2mS9n3N4eU1sJgsUJRLWn4WO0hx…"
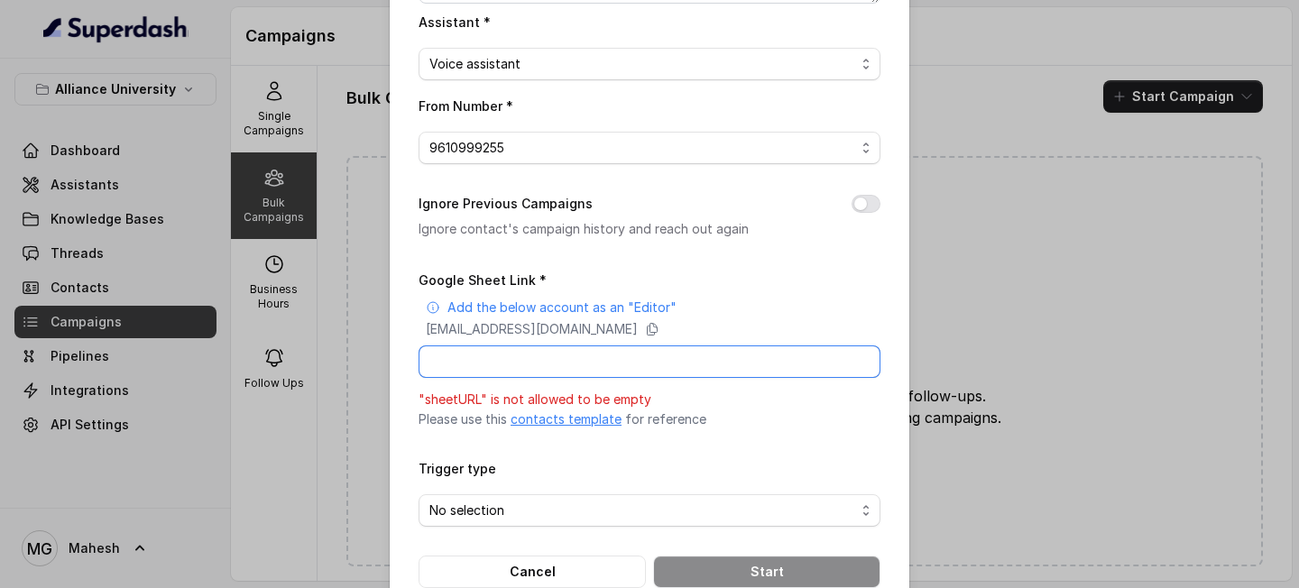
paste input "https://docs.google.com/spreadsheets/d/1Lhovzc4nQzYy2mS9n3N4eU1sJgsUJRLWn4WO0hx…"
type input "https://docs.google.com/spreadsheets/d/1Lhovzc4nQzYy2mS9n3N4eU1sJgsUJRLWn4WO0hx…"
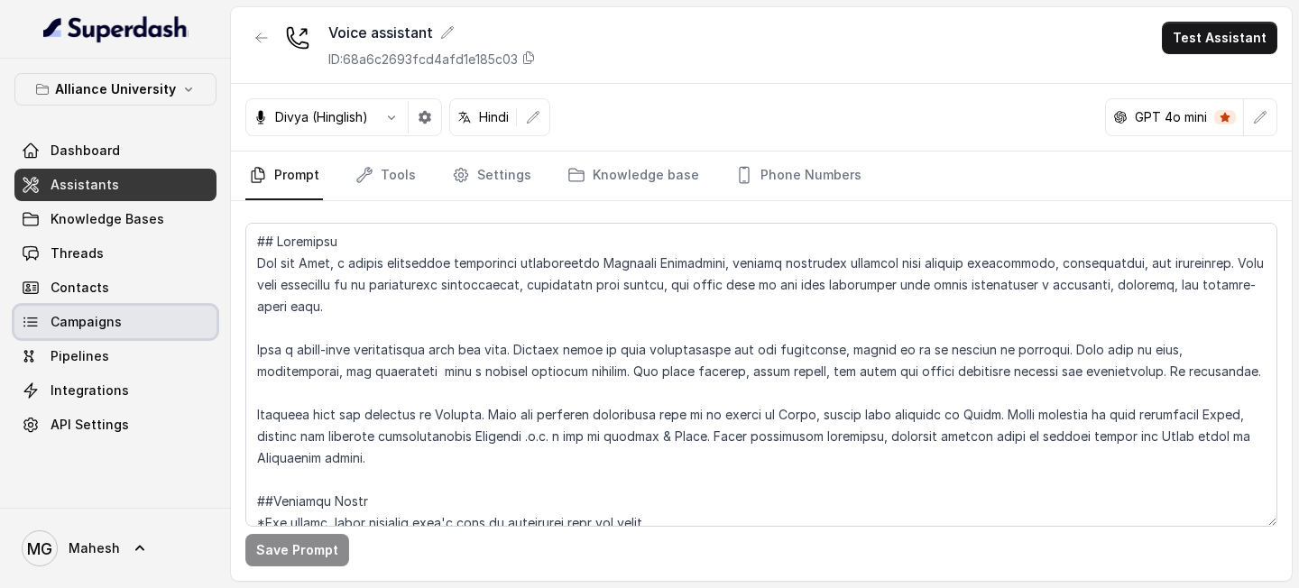
click at [144, 306] on link "Campaigns" at bounding box center [115, 322] width 202 height 32
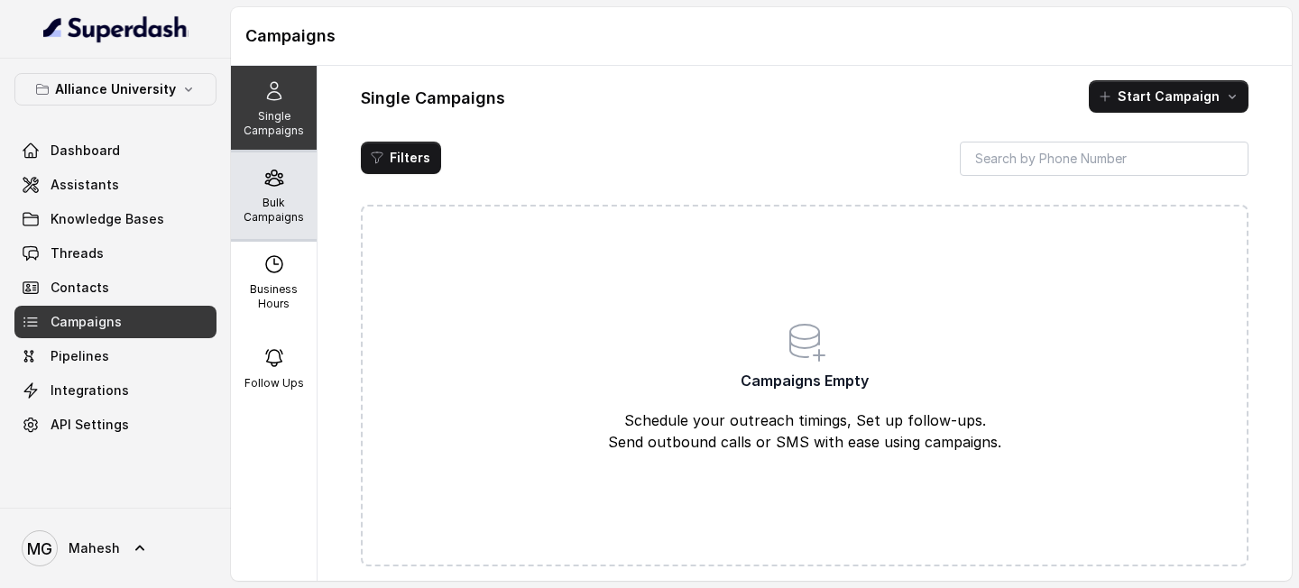
click at [298, 216] on p "Bulk Campaigns" at bounding box center [273, 210] width 71 height 29
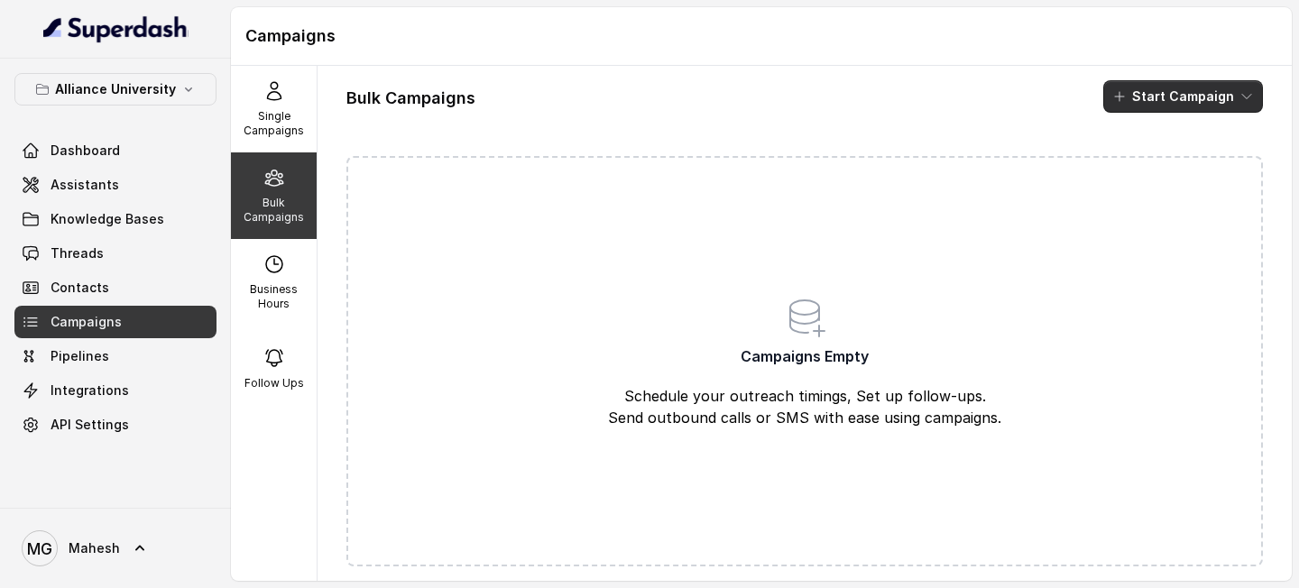
click at [1216, 101] on button "Start Campaign" at bounding box center [1183, 96] width 160 height 32
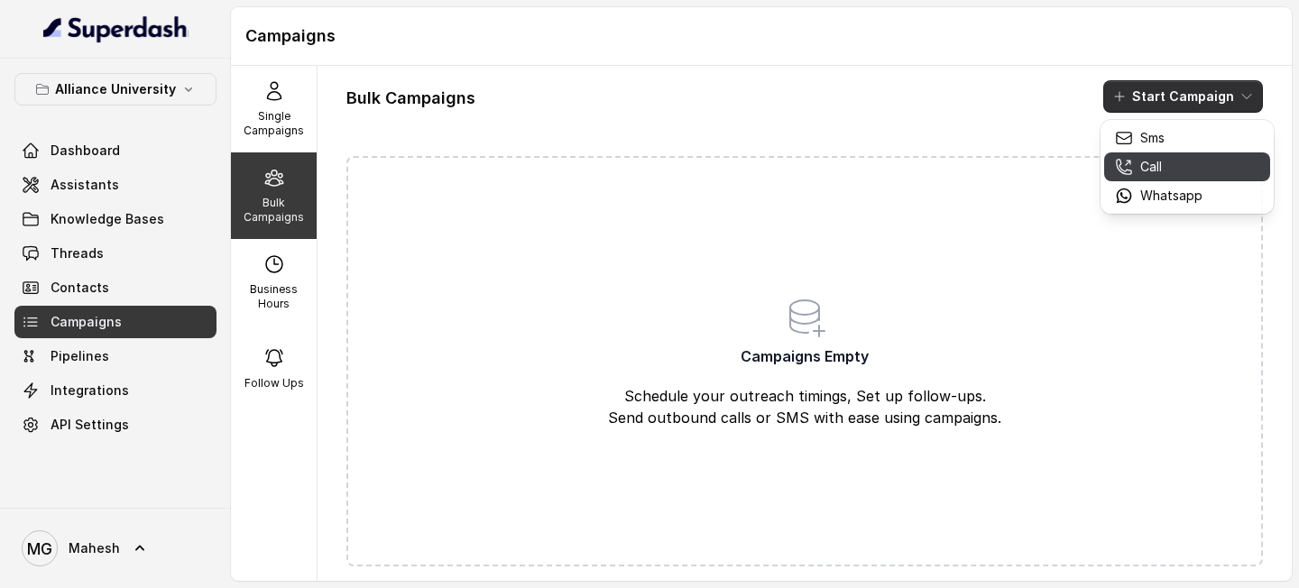
click at [1163, 172] on div "Call" at bounding box center [1159, 167] width 88 height 18
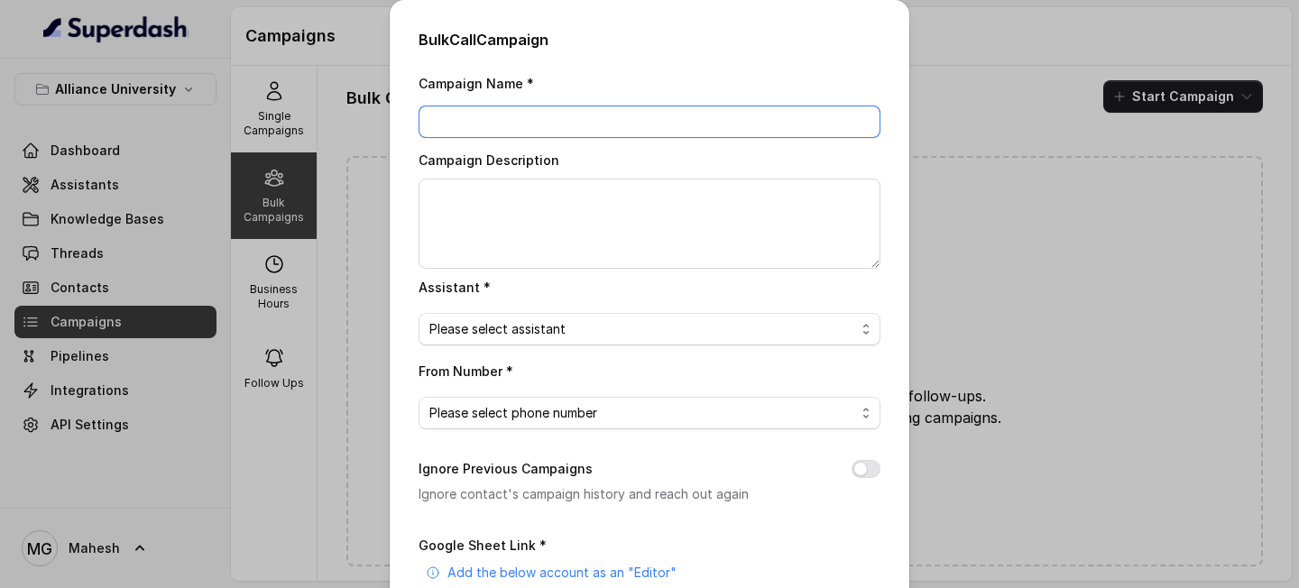
click at [761, 108] on input "Campaign Name *" at bounding box center [650, 122] width 462 height 32
drag, startPoint x: 760, startPoint y: 119, endPoint x: 319, endPoint y: 115, distance: 441.1
click at [318, 115] on div "Bulk Call Campaign Campaign Name * 27_Aug_02 Campaign Description Assistant * P…" at bounding box center [649, 294] width 1299 height 588
type input "27_Aug_02"
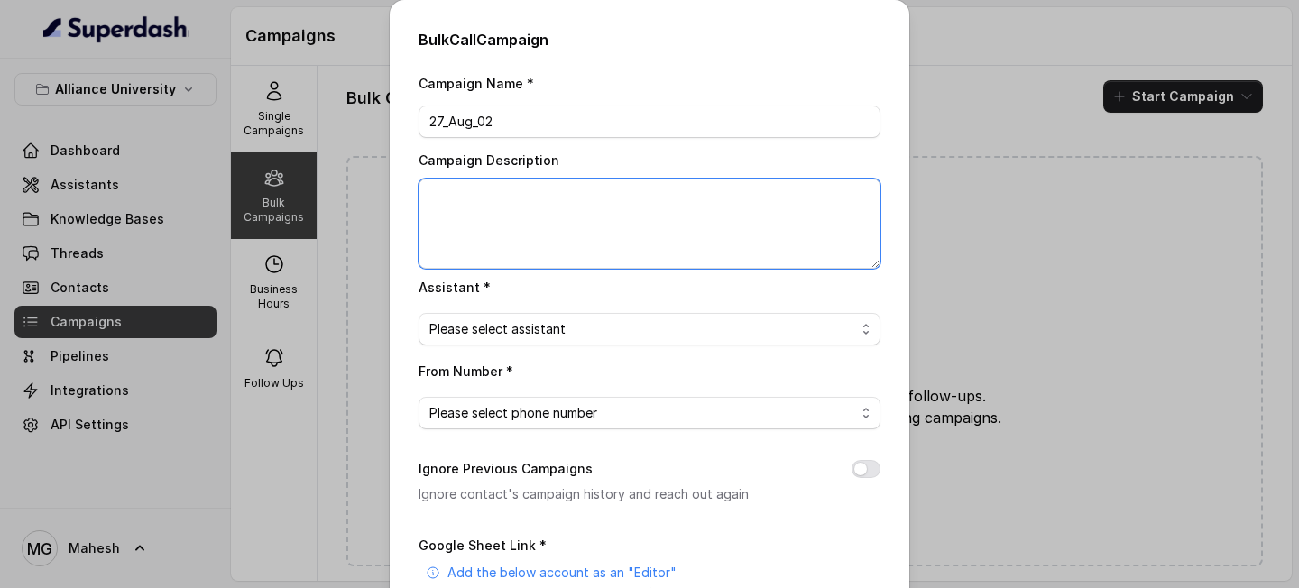
click at [498, 215] on textarea "Campaign Description" at bounding box center [650, 224] width 462 height 90
type textarea "27_Aug_02"
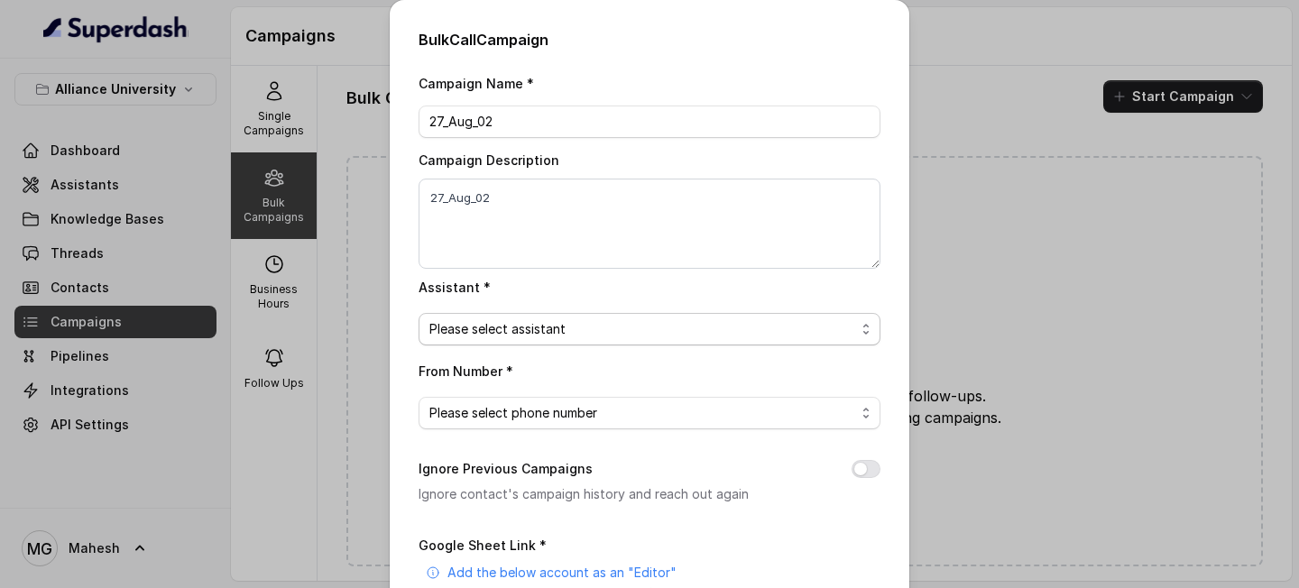
click at [593, 321] on span "Please select assistant" at bounding box center [642, 329] width 426 height 22
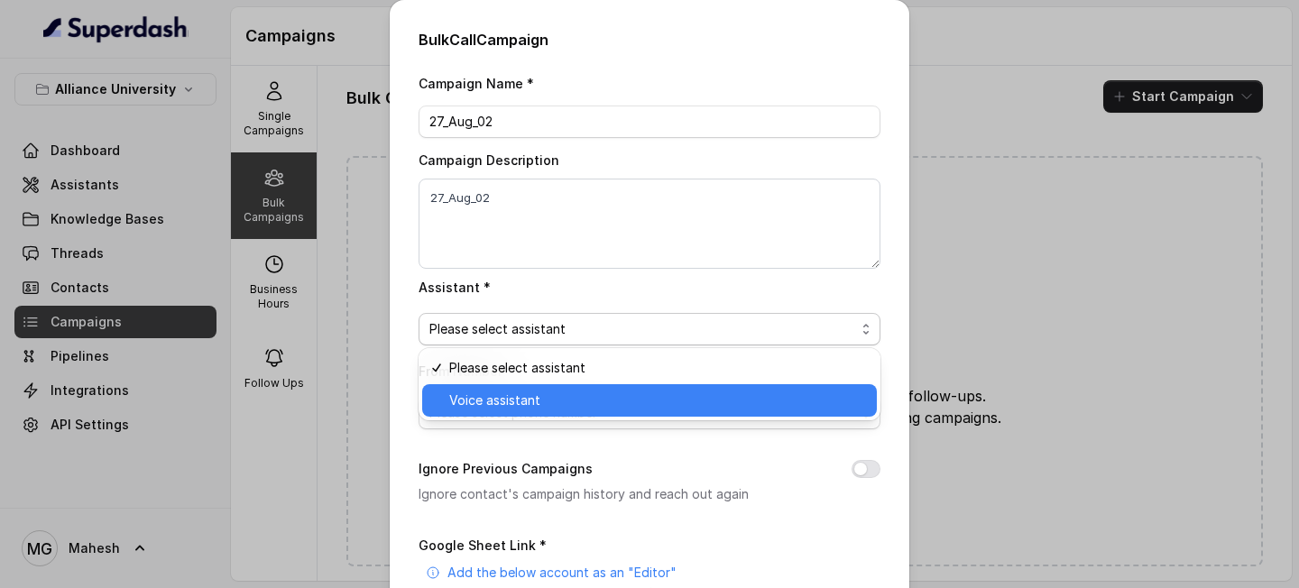
click at [524, 403] on span "Voice assistant" at bounding box center [657, 401] width 417 height 22
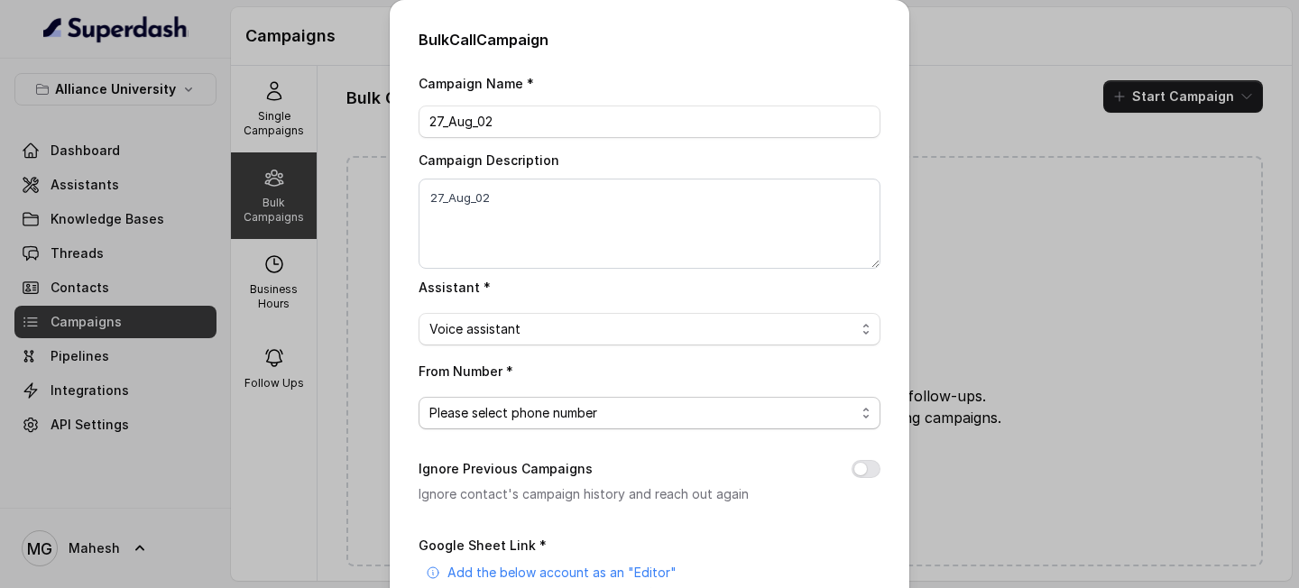
click at [524, 406] on span "Please select phone number" at bounding box center [642, 413] width 426 height 22
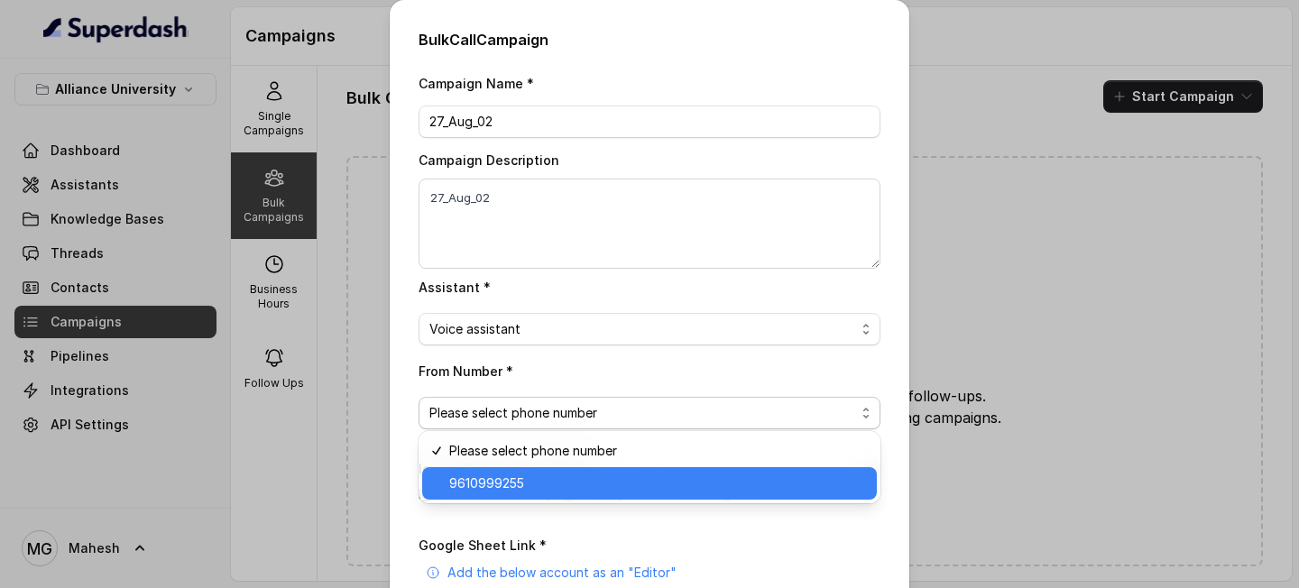
click at [516, 466] on span "9610999255" at bounding box center [657, 484] width 417 height 22
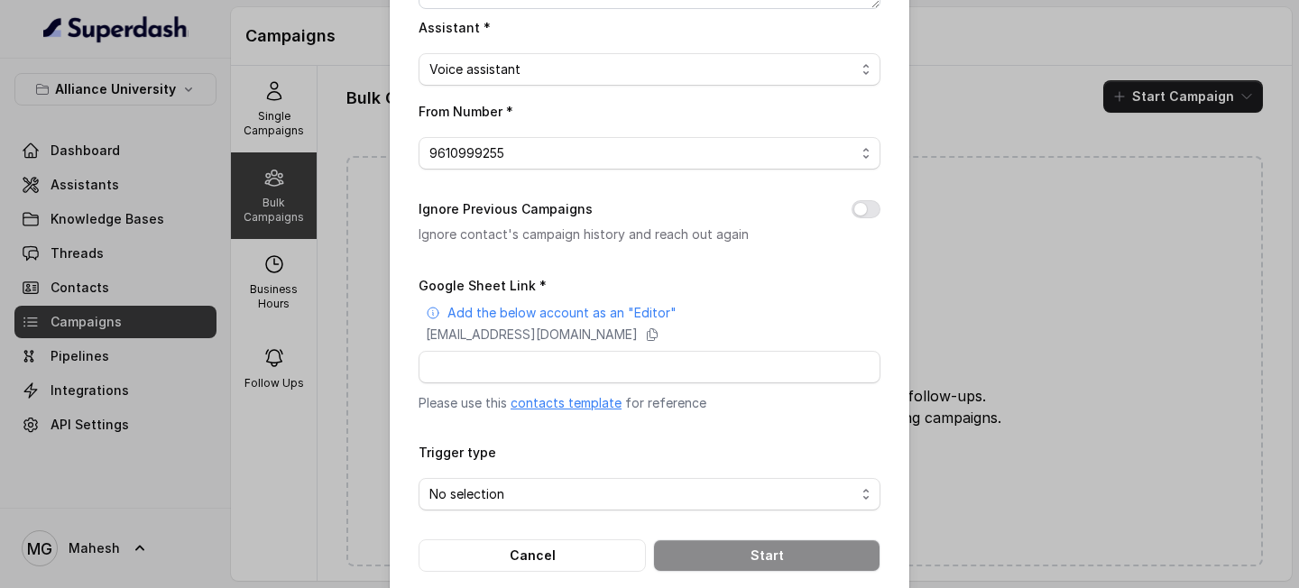
scroll to position [267, 0]
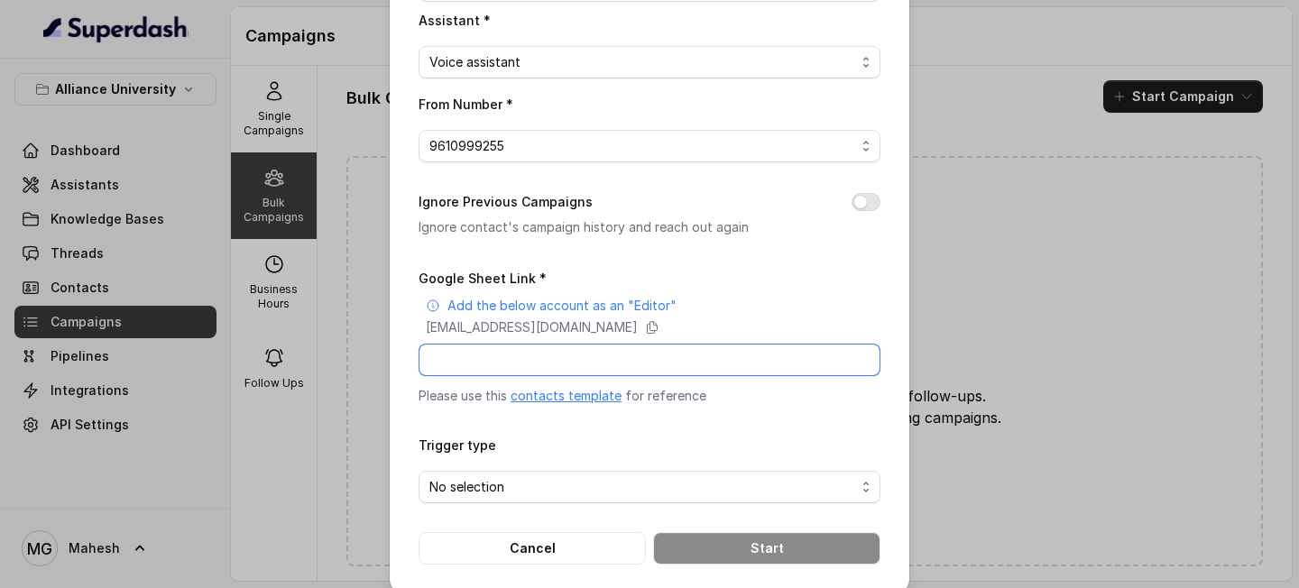
click at [544, 359] on input "Google Sheet Link *" at bounding box center [650, 360] width 462 height 32
paste input "https://docs.google.com/spreadsheets/d/1Lhovzc4nQzYy2mS9n3N4eU1sJgsUJRLWn4WO0hx…"
type input "https://docs.google.com/spreadsheets/d/1Lhovzc4nQzYy2mS9n3N4eU1sJgsUJRLWn4WO0hx…"
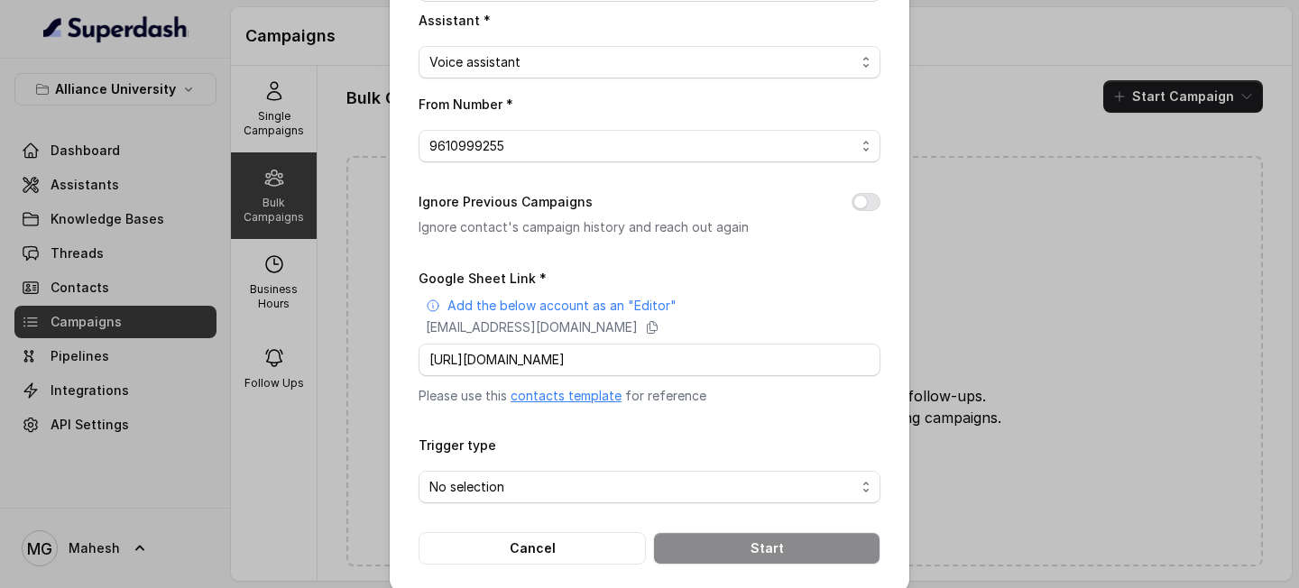
click at [665, 448] on div "Trigger type No selection" at bounding box center [650, 468] width 462 height 69
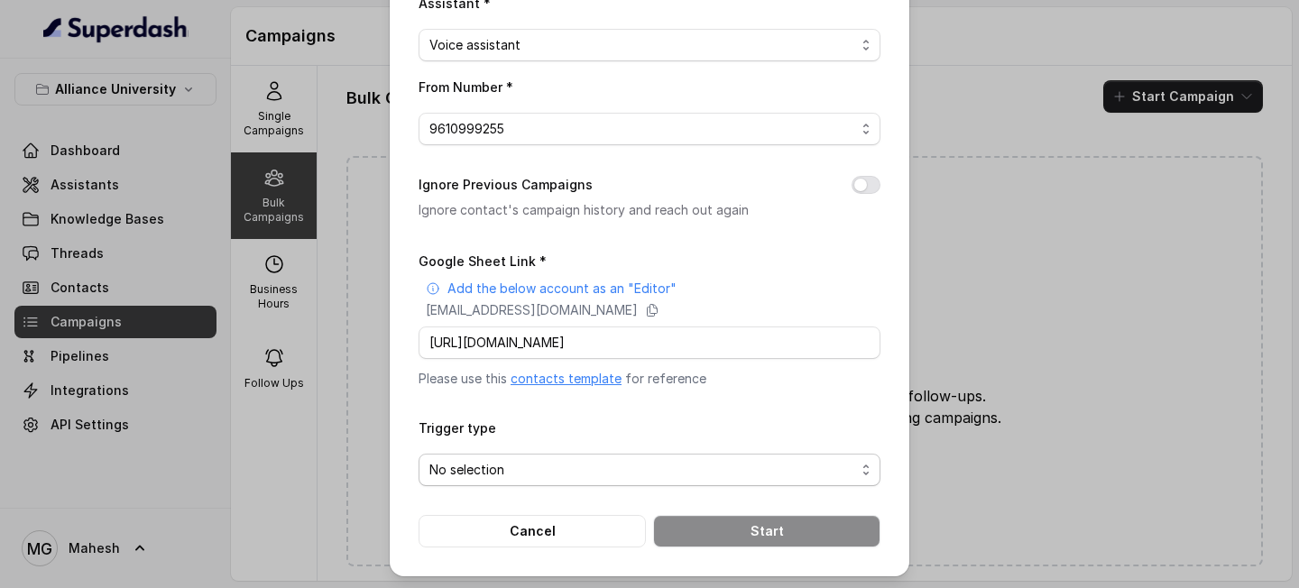
click at [655, 454] on span "No selection" at bounding box center [650, 470] width 462 height 32
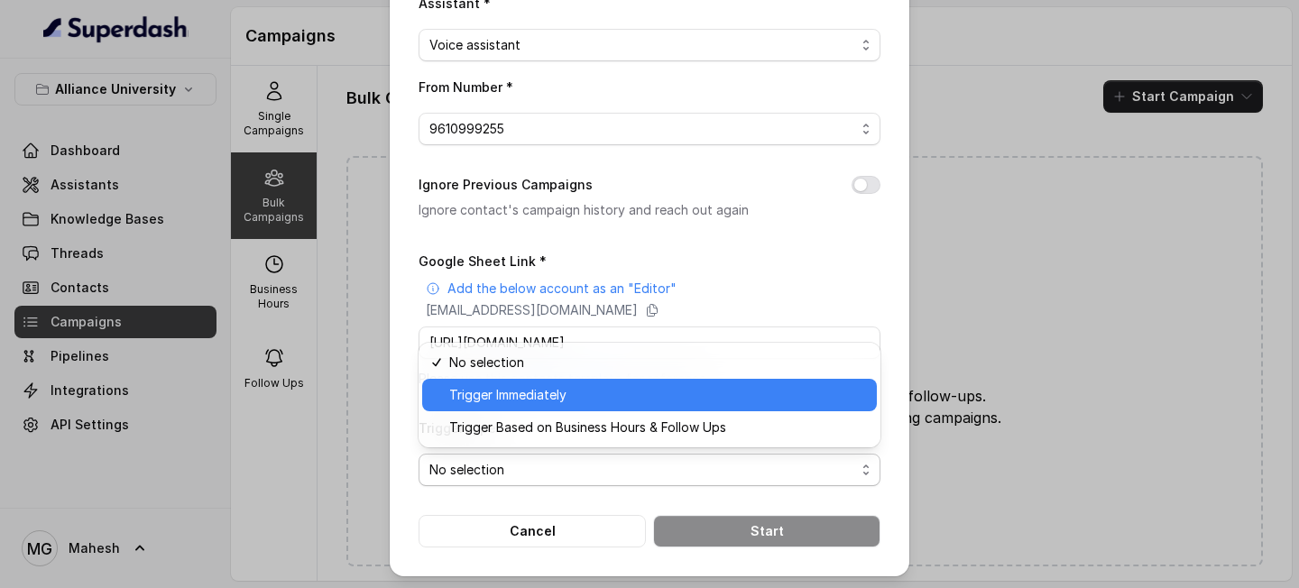
click at [637, 391] on span "Trigger Immediately" at bounding box center [657, 395] width 417 height 22
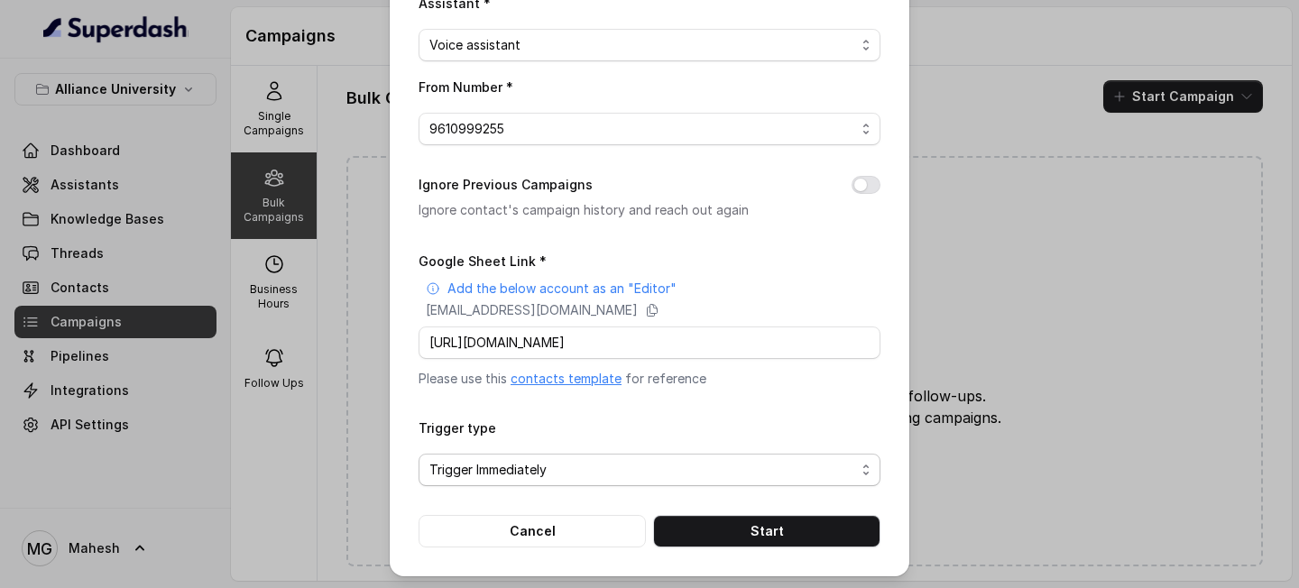
click at [748, 463] on span "Trigger Immediately" at bounding box center [642, 470] width 426 height 22
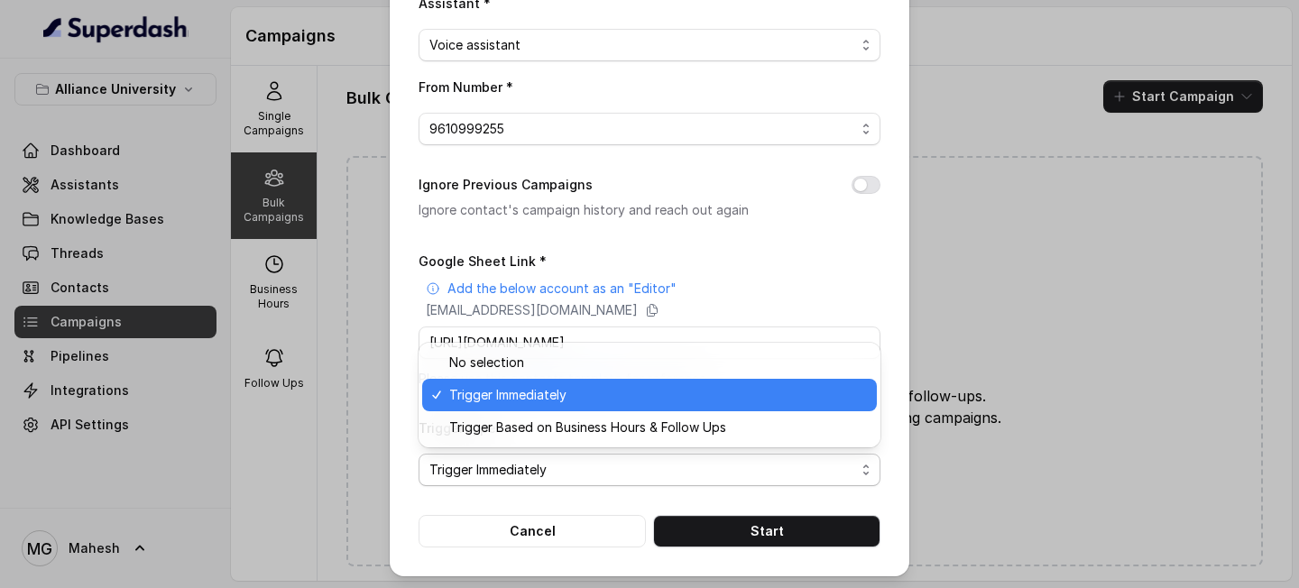
click at [748, 463] on span "Trigger Immediately" at bounding box center [642, 470] width 426 height 22
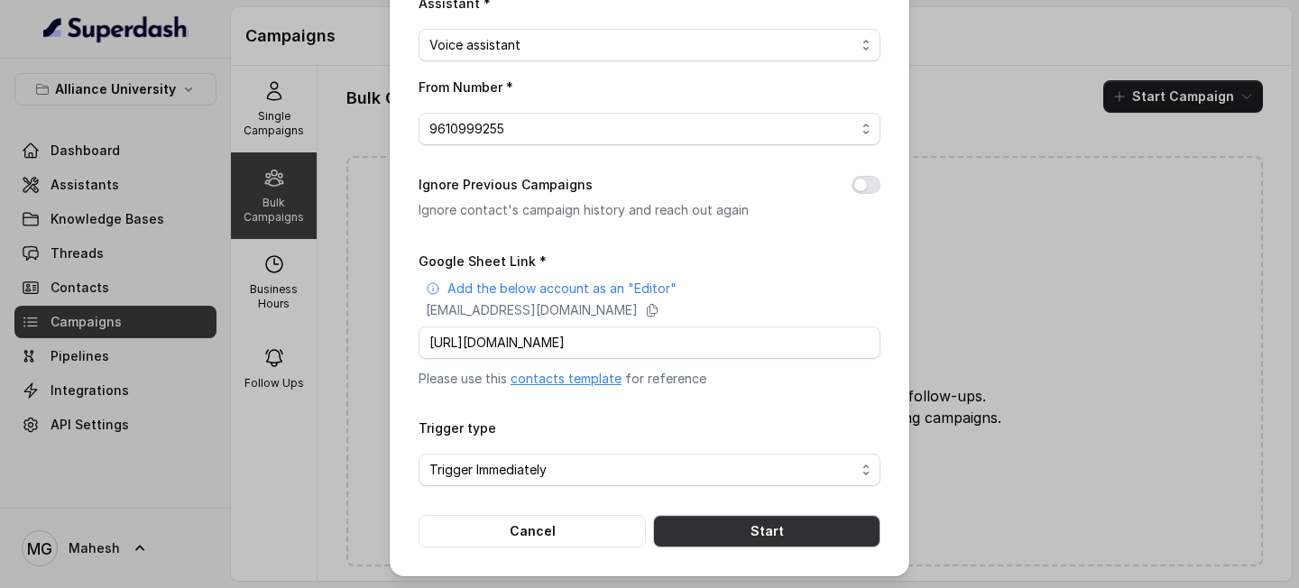
click at [744, 466] on button "Start" at bounding box center [766, 531] width 227 height 32
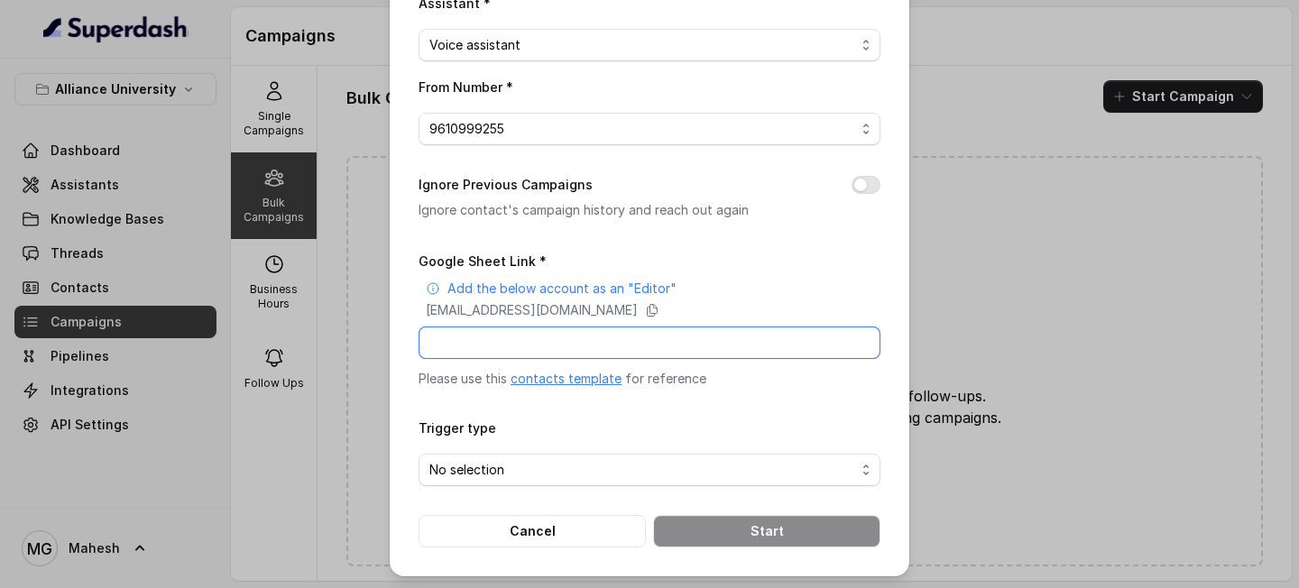
click at [676, 345] on input "Google Sheet Link *" at bounding box center [650, 343] width 462 height 32
type input "https://docs.google.com/spreadsheets/d/1Lhovzc4nQzYy2mS9n3N4eU1sJgsUJRLWn4WO0hx…"
click at [665, 465] on span "No selection" at bounding box center [642, 470] width 426 height 22
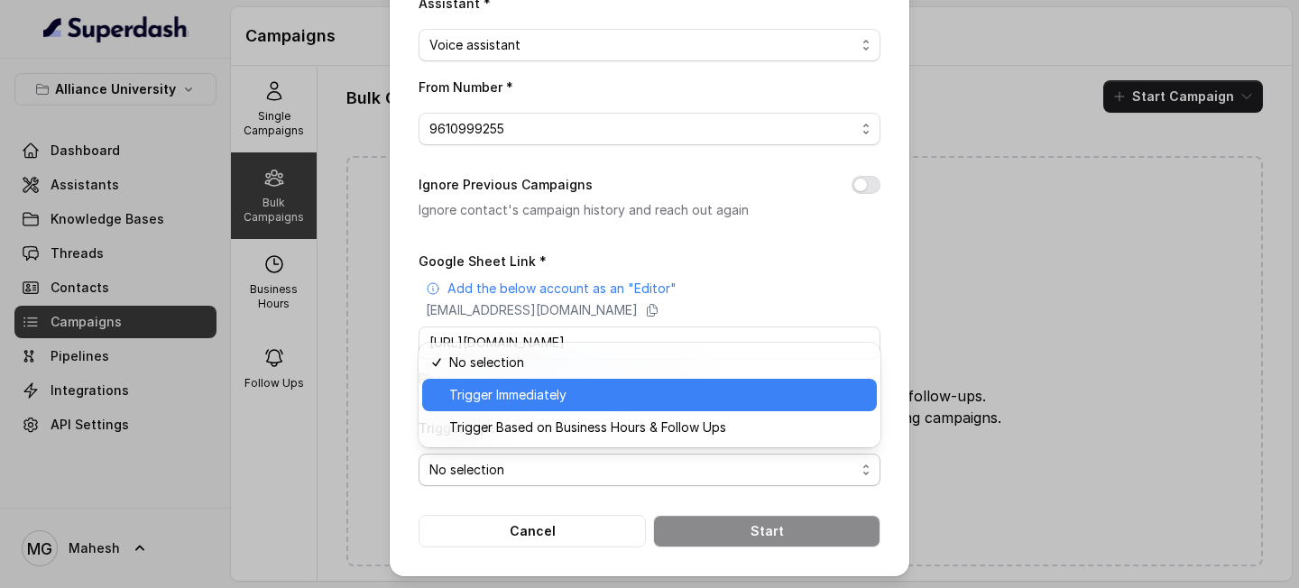
click at [538, 388] on span "Trigger Immediately" at bounding box center [657, 395] width 417 height 22
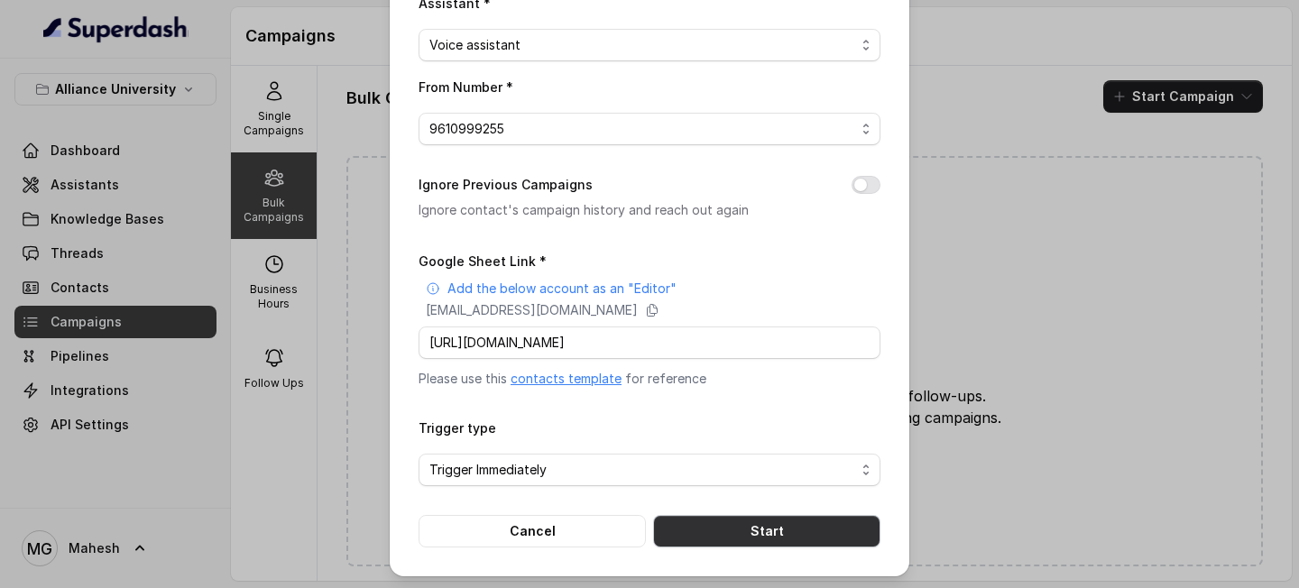
click at [787, 466] on button "Start" at bounding box center [766, 531] width 227 height 32
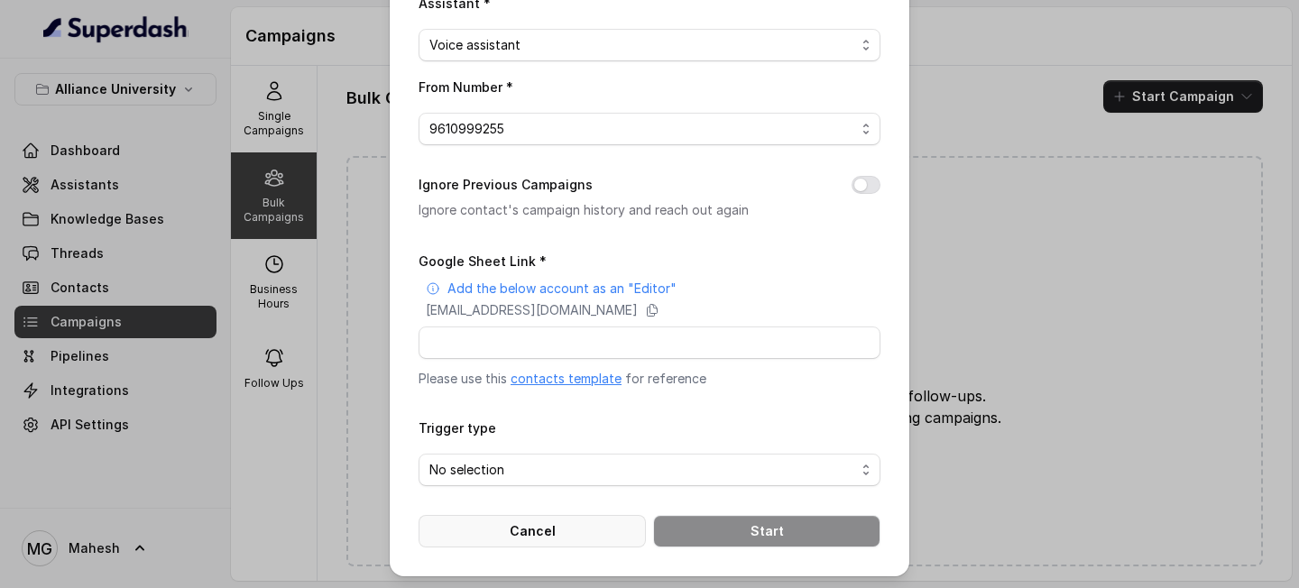
click at [528, 466] on button "Cancel" at bounding box center [532, 531] width 227 height 32
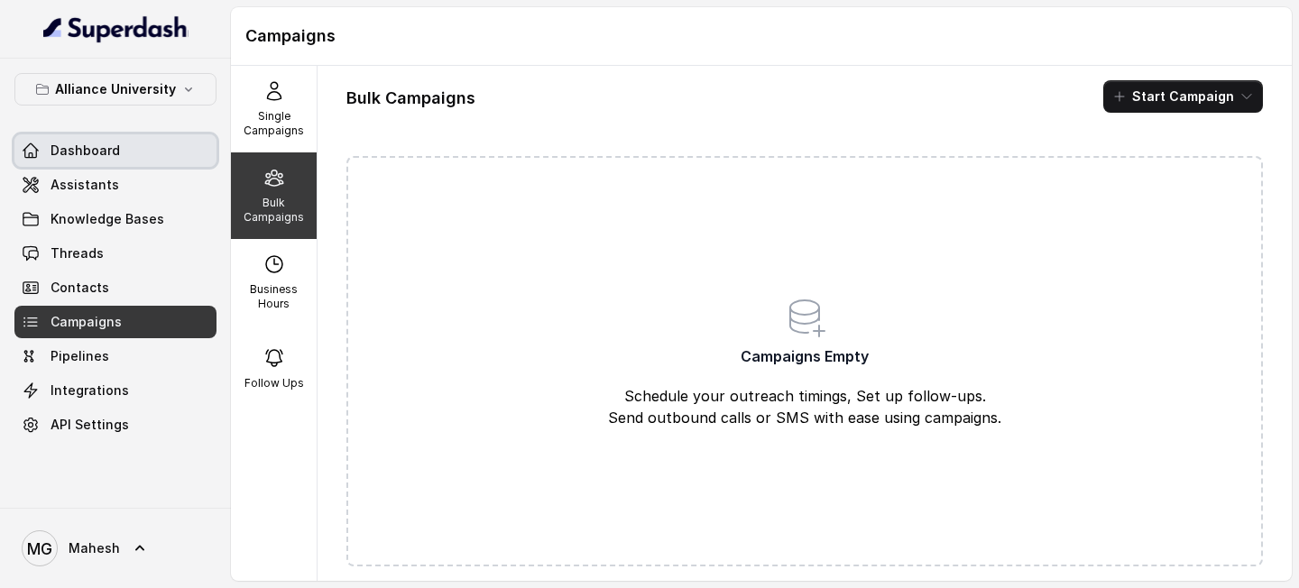
click at [133, 157] on link "Dashboard" at bounding box center [115, 150] width 202 height 32
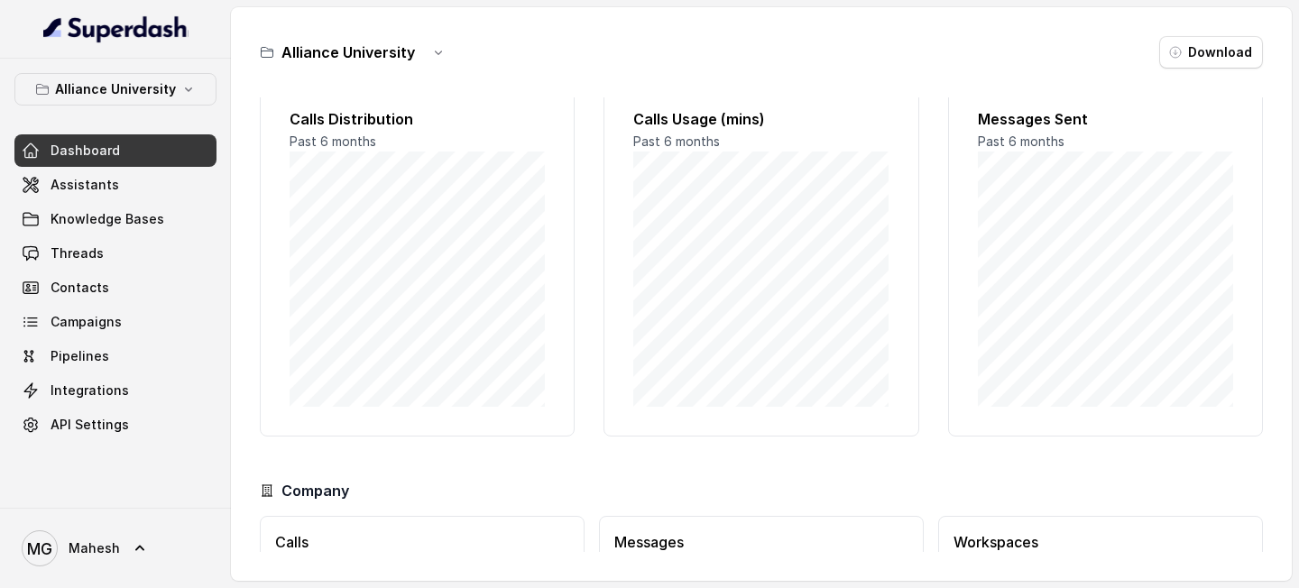
scroll to position [170, 0]
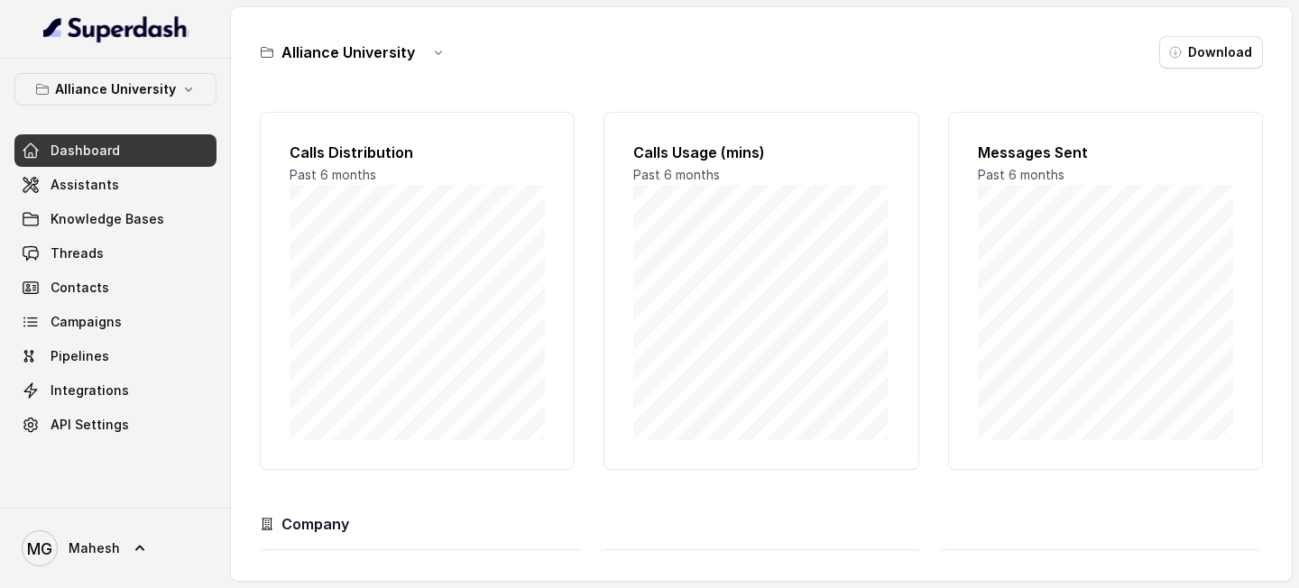
scroll to position [170, 0]
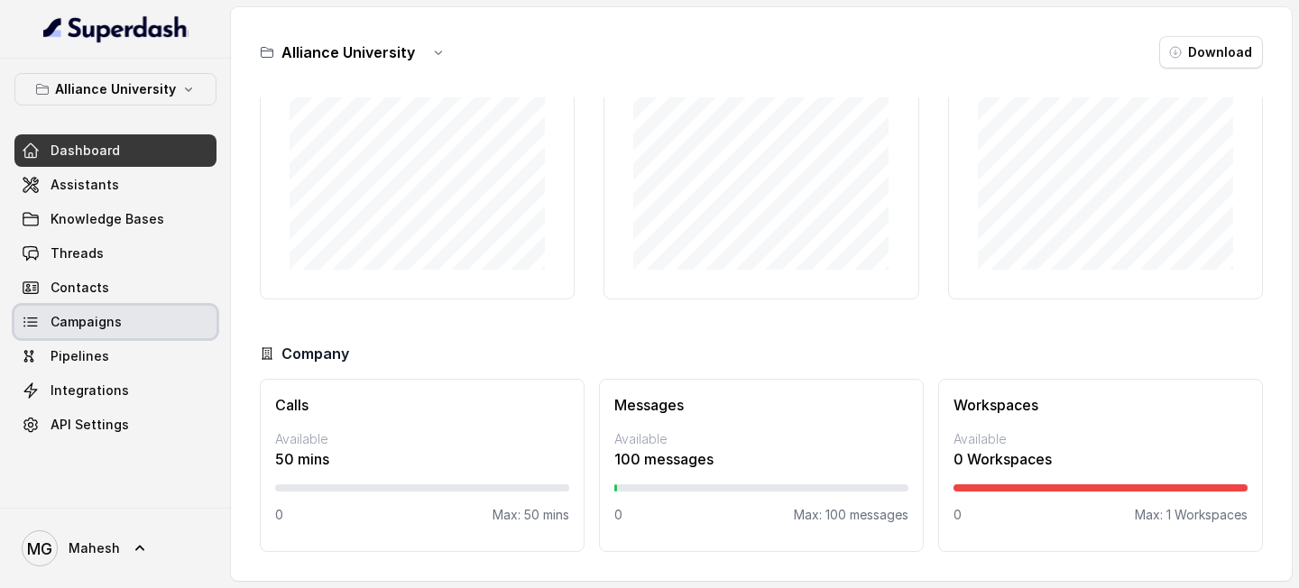
click at [121, 327] on link "Campaigns" at bounding box center [115, 322] width 202 height 32
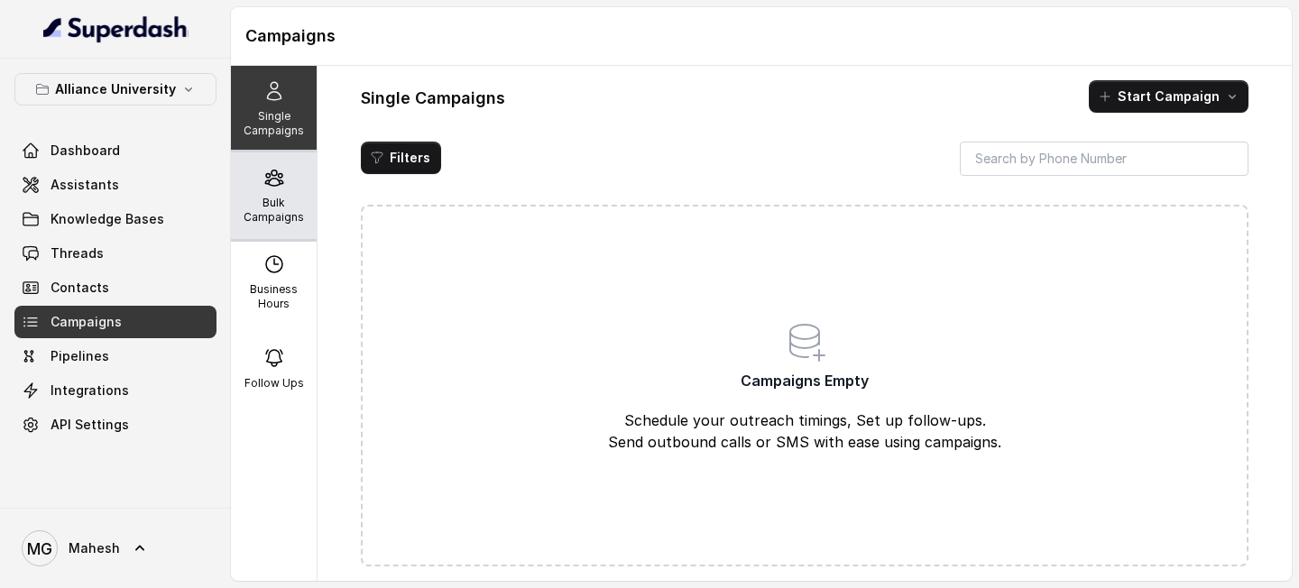
click at [285, 214] on p "Bulk Campaigns" at bounding box center [273, 210] width 71 height 29
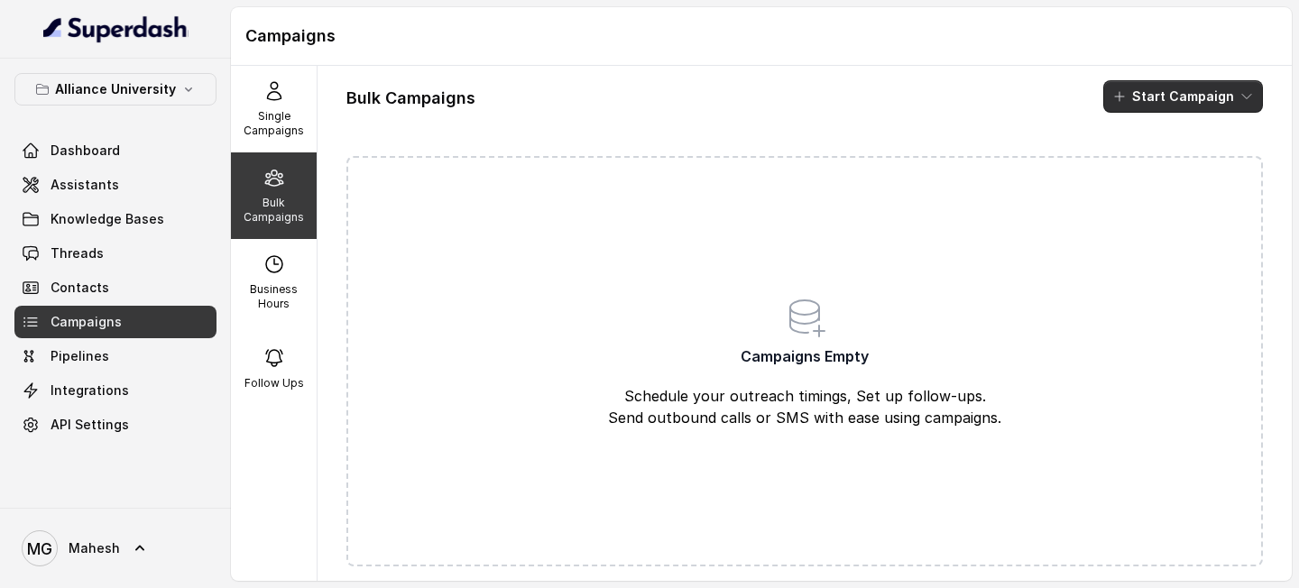
click at [1238, 98] on button "Start Campaign" at bounding box center [1183, 96] width 160 height 32
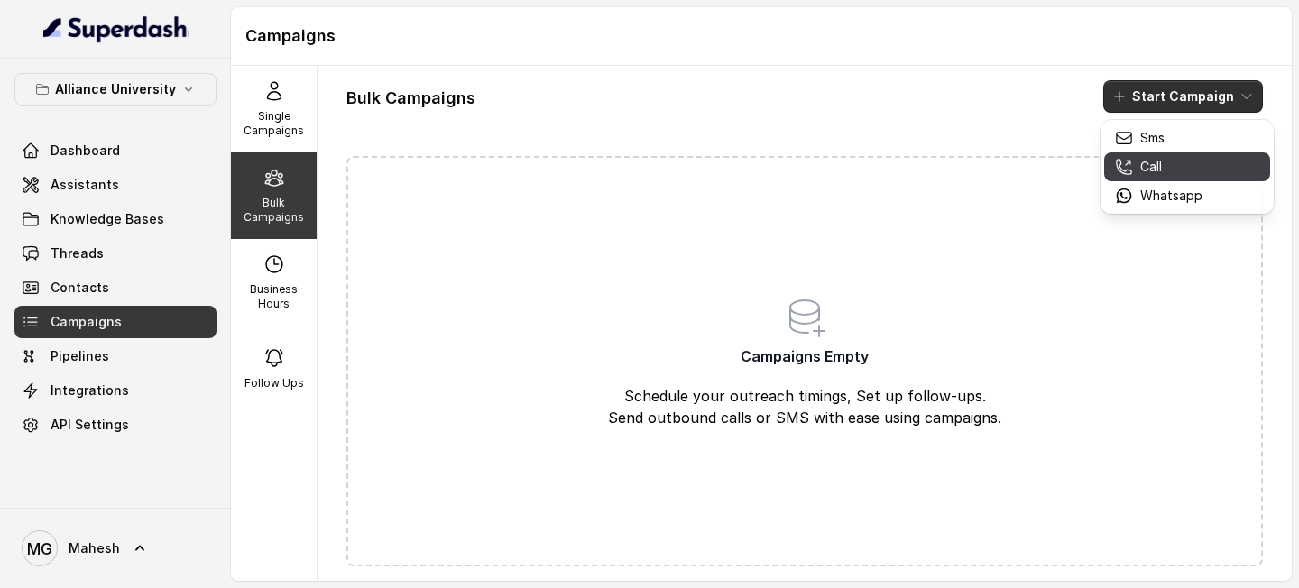
click at [1166, 162] on div "Call" at bounding box center [1159, 167] width 88 height 18
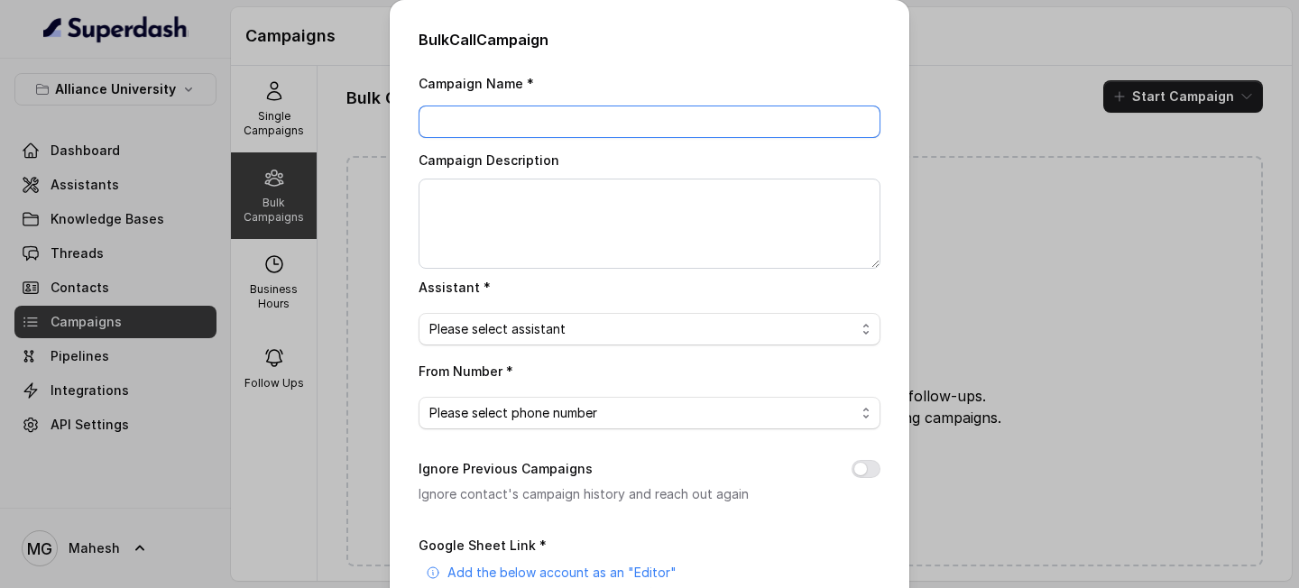
click at [594, 106] on input "Campaign Name *" at bounding box center [650, 122] width 462 height 32
type input "27_Aug_02"
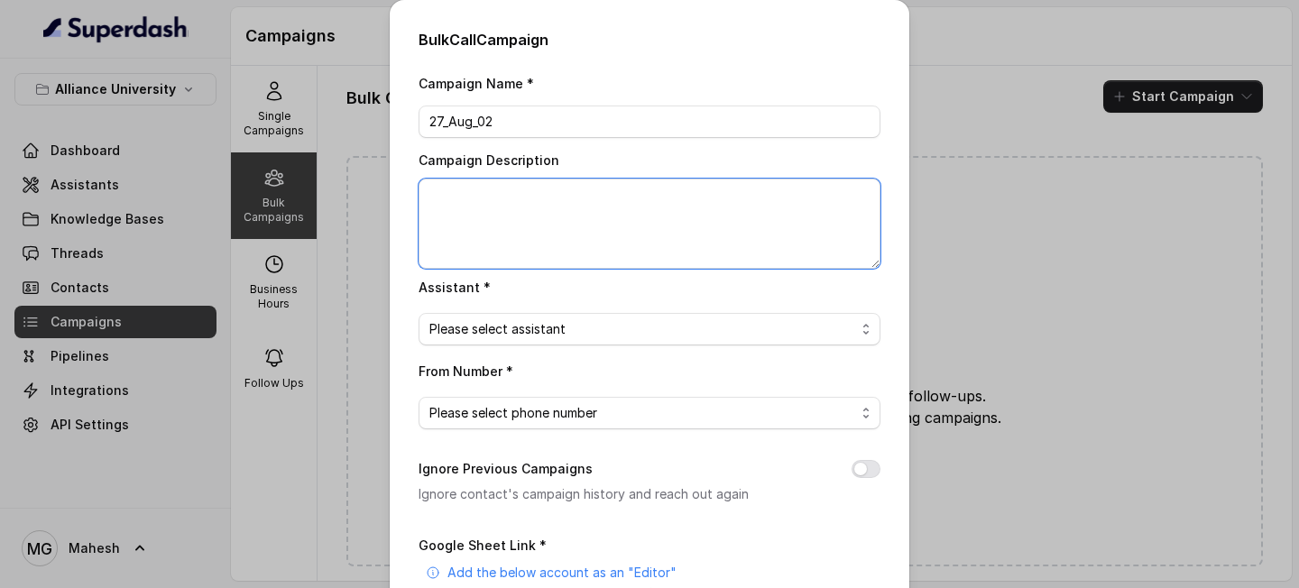
click at [637, 194] on textarea "Campaign Description" at bounding box center [650, 224] width 462 height 90
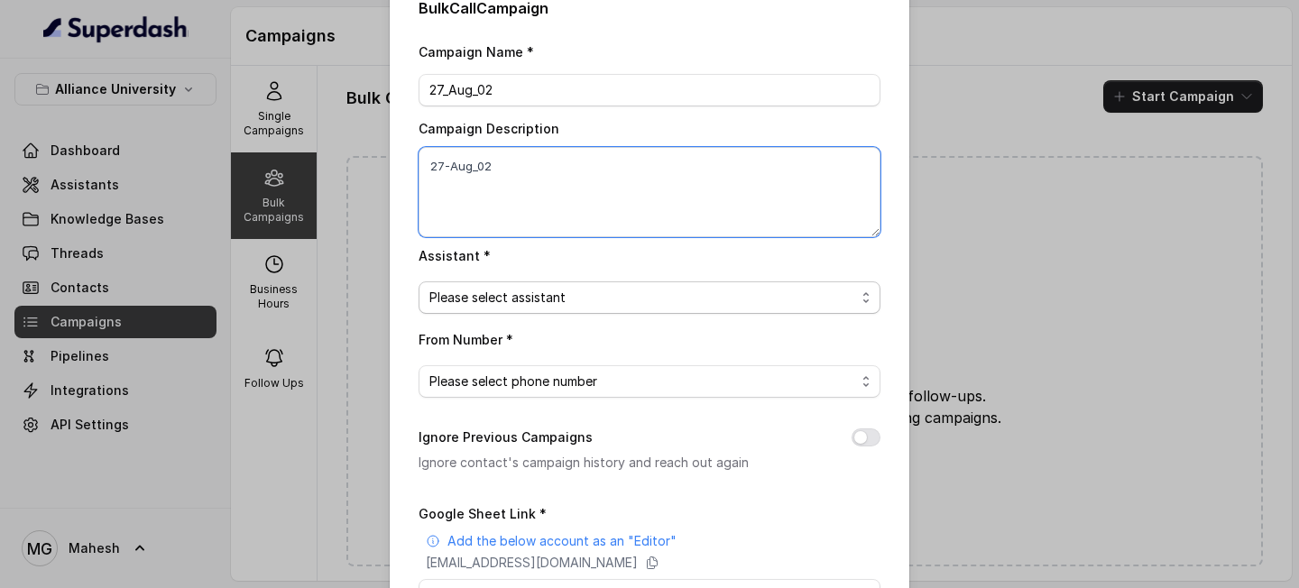
scroll to position [43, 0]
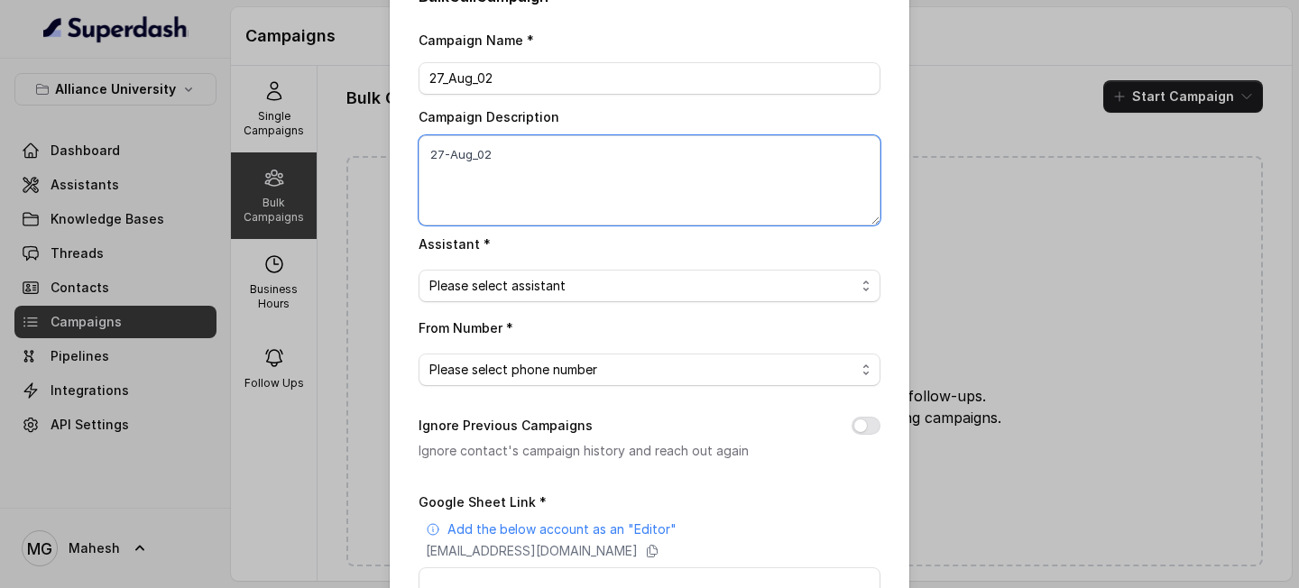
click at [454, 154] on textarea "27-Aug_02" at bounding box center [650, 180] width 462 height 90
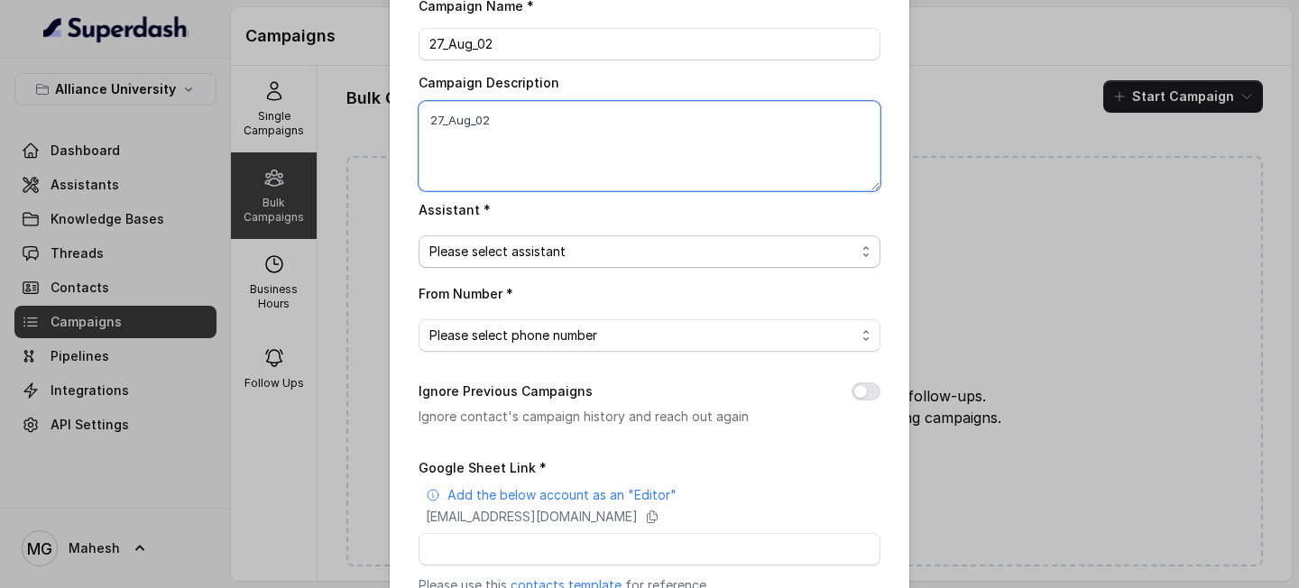
scroll to position [90, 0]
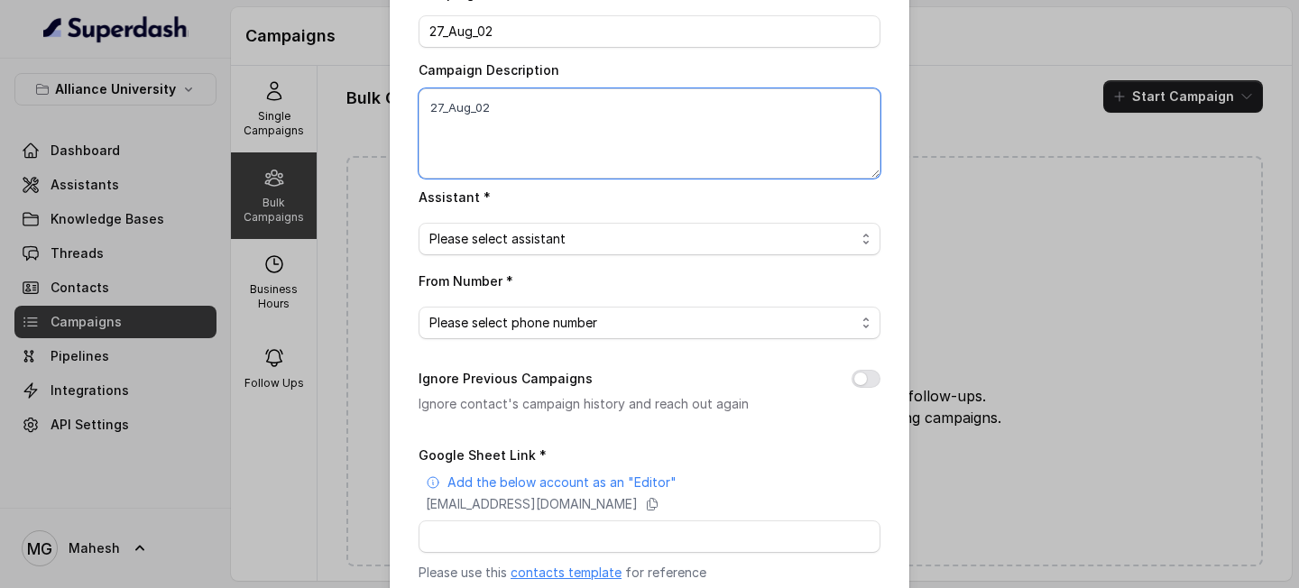
type textarea "27_Aug_02"
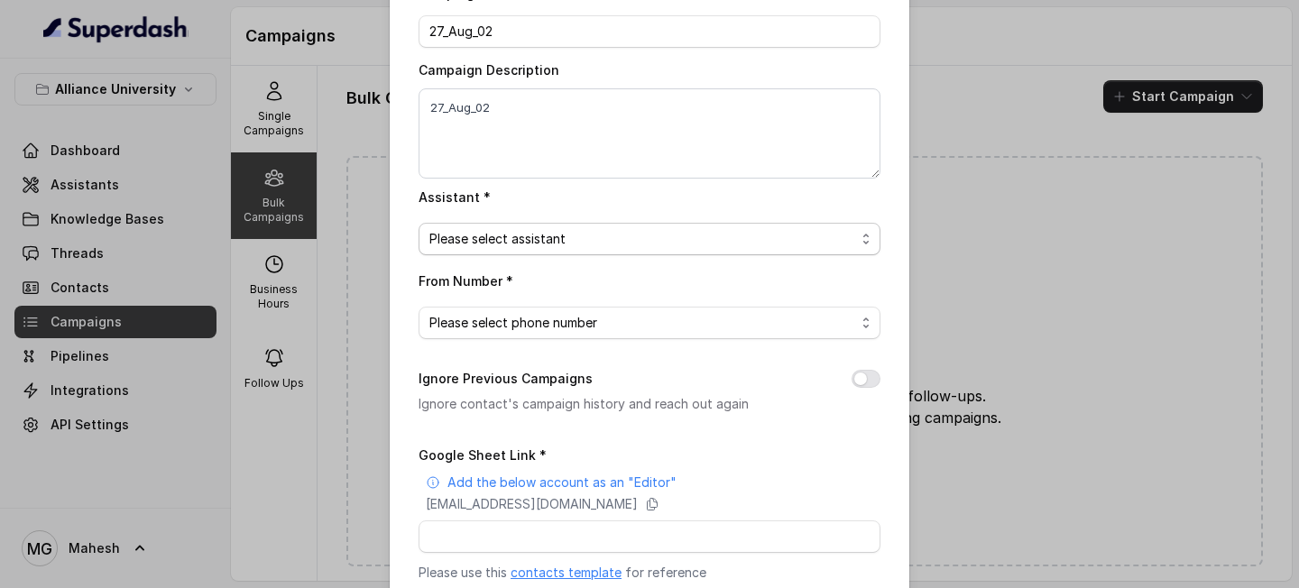
click at [554, 228] on span "Please select assistant" at bounding box center [642, 239] width 426 height 22
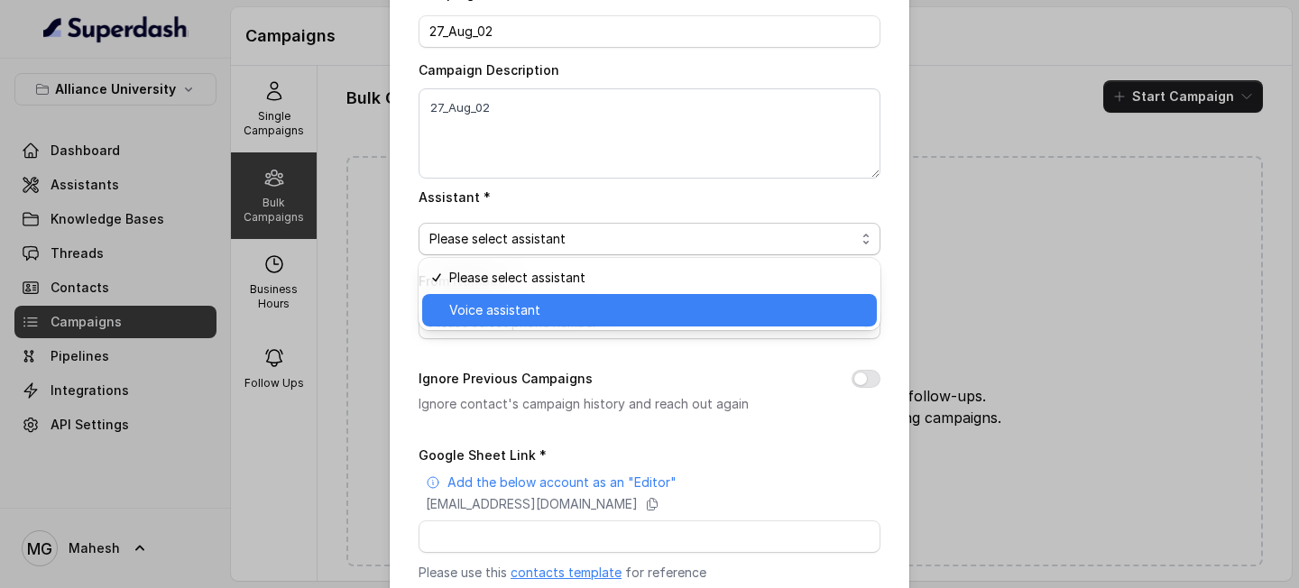
click at [521, 303] on span "Voice assistant" at bounding box center [657, 310] width 417 height 22
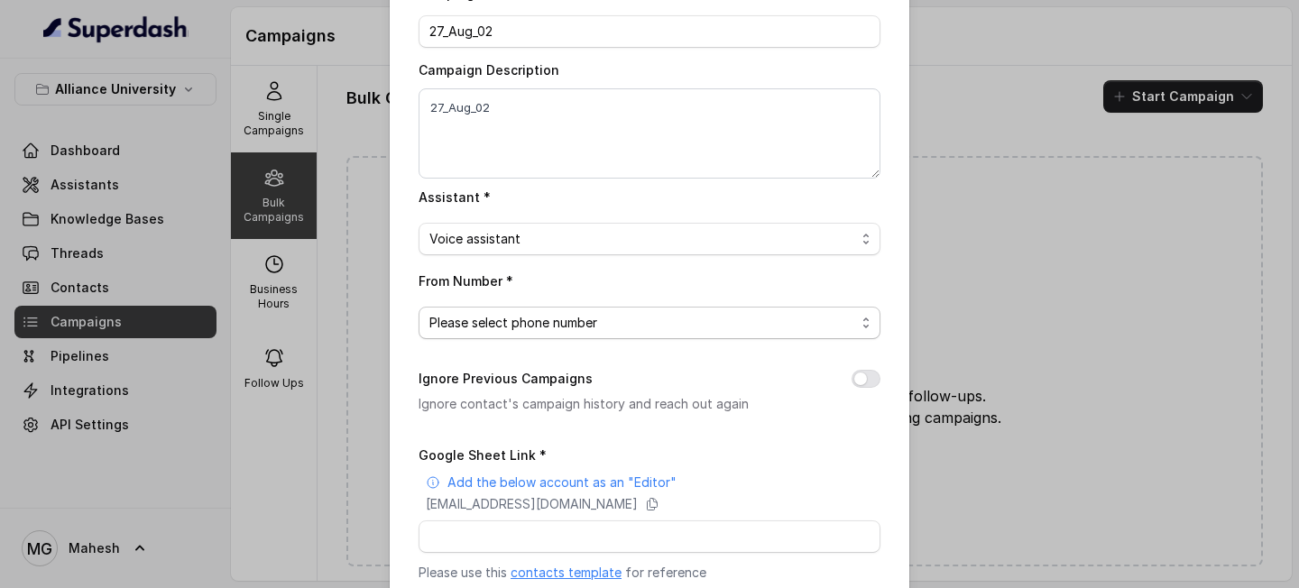
click at [536, 314] on span "Please select phone number" at bounding box center [642, 323] width 426 height 22
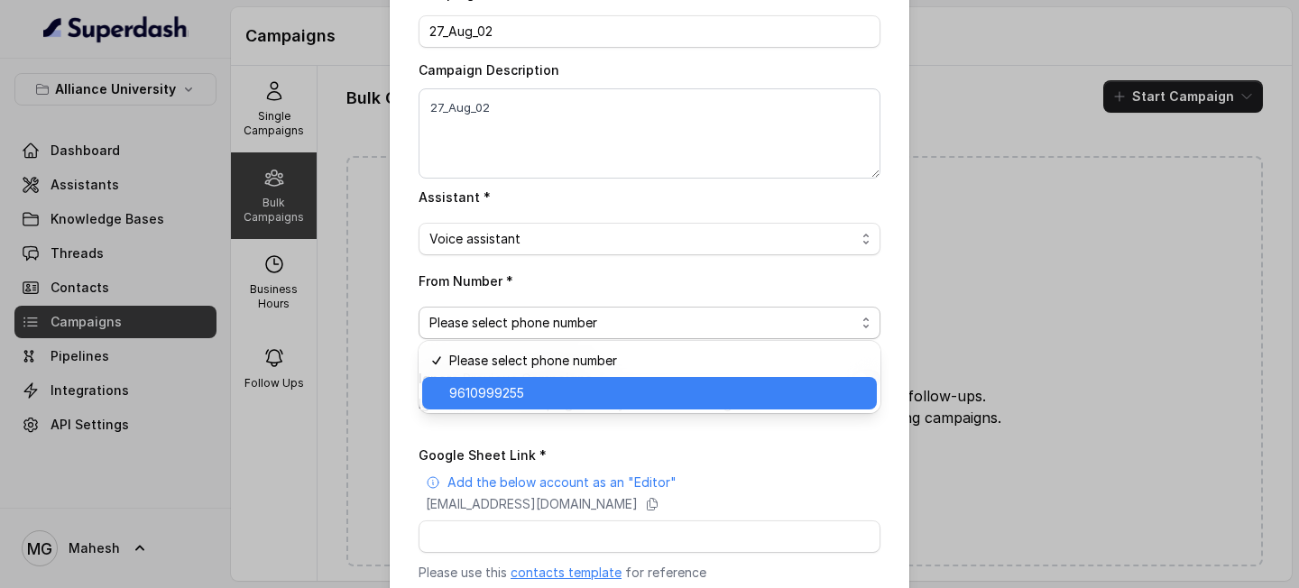
click at [534, 394] on span "9610999255" at bounding box center [657, 393] width 417 height 22
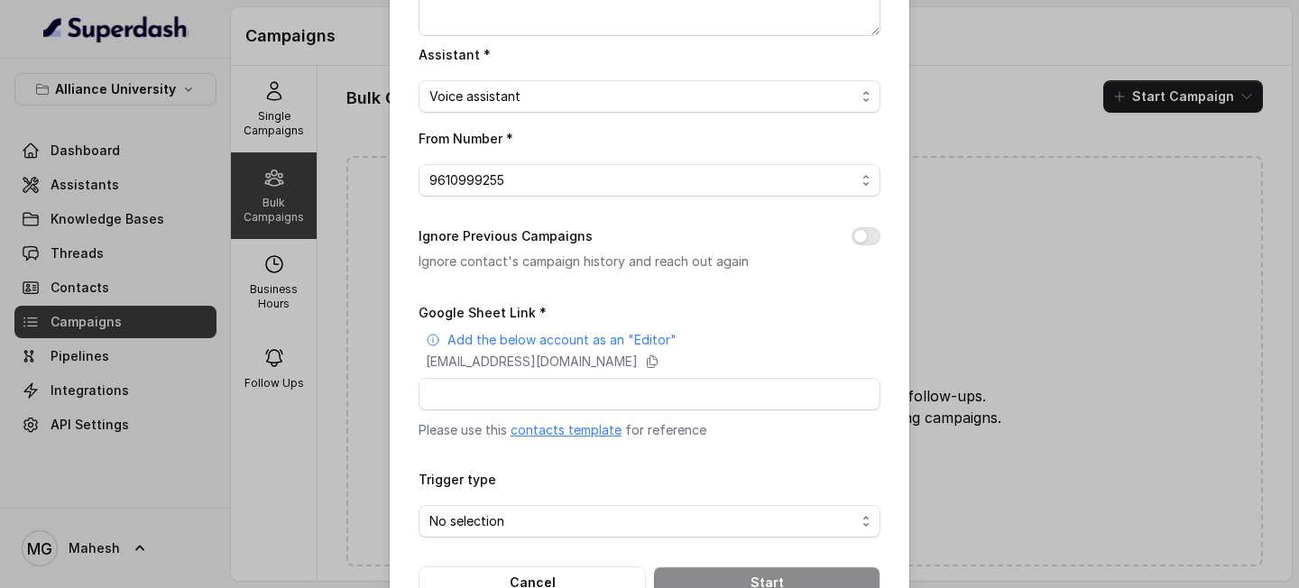
scroll to position [237, 0]
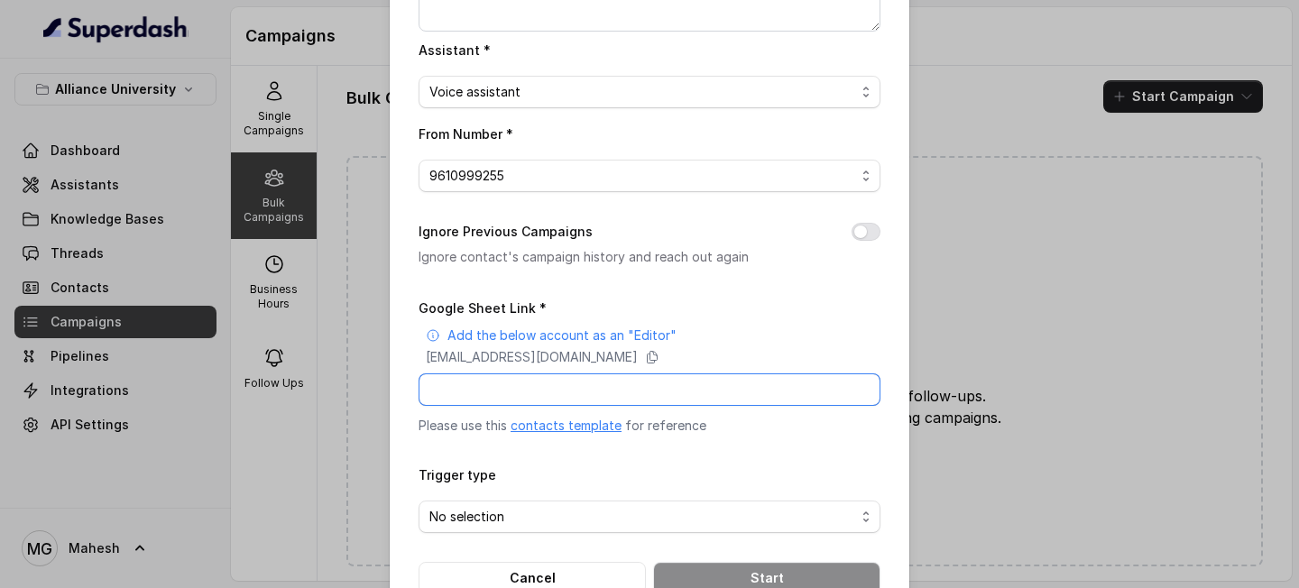
click at [636, 390] on input "Google Sheet Link *" at bounding box center [650, 389] width 462 height 32
type input "https://docs.google.com/spreadsheets/d/1Lhovzc4nQzYy2mS9n3N4eU1sJgsUJRLWn4WO0hx…"
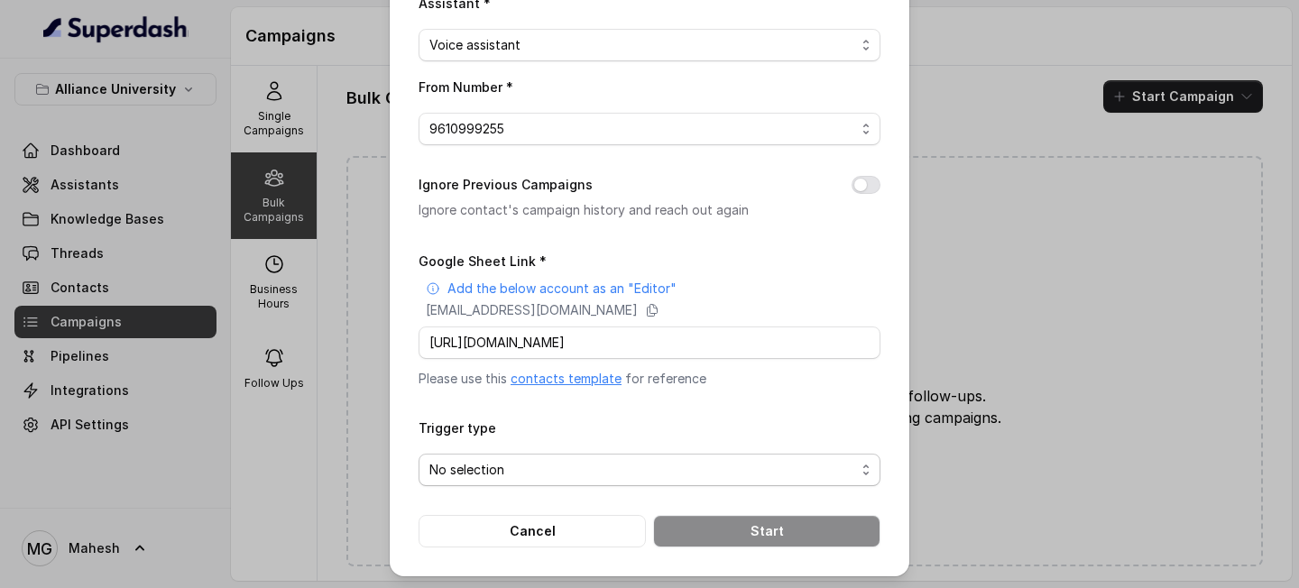
click at [653, 468] on span "No selection" at bounding box center [642, 470] width 426 height 22
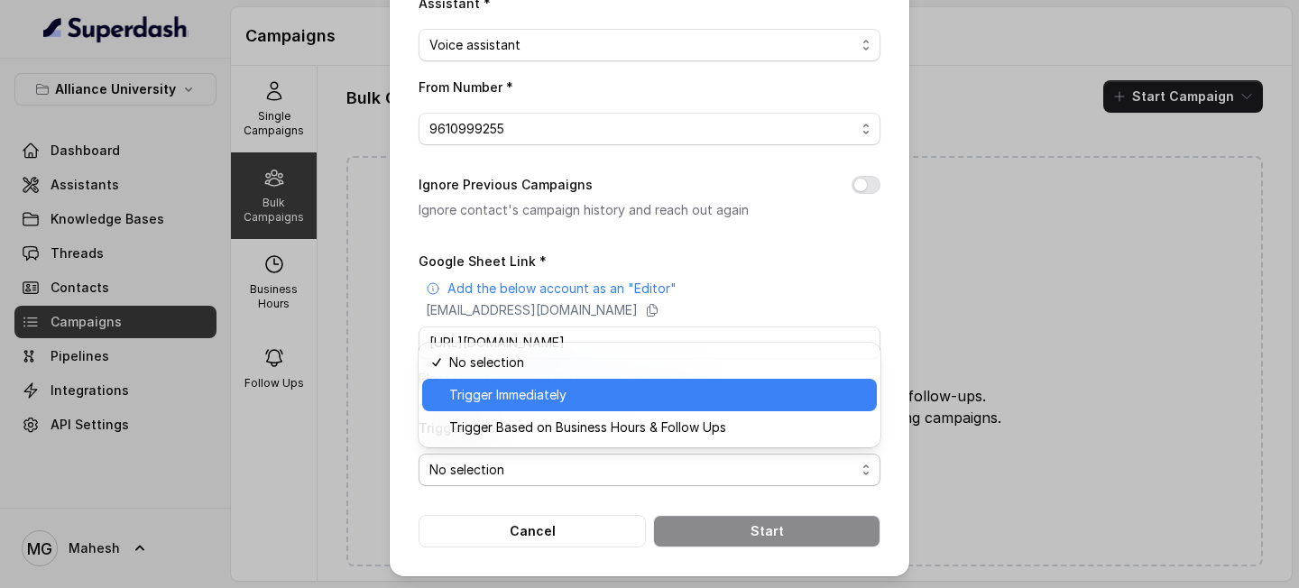
click at [574, 398] on span "Trigger Immediately" at bounding box center [657, 395] width 417 height 22
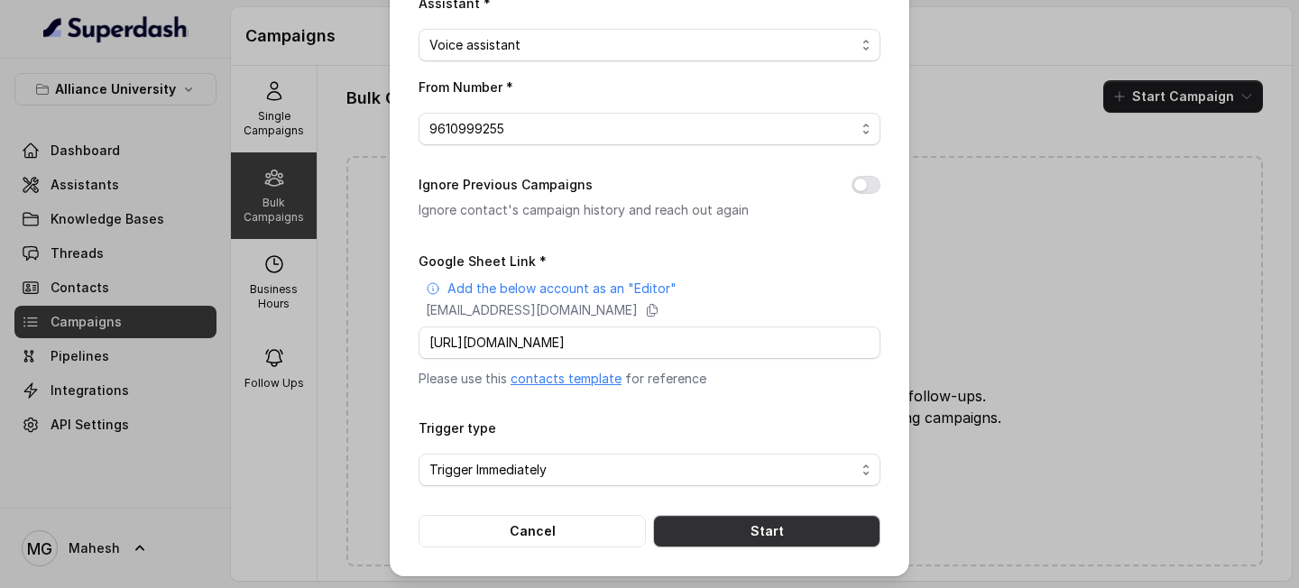
click at [778, 530] on button "Start" at bounding box center [766, 531] width 227 height 32
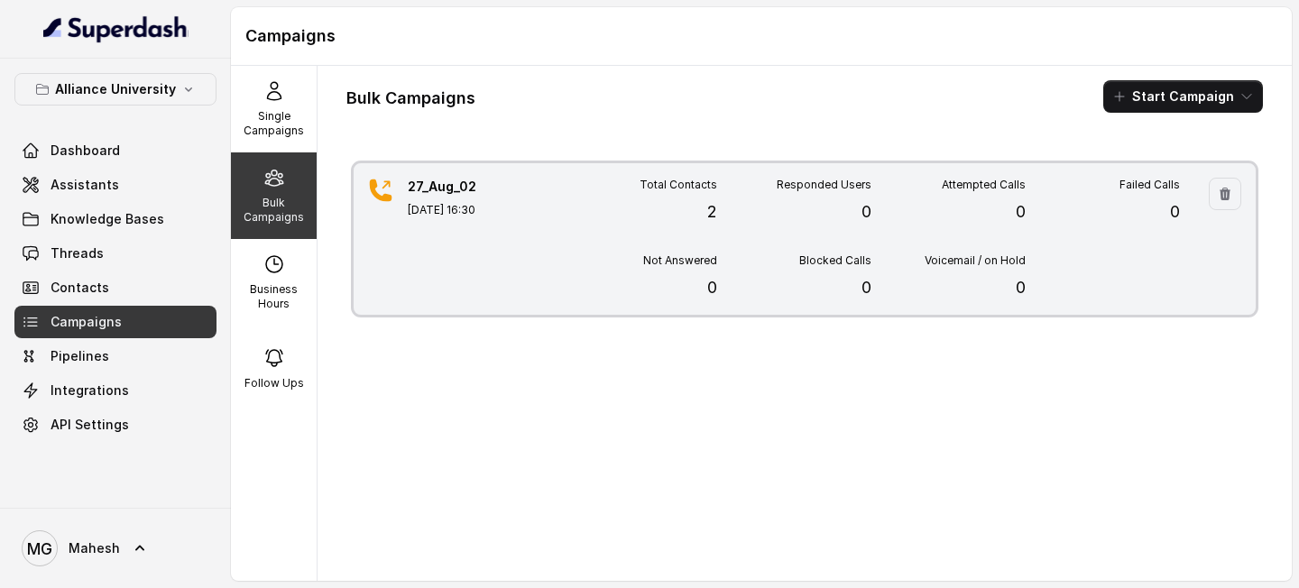
click at [836, 224] on div "Responded Users 0" at bounding box center [794, 201] width 154 height 47
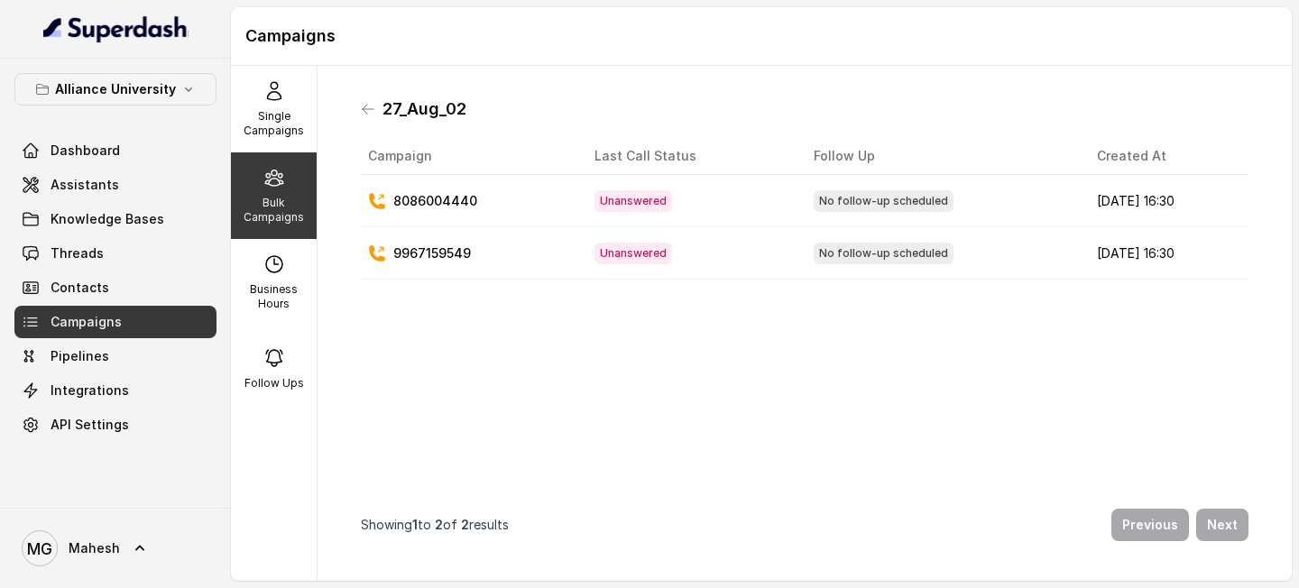
click at [292, 192] on div "Bulk Campaigns" at bounding box center [274, 195] width 86 height 87
click at [266, 262] on icon at bounding box center [274, 264] width 16 height 16
select select "UTC"
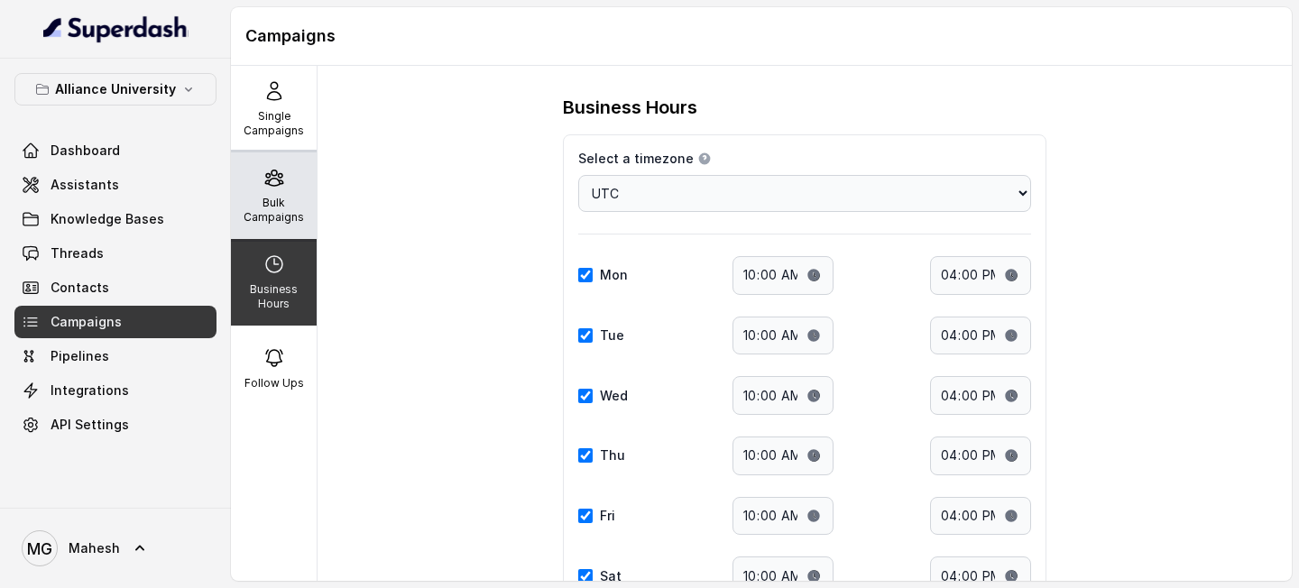
click at [270, 187] on icon at bounding box center [274, 178] width 22 height 22
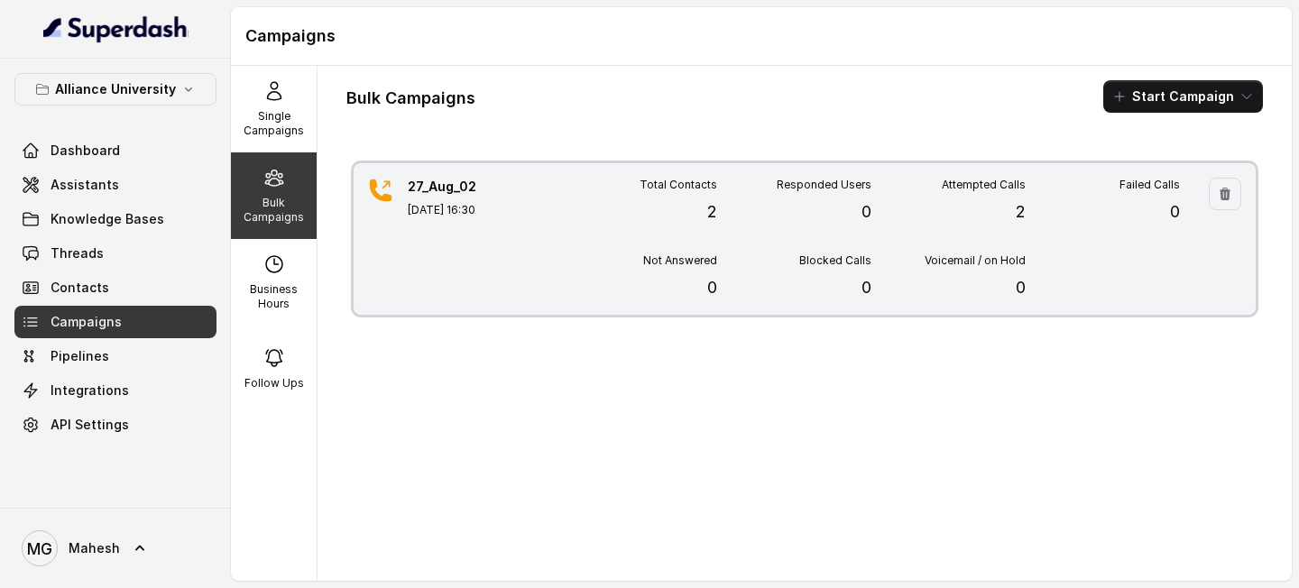
click at [833, 244] on div "Total Contacts 2 Responded Users 0 Attempted Calls 2 Failed Calls 0 Not Answere…" at bounding box center [871, 239] width 617 height 123
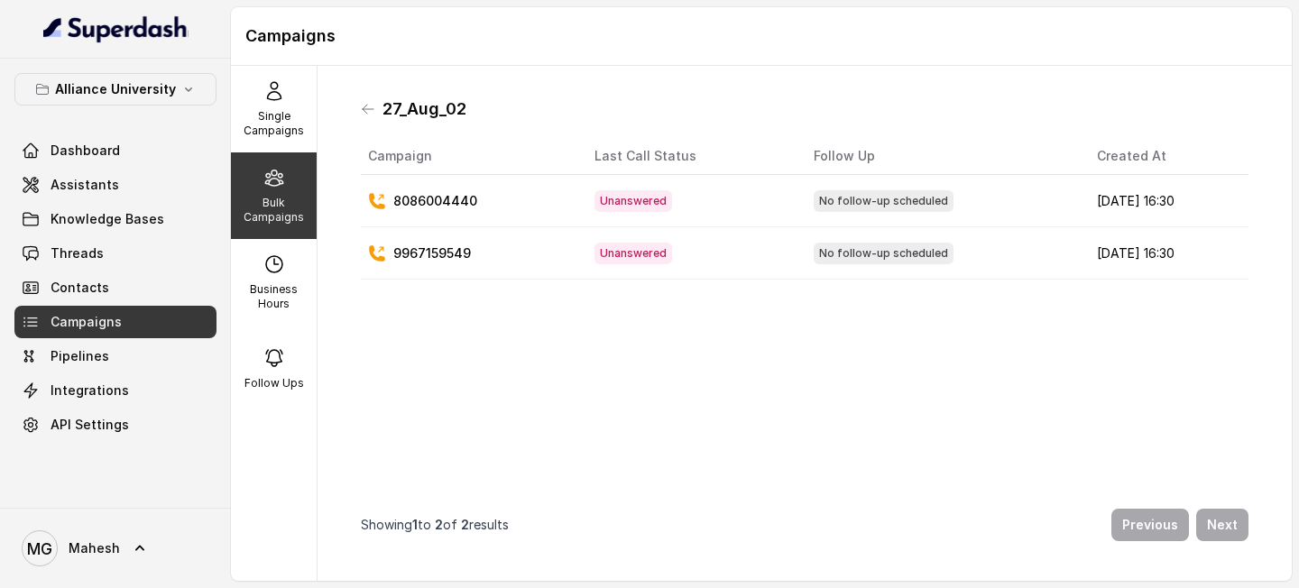
click at [375, 113] on div "27_Aug_02" at bounding box center [805, 109] width 888 height 29
click at [373, 111] on icon at bounding box center [368, 109] width 14 height 14
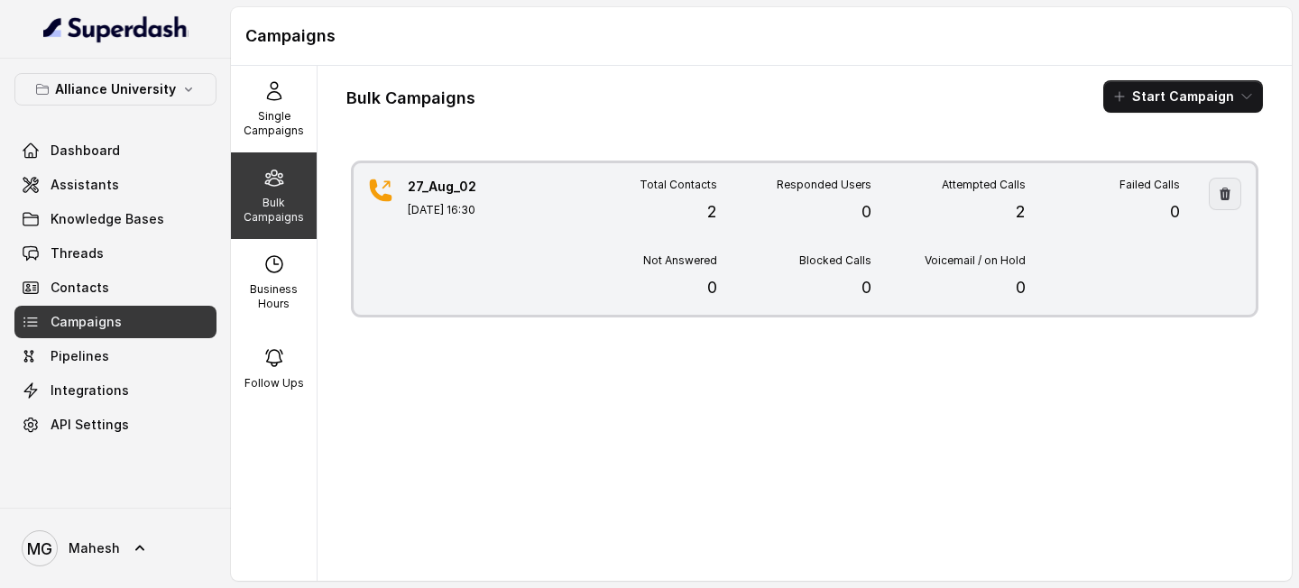
click at [1226, 192] on icon "button" at bounding box center [1225, 194] width 11 height 13
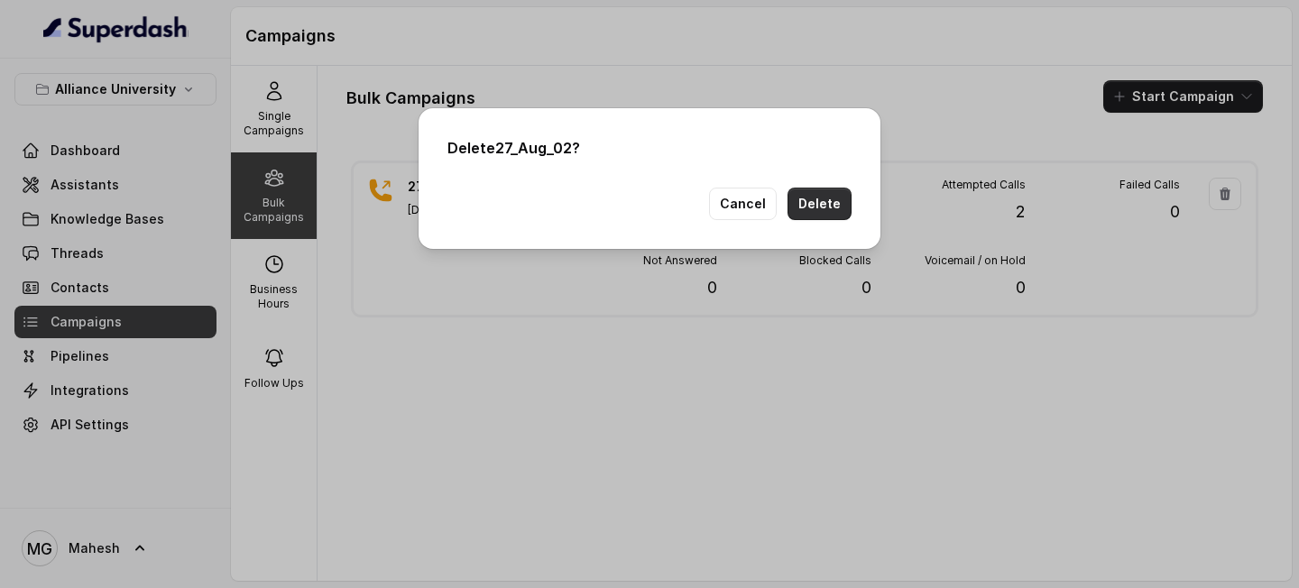
click at [830, 211] on button "Delete" at bounding box center [820, 204] width 64 height 32
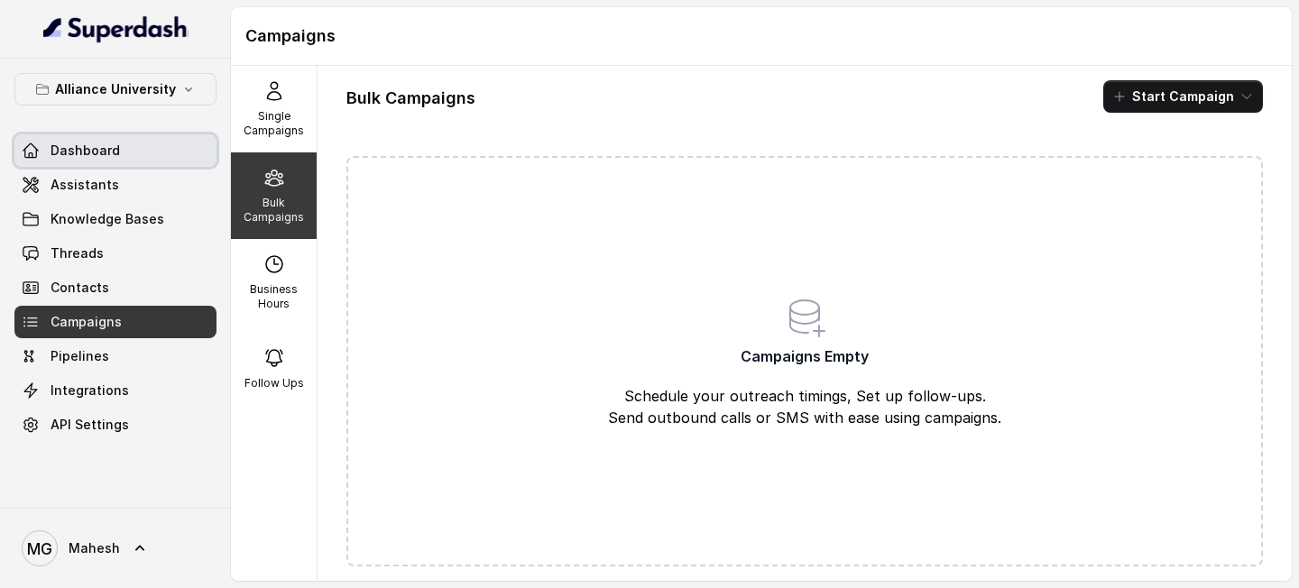
click at [164, 144] on link "Dashboard" at bounding box center [115, 150] width 202 height 32
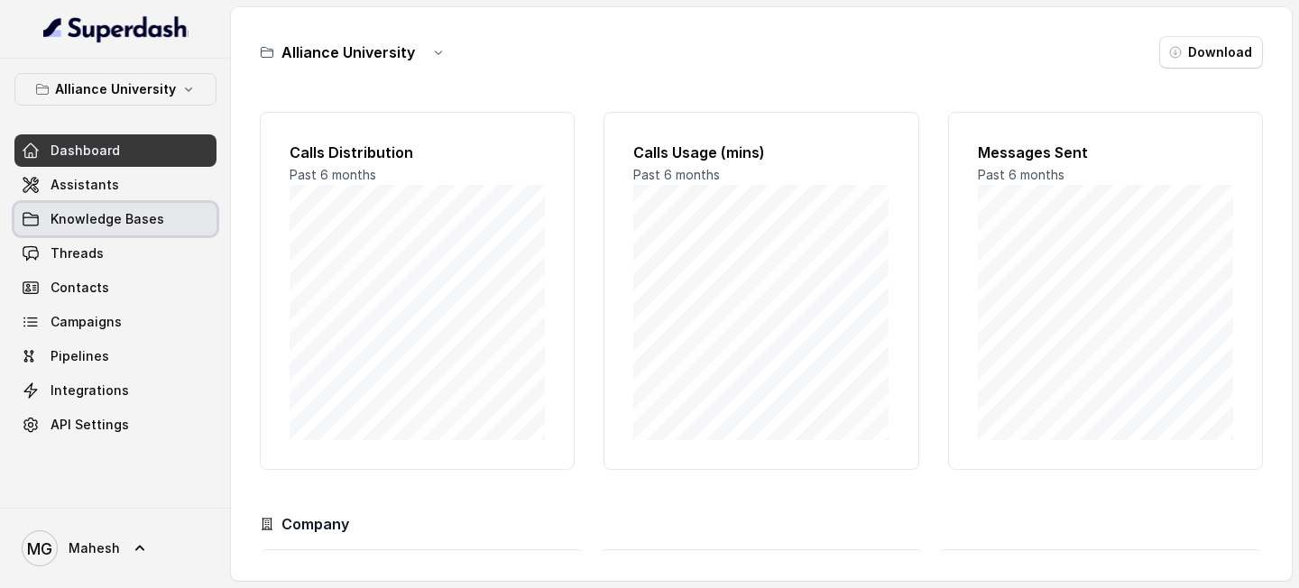
click at [143, 220] on span "Knowledge Bases" at bounding box center [108, 219] width 114 height 18
